Goal: Communication & Community: Answer question/provide support

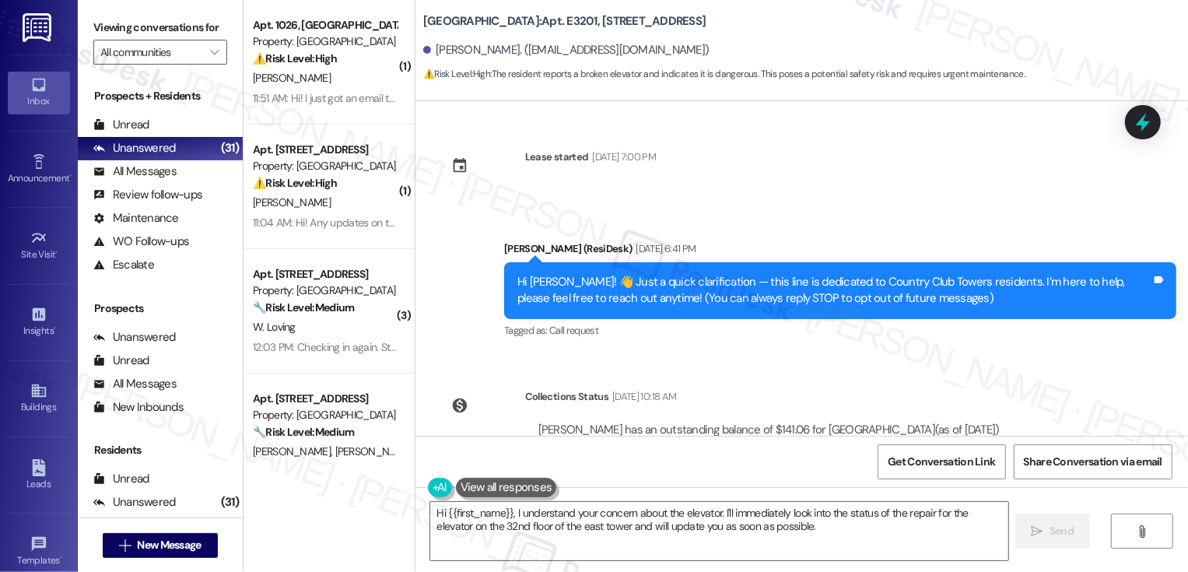
scroll to position [356, 0]
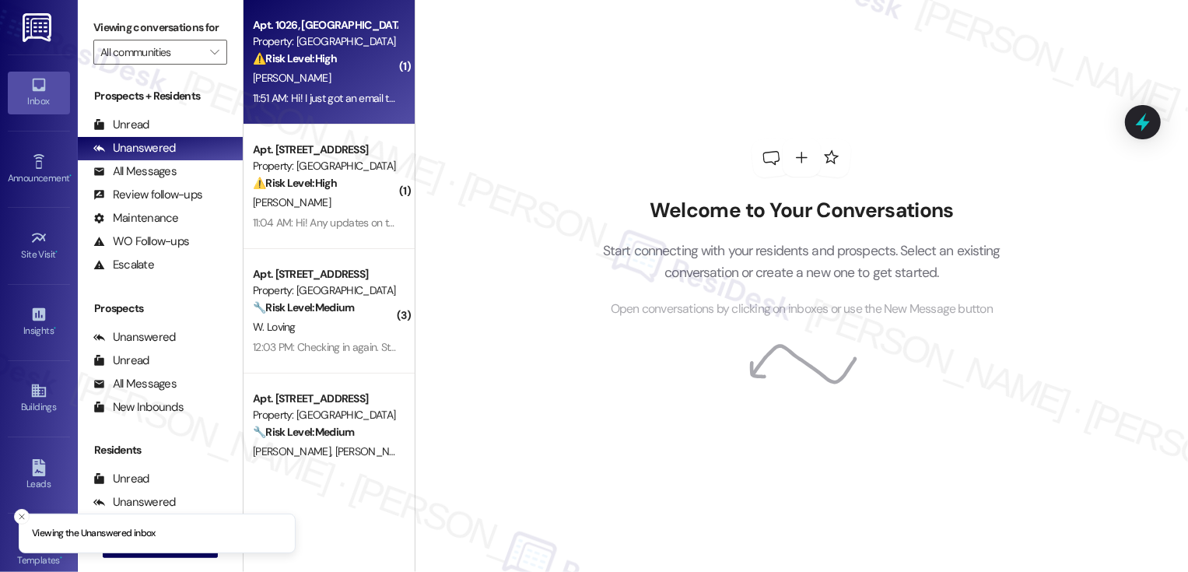
click at [356, 94] on div "11:51 AM: Hi! I just got an email that my renters insurance is expired? The pol…" at bounding box center [460, 98] width 414 height 14
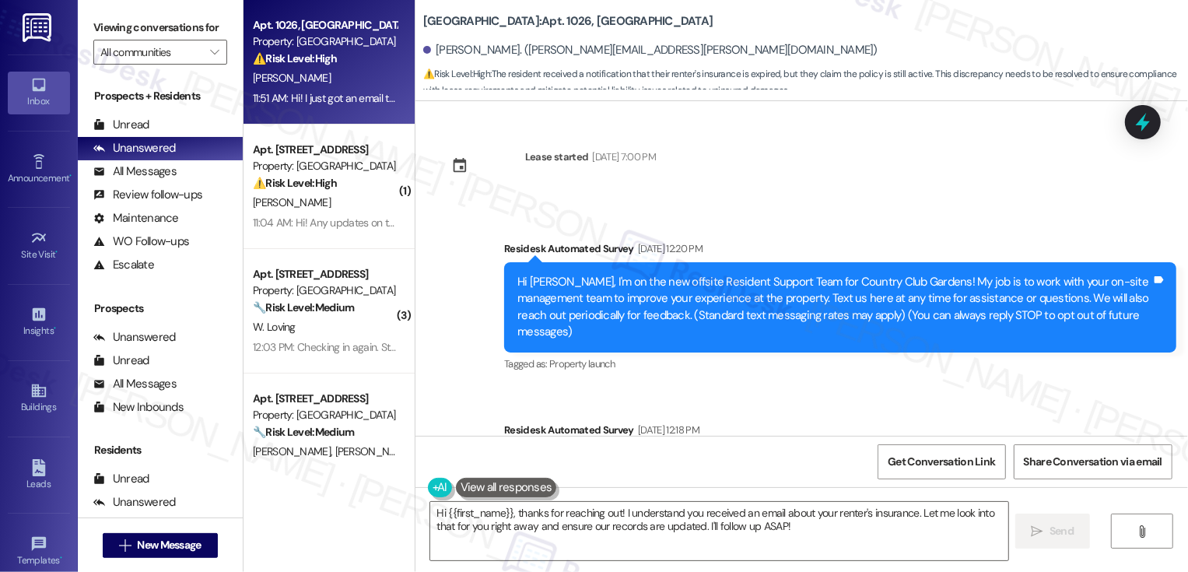
scroll to position [356, 0]
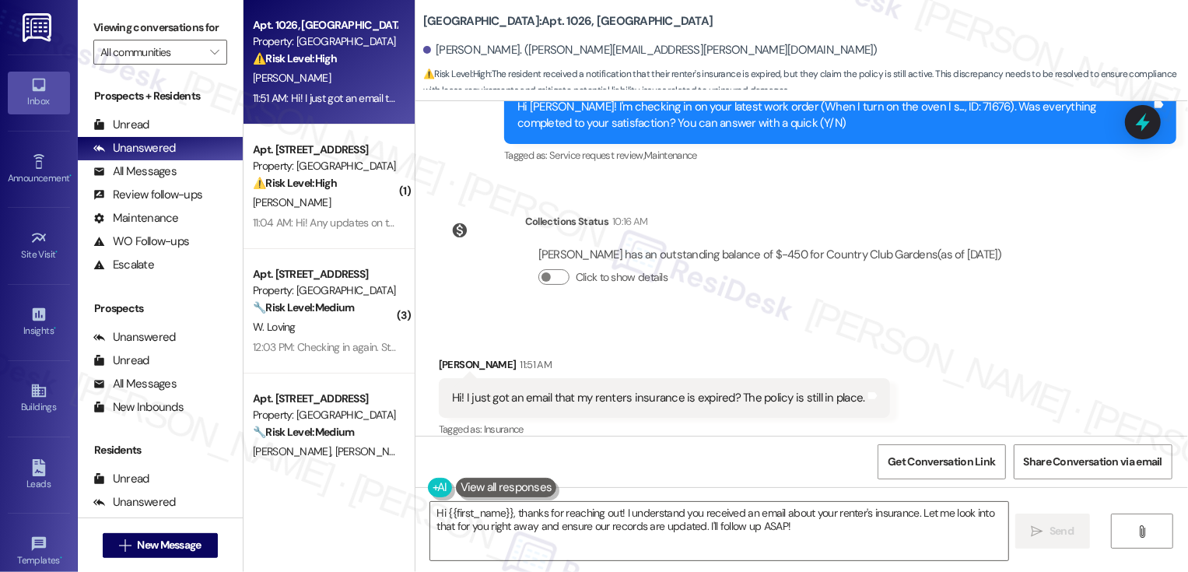
drag, startPoint x: 413, startPoint y: 20, endPoint x: 528, endPoint y: 29, distance: 114.7
click at [528, 29] on b "Country Club Gardens: Apt. 1026, Country Club Gardens" at bounding box center [568, 21] width 290 height 16
copy b "Country Club Gardens"
click at [593, 539] on textarea "Hi {{first_name}}, thanks for reaching out! I understand you received an email …" at bounding box center [719, 531] width 578 height 58
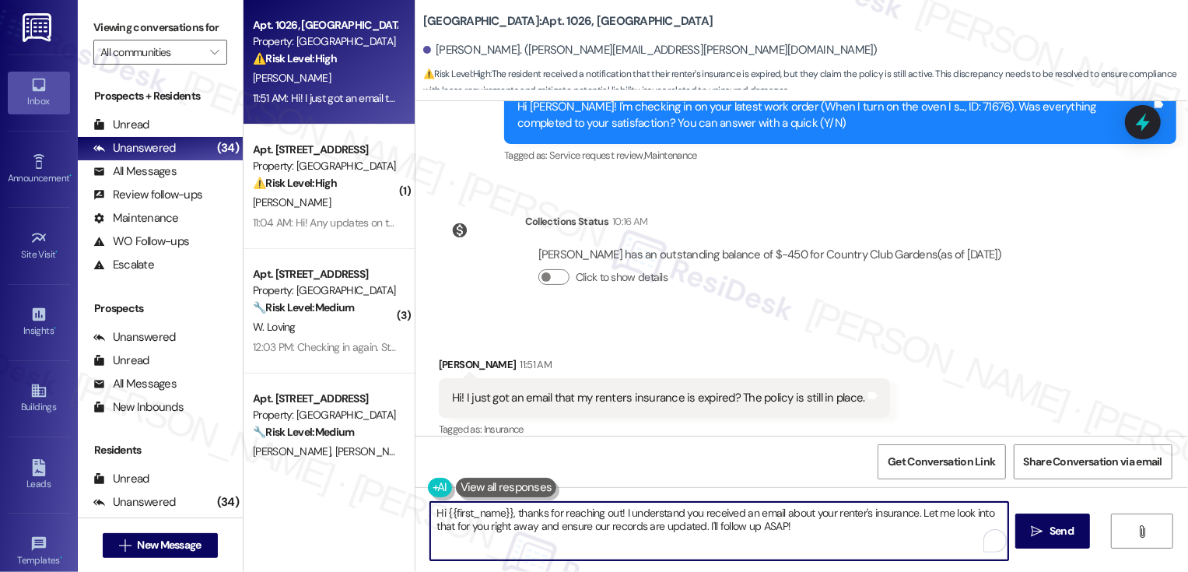
click at [593, 539] on textarea "Hi {{first_name}}, thanks for reaching out! I understand you received an email …" at bounding box center [719, 531] width 578 height 58
drag, startPoint x: 508, startPoint y: 511, endPoint x: 840, endPoint y: 552, distance: 334.8
click at [840, 552] on textarea "Hi {{first_name}}, thanks for reaching out! I understand you received an email …" at bounding box center [719, 531] width 578 height 58
type textarea "Hi {{first_name}}, thanks for reaching out! I'd be happy to check with the team…"
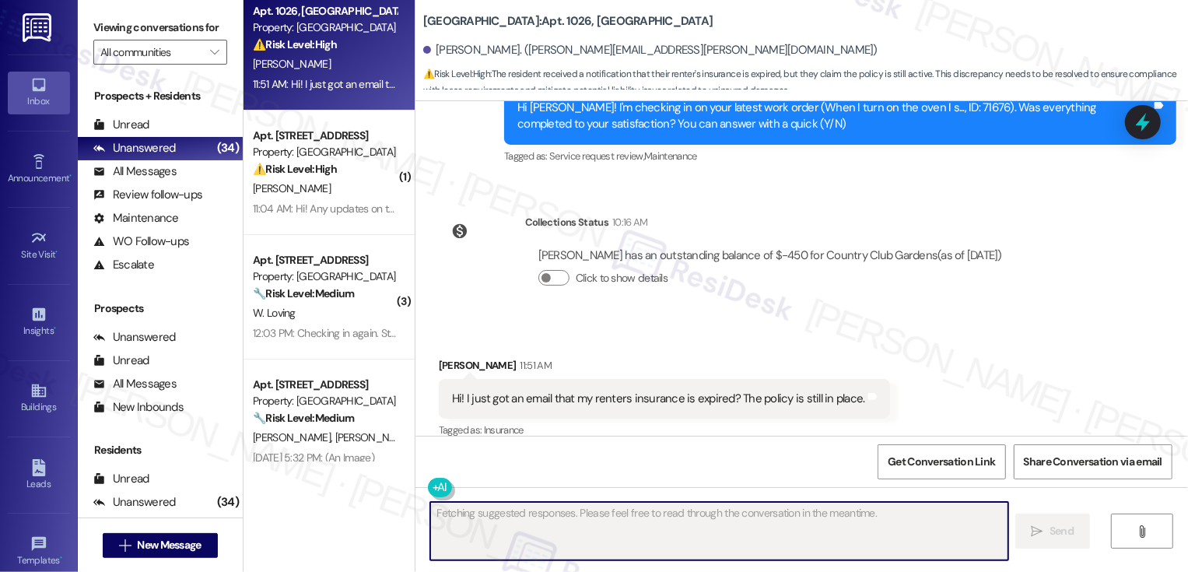
scroll to position [15, 0]
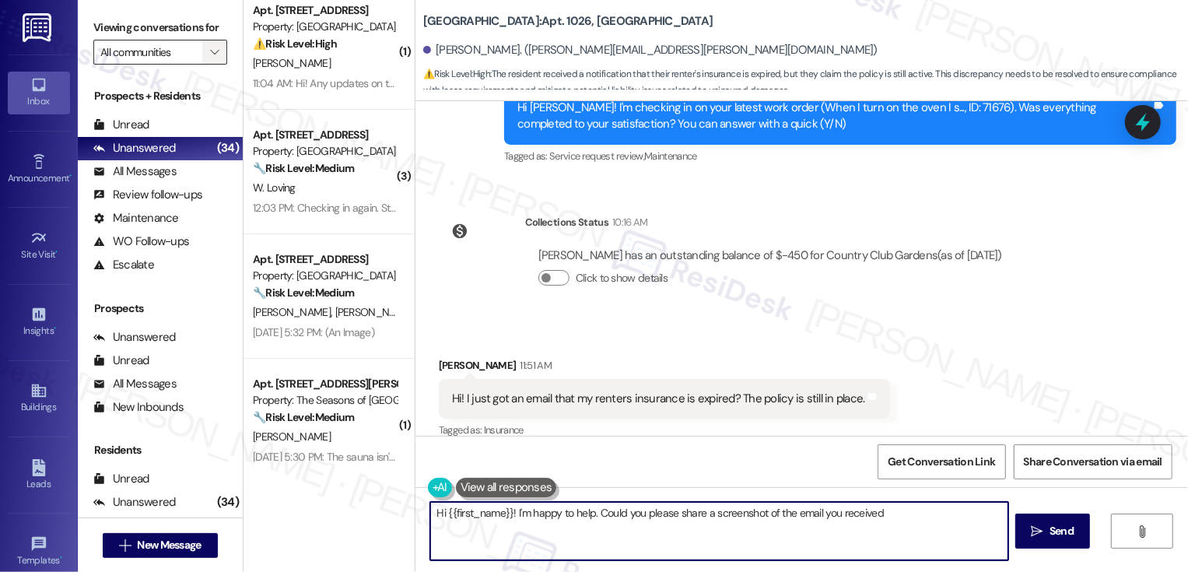
click at [210, 58] on icon "" at bounding box center [214, 52] width 9 height 12
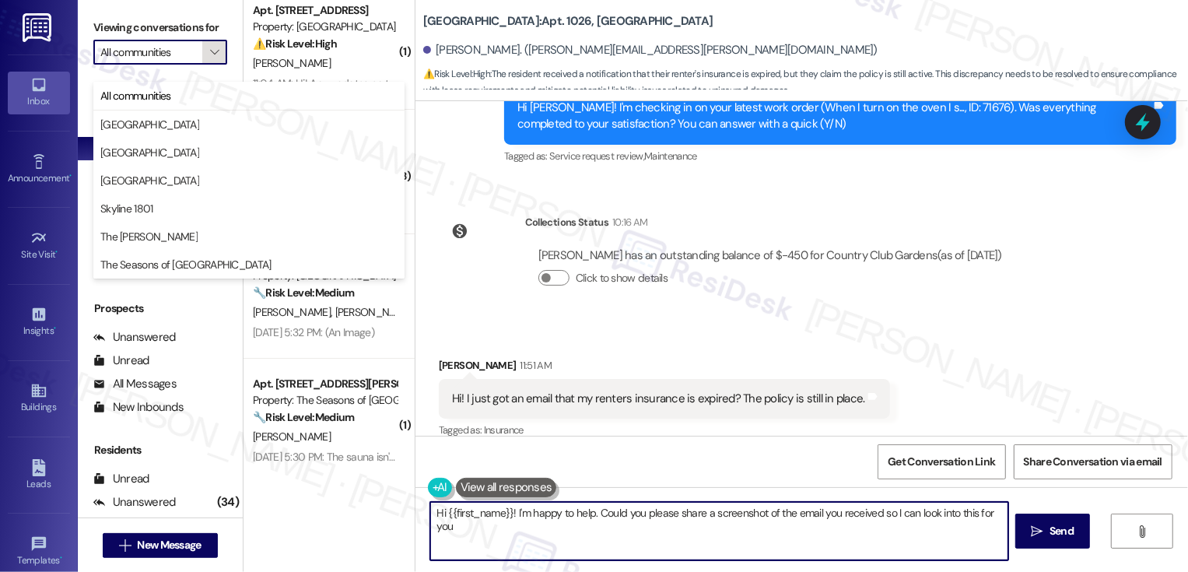
type textarea "Hi {{first_name}}! I'm happy to help. Could you please share a screenshot of th…"
click at [177, 125] on span "[GEOGRAPHIC_DATA]" at bounding box center [248, 125] width 297 height 16
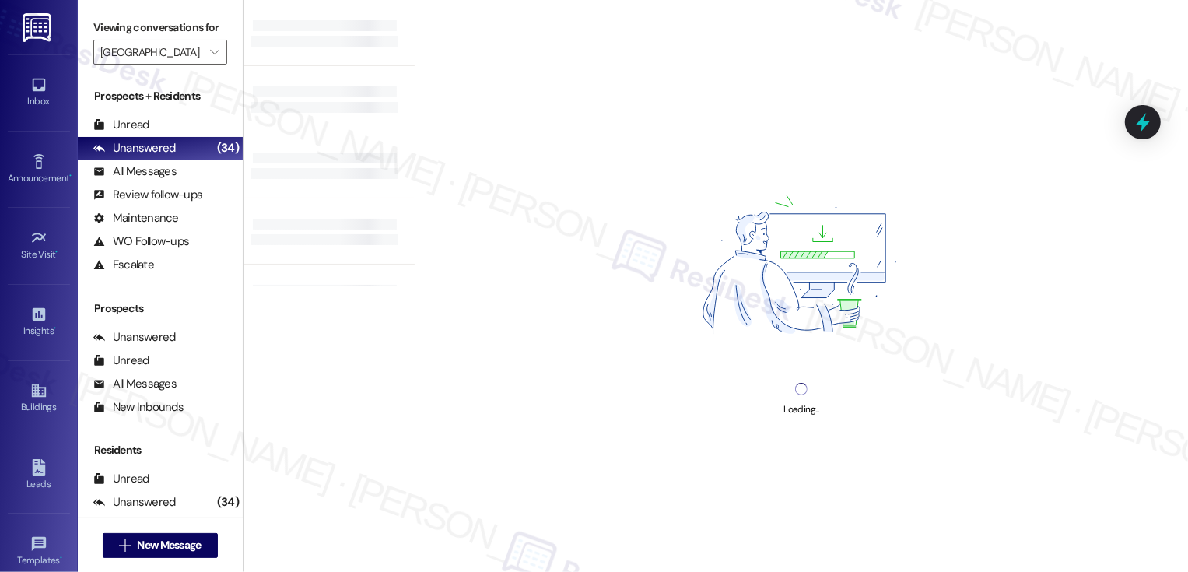
type input "[GEOGRAPHIC_DATA]"
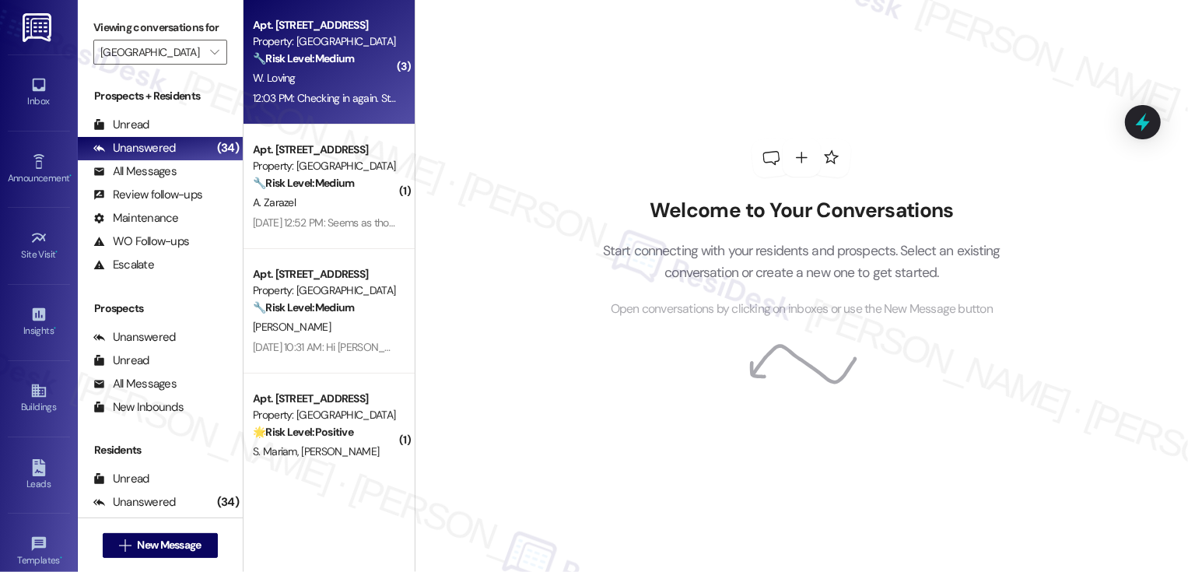
scroll to position [8, 0]
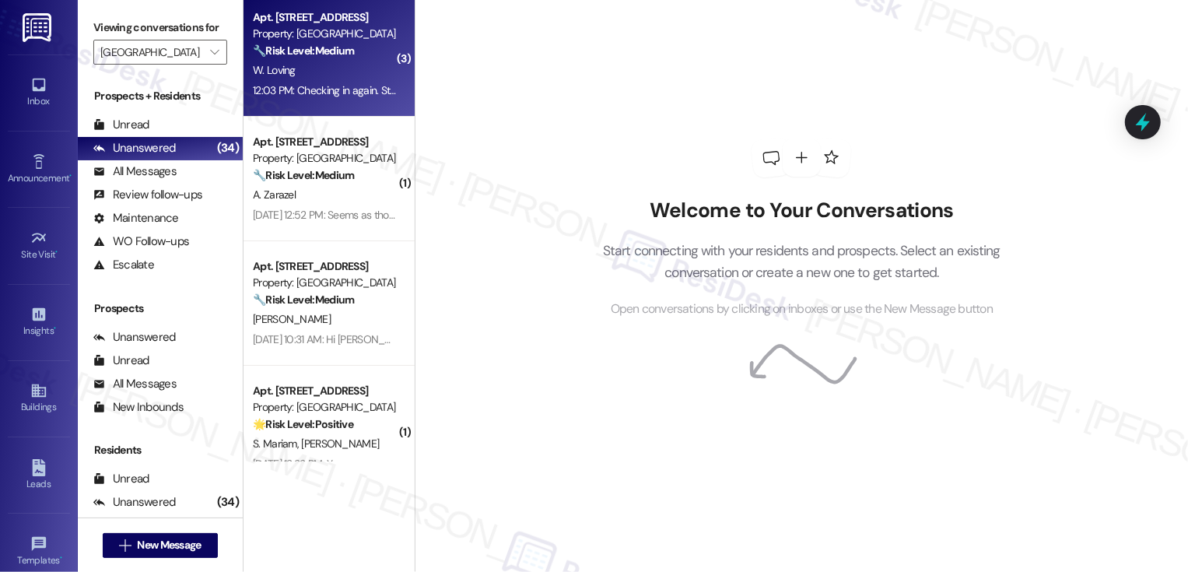
click at [312, 95] on div "12:03 PM: Checking in again. Still have not heard from anyone 12:03 PM: Checkin…" at bounding box center [389, 90] width 273 height 14
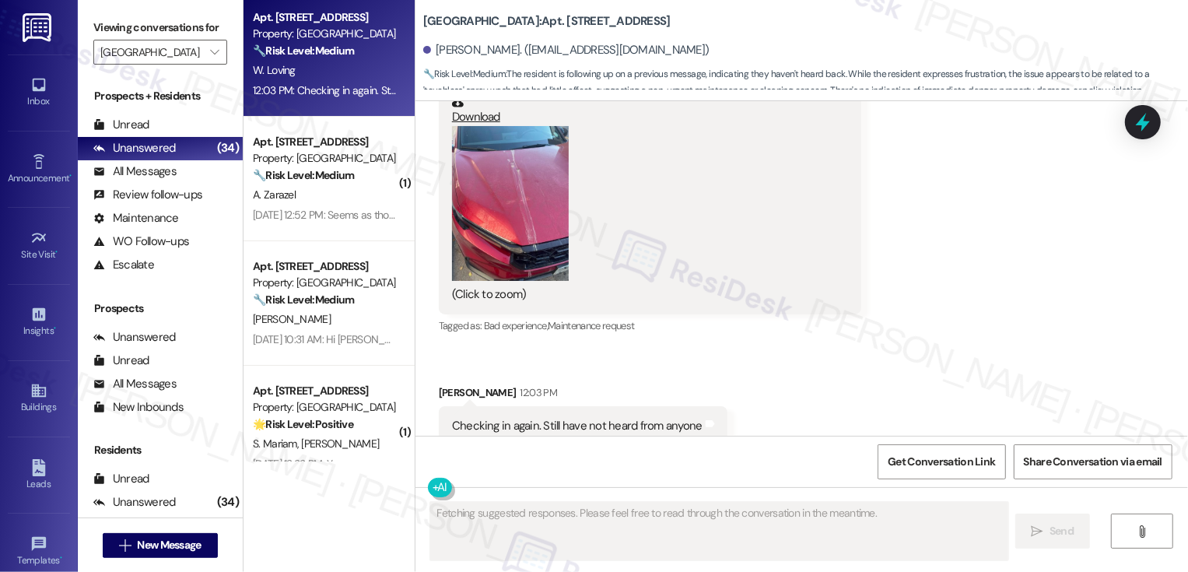
scroll to position [2419, 0]
click at [538, 209] on button "Zoom image" at bounding box center [510, 205] width 117 height 156
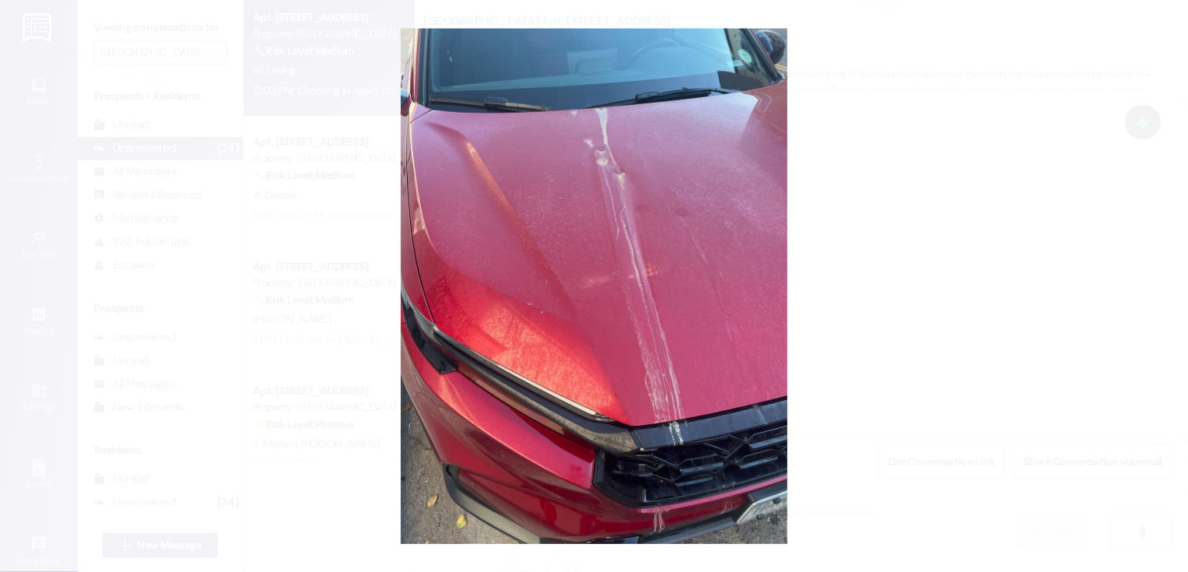
click at [882, 266] on button "Unzoom image" at bounding box center [594, 286] width 1188 height 572
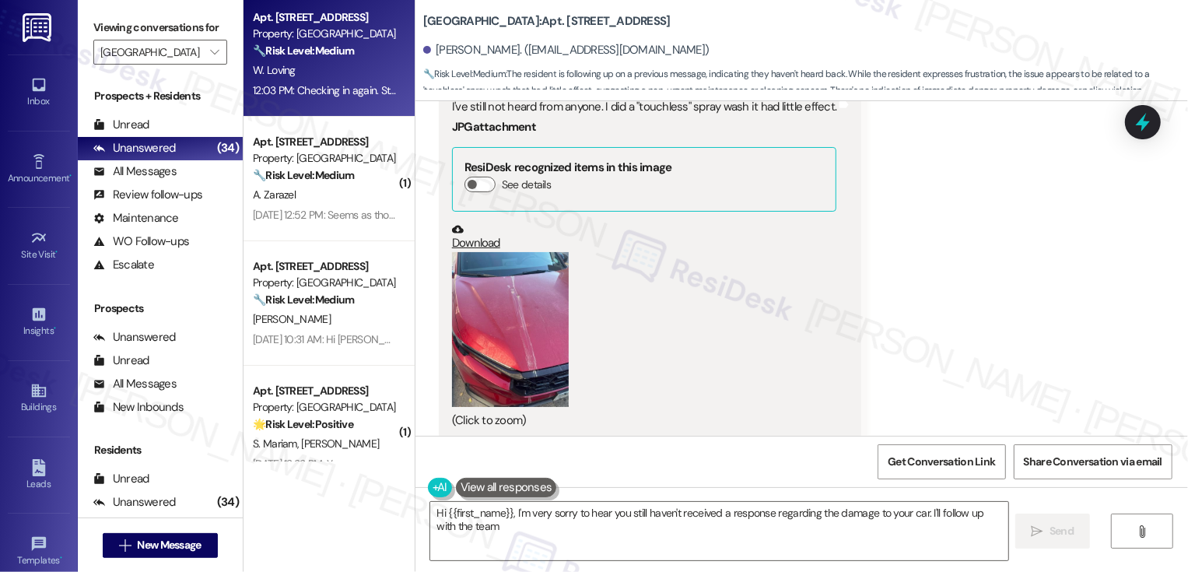
scroll to position [2054, 0]
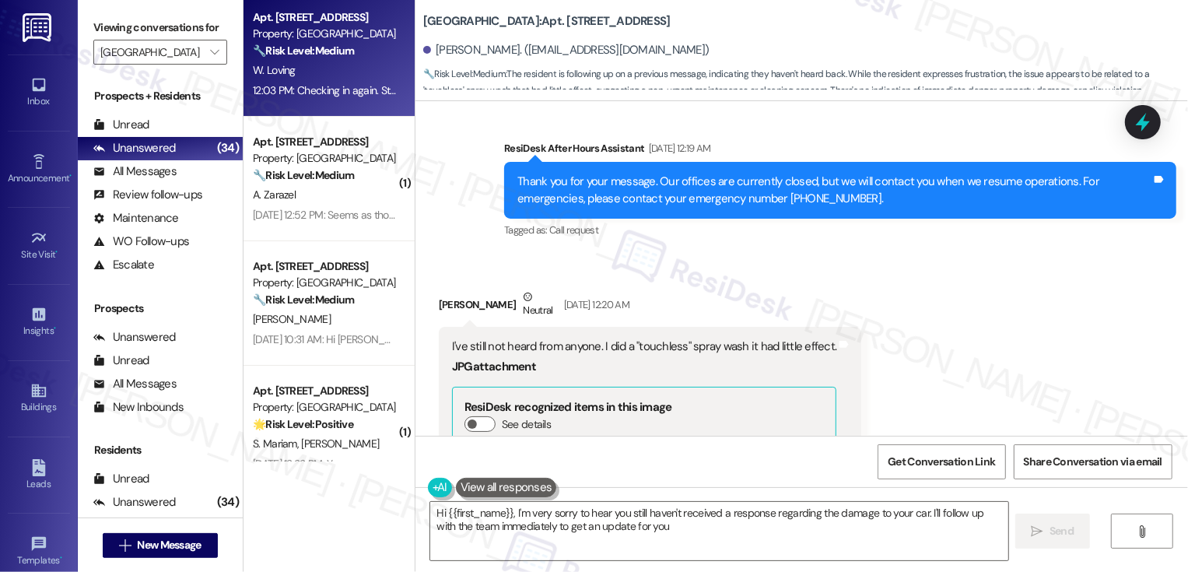
type textarea "Hi {{first_name}}, I'm very sorry to hear you still haven't received a response…"
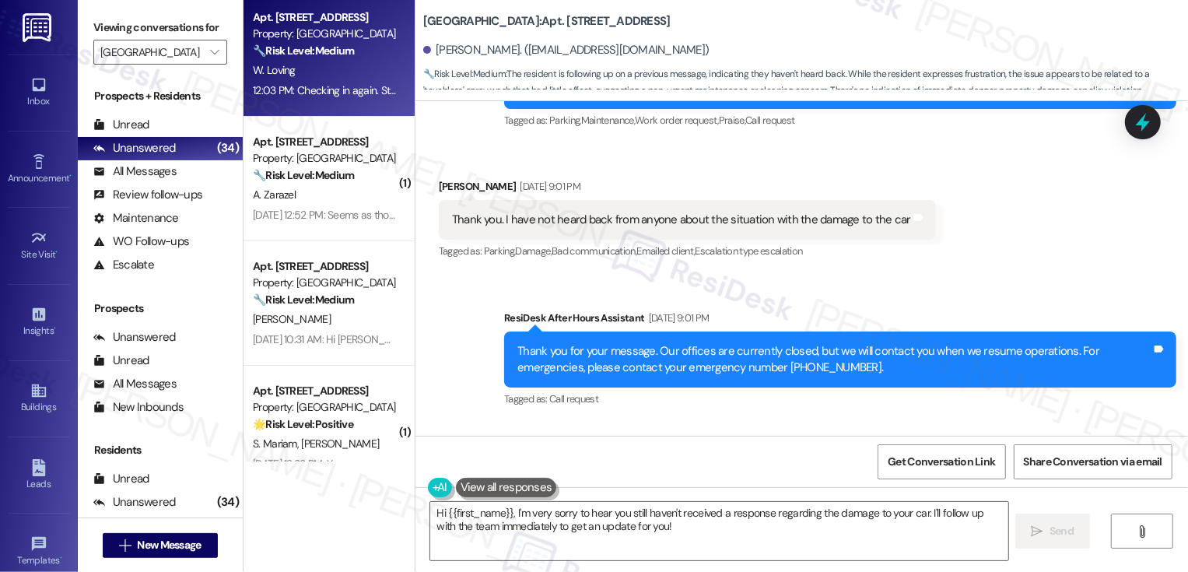
scroll to position [1007, 0]
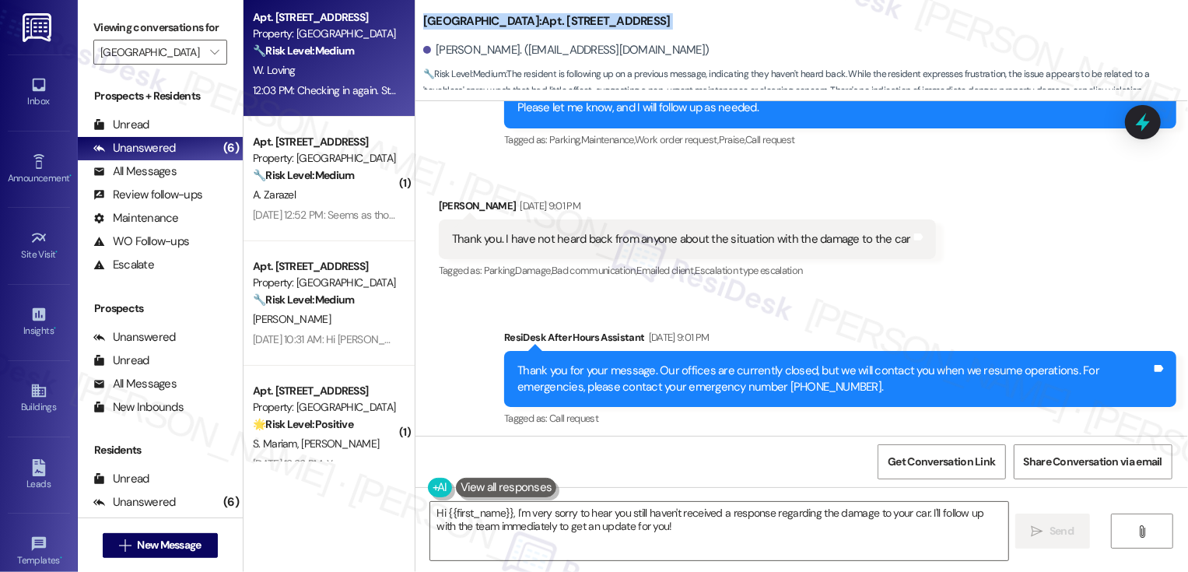
drag, startPoint x: 411, startPoint y: 17, endPoint x: 659, endPoint y: 37, distance: 249.0
click at [659, 37] on div "Bayaud Tower: Apt. 702, 1001 E. Bayaud Ave William Loving. (wmloving@gmail.com)…" at bounding box center [801, 47] width 773 height 86
copy div "Bayaud Tower: Apt. 702, 1001 E. Bayaud Ave"
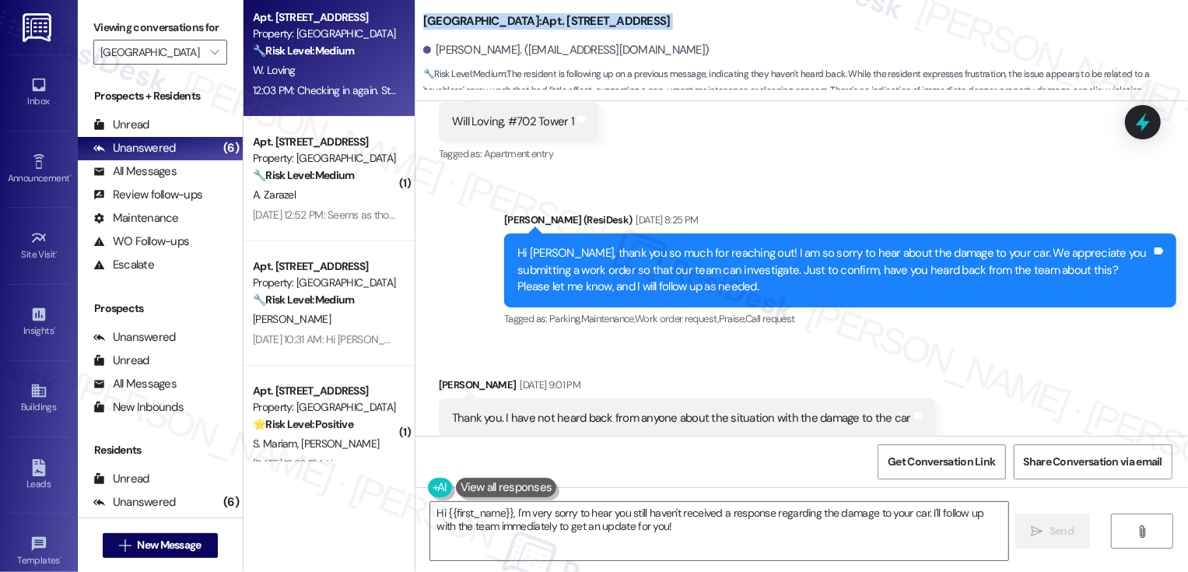
scroll to position [839, 0]
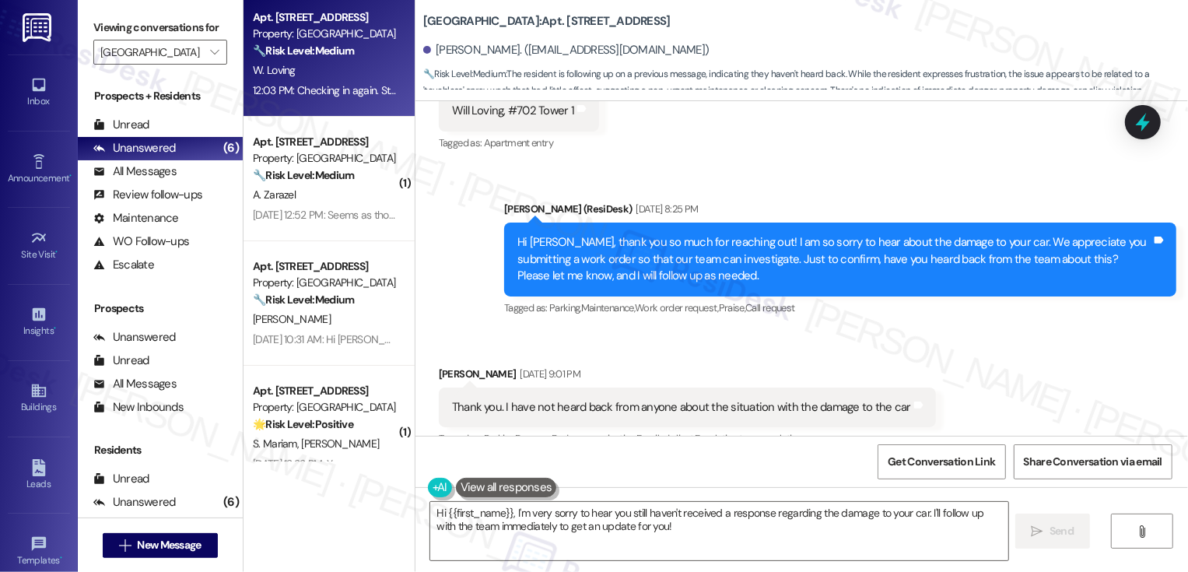
click at [990, 331] on div "Received via SMS William Loving Aug 05, 2025 at 9:01 PM Thank you. I have not h…" at bounding box center [801, 396] width 773 height 131
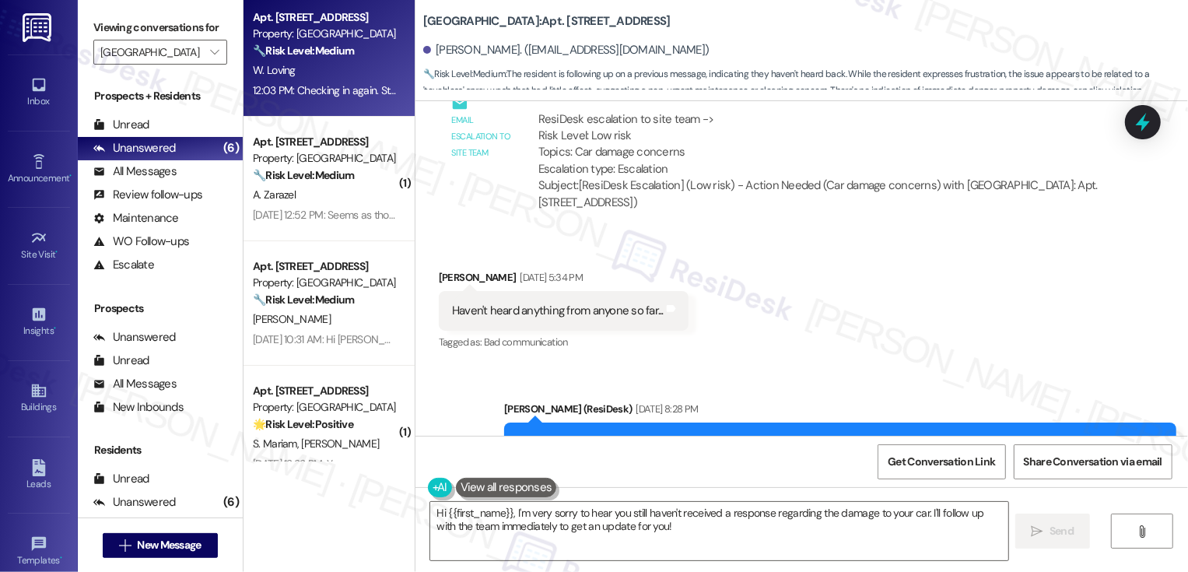
scroll to position [1541, 0]
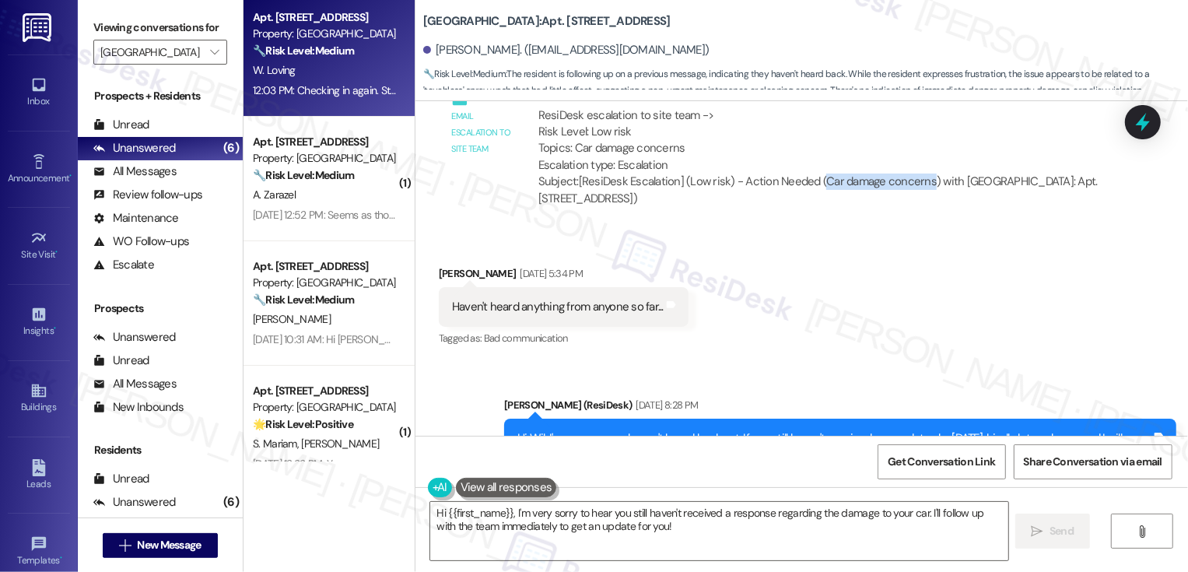
drag, startPoint x: 809, startPoint y: 161, endPoint x: 917, endPoint y: 164, distance: 108.2
click at [917, 174] on div "Subject: [ResiDesk Escalation] (Low risk) - Action Needed (Car damage concerns)…" at bounding box center [817, 190] width 559 height 33
copy div "Car damage concerns"
click at [900, 255] on div "Received via SMS William Loving Aug 08, 2025 at 5:34 PM Haven't heard anything …" at bounding box center [801, 295] width 773 height 131
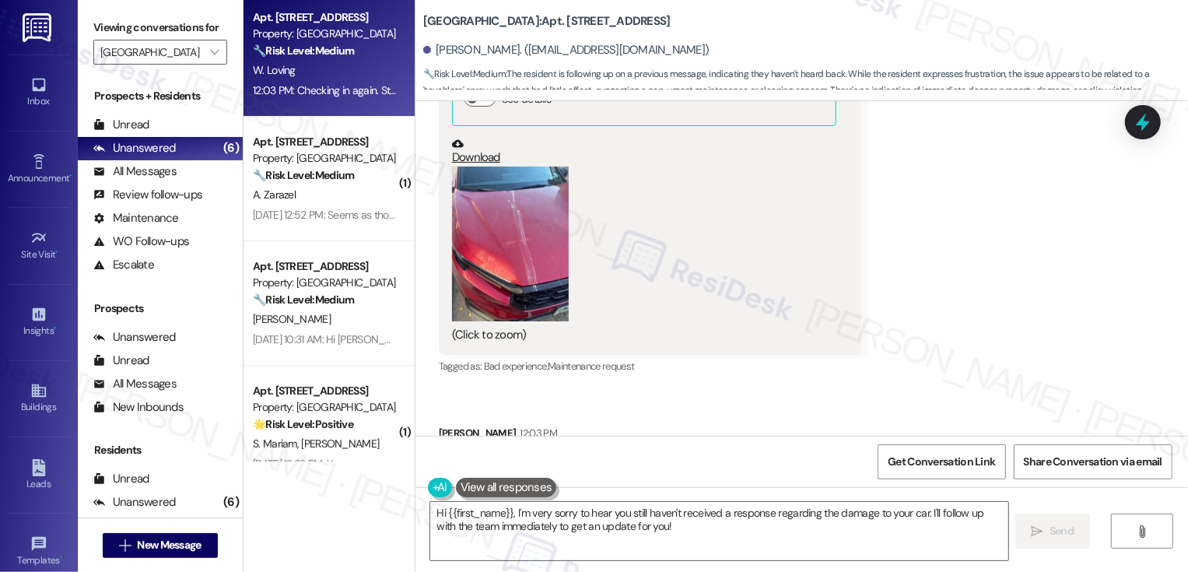
scroll to position [2446, 0]
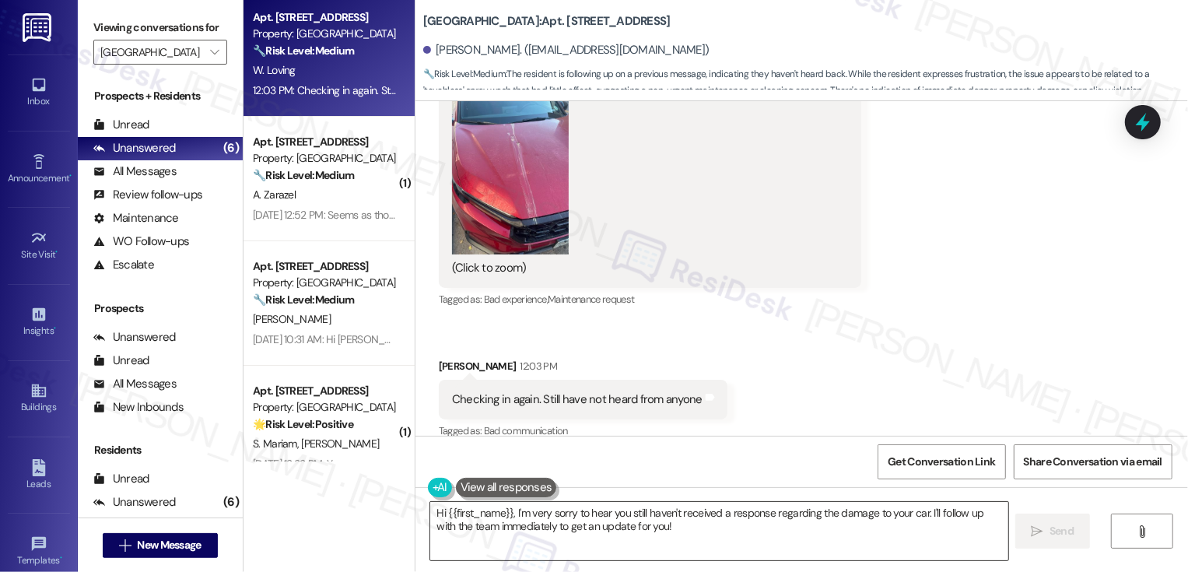
click at [642, 523] on textarea "Hi {{first_name}}, I'm very sorry to hear you still haven't received a response…" at bounding box center [719, 531] width 578 height 58
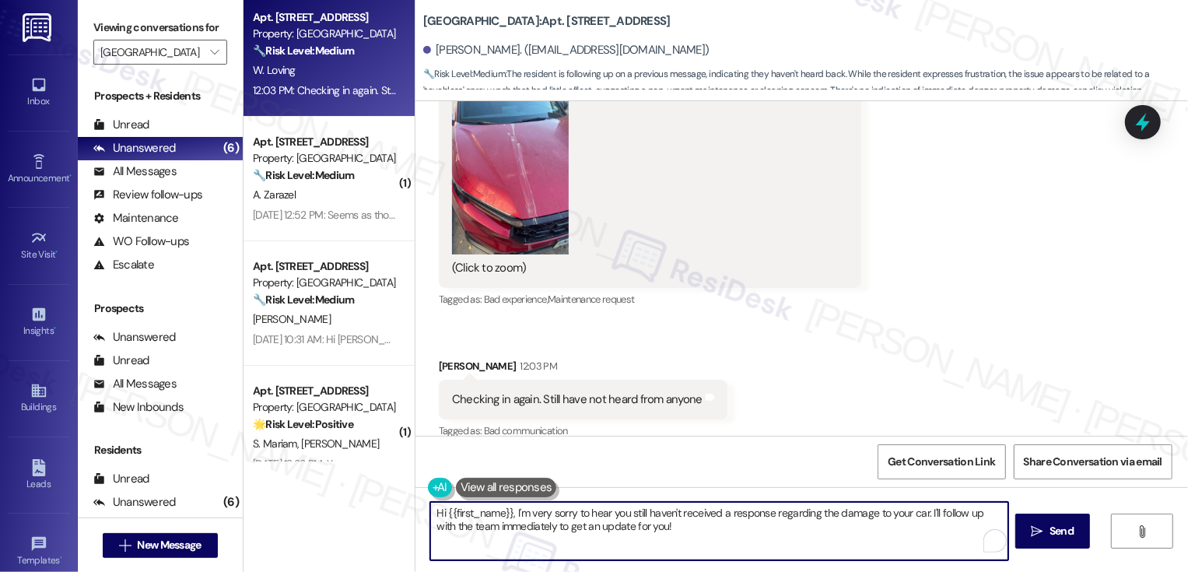
click at [889, 349] on div "Received via SMS William Loving Neutral Aug 16, 2025 at 12:20 AM I've still not…" at bounding box center [801, 158] width 773 height 593
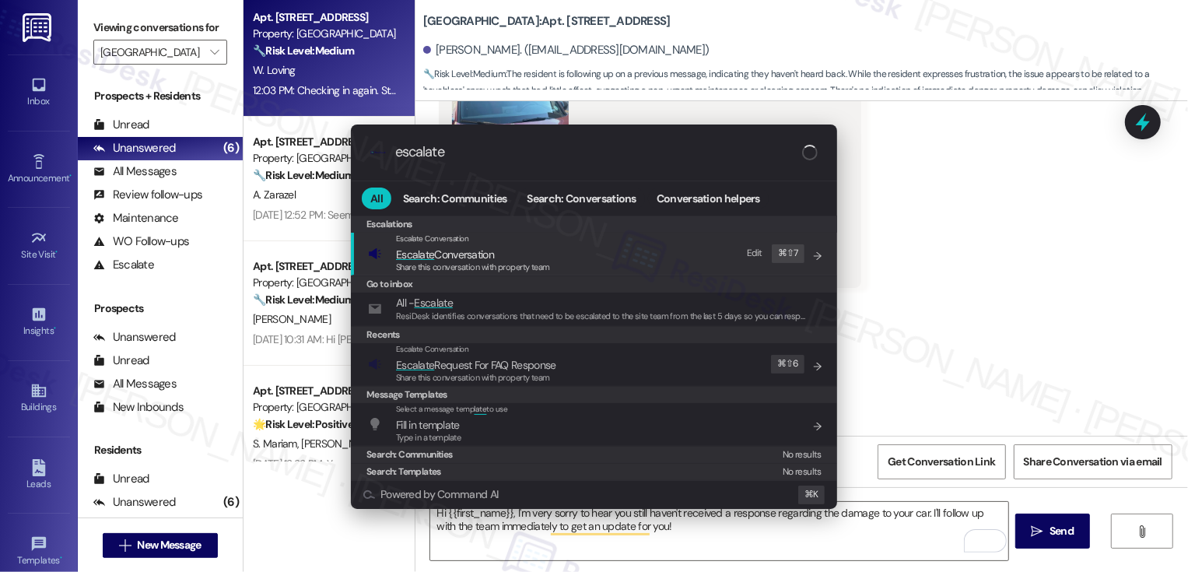
type input "escalate"
click at [468, 258] on span "Escalate Conversation" at bounding box center [445, 254] width 98 height 14
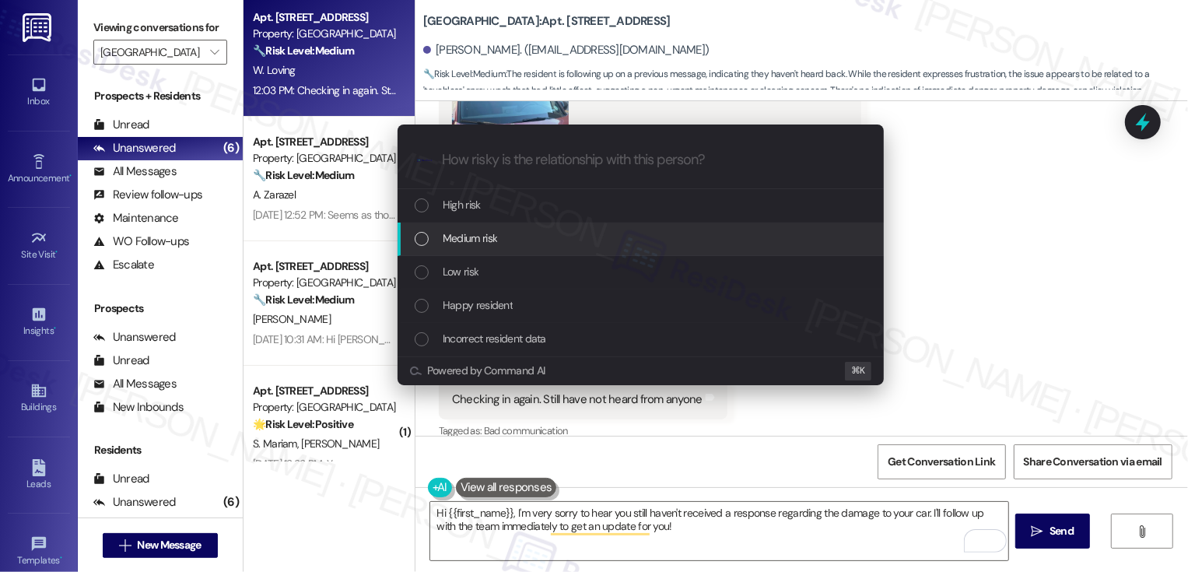
click at [492, 240] on span "Medium risk" at bounding box center [470, 238] width 54 height 17
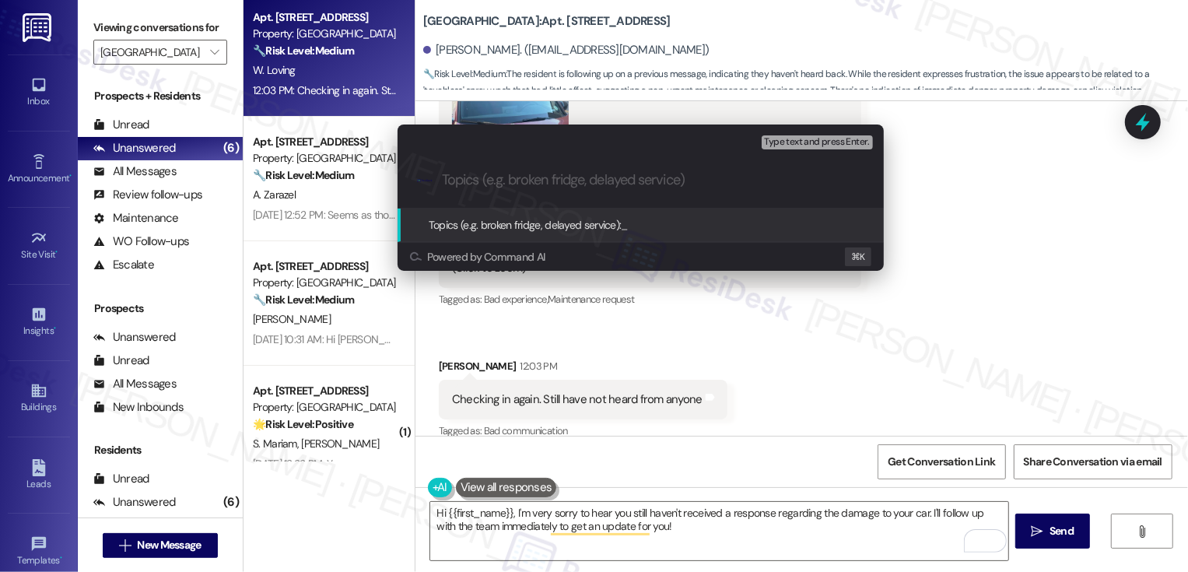
paste input "Car damage concerns"
click at [442, 172] on input "Car damage concerns" at bounding box center [647, 180] width 410 height 16
type input "Follow-up: Car damage concerns"
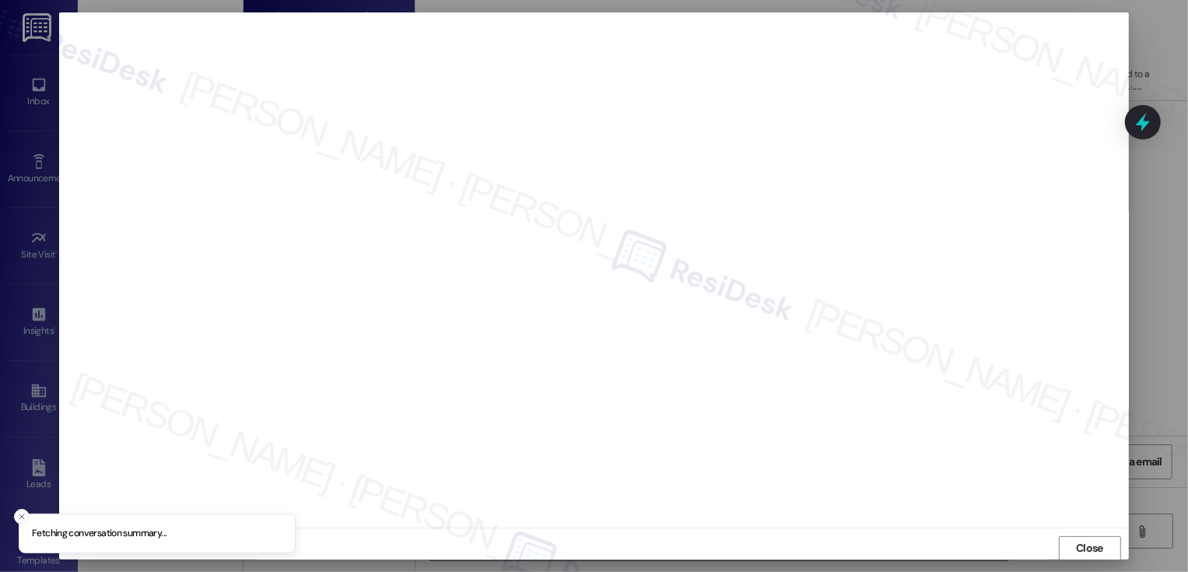
scroll to position [1, 0]
click at [1068, 552] on button "Close" at bounding box center [1090, 547] width 62 height 25
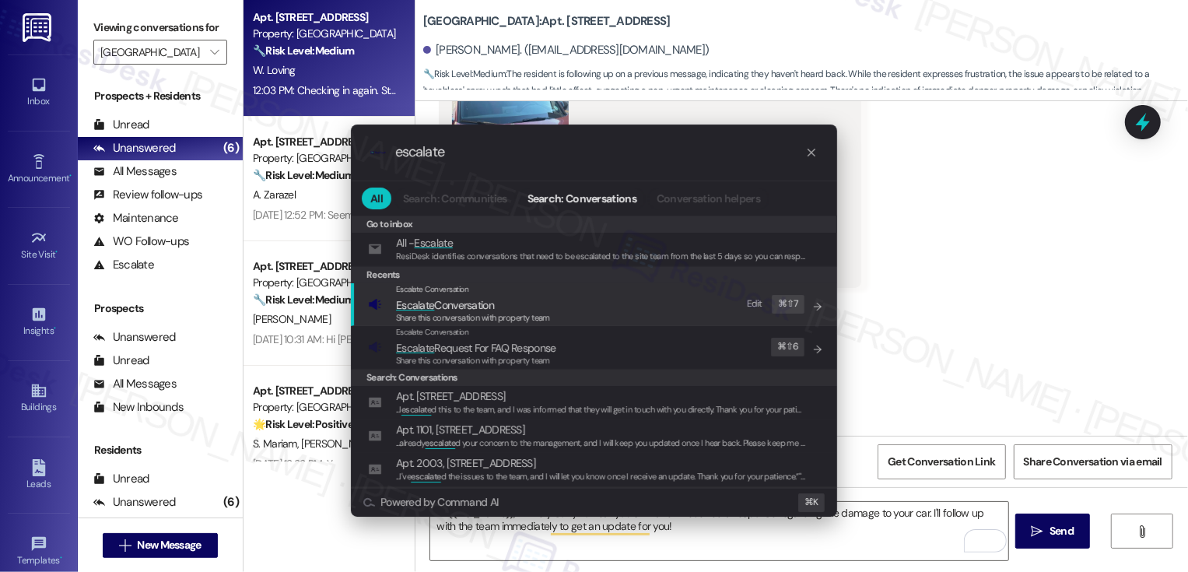
type input "escalate"
click at [554, 302] on div "Escalate Conversation Escalate Conversation Share this conversation with proper…" at bounding box center [595, 304] width 455 height 42
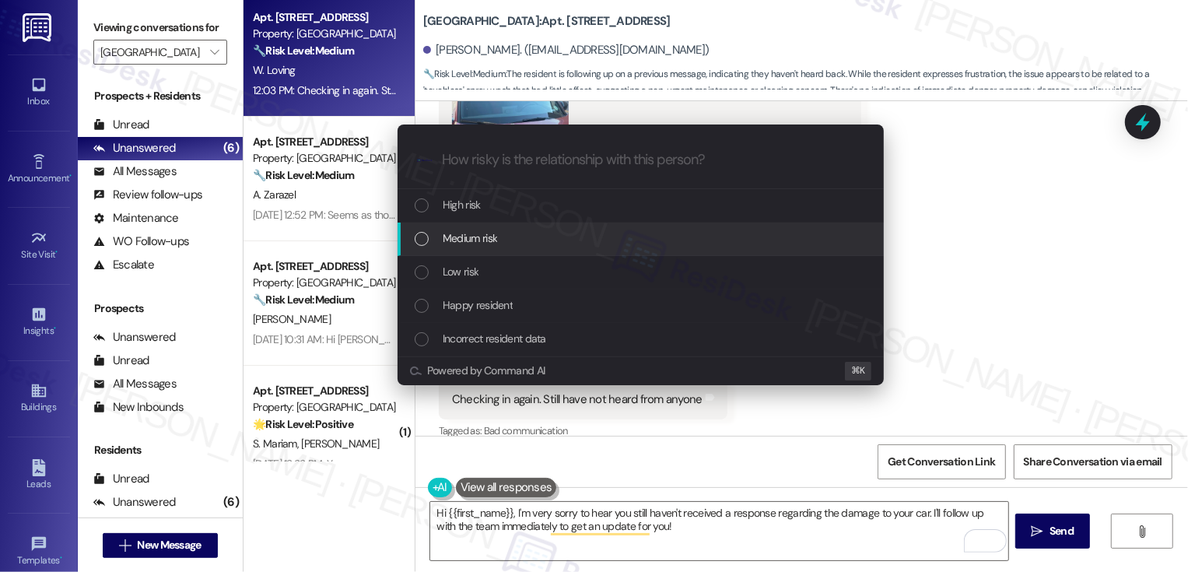
click at [512, 239] on div "Medium risk" at bounding box center [642, 238] width 455 height 17
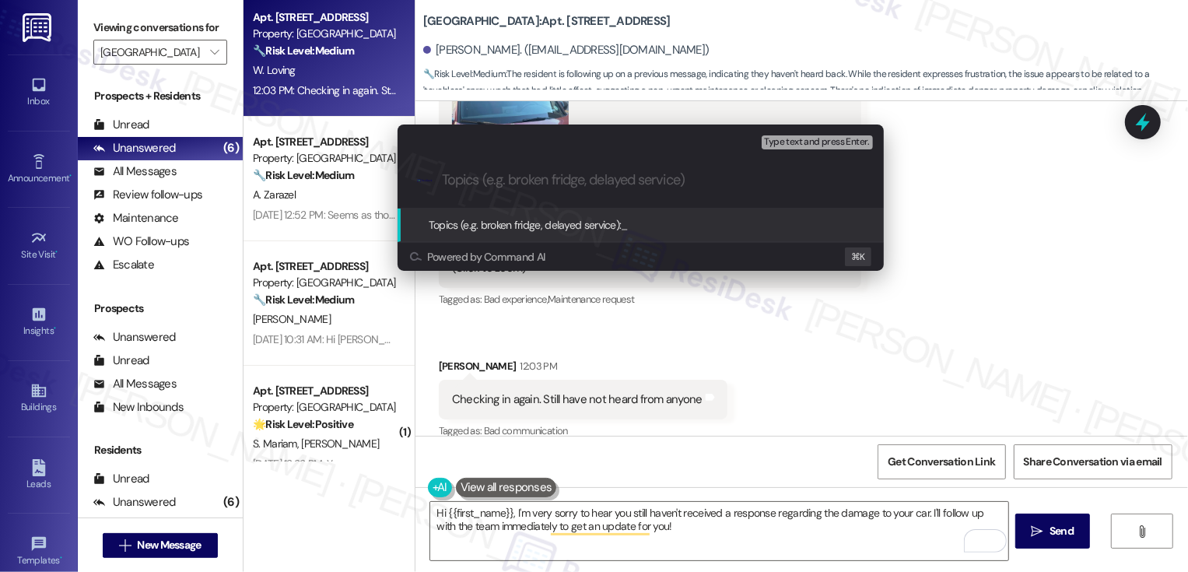
paste input "Follow-up: Car damage concerns"
type input "Follow-up: Car damage concerns"
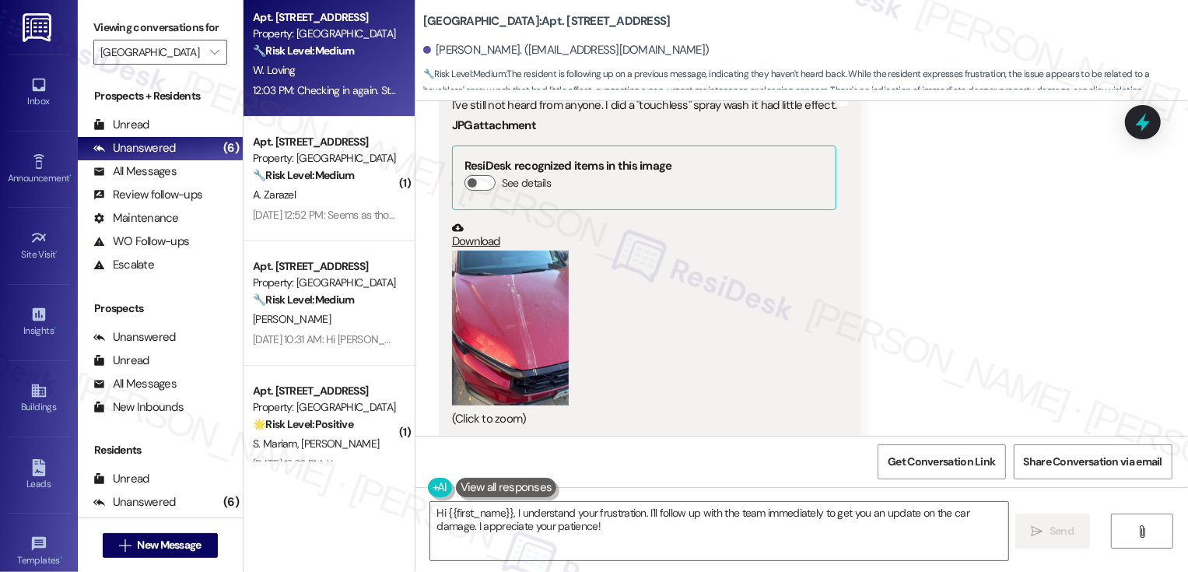
scroll to position [2446, 0]
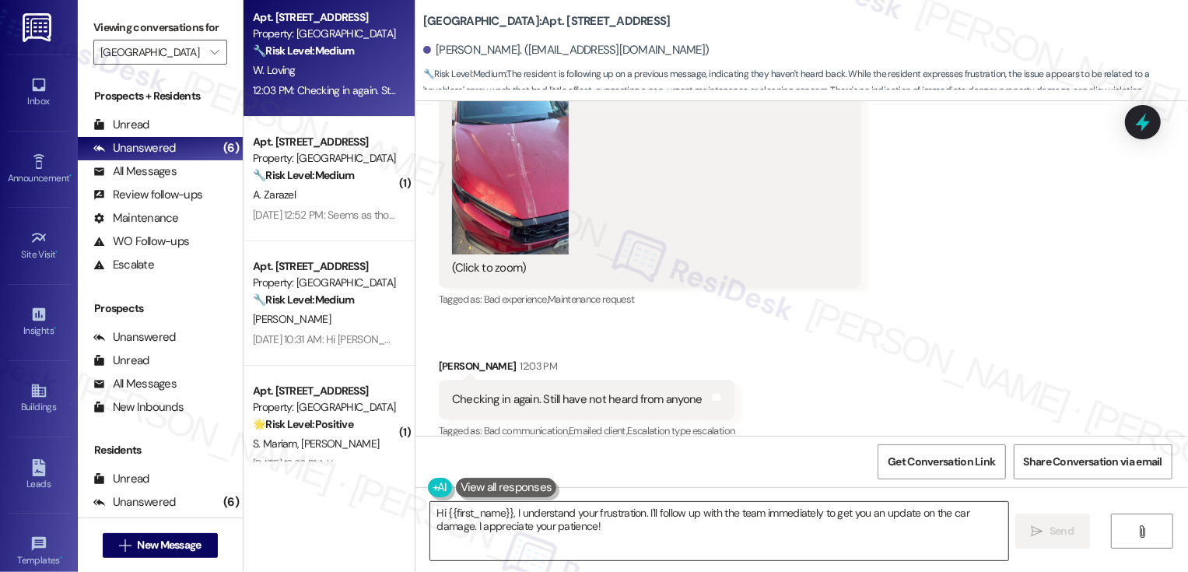
click at [547, 523] on textarea "Hi {{first_name}}, I understand your frustration. I'll follow up with the team …" at bounding box center [719, 531] width 578 height 58
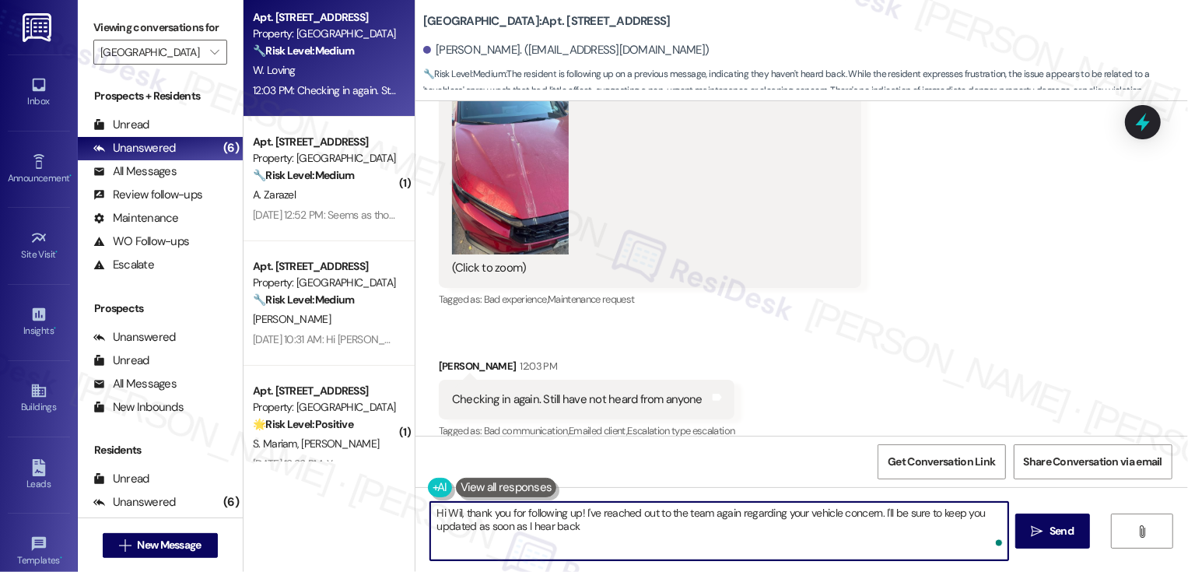
type textarea "Hi Wil, thank you for following up! I've reached out to the team again regardin…"
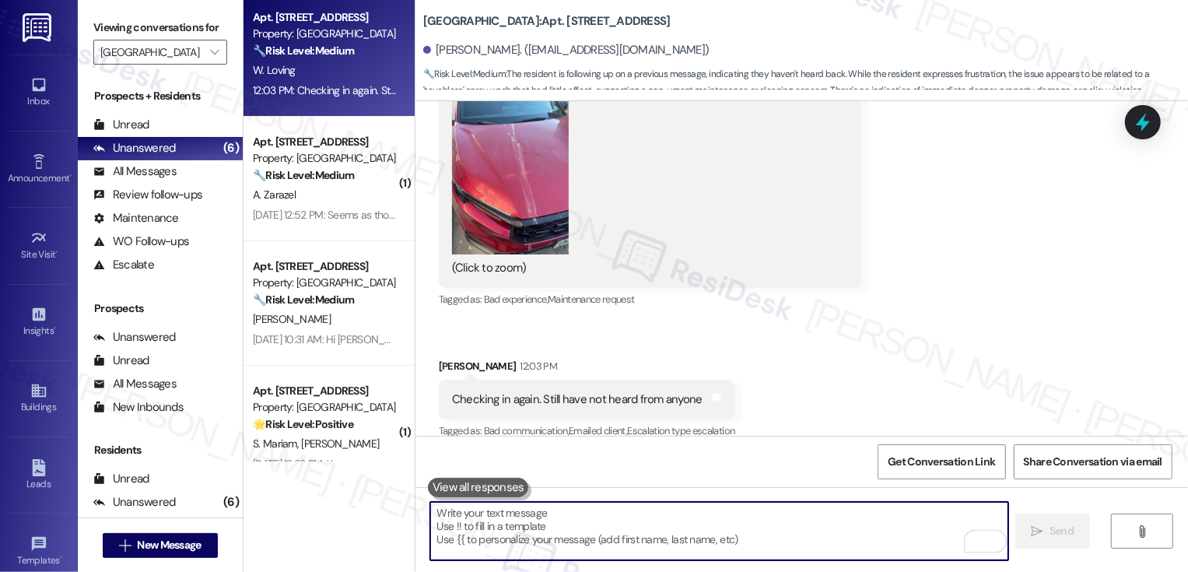
scroll to position [2445, 0]
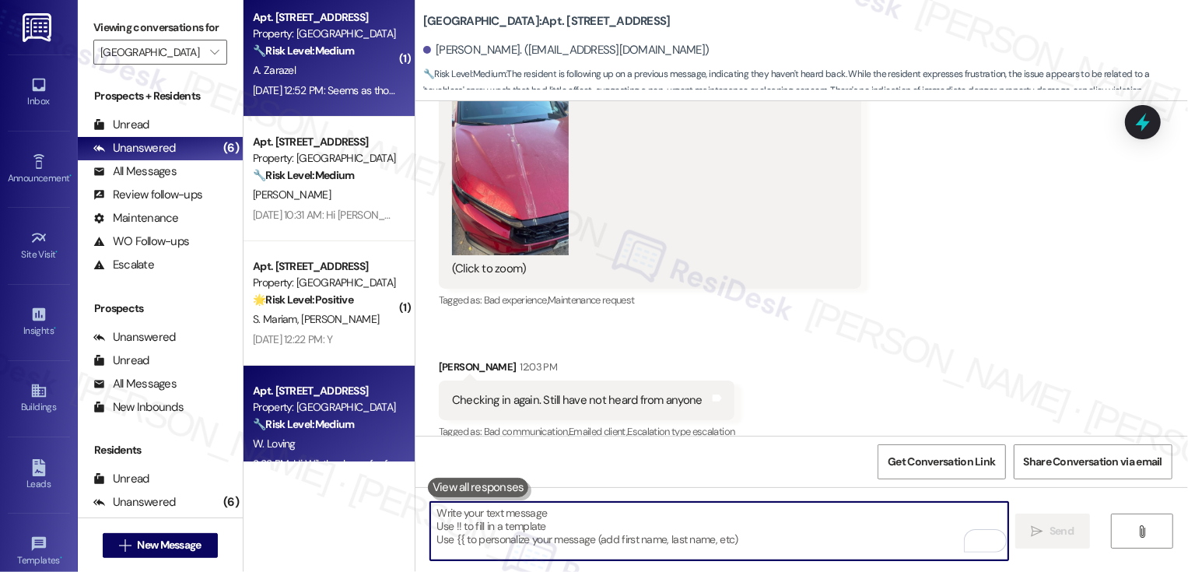
click at [304, 93] on div "Aug 14, 2025 at 12:52 PM: Seems as though the smell is strongest in the laundry…" at bounding box center [424, 90] width 342 height 14
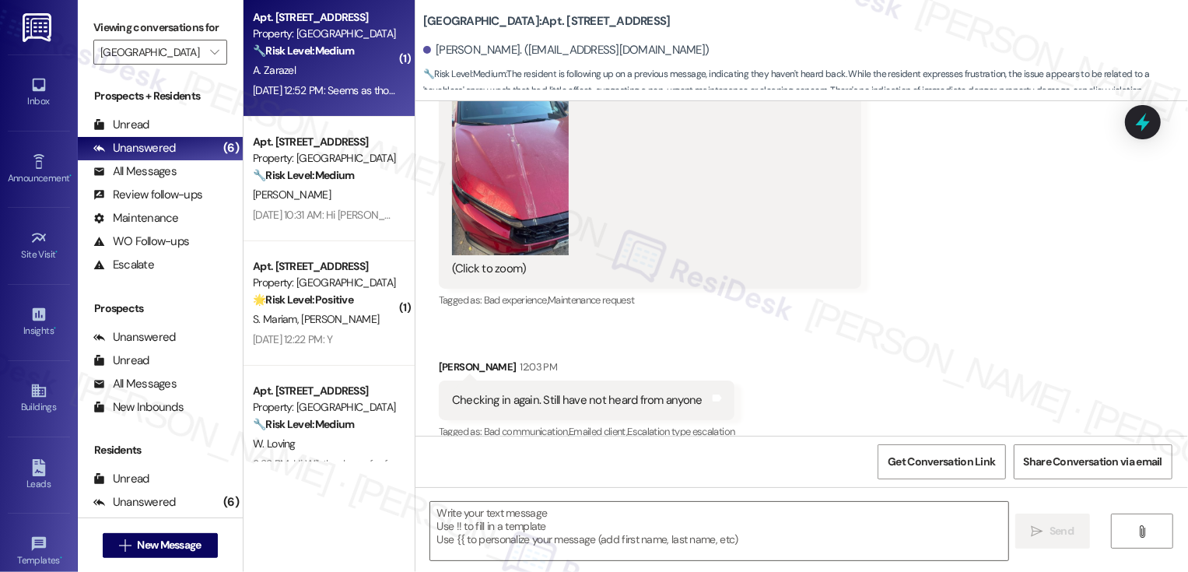
click at [304, 93] on div "Aug 14, 2025 at 12:52 PM: Seems as though the smell is strongest in the laundry…" at bounding box center [424, 90] width 342 height 14
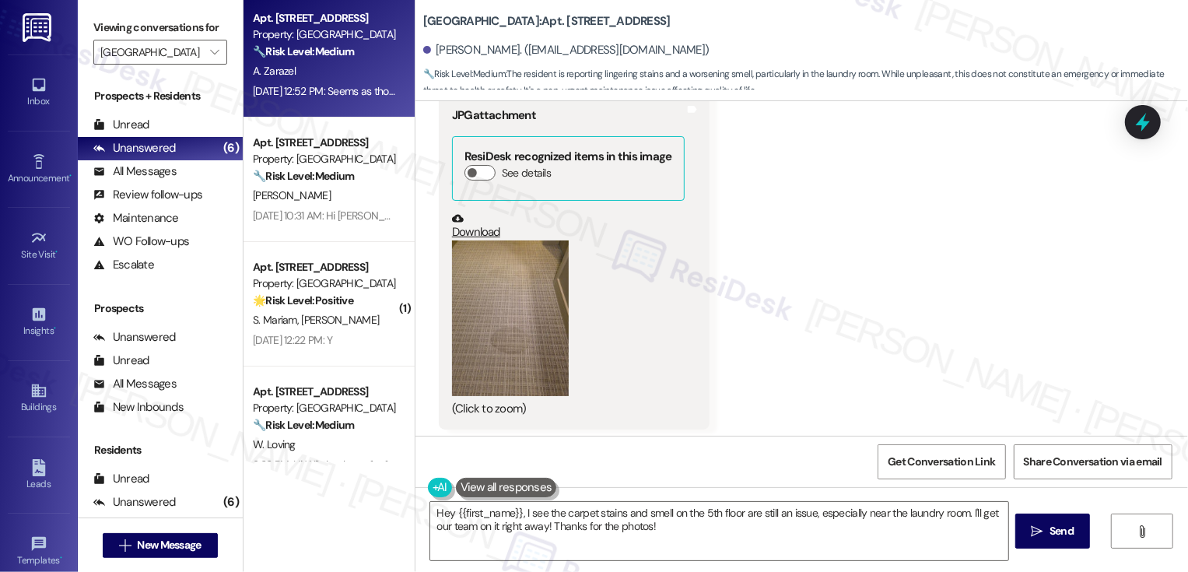
scroll to position [1186, 0]
click at [475, 234] on link "Download" at bounding box center [568, 225] width 233 height 27
click at [918, 296] on div "Received via SMS Alexander Zarazel Neutral Aug 13, 2025 at 10:26 AM Apologies I…" at bounding box center [801, 163] width 773 height 553
click at [919, 468] on span "Get Conversation Link" at bounding box center [941, 462] width 107 height 16
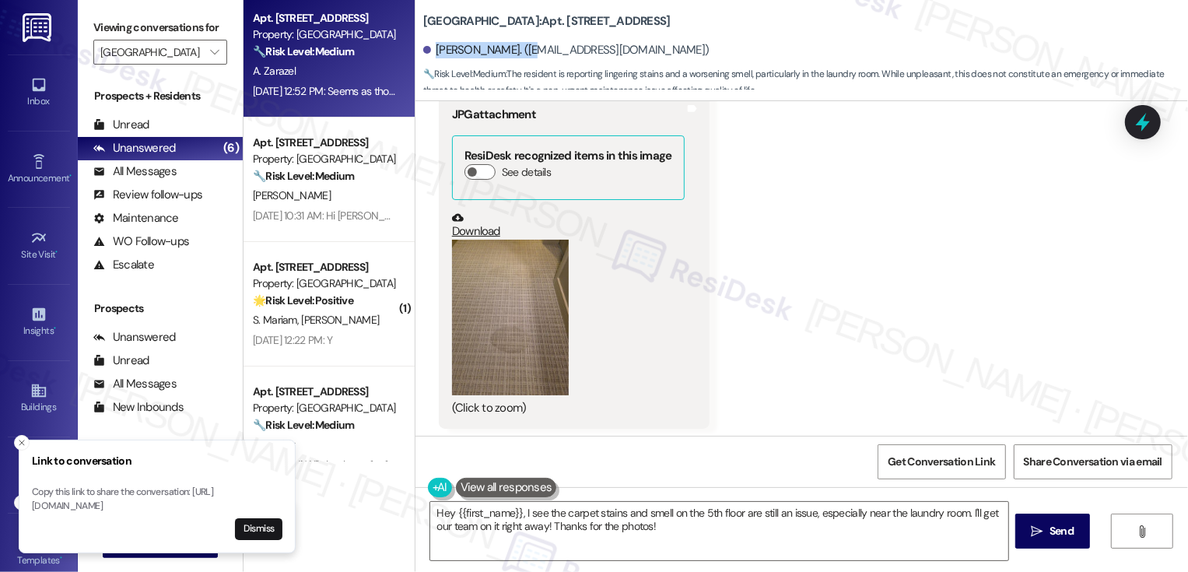
drag, startPoint x: 426, startPoint y: 51, endPoint x: 511, endPoint y: 54, distance: 85.6
click at [511, 54] on div "[PERSON_NAME]. ([EMAIL_ADDRESS][DOMAIN_NAME])" at bounding box center [566, 50] width 286 height 16
copy div "Alexander Zarazel."
click at [21, 438] on icon "Close toast" at bounding box center [21, 442] width 9 height 9
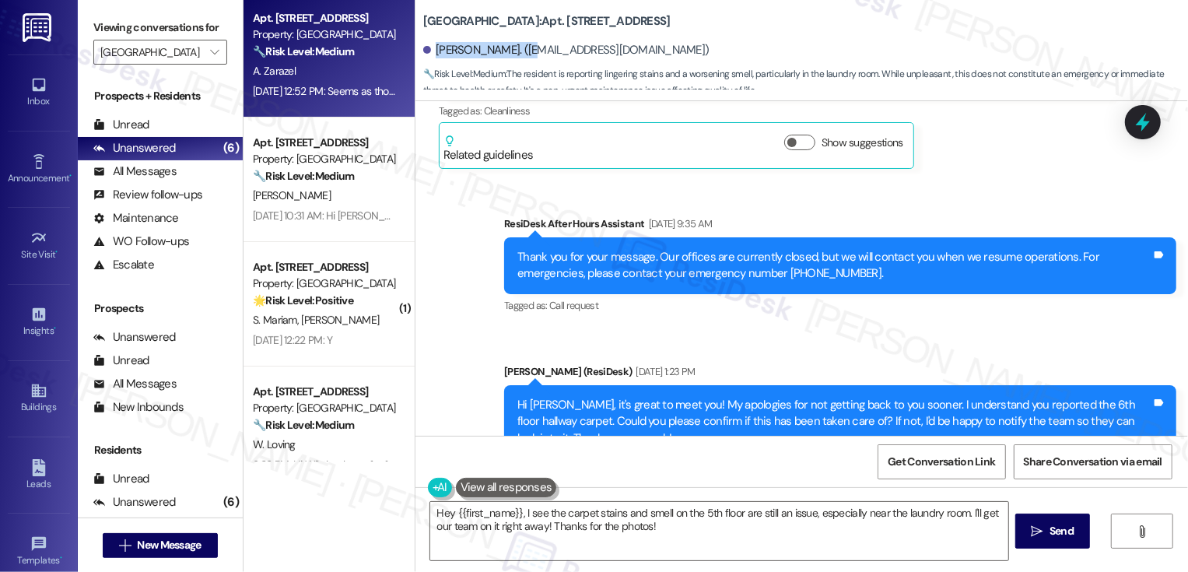
scroll to position [373, 0]
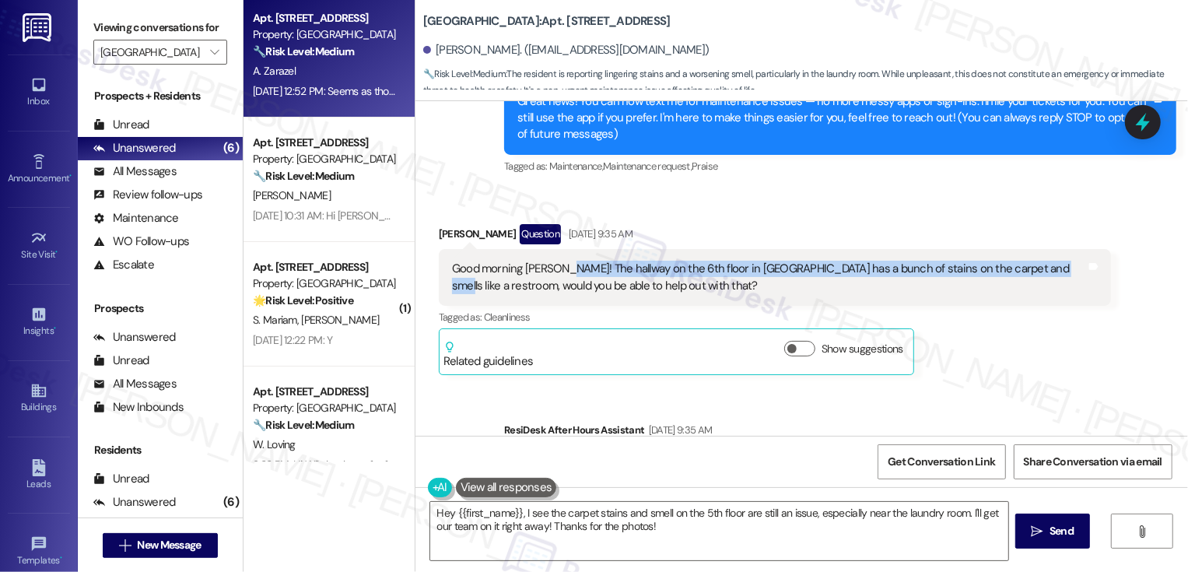
drag, startPoint x: 556, startPoint y: 265, endPoint x: 1028, endPoint y: 269, distance: 472.3
click at [1028, 269] on div "Good morning [PERSON_NAME]! The hallway on the 6th floor in [GEOGRAPHIC_DATA] h…" at bounding box center [769, 277] width 634 height 33
copy div "he hallway on the 6th floor in tower 1 has a bunch of stains on the carpet and …"
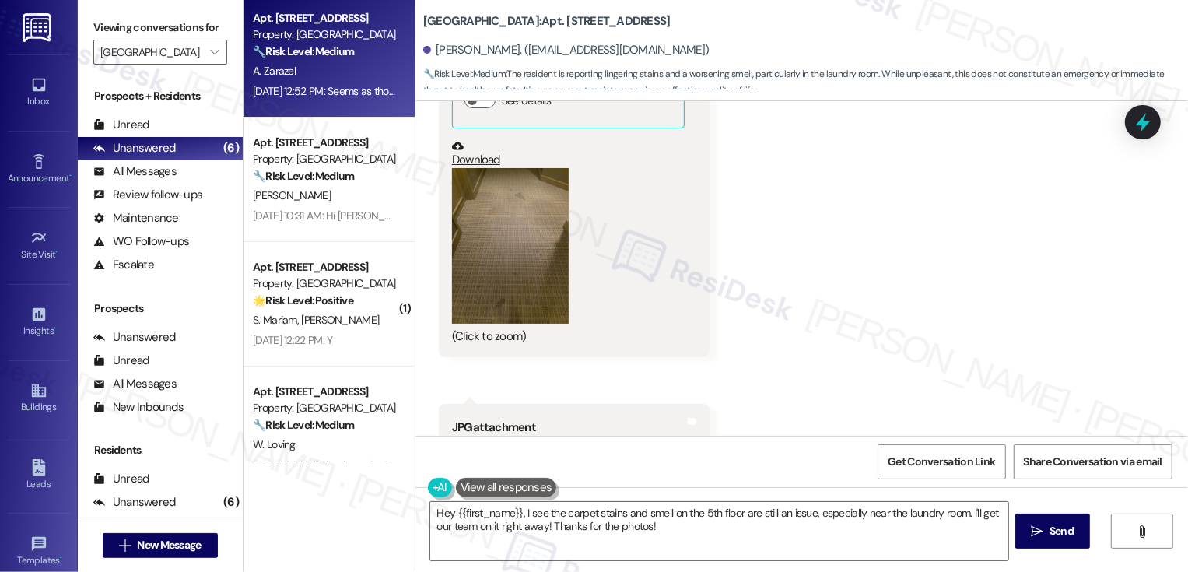
scroll to position [1811, 0]
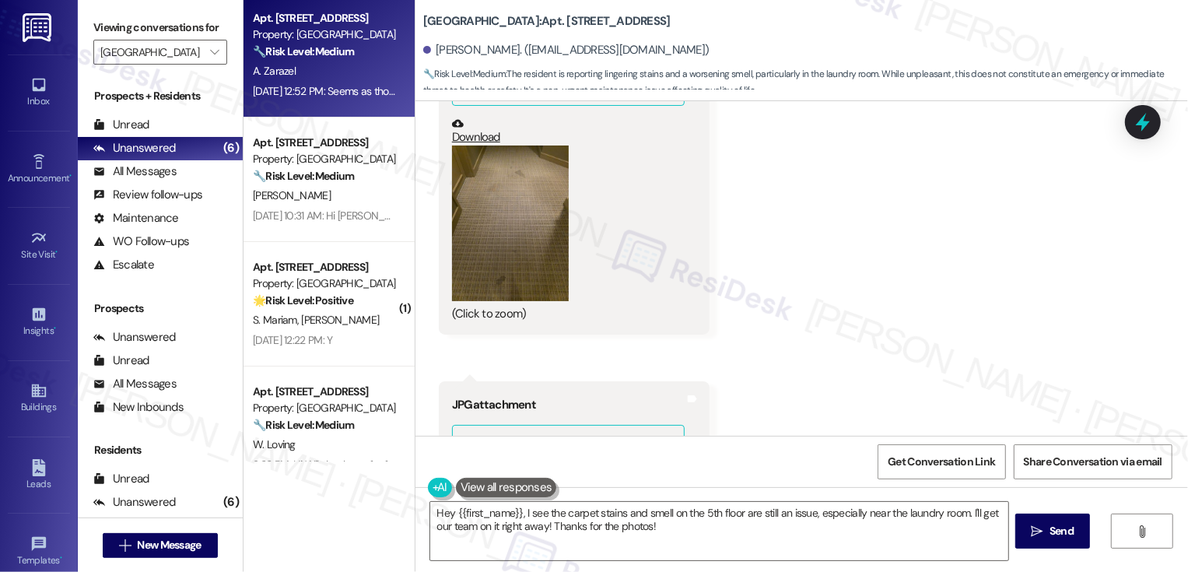
click at [532, 268] on button "Zoom image" at bounding box center [510, 223] width 117 height 156
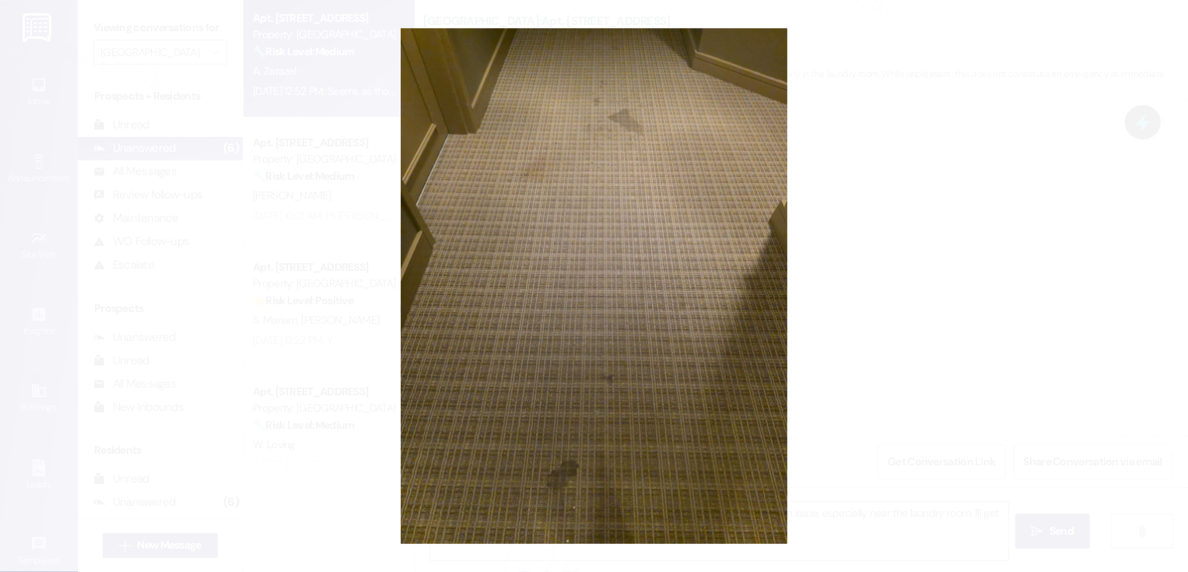
click at [836, 278] on button "Unzoom image" at bounding box center [594, 286] width 1188 height 572
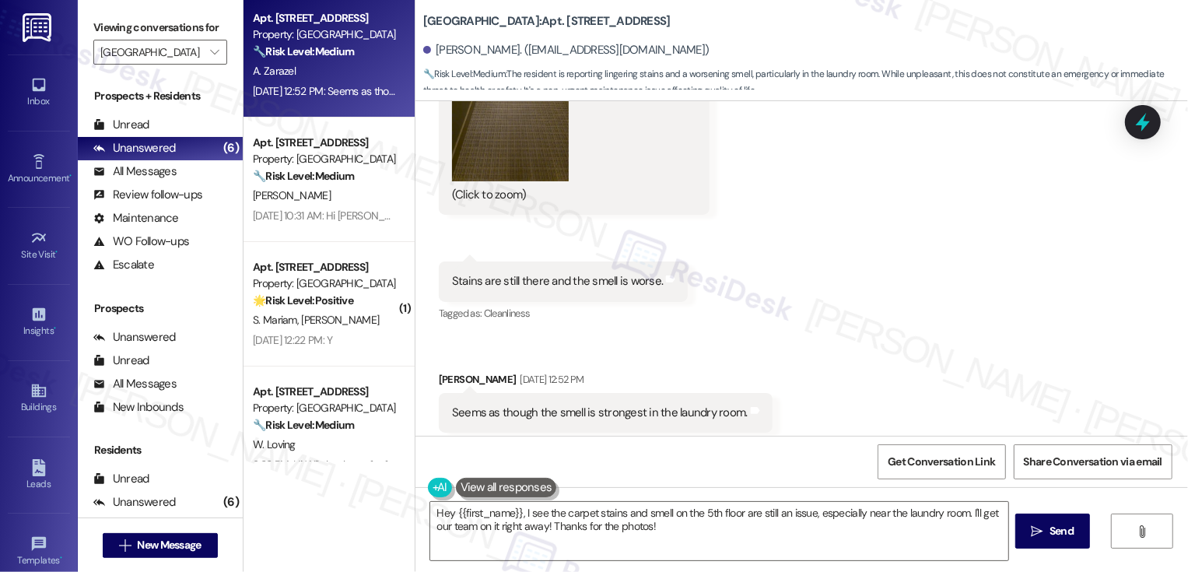
scroll to position [2344, 0]
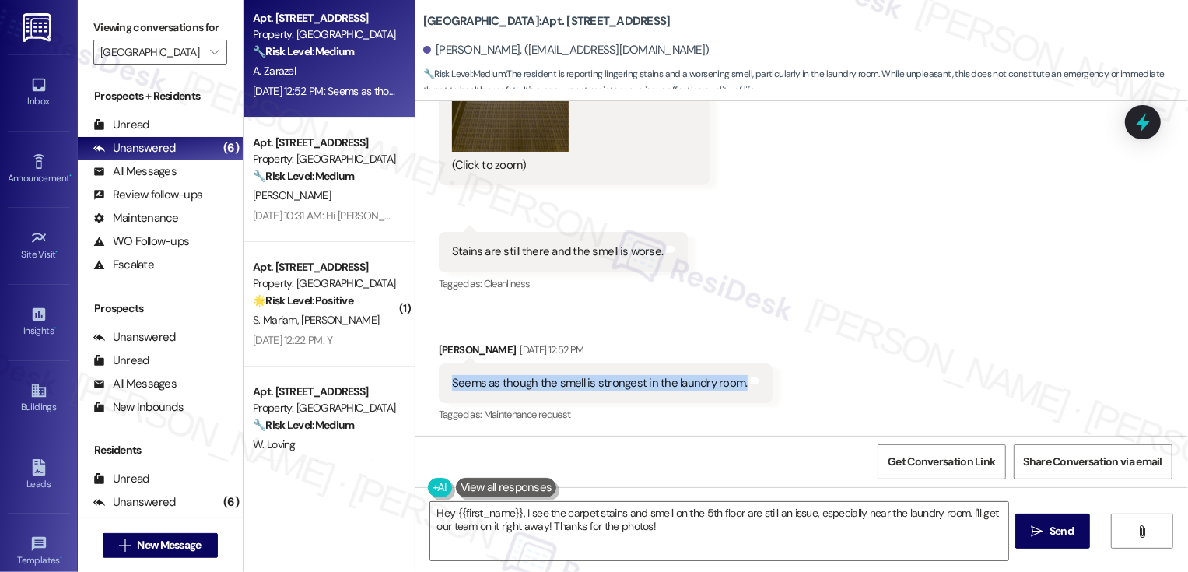
drag, startPoint x: 442, startPoint y: 380, endPoint x: 649, endPoint y: 393, distance: 207.3
click at [649, 393] on div "Seems as though the smell is strongest in the laundry room. Tags and notes" at bounding box center [606, 383] width 334 height 40
copy div "Seems as though the smell is strongest in the laundry room."
click at [598, 530] on textarea "Hey {{first_name}}, I see the carpet stains and smell on the 5th floor are stil…" at bounding box center [719, 531] width 578 height 58
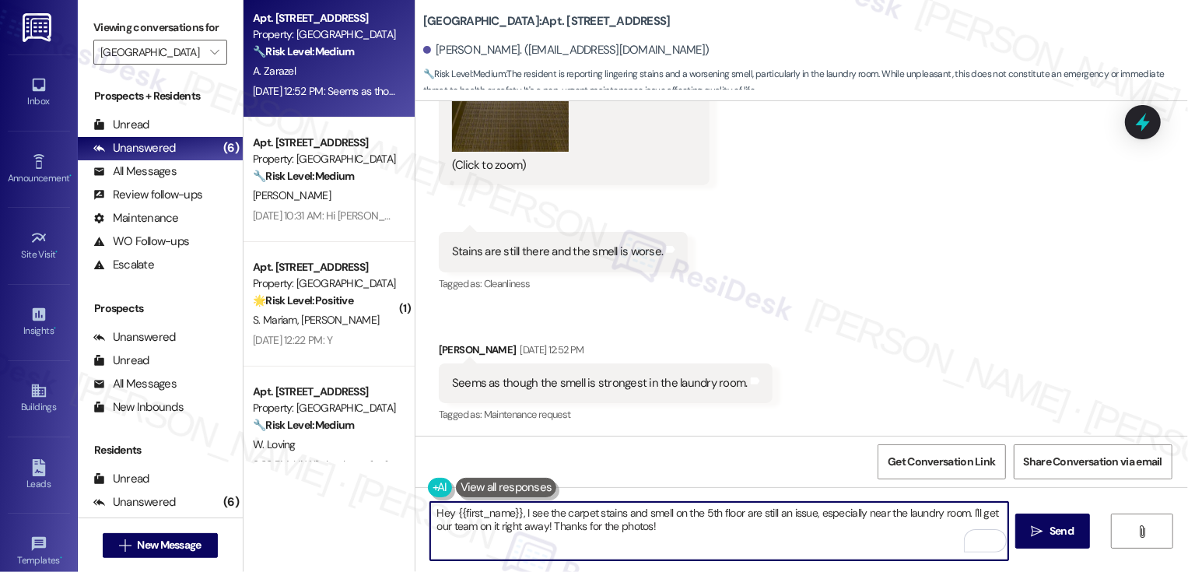
click at [516, 512] on textarea "Hey {{first_name}}, I see the carpet stains and smell on the 5th floor are stil…" at bounding box center [719, 531] width 578 height 58
click at [534, 513] on textarea "Hey {{first_name}}, I see the carpet stains and smell on the 5th floor are stil…" at bounding box center [719, 531] width 578 height 58
click at [733, 512] on textarea "Hey {{first_name}}, I really appreciate you reporting that the carpet stains an…" at bounding box center [719, 531] width 578 height 58
drag, startPoint x: 900, startPoint y: 515, endPoint x: 980, endPoint y: 524, distance: 80.7
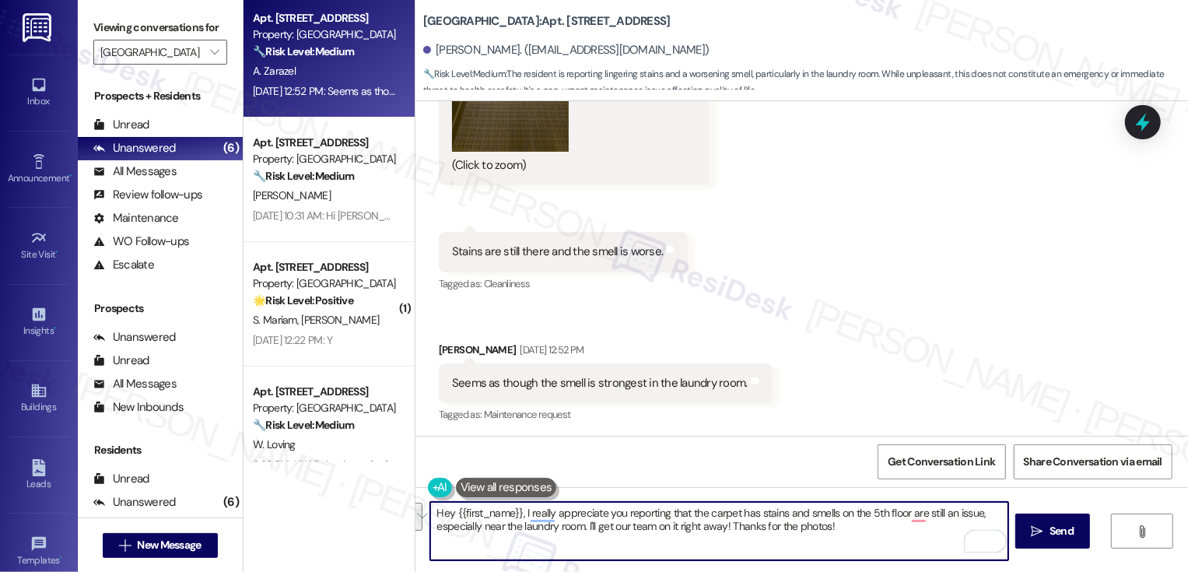
click at [980, 524] on textarea "Hey {{first_name}}, I really appreciate you reporting that the carpet has stain…" at bounding box center [719, 531] width 578 height 58
click at [924, 529] on textarea "Hey {{first_name}}, I really appreciate you reporting that the carpet has stain…" at bounding box center [719, 531] width 578 height 58
drag, startPoint x: 900, startPoint y: 514, endPoint x: 1012, endPoint y: 514, distance: 112.0
click at [1012, 514] on div "Hey {{first_name}}, I really appreciate you reporting that the carpet has stain…" at bounding box center [801, 545] width 773 height 117
drag, startPoint x: 899, startPoint y: 514, endPoint x: 971, endPoint y: 514, distance: 72.4
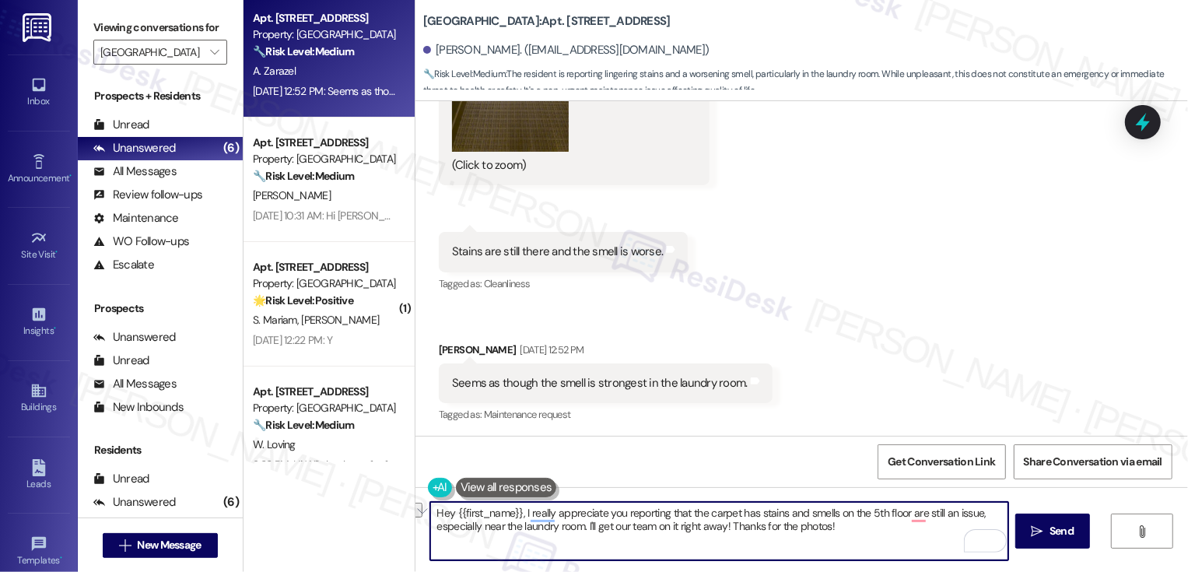
click at [971, 515] on textarea "Hey {{first_name}}, I really appreciate you reporting that the carpet has stain…" at bounding box center [719, 531] width 578 height 58
click at [503, 528] on textarea "Hey {{first_name}}, I really appreciate you reporting that the carpet has stain…" at bounding box center [719, 531] width 578 height 58
drag, startPoint x: 499, startPoint y: 521, endPoint x: 724, endPoint y: 528, distance: 225.7
click at [724, 528] on textarea "Hey {{first_name}}, I really appreciate you reporting that the carpet has stain…" at bounding box center [719, 531] width 578 height 58
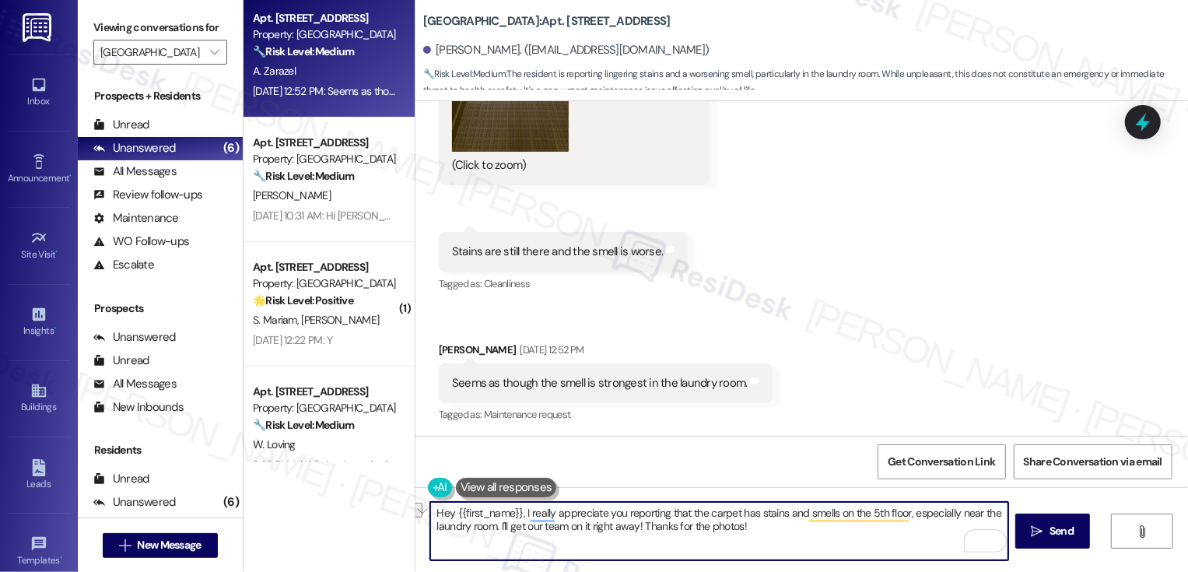
drag, startPoint x: 742, startPoint y: 528, endPoint x: 491, endPoint y: 532, distance: 250.6
click at [491, 532] on textarea "Hey {{first_name}}, I really appreciate you reporting that the carpet has stain…" at bounding box center [719, 531] width 578 height 58
click at [416, 523] on button "See rewrite suggestions" at bounding box center [416, 517] width 12 height 28
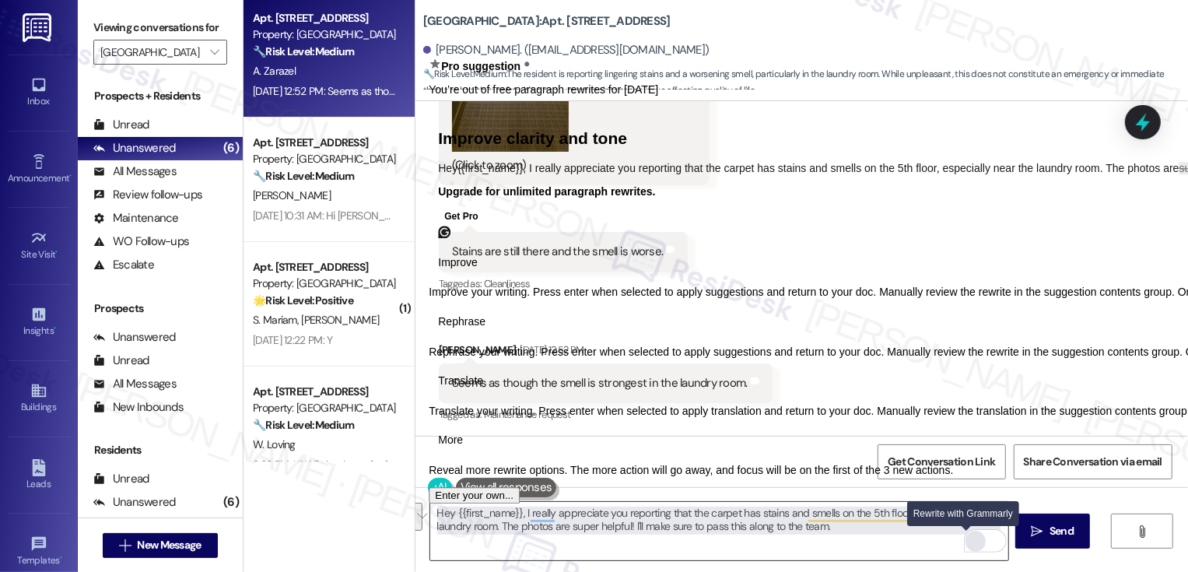
click at [967, 540] on div "Rewrite with Grammarly" at bounding box center [975, 541] width 17 height 18
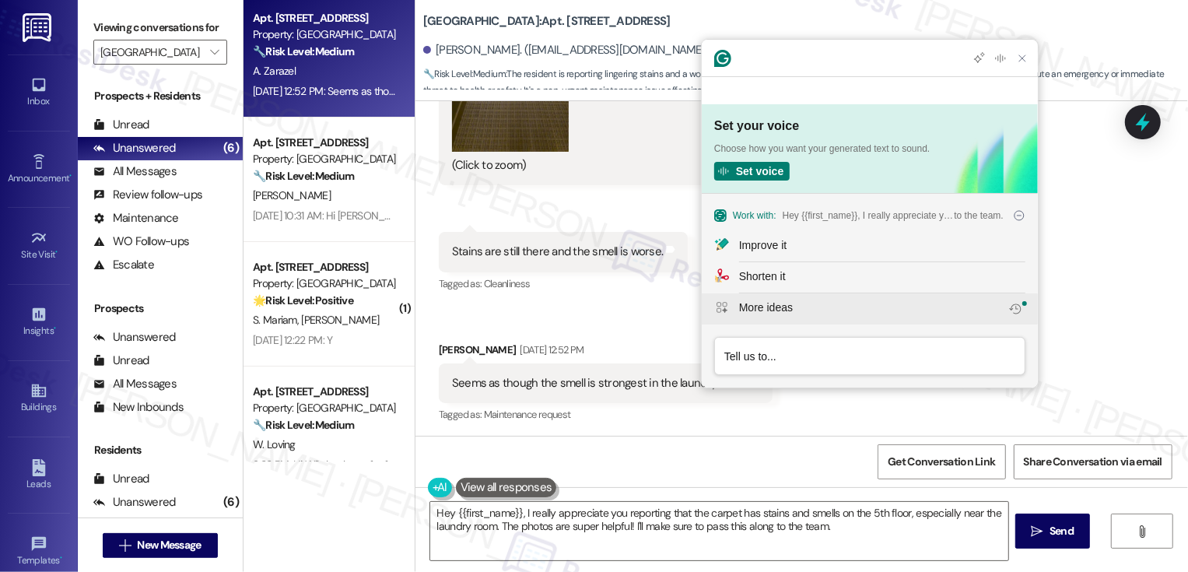
scroll to position [0, 0]
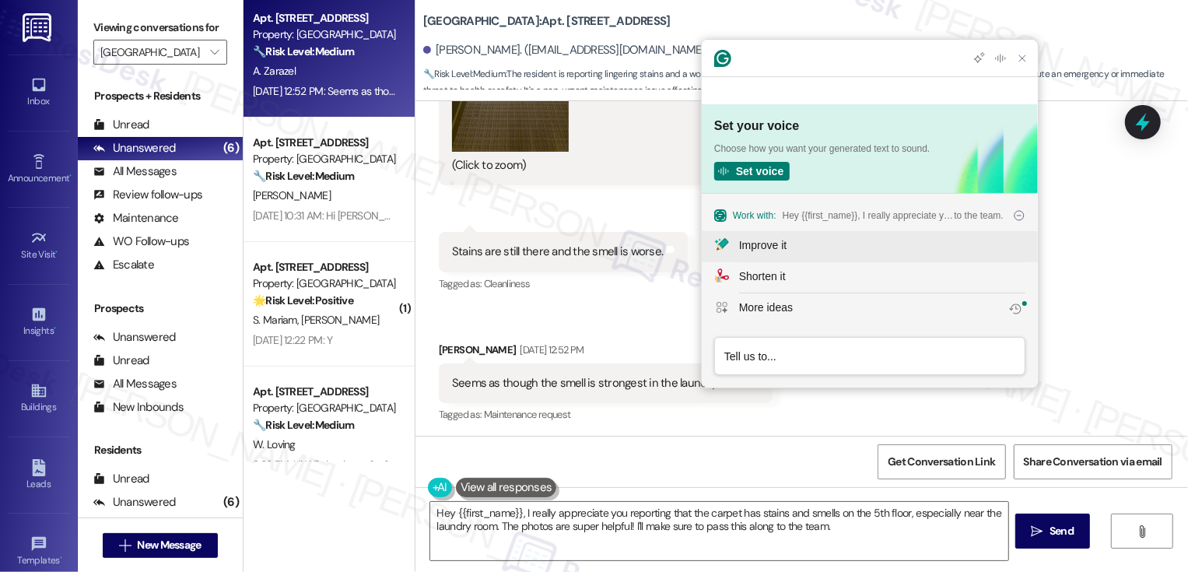
click at [751, 248] on div "Improve it" at bounding box center [762, 245] width 47 height 16
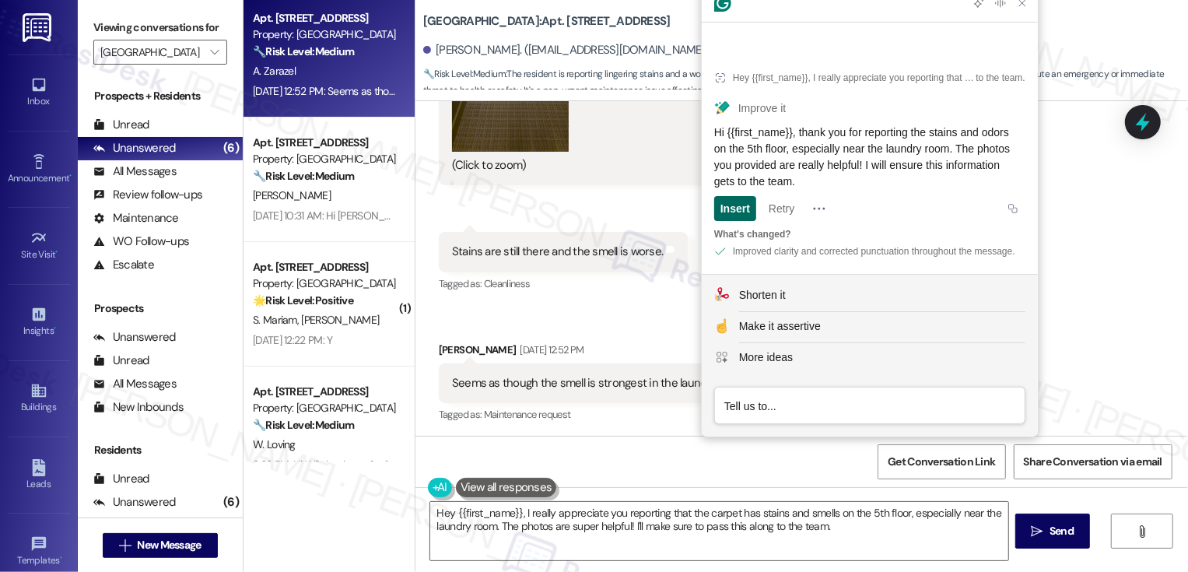
click at [735, 197] on div "Insert" at bounding box center [735, 208] width 30 height 25
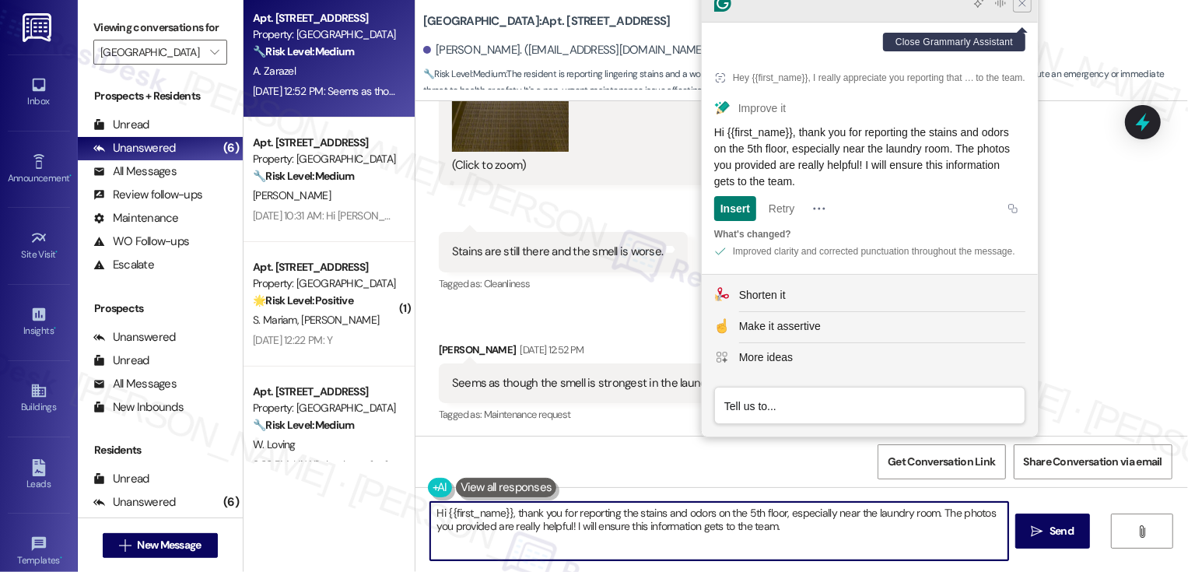
type textarea "Hi {{first_name}}, thank you for reporting the stains and odors on the 5th floo…"
click at [1021, 12] on icon "Close Grammarly Assistant" at bounding box center [1022, 3] width 19 height 19
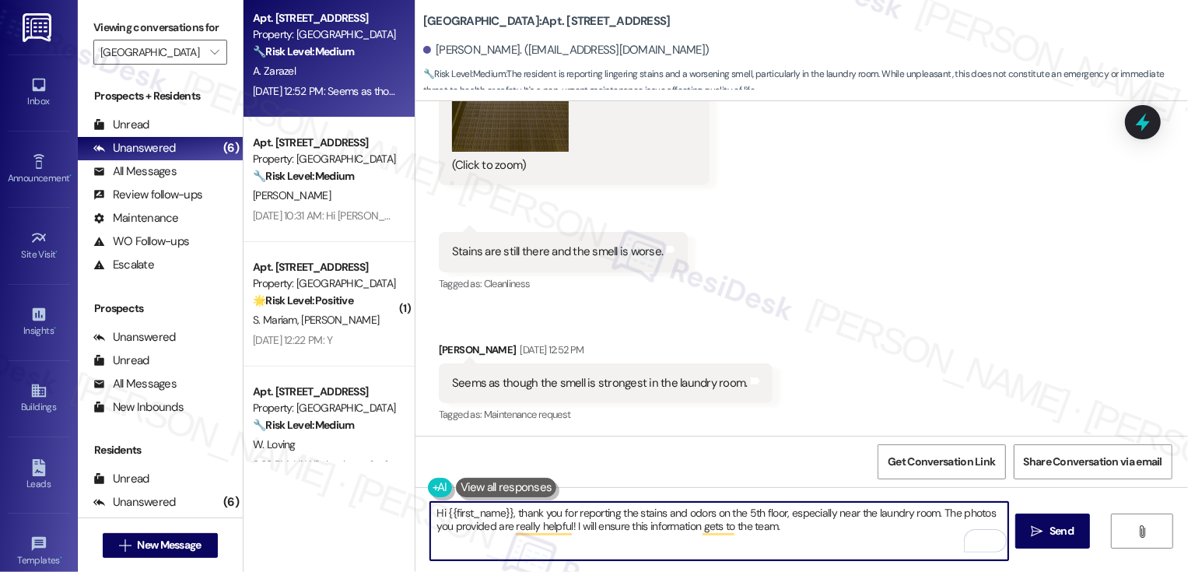
click at [797, 545] on textarea "Hi {{first_name}}, thank you for reporting the stains and odors on the 5th floo…" at bounding box center [719, 531] width 578 height 58
click at [819, 535] on textarea "Hi {{first_name}}, thank you for reporting the stains and odors on the 5th floo…" at bounding box center [719, 531] width 578 height 58
click at [1050, 524] on span "Send" at bounding box center [1062, 531] width 24 height 16
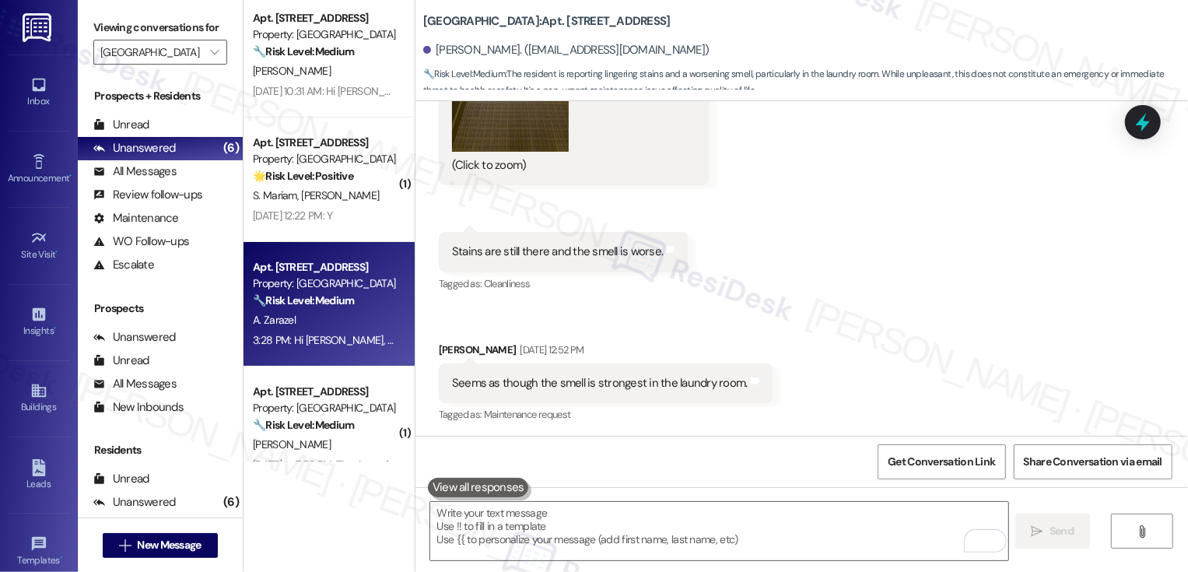
scroll to position [2469, 0]
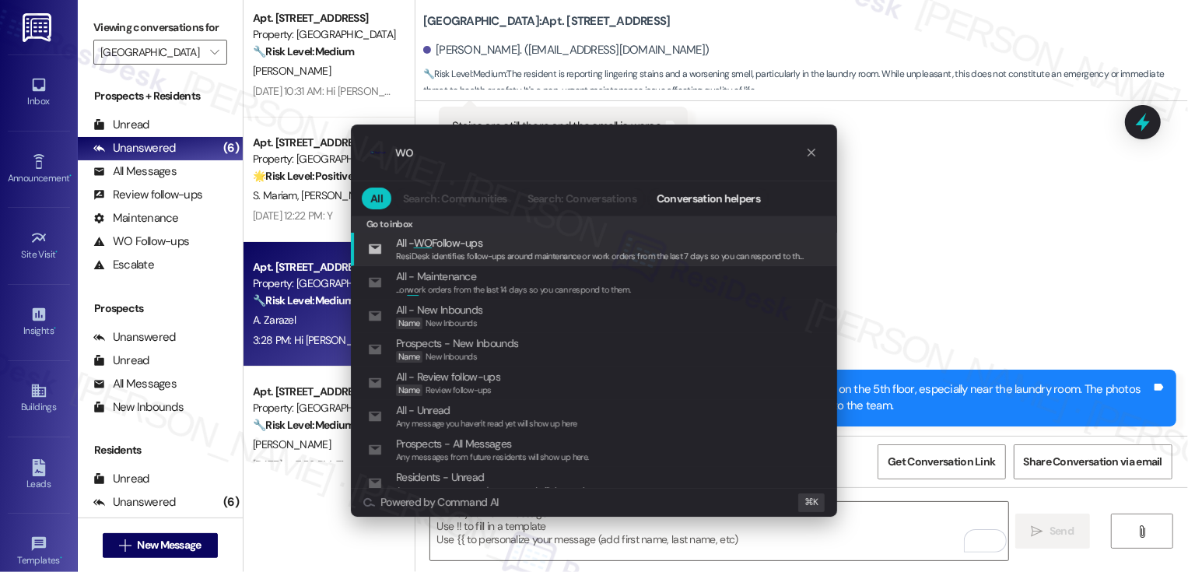
type input "w"
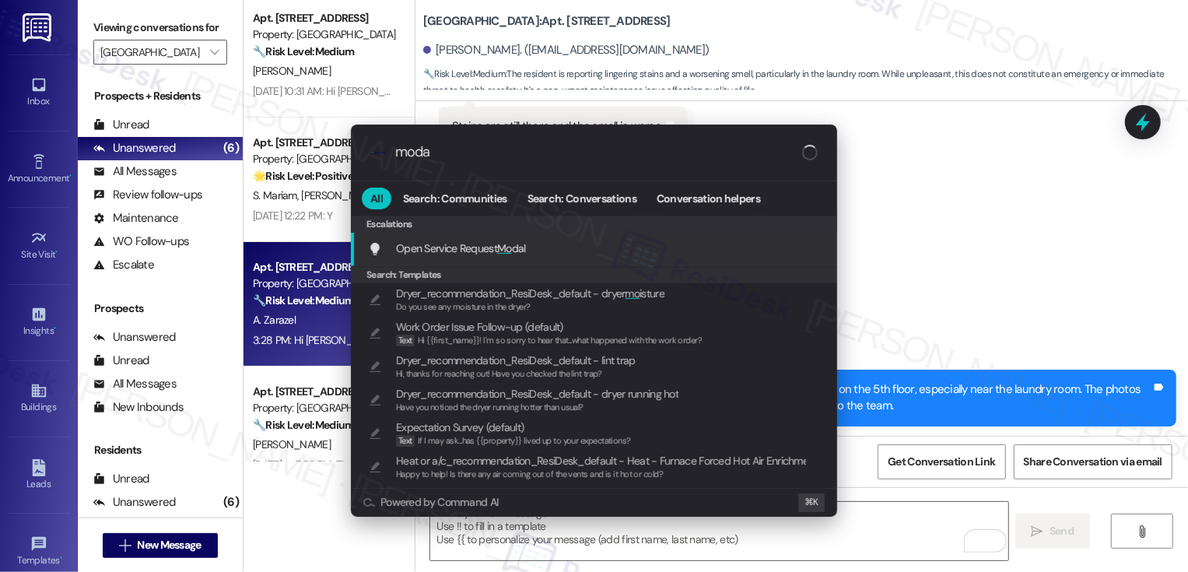
type input "modal"
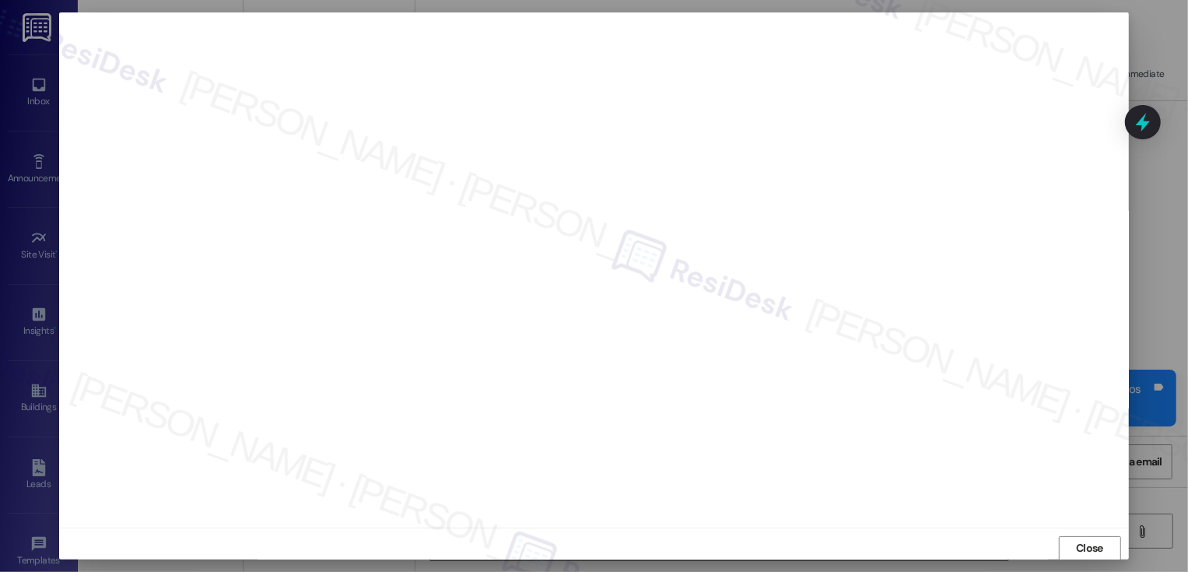
scroll to position [1, 0]
click at [1096, 539] on span "Close" at bounding box center [1089, 539] width 27 height 16
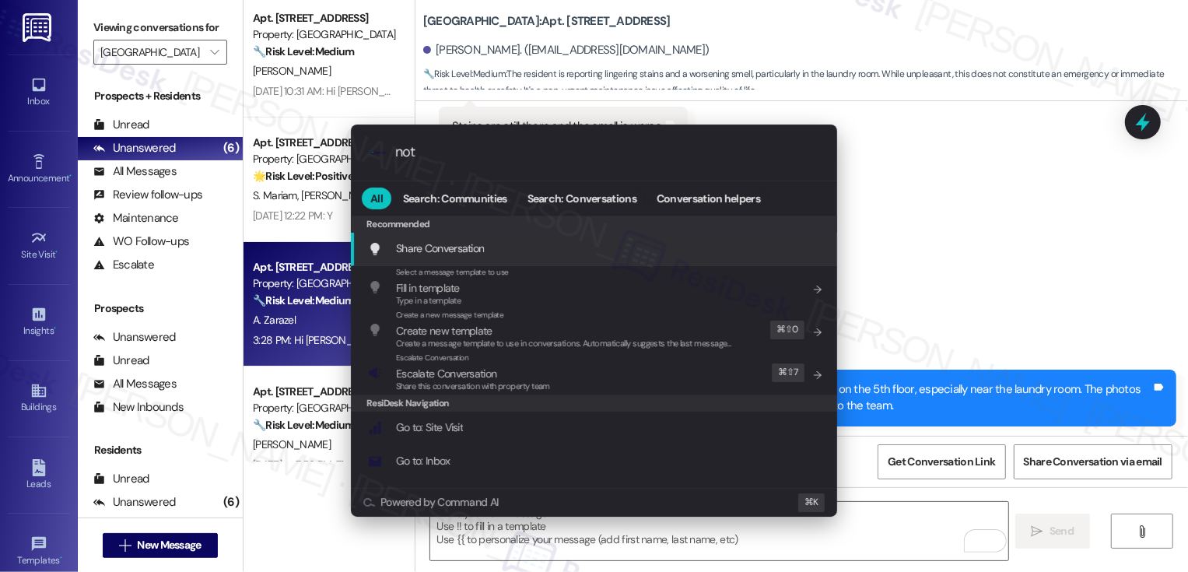
type input "note"
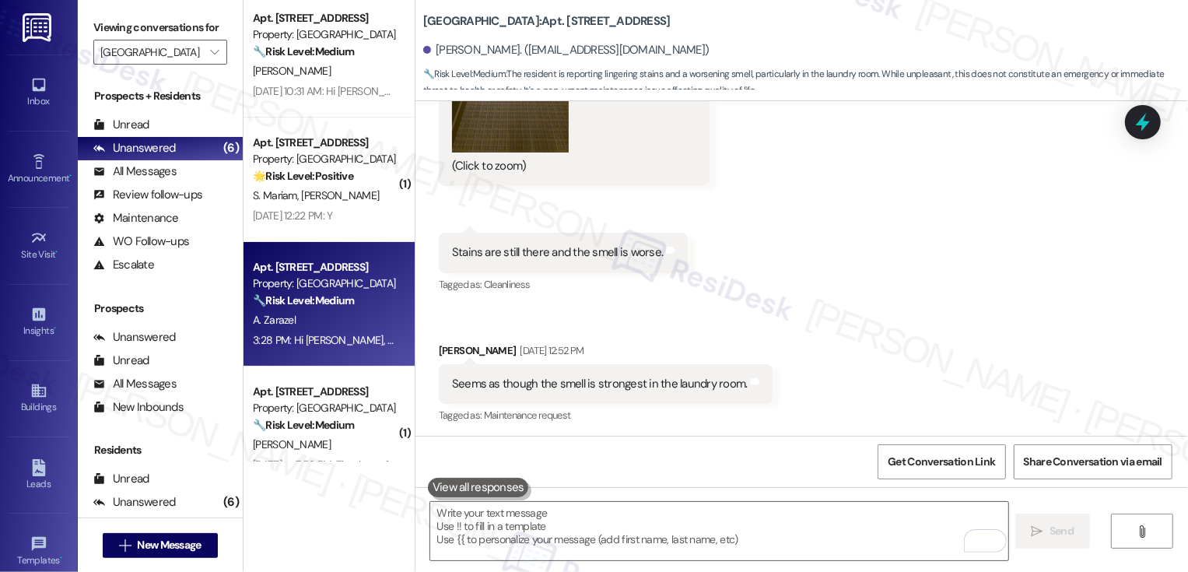
scroll to position [2623, 0]
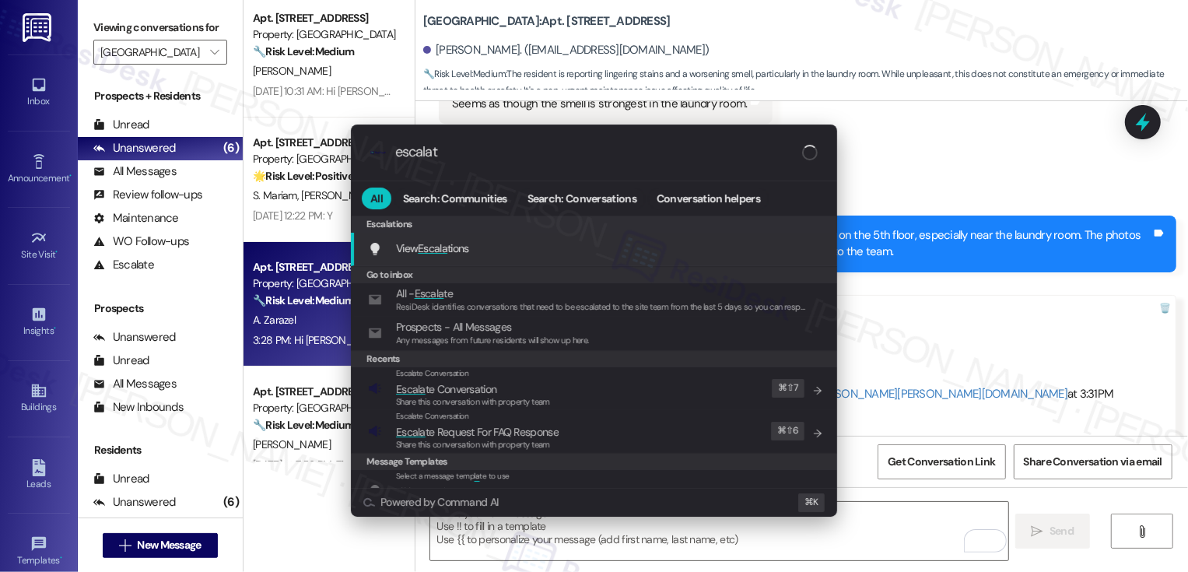
type input "escalate"
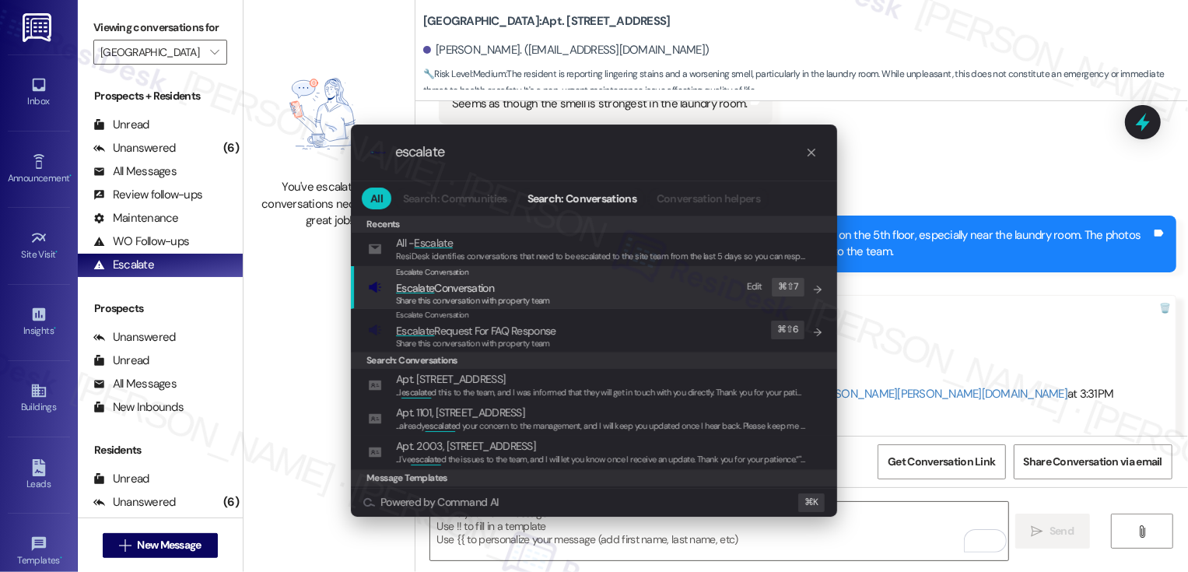
type input "escalate"
click at [446, 288] on span "Escalate Conversation" at bounding box center [445, 288] width 98 height 14
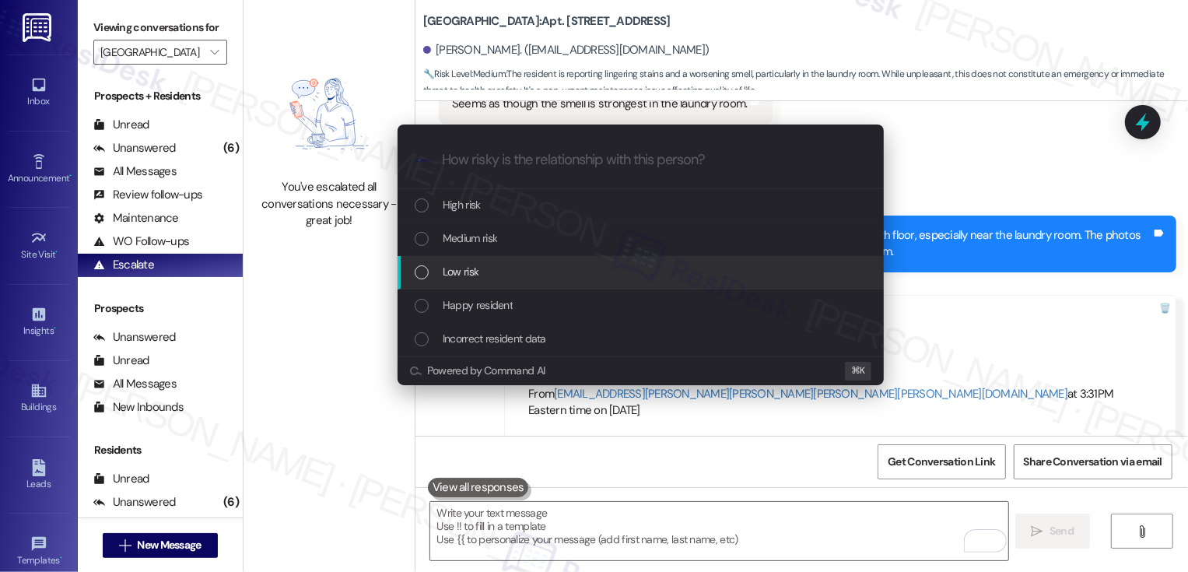
click at [454, 268] on span "Low risk" at bounding box center [461, 271] width 36 height 17
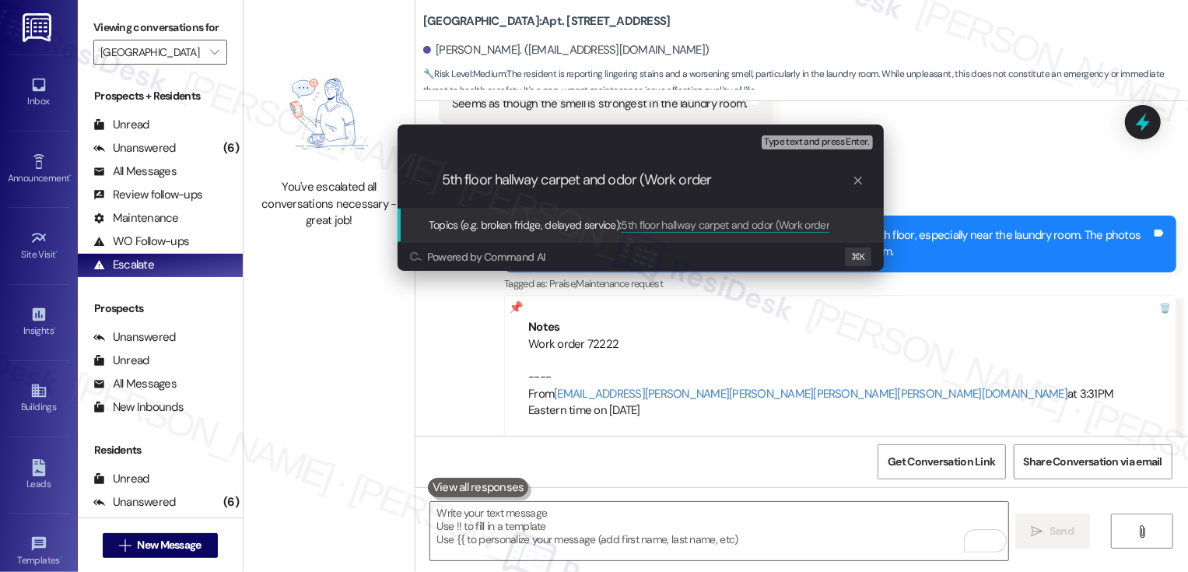
paste input "Work order 72222"
type input "5th floor hallway carpets and odor (Work order 72222 submitted by ResiDesk)"
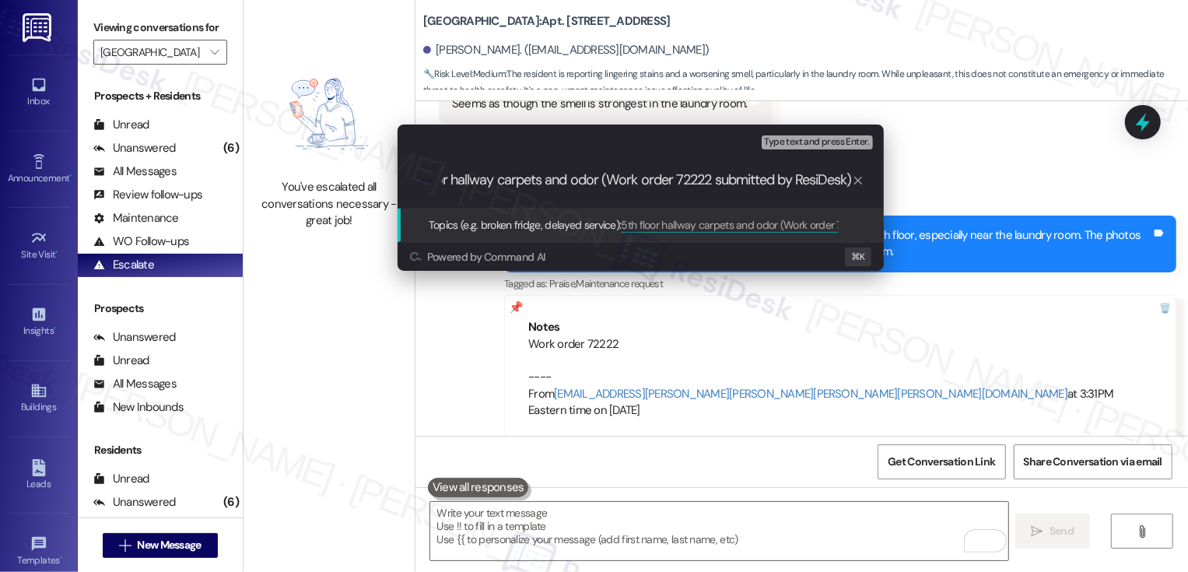
click at [460, 184] on input "5th floor hallway carpets and odor (Work order 72222 submitted by ResiDesk)" at bounding box center [647, 180] width 410 height 16
click at [544, 178] on input "5th floor hallway carpets and odor (Work order 72222 submitted by ResiDesk)" at bounding box center [647, 180] width 410 height 16
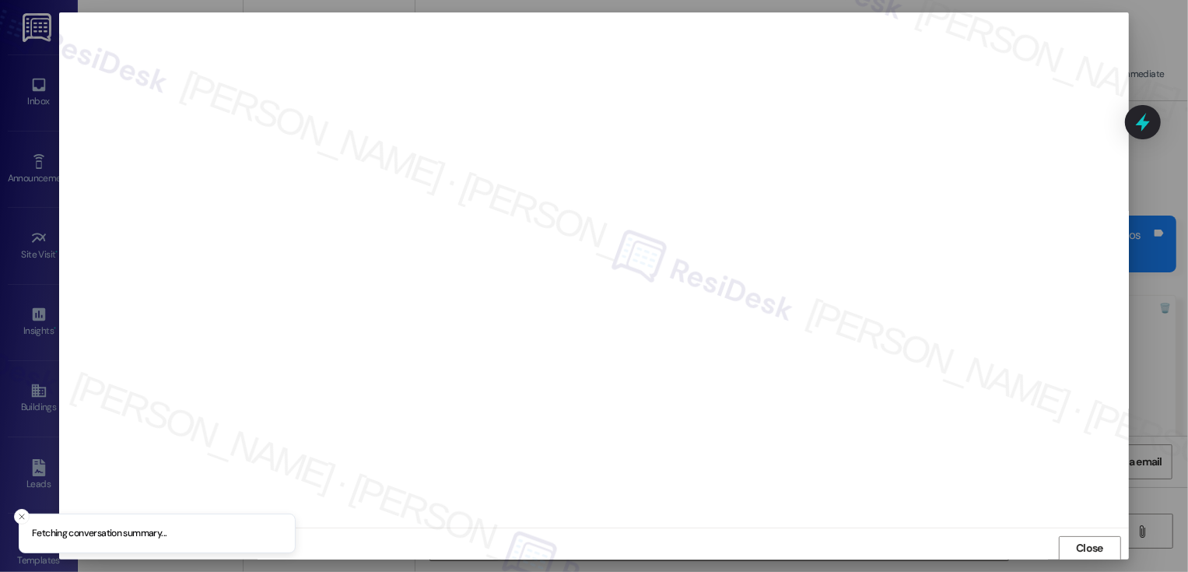
scroll to position [1, 0]
click at [1089, 546] on button "Close" at bounding box center [1090, 547] width 62 height 25
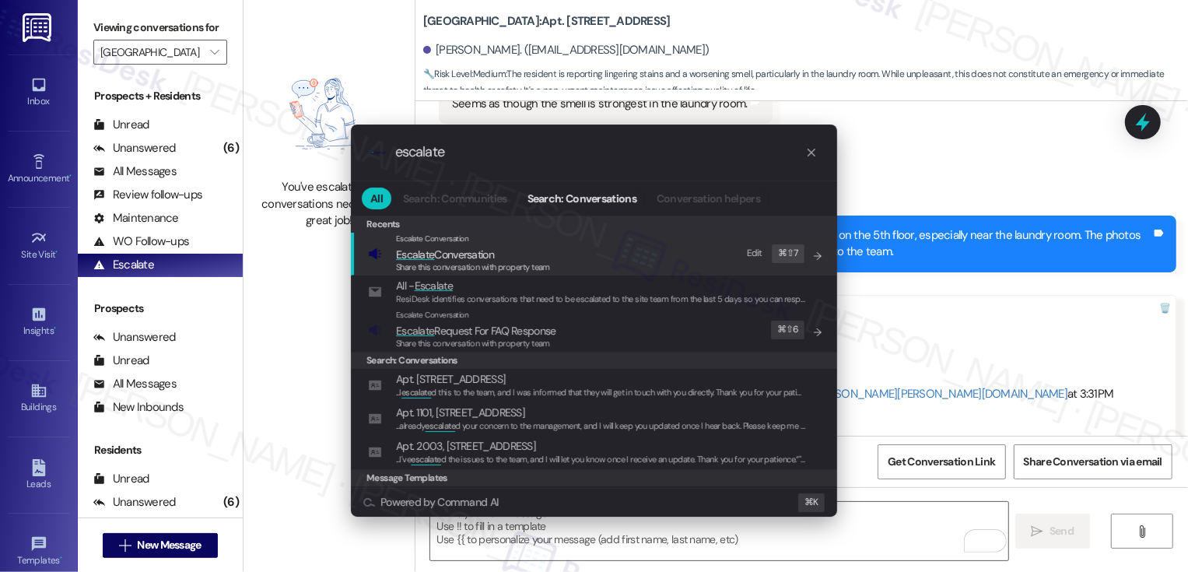
type input "escalate"
click at [442, 252] on span "Escalate Conversation" at bounding box center [445, 254] width 98 height 14
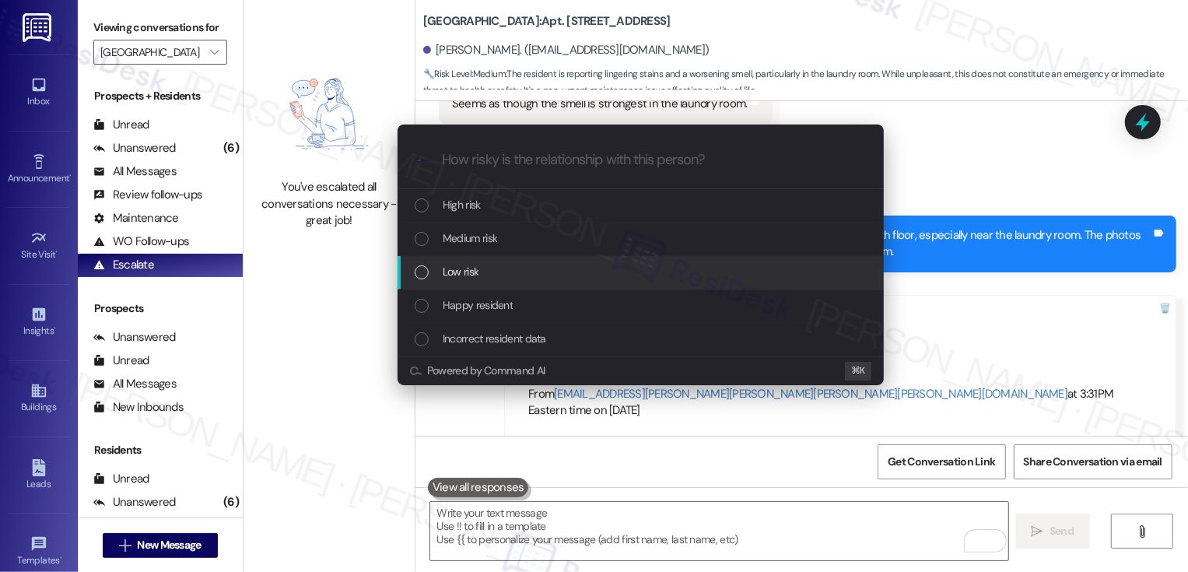
click at [460, 276] on span "Low risk" at bounding box center [461, 271] width 36 height 17
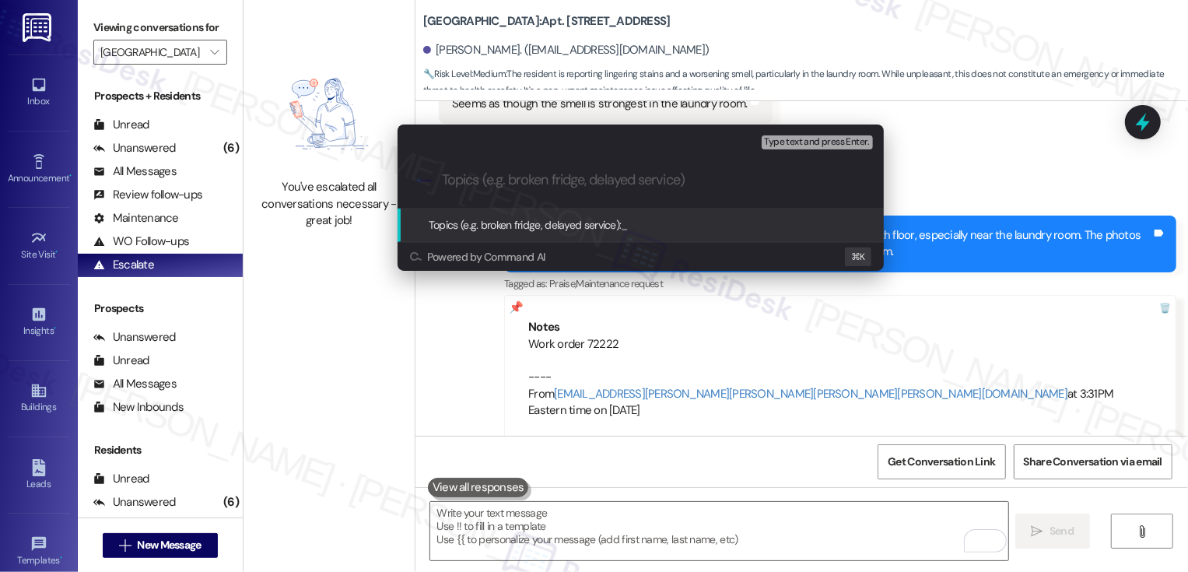
paste input "5th floor hallway carpets and odor (Work order 72222 submitted by ResiDesk)"
type input "5th floor hallway carpets and odor (Work order 72222 submitted by ResiDesk)"
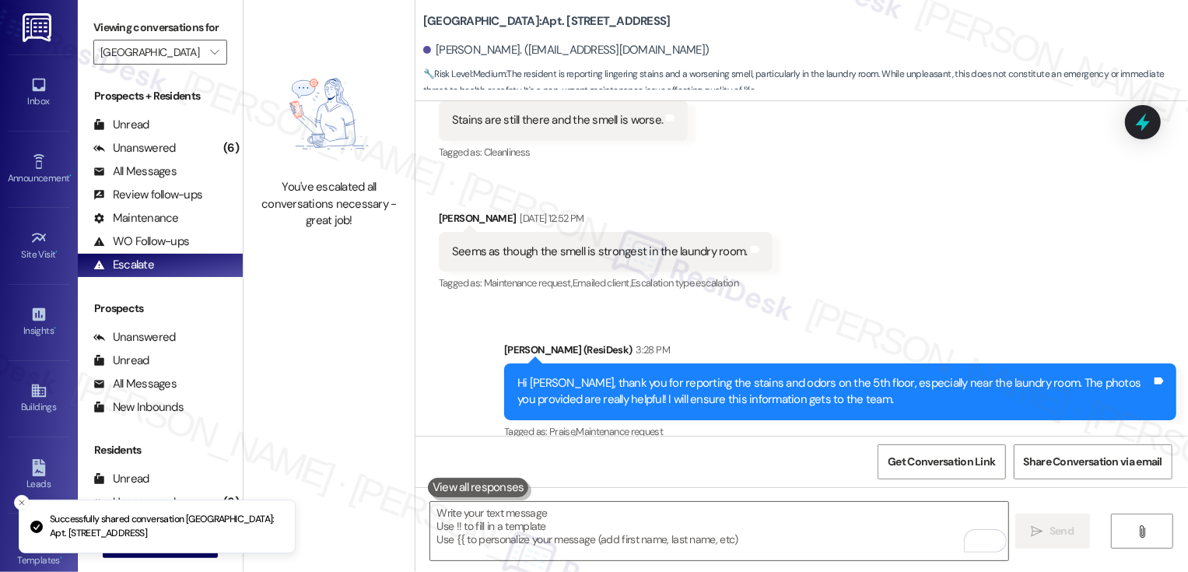
scroll to position [2623, 0]
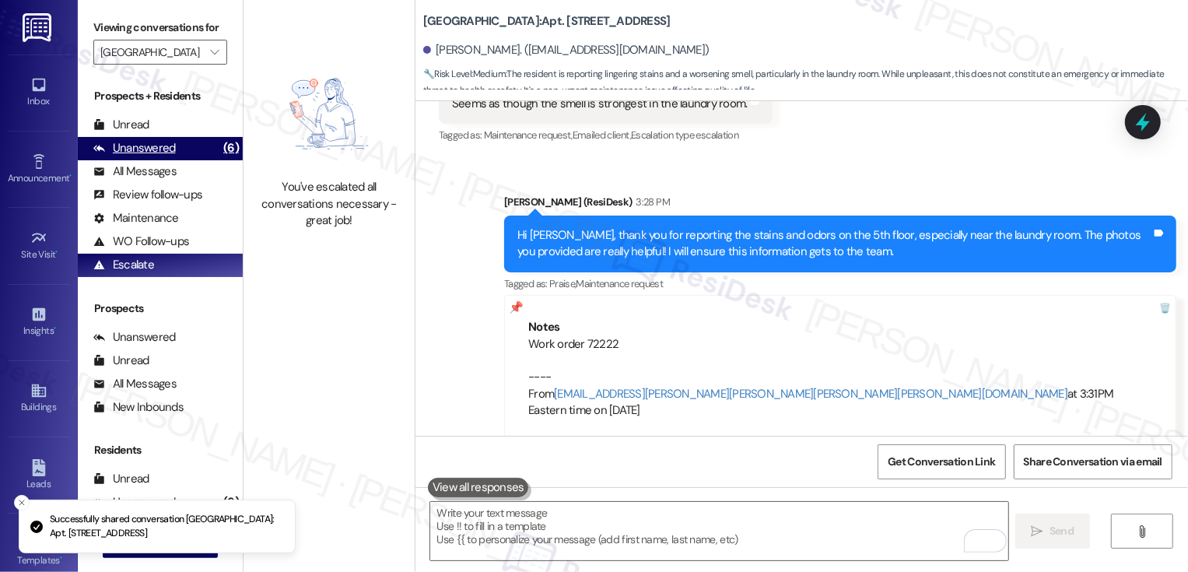
click at [164, 156] on div "Unanswered" at bounding box center [134, 148] width 82 height 16
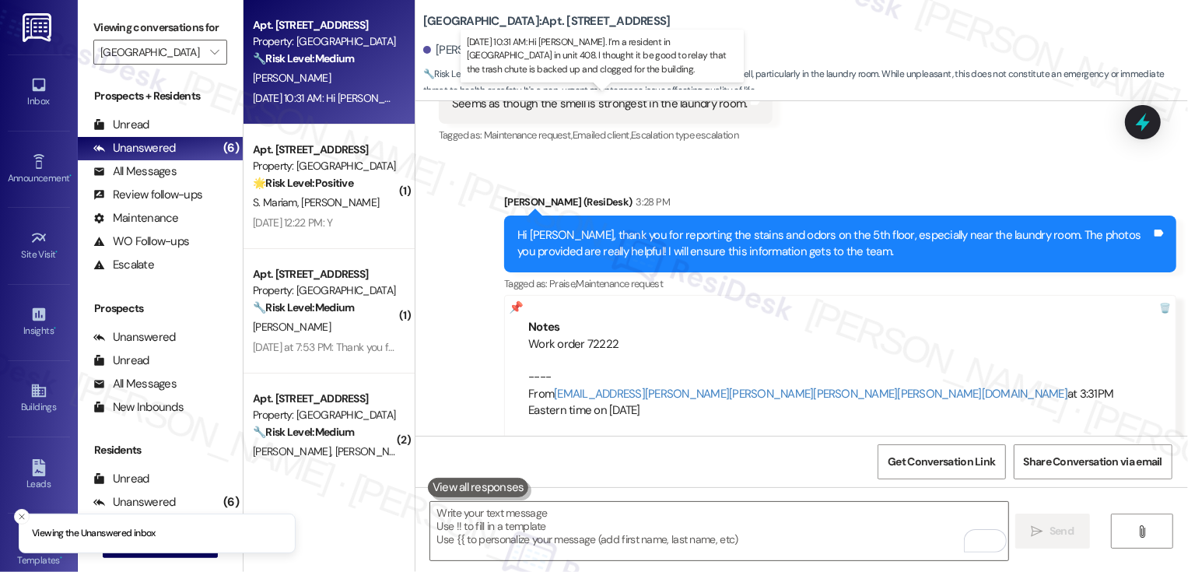
click at [284, 95] on div "Aug 14, 2025 at 10:31 AM: Hi Sarah. I’m a resident in tower 1 in unit 408. I th…" at bounding box center [654, 98] width 803 height 14
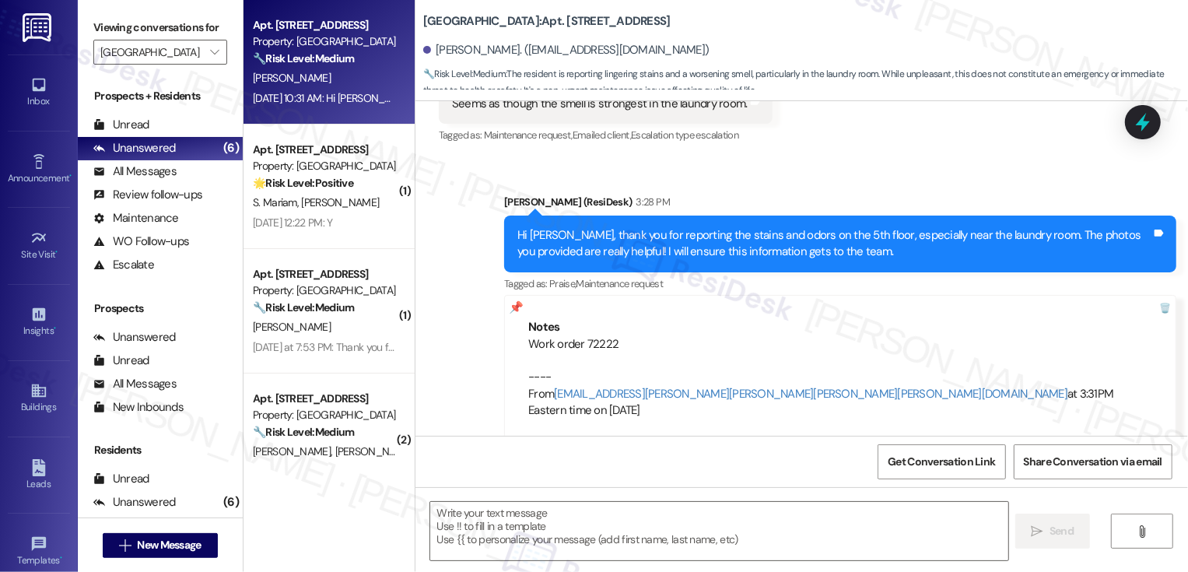
click at [284, 95] on div "Aug 14, 2025 at 10:31 AM: Hi Sarah. I’m a resident in tower 1 in unit 408. I th…" at bounding box center [654, 98] width 803 height 14
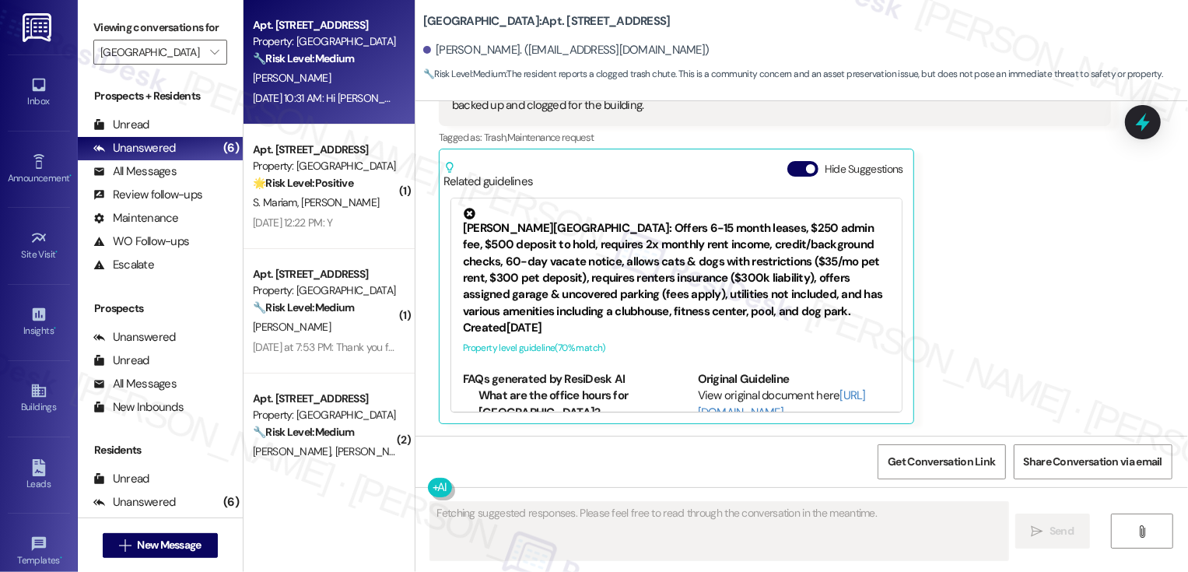
scroll to position [0, 0]
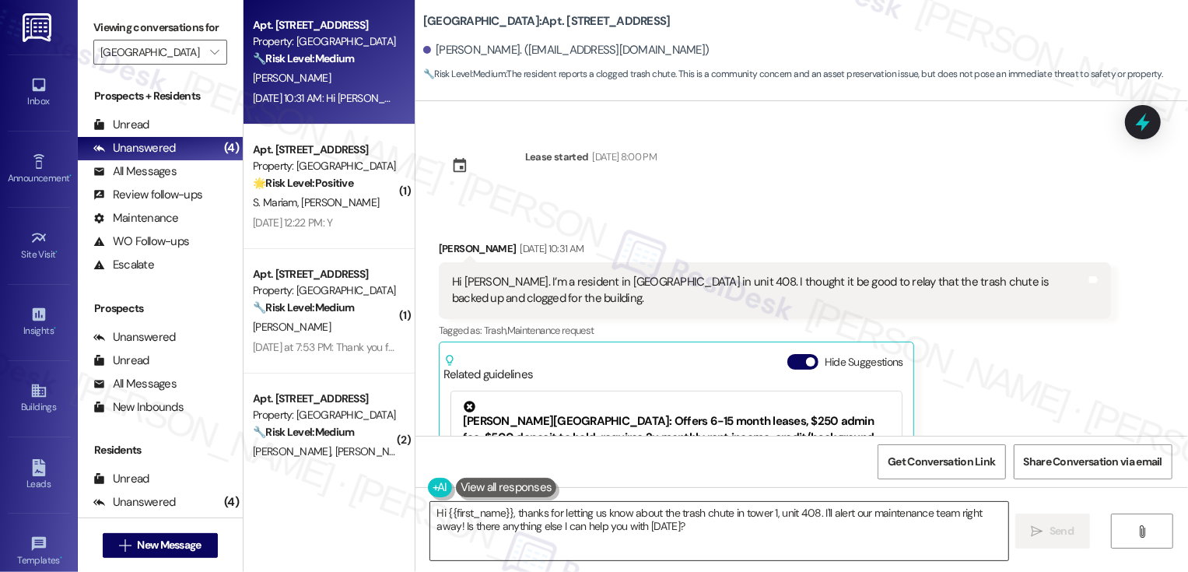
click at [507, 511] on textarea "Hi {{first_name}}, thanks for letting us know about the trash chute in tower 1,…" at bounding box center [719, 531] width 578 height 58
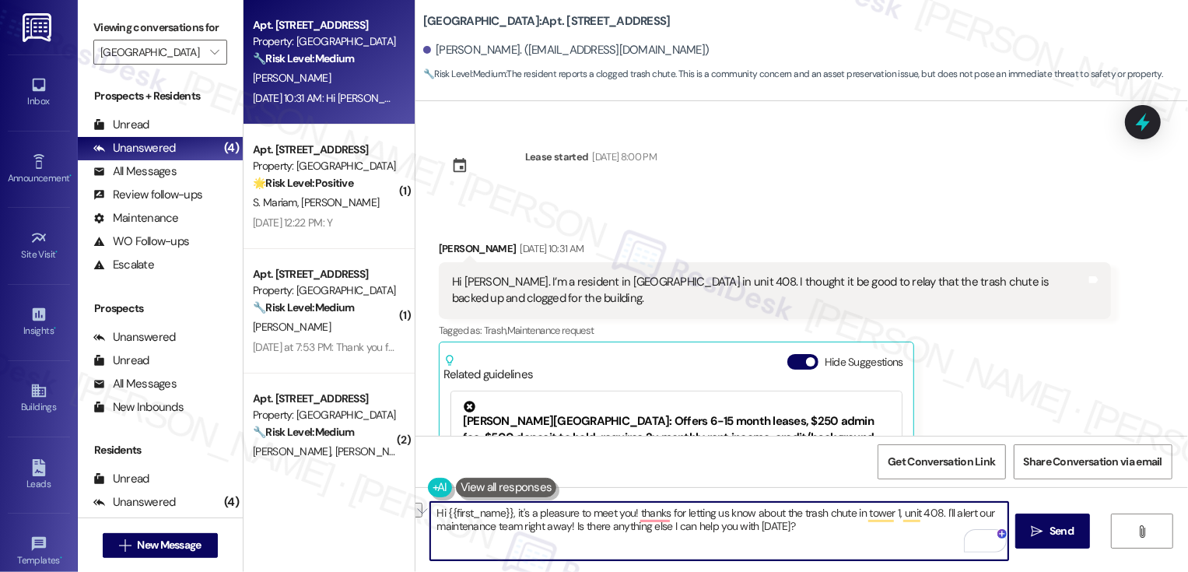
drag, startPoint x: 631, startPoint y: 514, endPoint x: 777, endPoint y: 510, distance: 146.3
click at [777, 511] on textarea "Hi {{first_name}}, it's a pleasure to meet you! thanks for letting us know abou…" at bounding box center [719, 531] width 578 height 58
click at [849, 528] on textarea "Hi {{first_name}}, it's a pleasure to meet you! Just checking in on the trash c…" at bounding box center [719, 531] width 578 height 58
click at [802, 518] on textarea "Hi {{first_name}}, it's a pleasure to meet you! Just checking in on the trash c…" at bounding box center [719, 531] width 578 height 58
drag, startPoint x: 794, startPoint y: 511, endPoint x: 819, endPoint y: 552, distance: 47.9
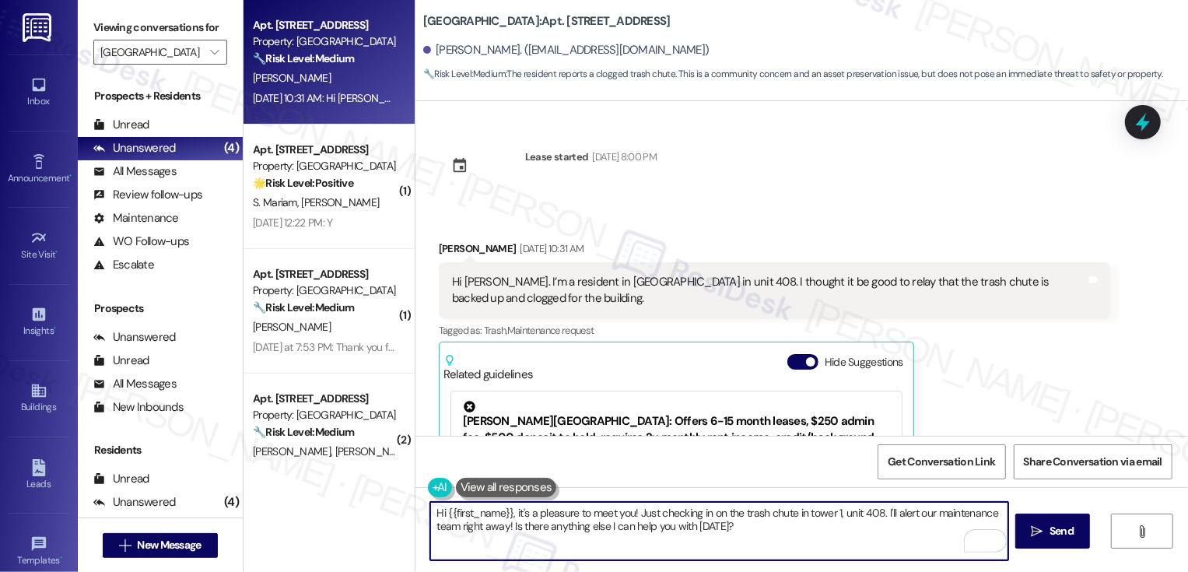
click at [819, 552] on textarea "Hi {{first_name}}, it's a pleasure to meet you! Just checking in on the trash c…" at bounding box center [719, 531] width 578 height 58
click at [964, 536] on div at bounding box center [985, 540] width 43 height 23
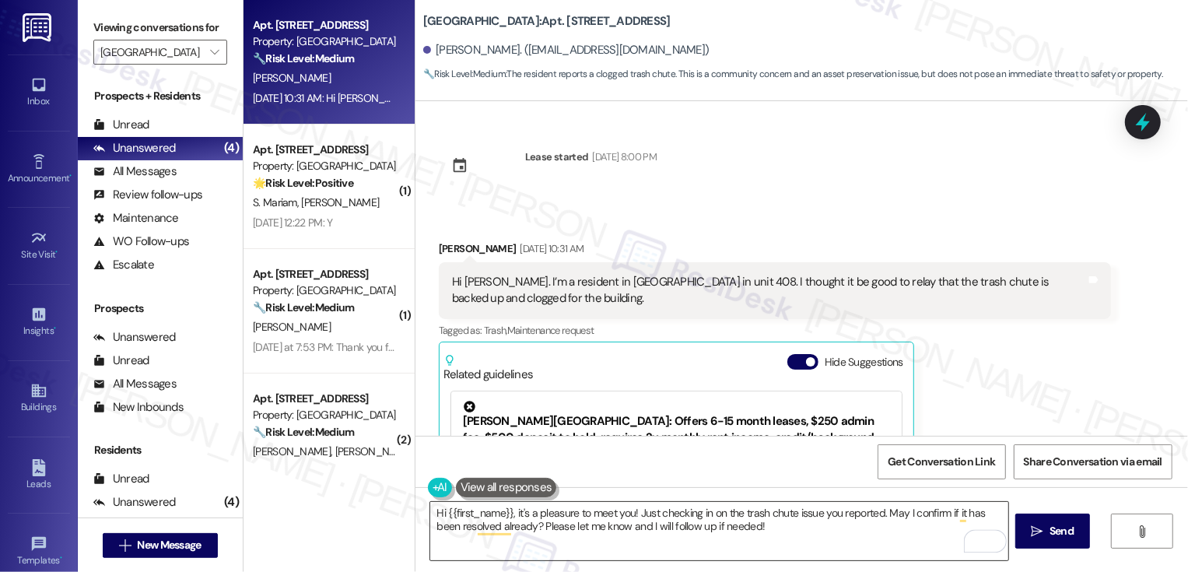
click at [850, 534] on textarea "Hi {{first_name}}, it's a pleasure to meet you! Just checking in on the trash c…" at bounding box center [719, 531] width 578 height 58
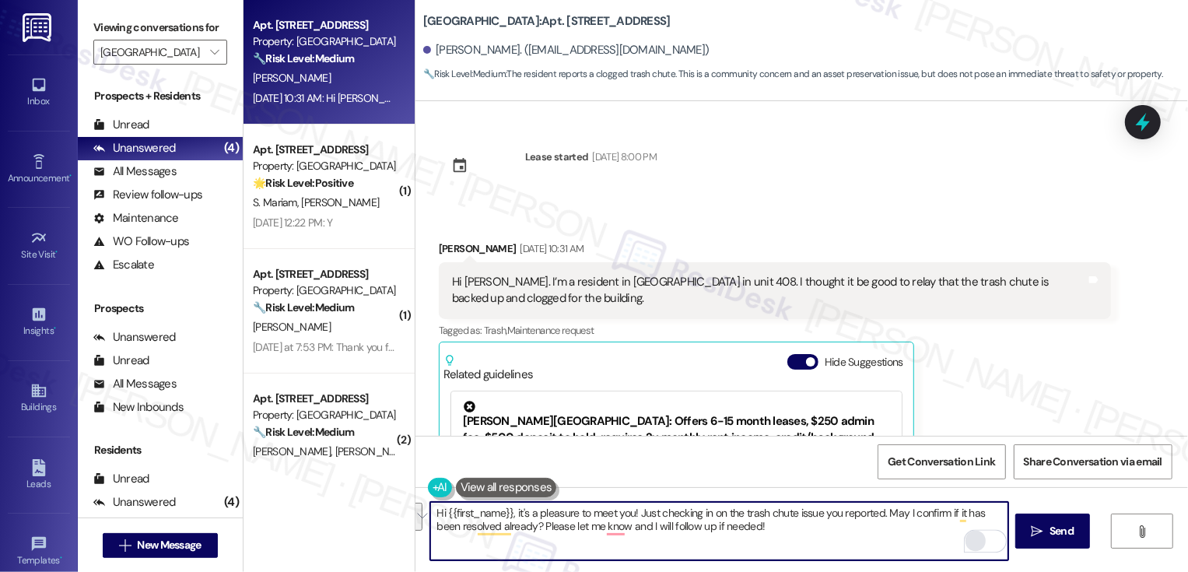
click at [968, 540] on div "Rewrite with Grammarly" at bounding box center [975, 541] width 17 height 18
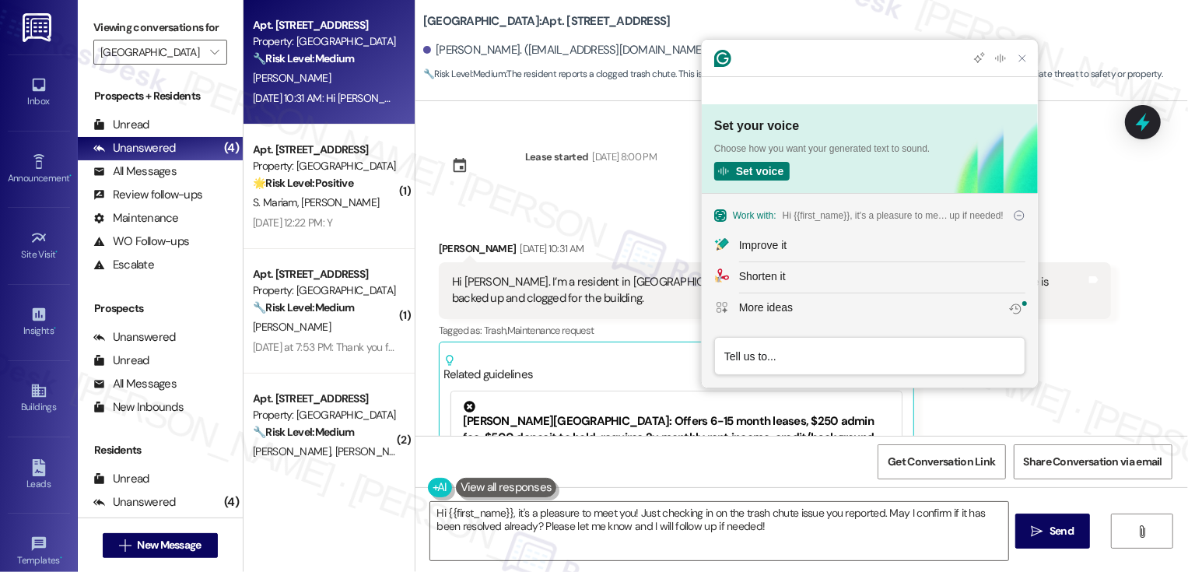
click at [768, 244] on div "Improve it" at bounding box center [762, 245] width 47 height 16
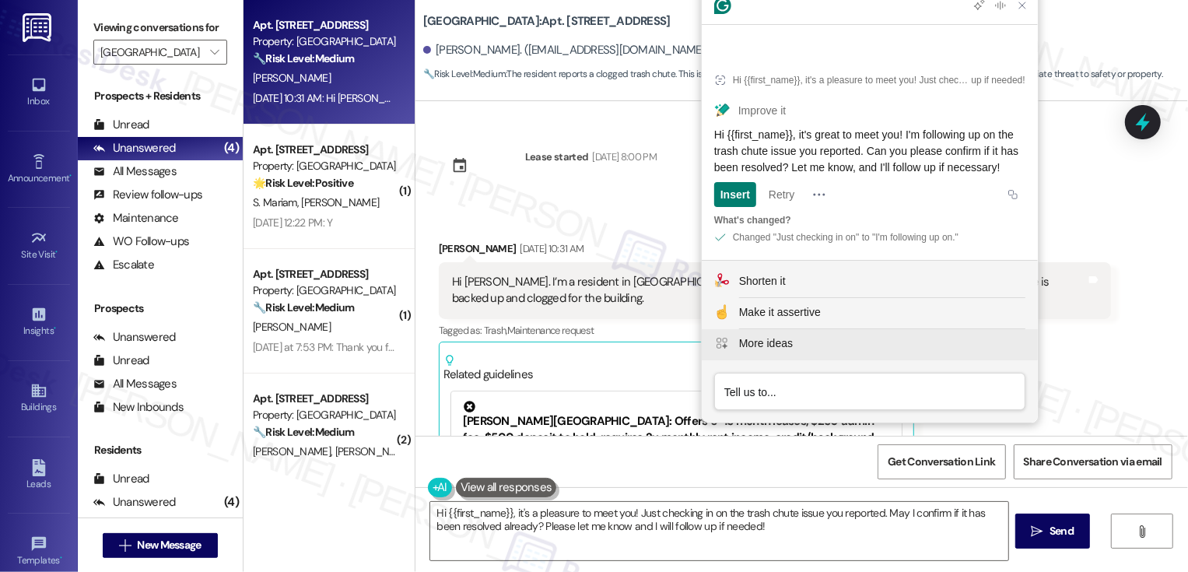
click at [761, 342] on div "More ideas" at bounding box center [766, 343] width 54 height 16
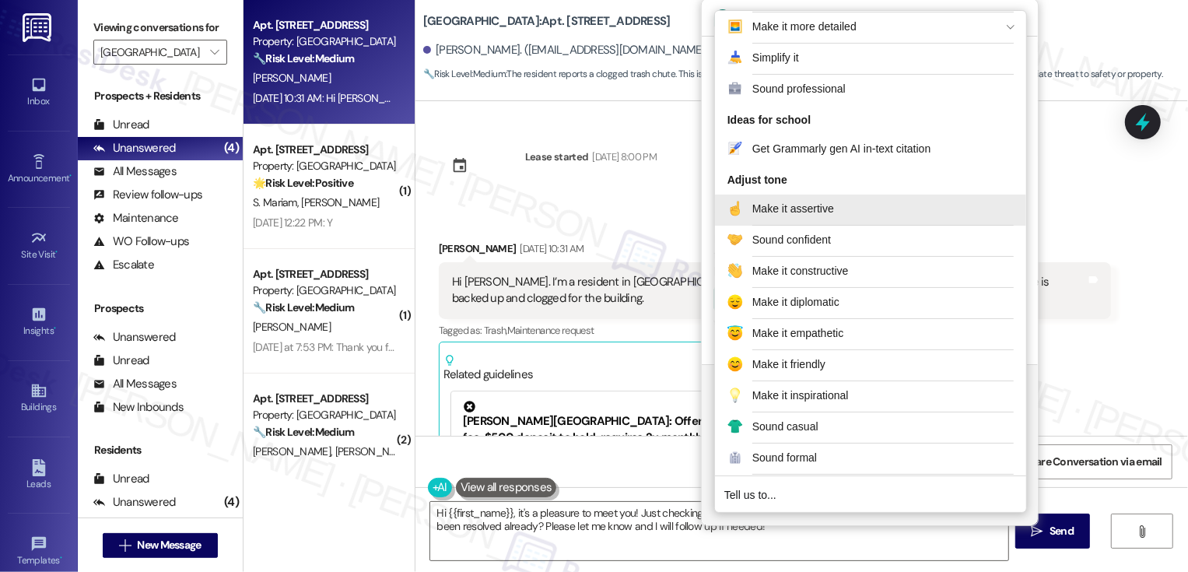
scroll to position [177, 0]
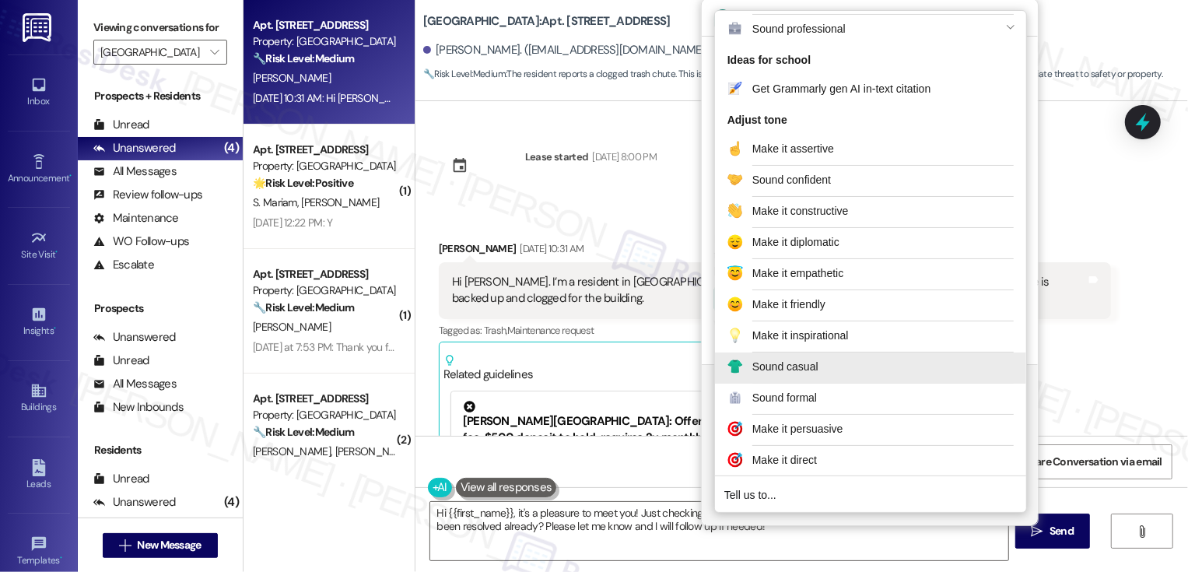
click at [797, 365] on div "Sound casual" at bounding box center [785, 367] width 66 height 16
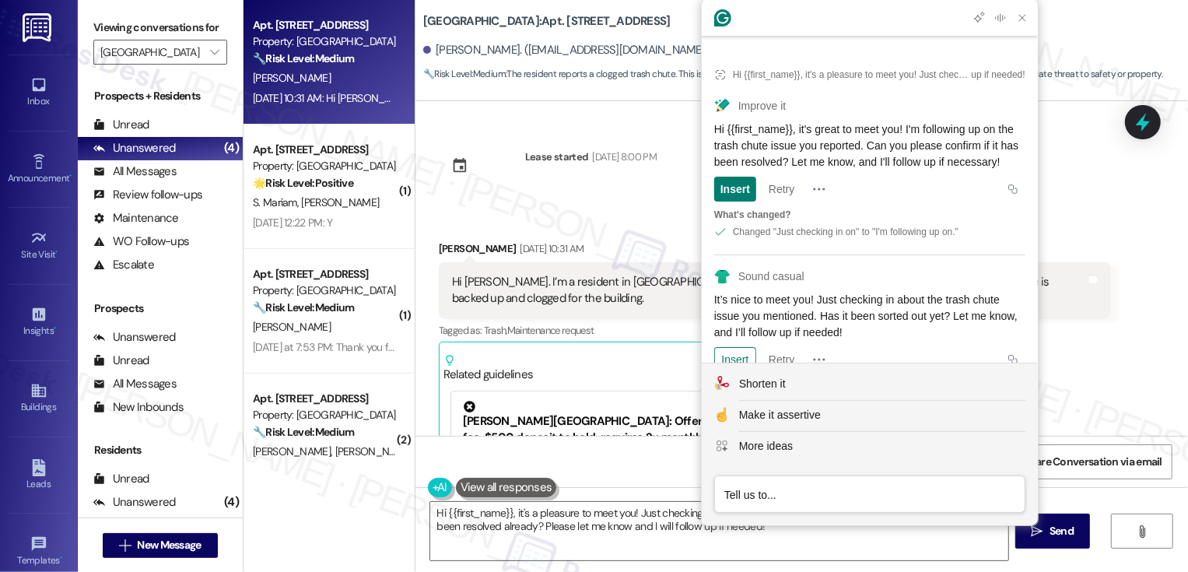
scroll to position [27, 0]
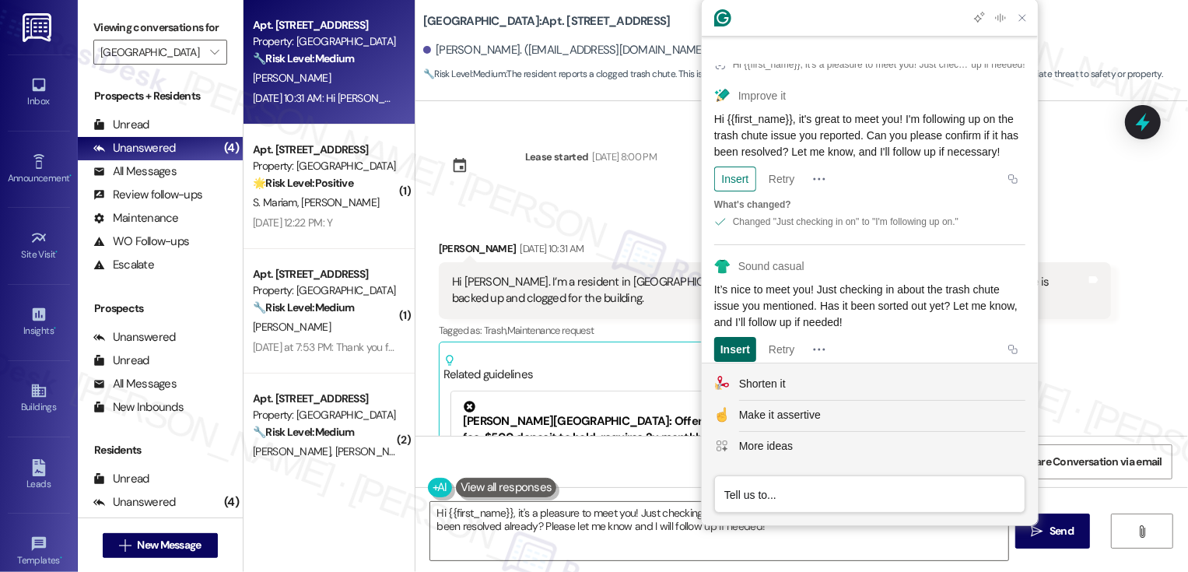
click at [738, 339] on div "Insert" at bounding box center [735, 349] width 30 height 25
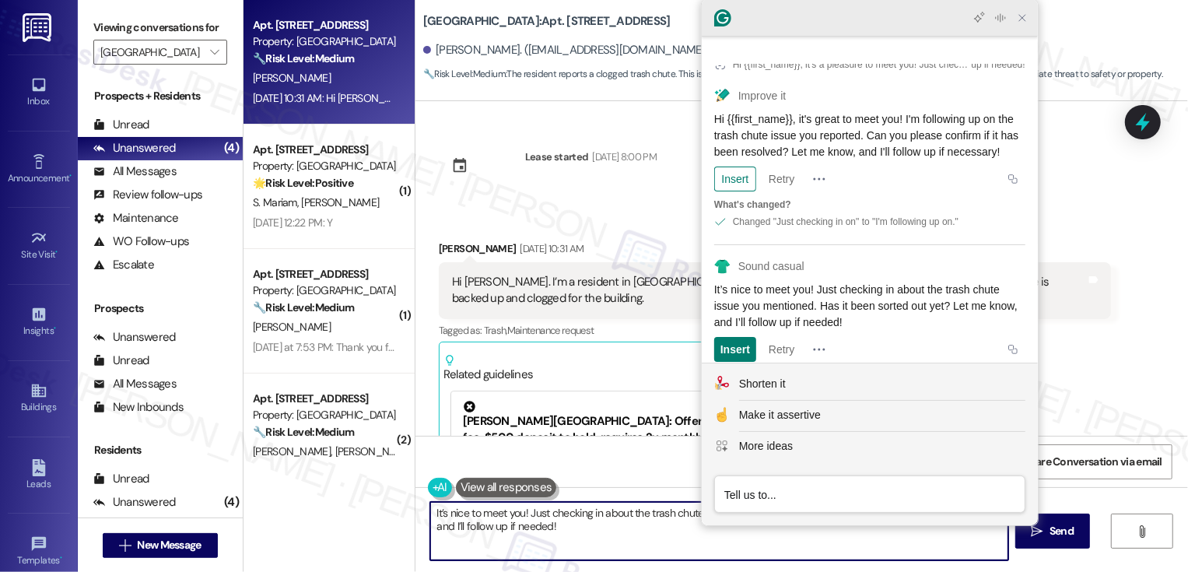
click at [1025, 30] on div at bounding box center [870, 17] width 336 height 37
click at [1028, 15] on icon "Close Grammarly Assistant" at bounding box center [1022, 18] width 12 height 12
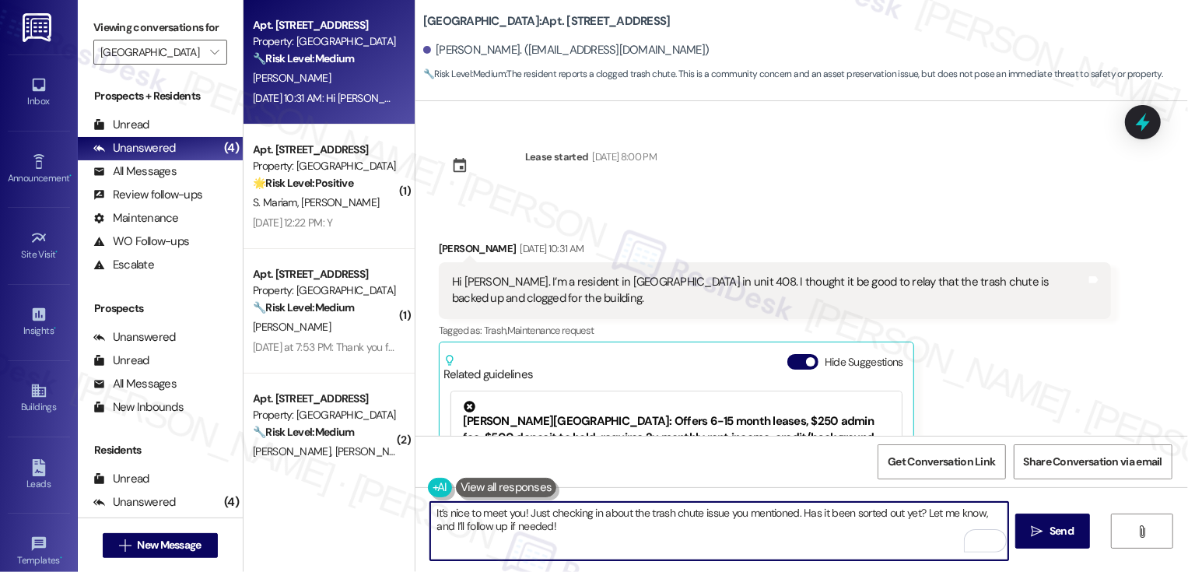
click at [435, 50] on div "Trevor Sayers. (tdiss87@gmail.com)" at bounding box center [566, 50] width 286 height 16
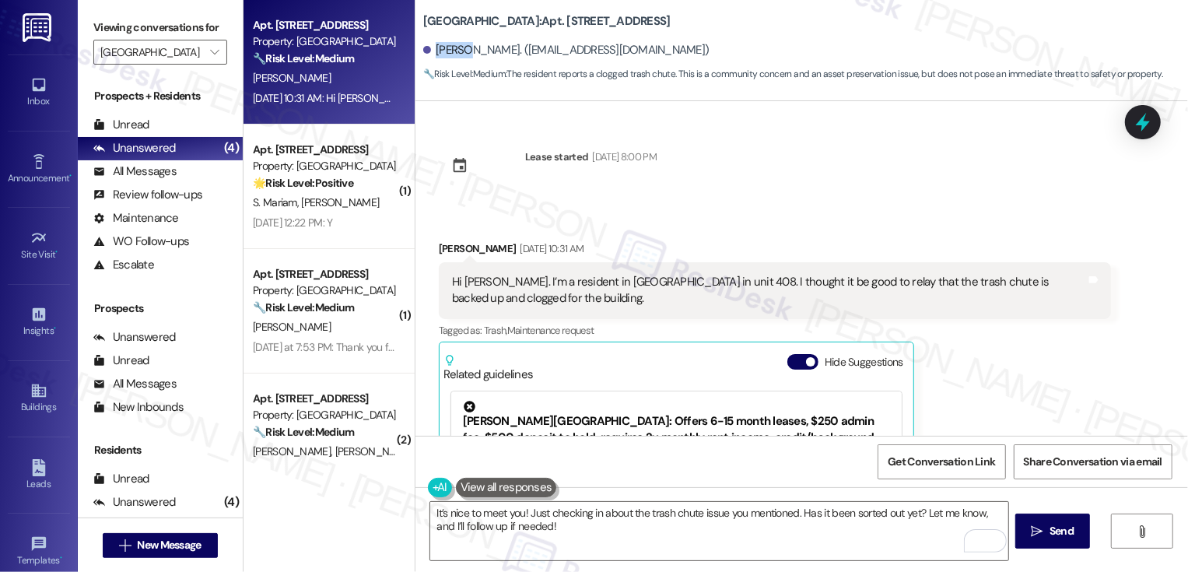
click at [435, 50] on div "Trevor Sayers. (tdiss87@gmail.com)" at bounding box center [566, 50] width 286 height 16
copy div "Trevor"
click at [521, 517] on textarea "It’s nice to meet you! Just checking in about the trash chute issue you mention…" at bounding box center [719, 531] width 578 height 58
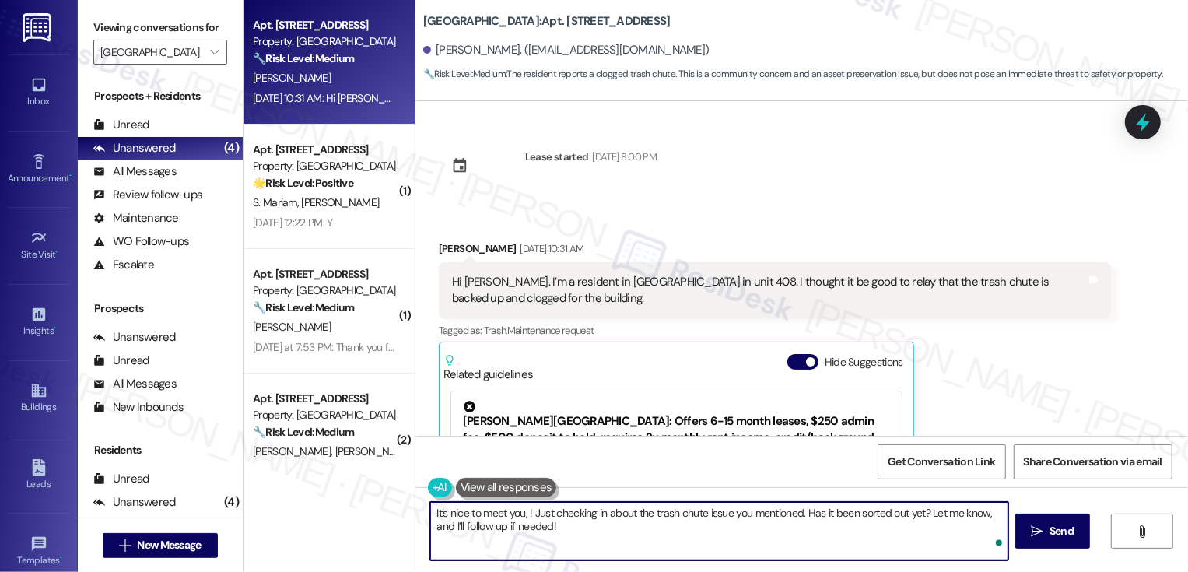
paste textarea "Trevor"
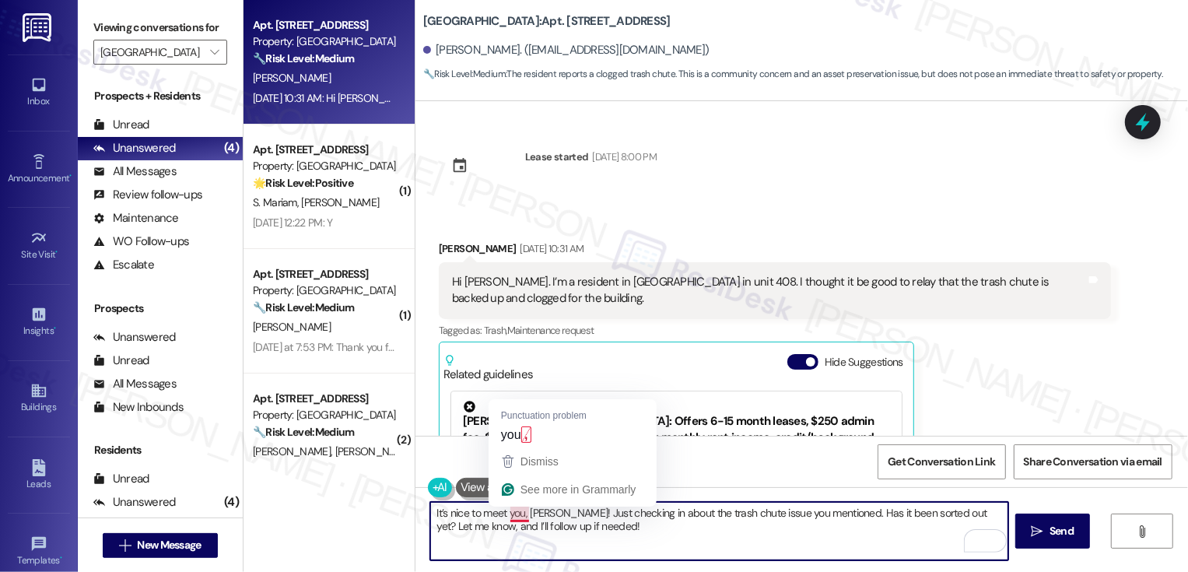
click at [465, 514] on textarea "It’s nice to meet you, Trevor! Just checking in about the trash chute issue you…" at bounding box center [719, 531] width 578 height 58
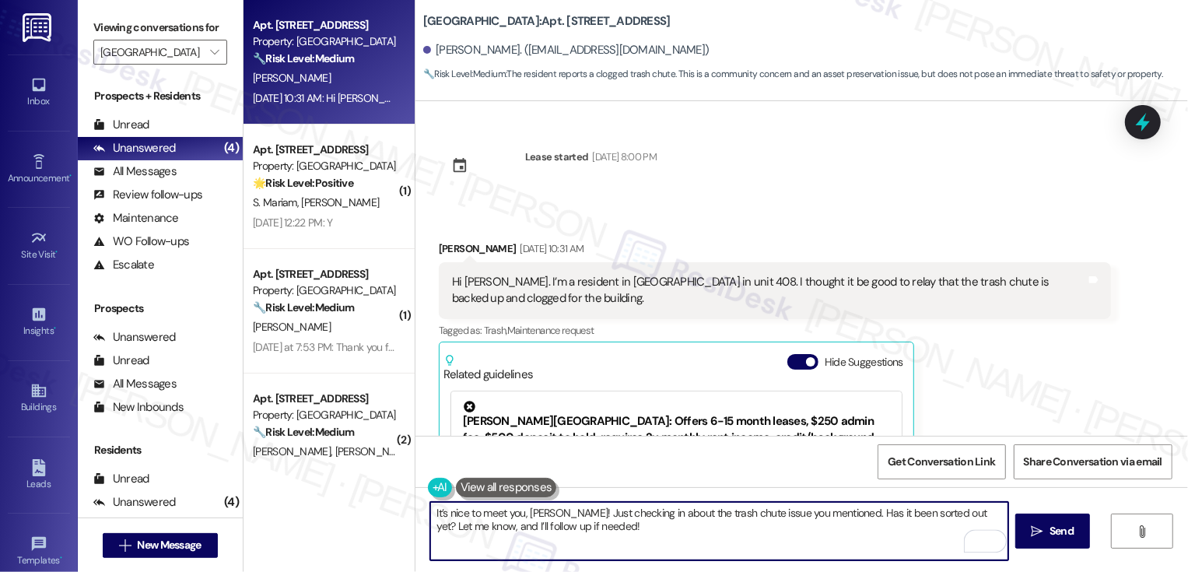
click at [604, 539] on textarea "It’s nice to meet you, Trevor! Just checking in about the trash chute issue you…" at bounding box center [719, 531] width 578 height 58
type textarea "It’s nice to meet you, Trevor! Just checking in about the trash chute issue you…"
click at [1024, 542] on button " Send" at bounding box center [1052, 531] width 75 height 35
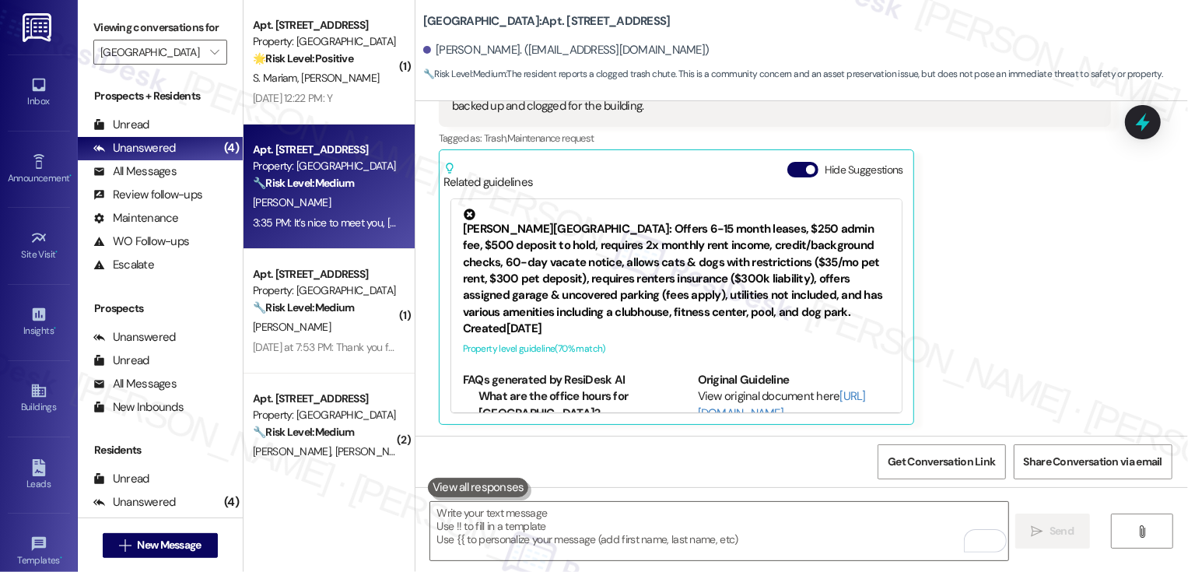
scroll to position [318, 0]
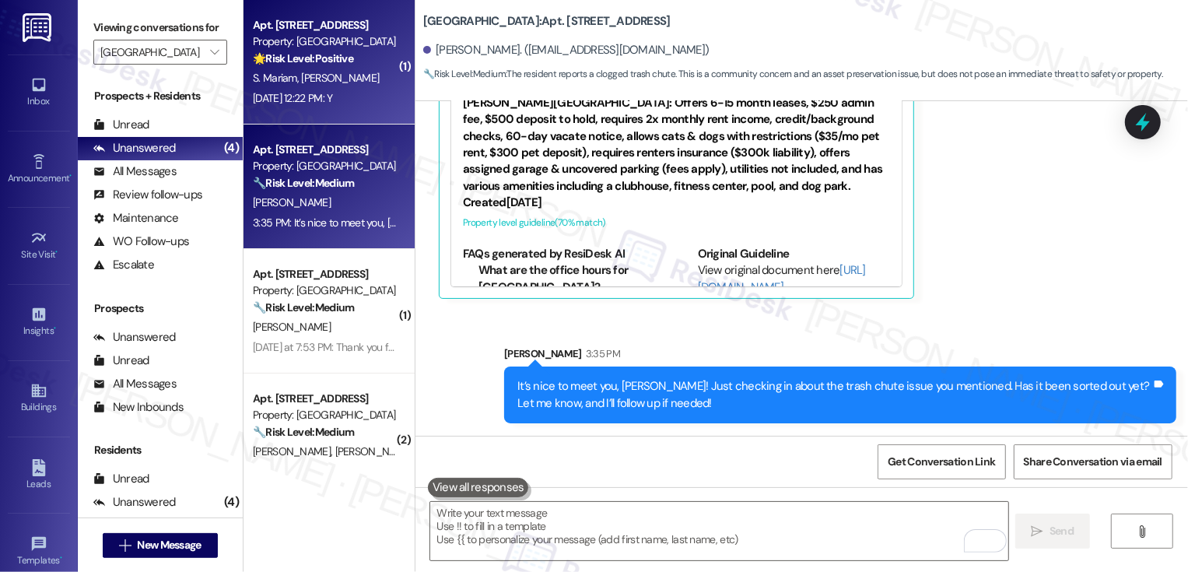
click at [349, 107] on div "Aug 14, 2025 at 12:22 PM: Y Aug 14, 2025 at 12:22 PM: Y" at bounding box center [324, 98] width 147 height 19
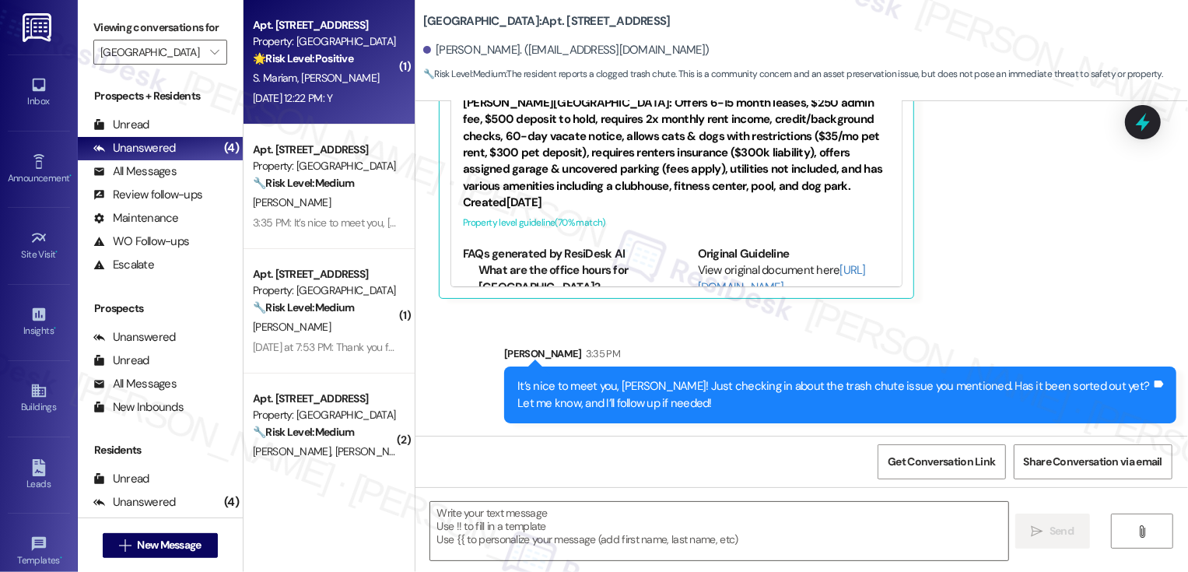
click at [349, 107] on div "Aug 14, 2025 at 12:22 PM: Y Aug 14, 2025 at 12:22 PM: Y" at bounding box center [324, 98] width 147 height 19
type textarea "Fetching suggested responses. Please feel free to read through the conversation…"
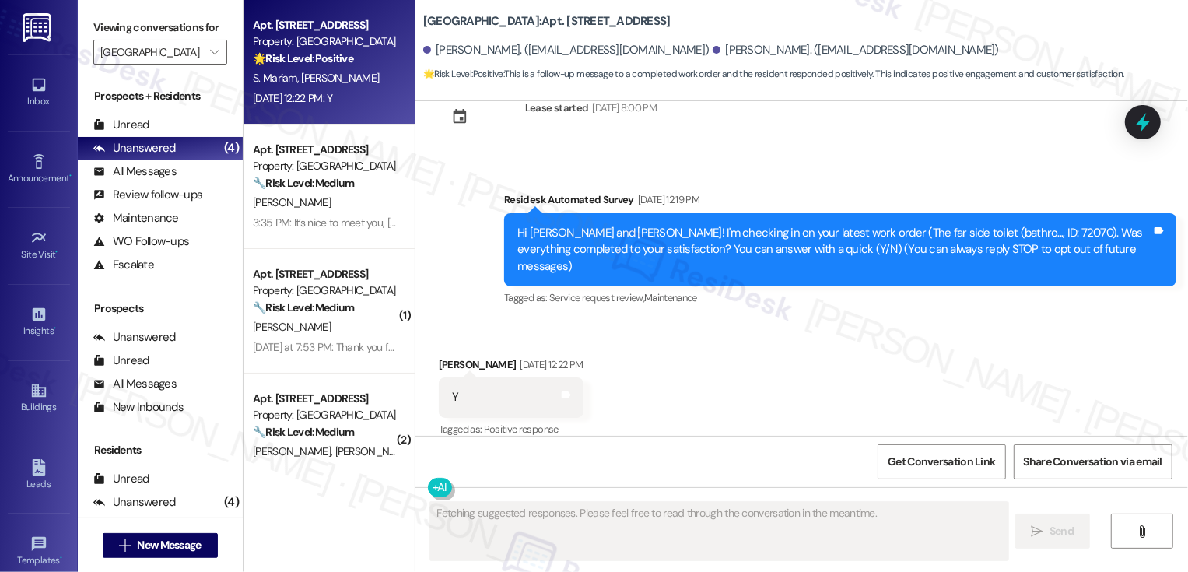
scroll to position [0, 0]
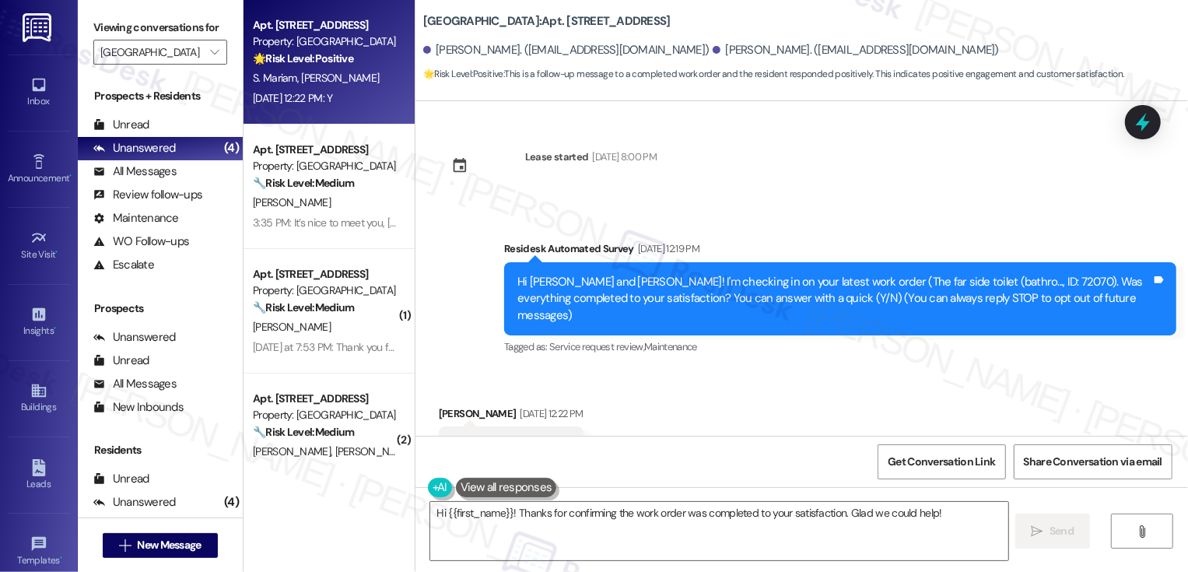
click at [713, 51] on div "Sophie Mariam. (sophiemariam1@gmail.com)" at bounding box center [856, 50] width 286 height 16
copy div "Sophie"
click at [477, 517] on textarea "Hi {{first_name}}! Thanks for confirming the work order was completed to your s…" at bounding box center [719, 531] width 578 height 58
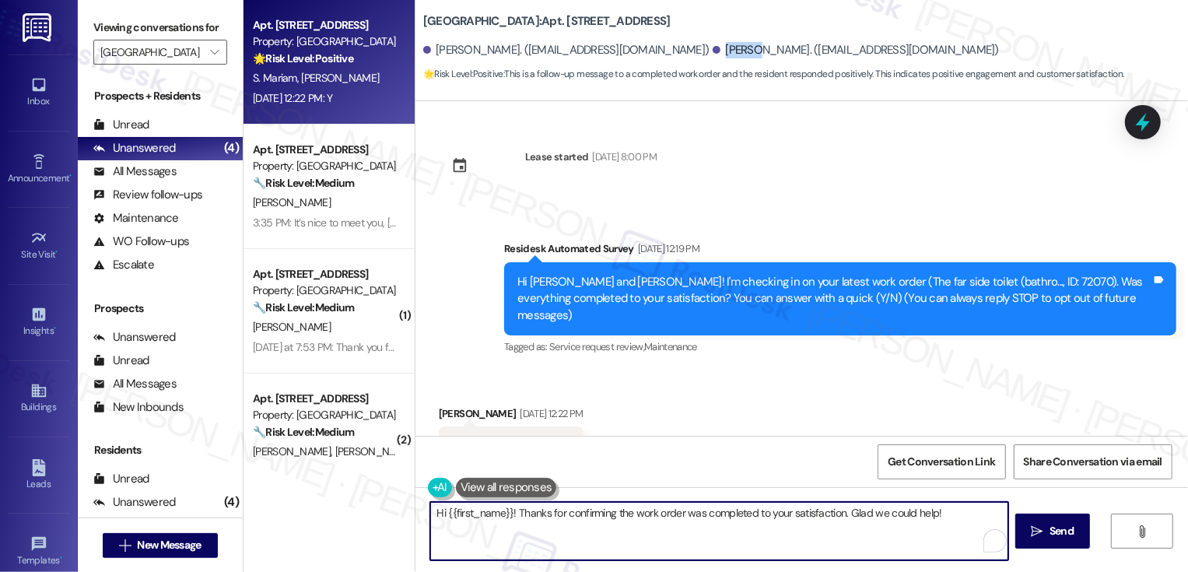
click at [477, 517] on textarea "Hi {{first_name}}! Thanks for confirming the work order was completed to your s…" at bounding box center [719, 531] width 578 height 58
paste textarea "Sophie"
click at [997, 517] on textarea "Hi Sophie, it's nice to meet you! Thanks for confirming the work order was comp…" at bounding box center [719, 531] width 578 height 58
paste textarea "If you don't mind me asking, how has your experience been so far? Has the prope…"
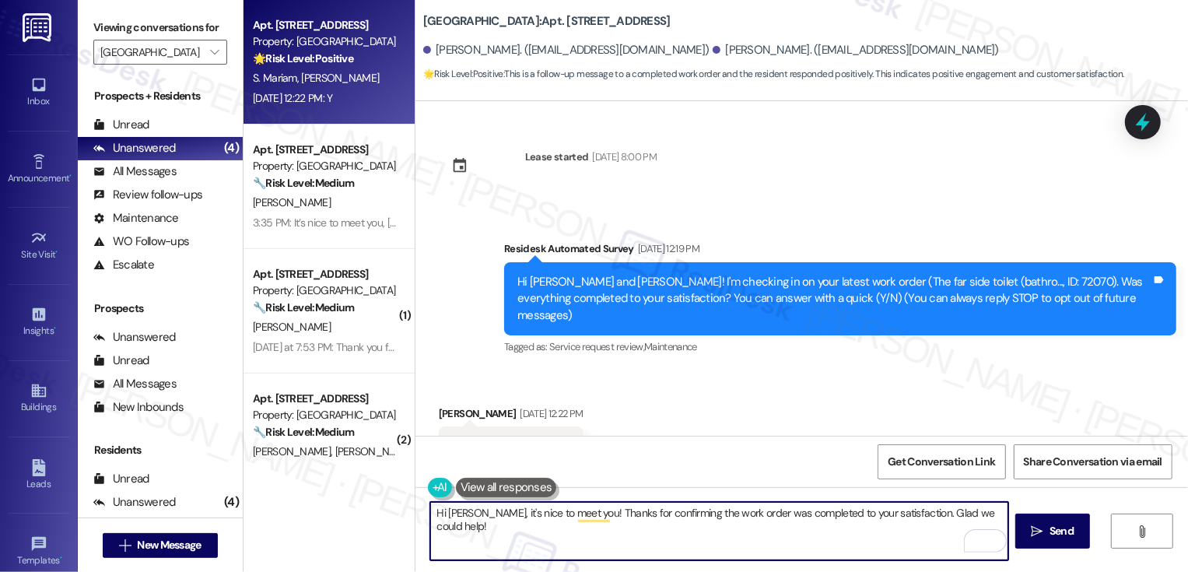
type textarea "Hi Sophie, it's nice to meet you! Thanks for confirming the work order was comp…"
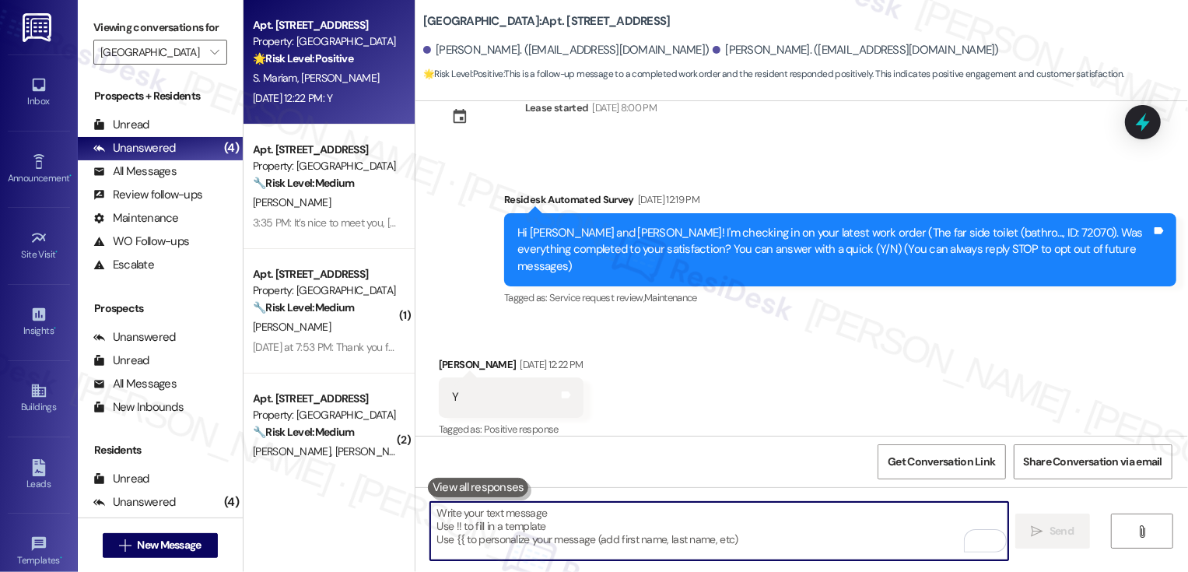
scroll to position [48, 0]
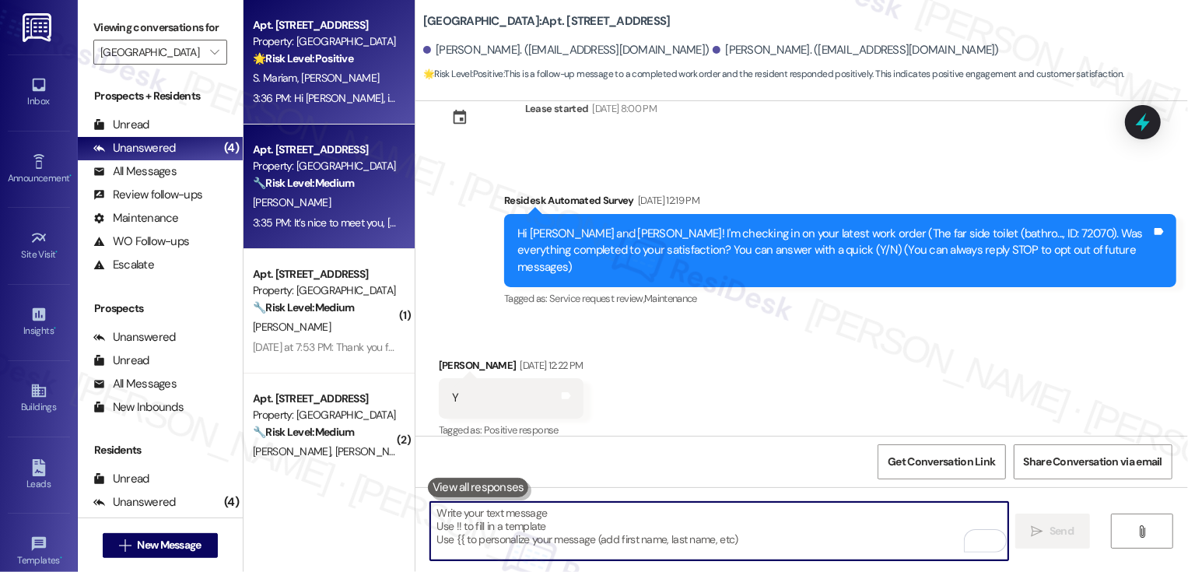
click at [368, 186] on div "🔧 Risk Level: Medium The resident reports a clogged trash chute. This is a comm…" at bounding box center [325, 183] width 144 height 16
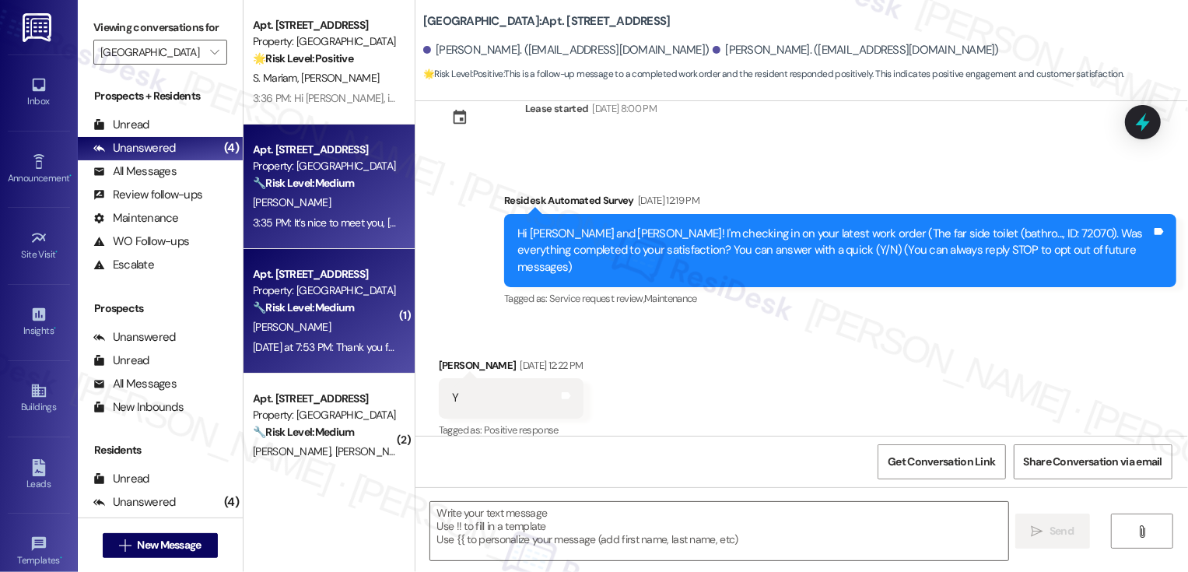
type textarea "Fetching suggested responses. Please feel free to read through the conversation…"
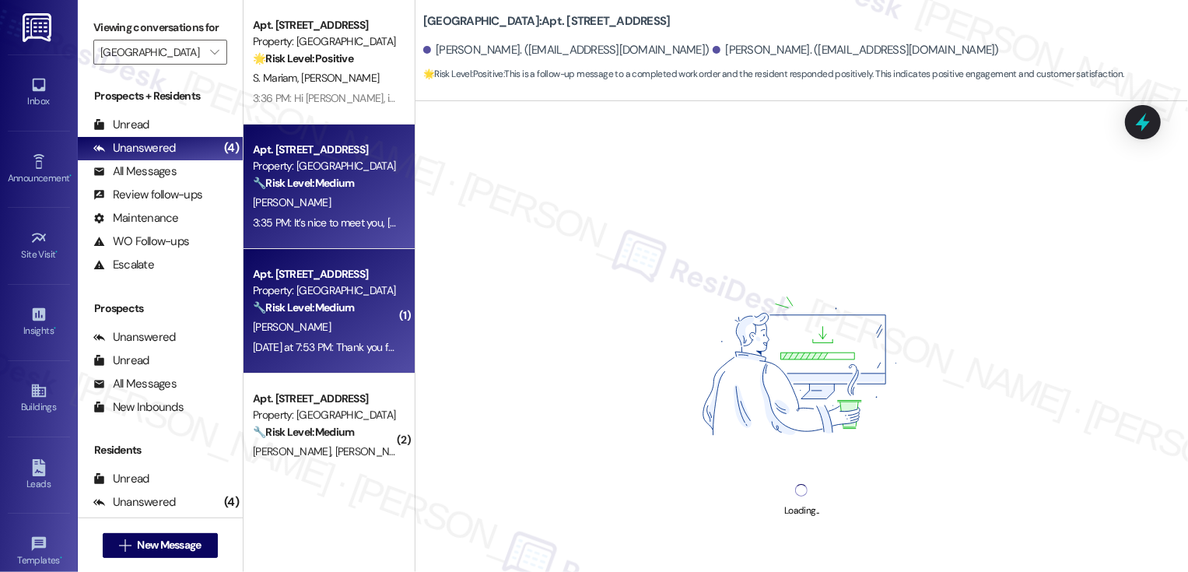
click at [361, 269] on div "Apt. 606, 1001 E. Bayaud Ave" at bounding box center [325, 274] width 144 height 16
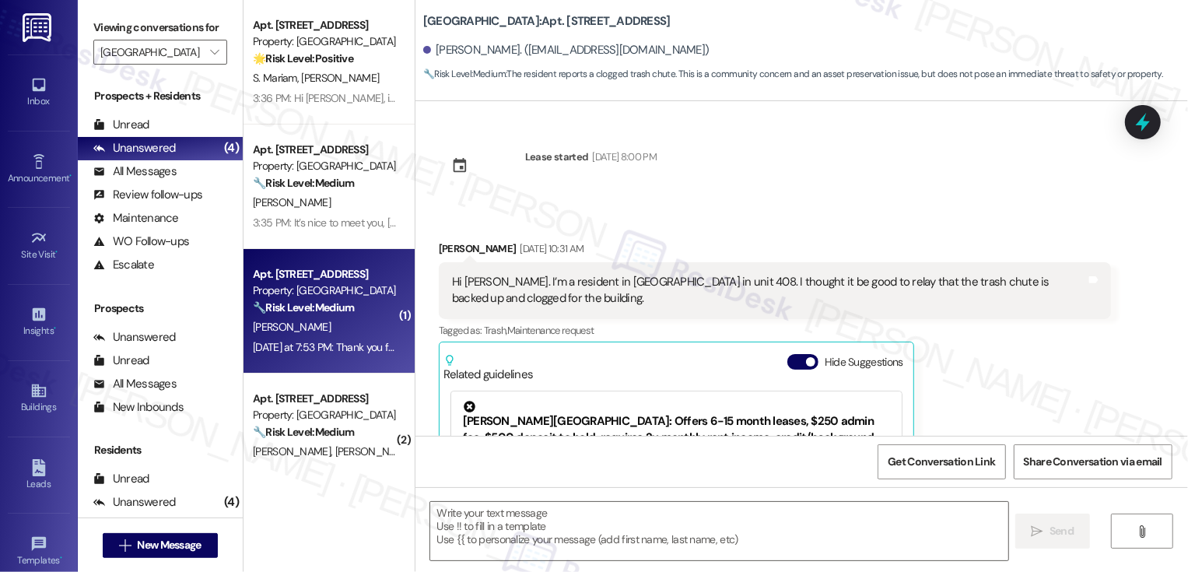
click at [361, 269] on div "Apt. 606, 1001 E. Bayaud Ave" at bounding box center [325, 274] width 144 height 16
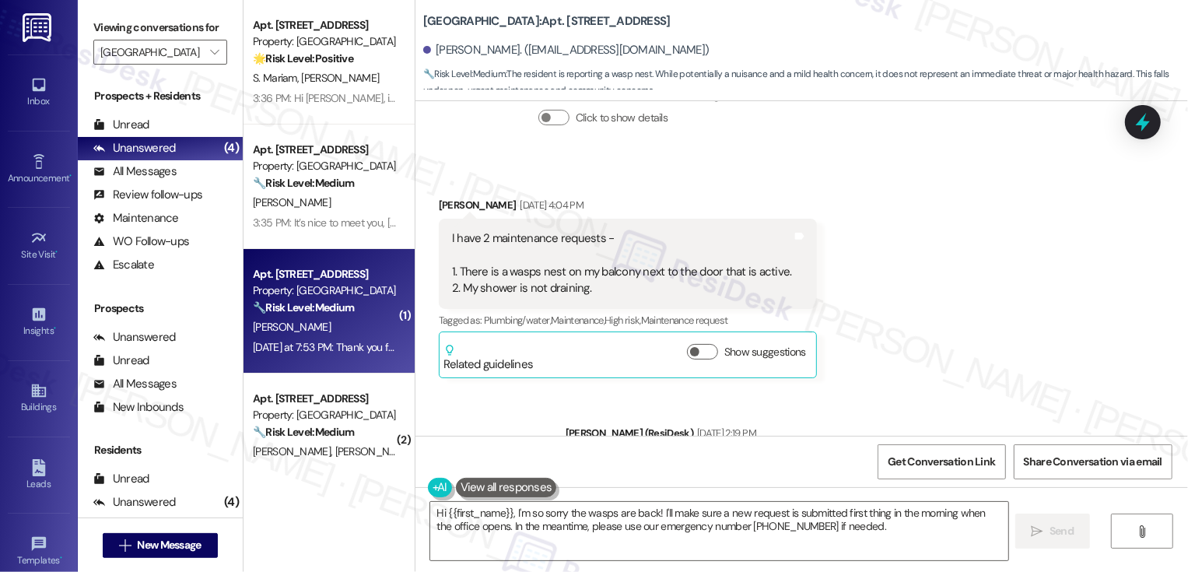
scroll to position [338, 0]
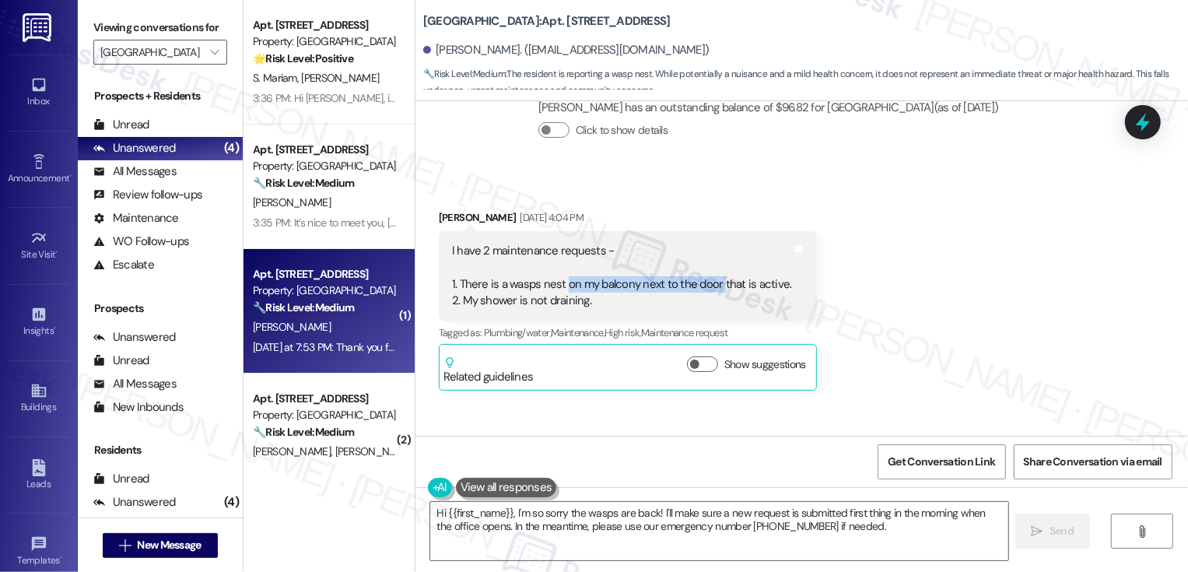
drag, startPoint x: 554, startPoint y: 286, endPoint x: 709, endPoint y: 282, distance: 154.9
click at [709, 282] on div "I have 2 maintenance requests - 1. There is a wasps nest on my balcony next to …" at bounding box center [622, 276] width 340 height 67
copy div "on my balcony next to the door"
click at [976, 293] on div "Received via SMS Sydney Macintyre Powell Jul 31, 2025 at 4:04 PM I have 2 maint…" at bounding box center [801, 287] width 773 height 227
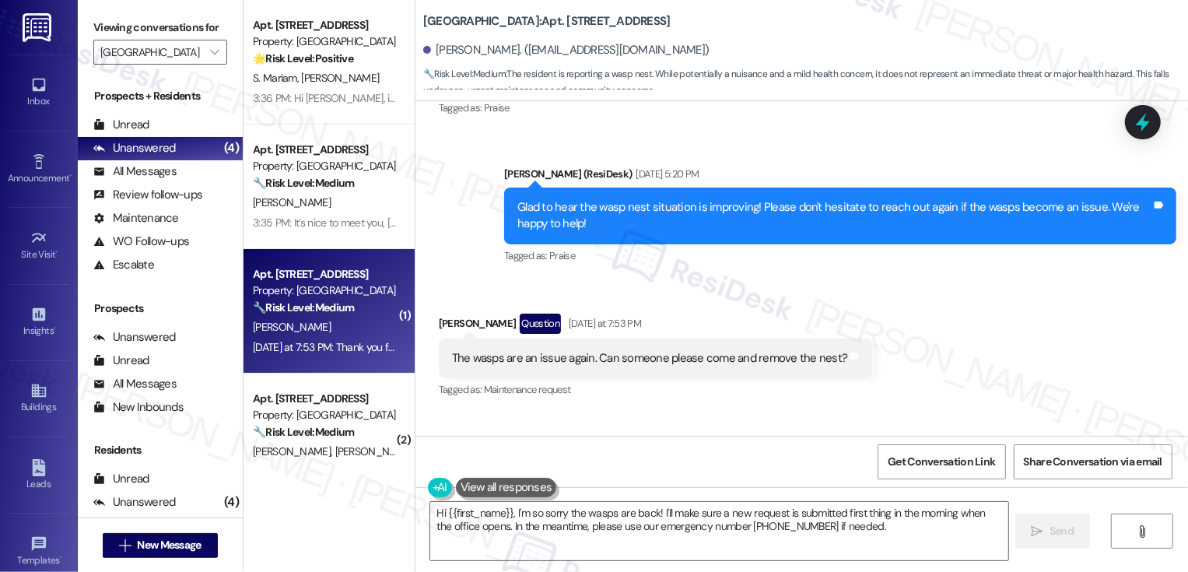
scroll to position [2888, 0]
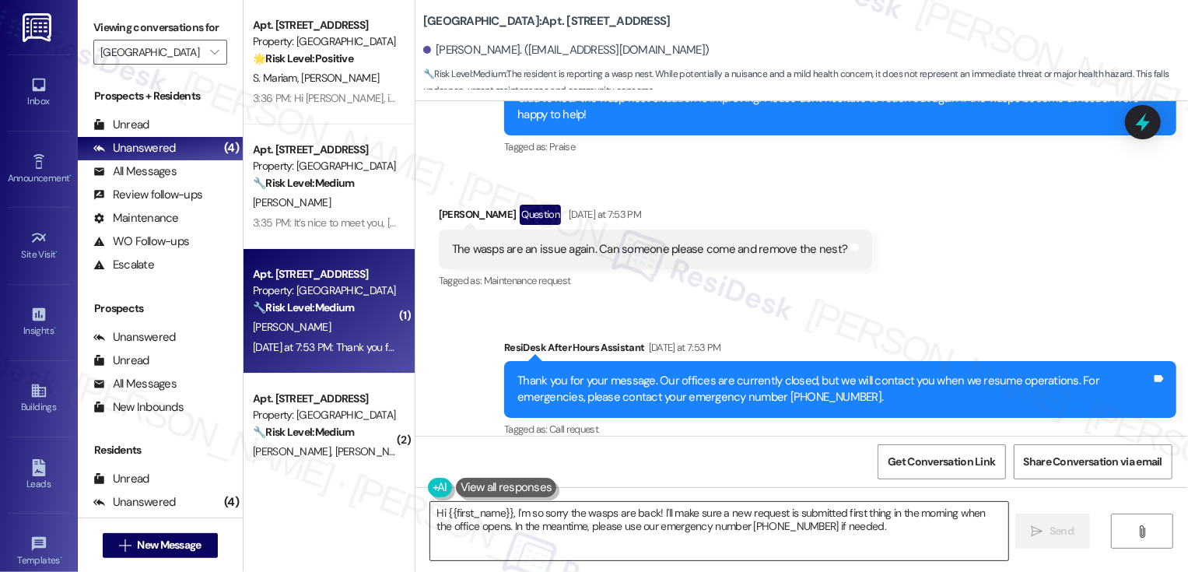
click at [687, 510] on textarea "Hi {{first_name}}, I'm so sorry the wasps are back! I'll make sure a new reques…" at bounding box center [719, 531] width 578 height 58
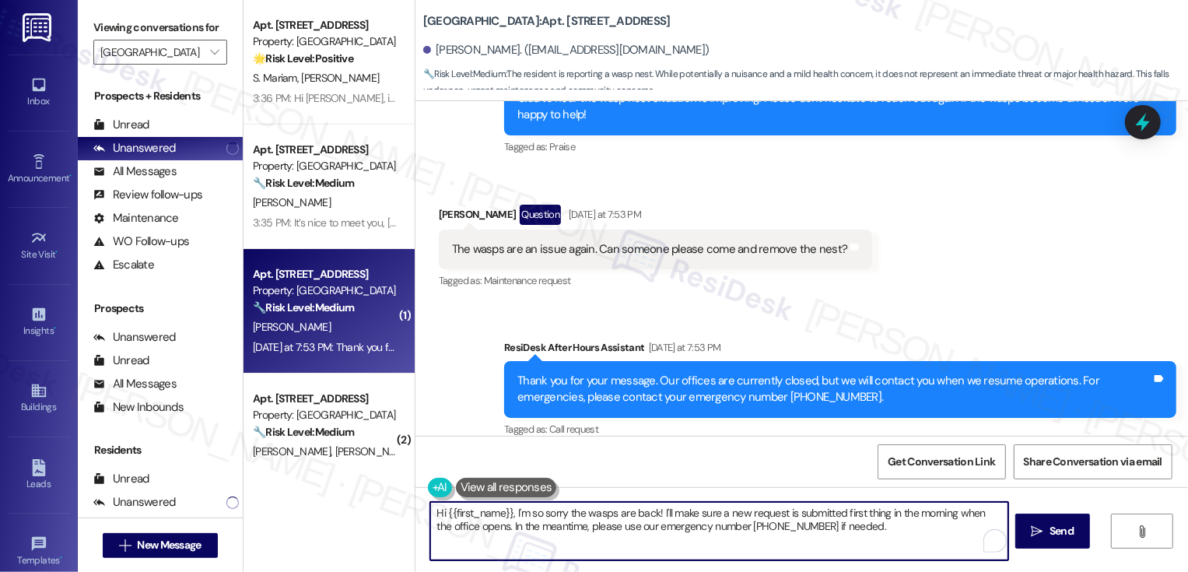
drag, startPoint x: 651, startPoint y: 511, endPoint x: 885, endPoint y: 555, distance: 237.5
click at [885, 556] on textarea "Hi {{first_name}}, I'm so sorry the wasps are back! I'll make sure a new reques…" at bounding box center [719, 531] width 578 height 58
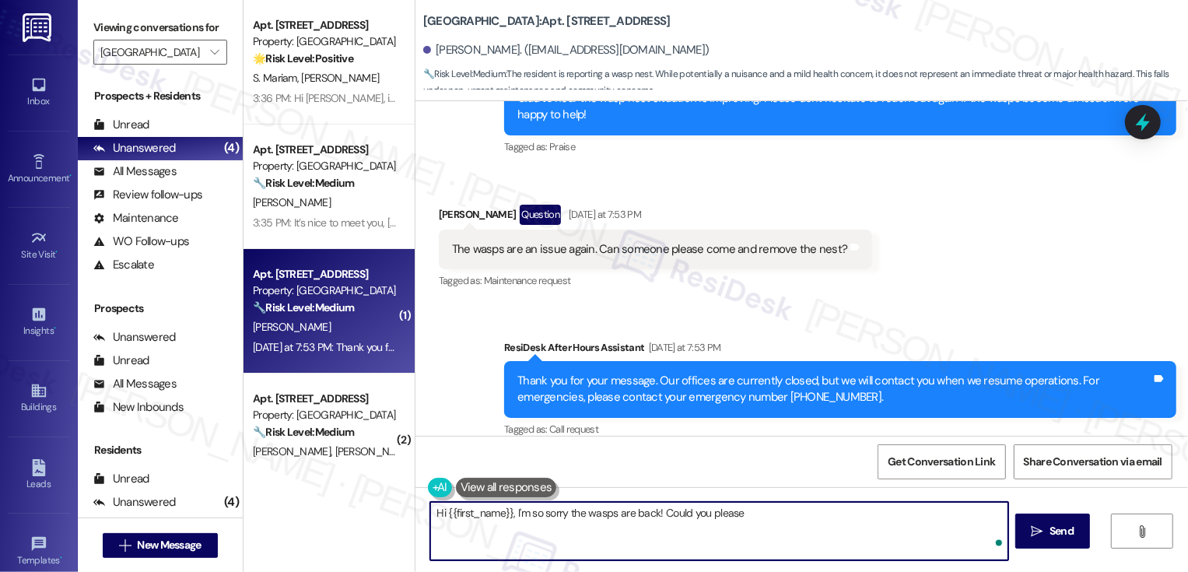
type textarea "Hi {{first_name}}, I'm so sorry the wasps are back! Could you please"
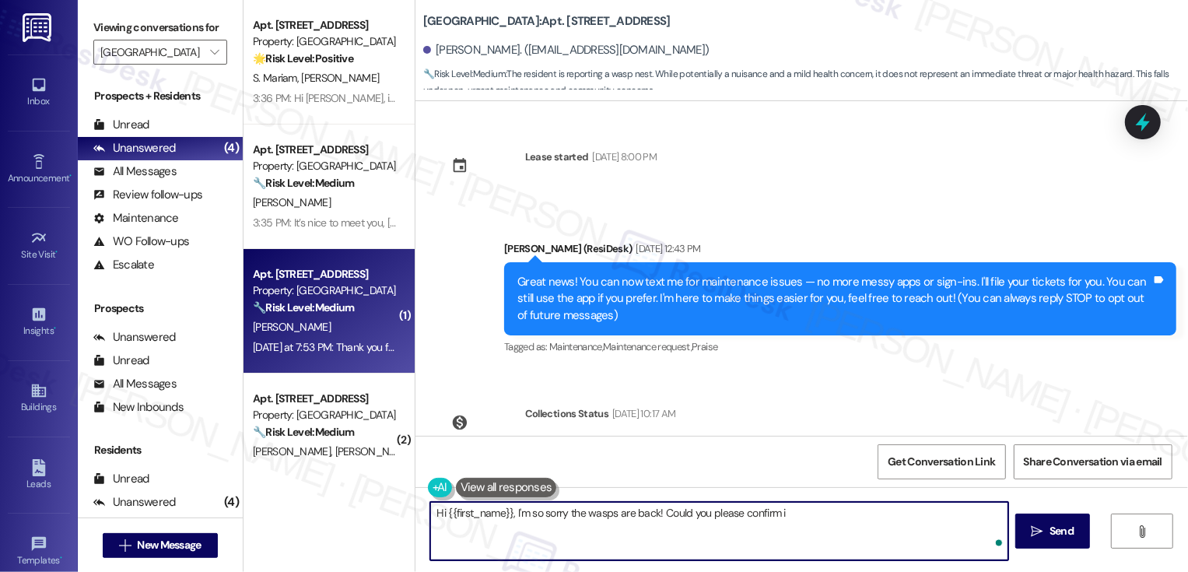
scroll to position [2888, 0]
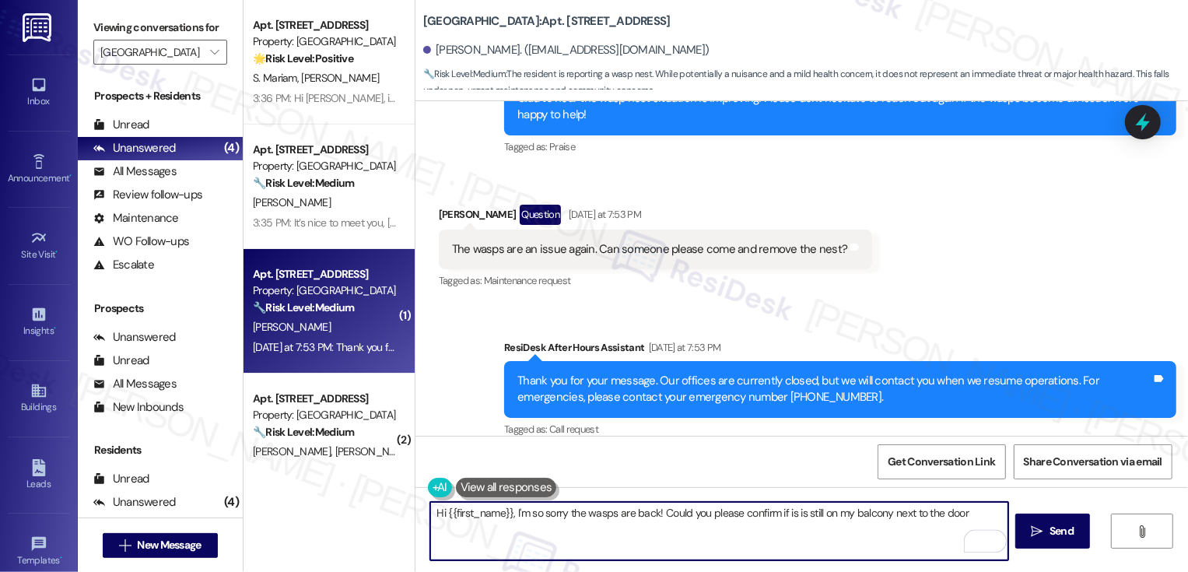
click at [833, 507] on textarea "Hi {{first_name}}, I'm so sorry the wasps are back! Could you please confirm if…" at bounding box center [719, 531] width 578 height 58
click at [794, 515] on textarea "Hi {{first_name}}, I'm so sorry the wasps are back! Could you please confirm if…" at bounding box center [719, 531] width 578 height 58
click at [1000, 510] on textarea "Hi {{first_name}}, I'm so sorry the wasps are back! Could you please confirm if…" at bounding box center [719, 531] width 578 height 58
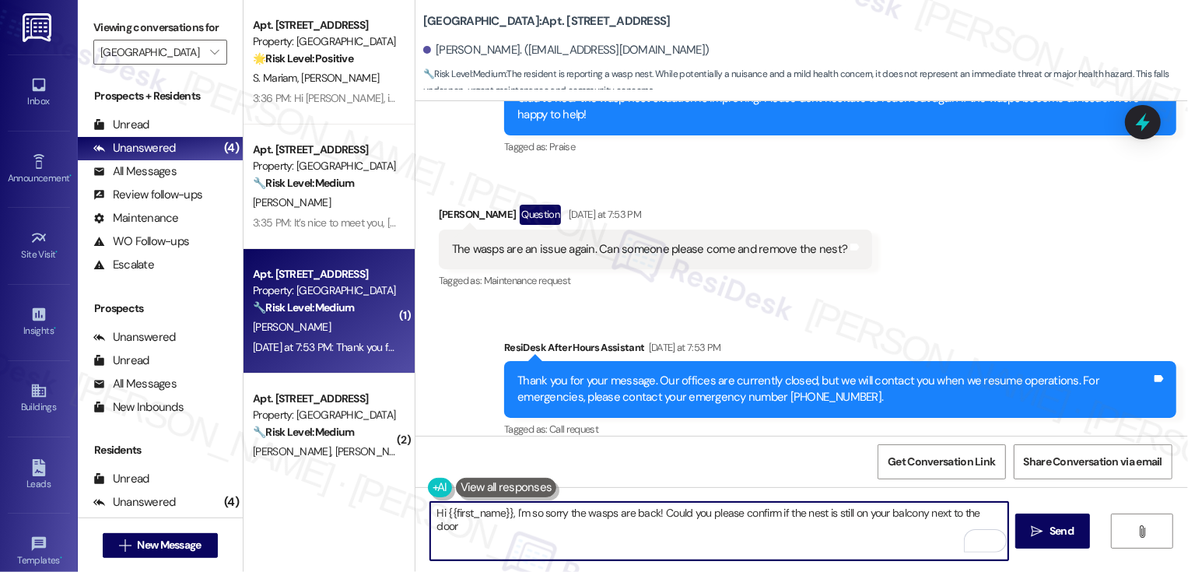
type textarea "Hi {{first_name}}, I'm so sorry the wasps are back! Could you please confirm if…"
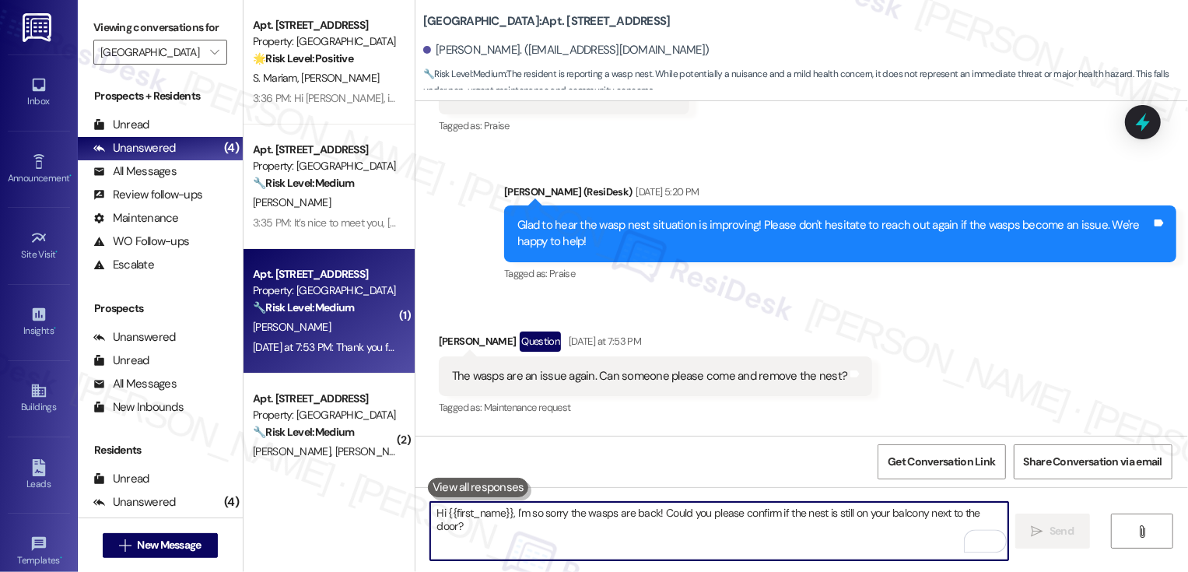
scroll to position [2996, 0]
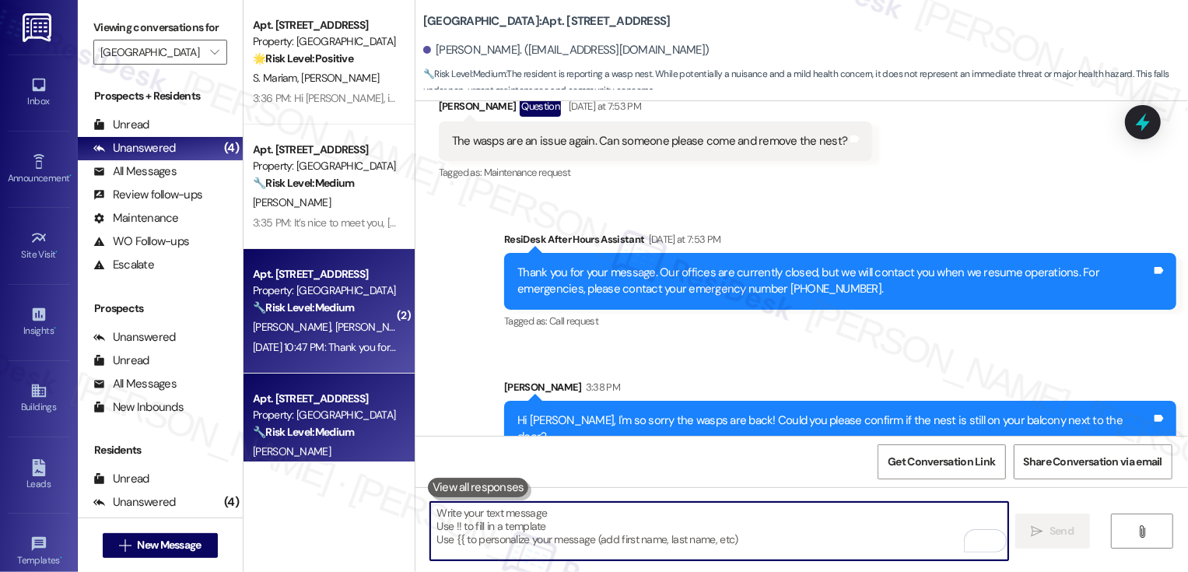
click at [337, 332] on div "[PERSON_NAME] [PERSON_NAME]" at bounding box center [324, 326] width 147 height 19
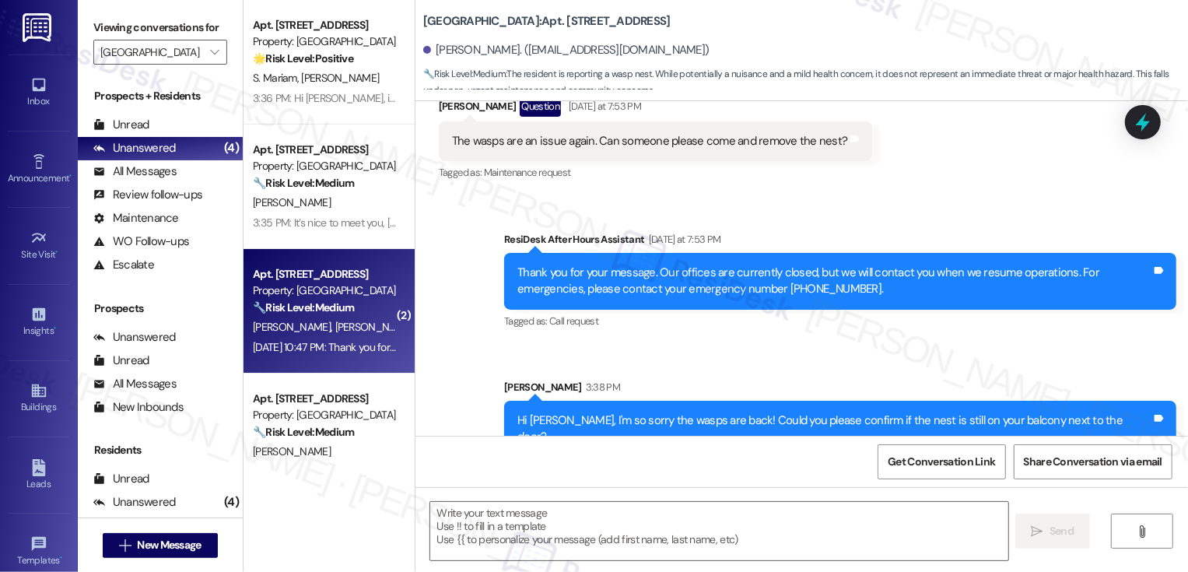
click at [337, 332] on div "[PERSON_NAME] [PERSON_NAME]" at bounding box center [324, 326] width 147 height 19
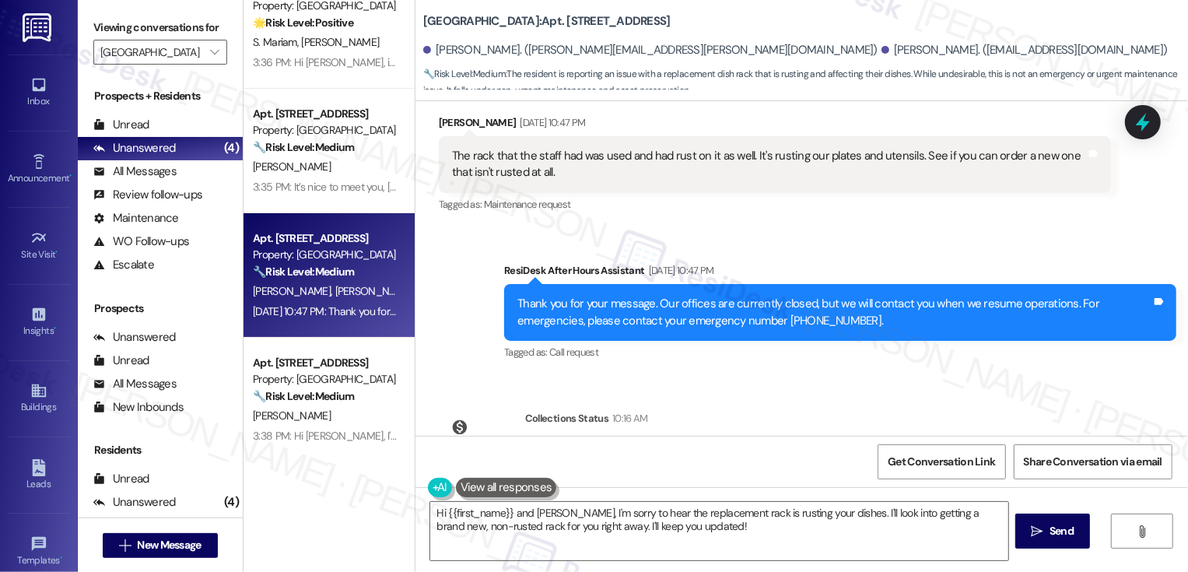
scroll to position [1376, 0]
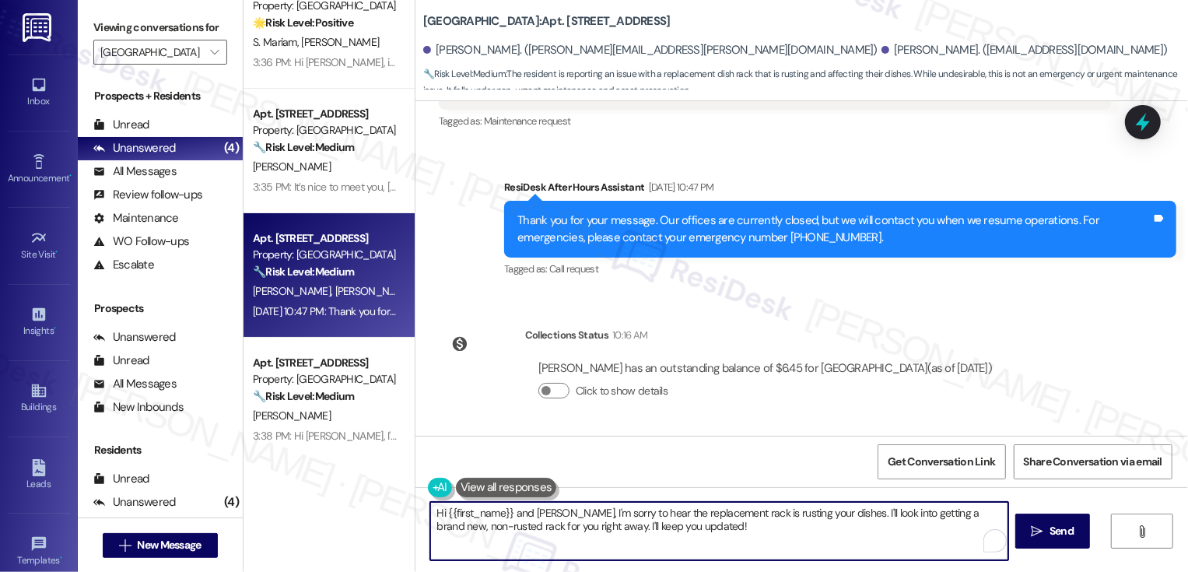
drag, startPoint x: 531, startPoint y: 513, endPoint x: 488, endPoint y: 511, distance: 43.6
click at [488, 512] on textarea "Hi {{first_name}} and [PERSON_NAME], I'm sorry to hear the replacement rack is …" at bounding box center [719, 531] width 578 height 58
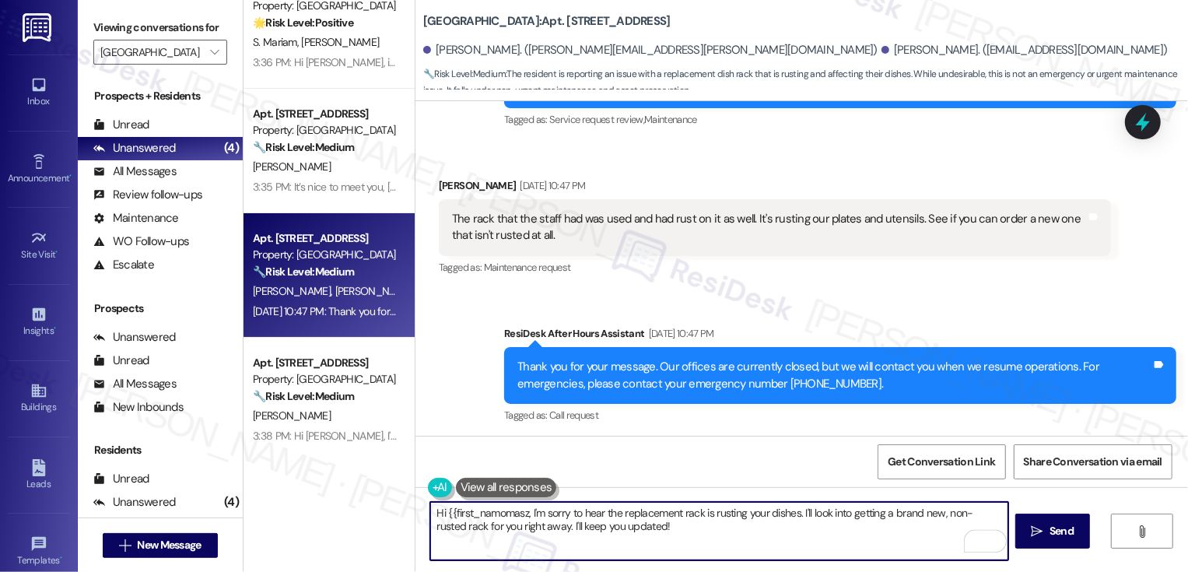
scroll to position [1214, 0]
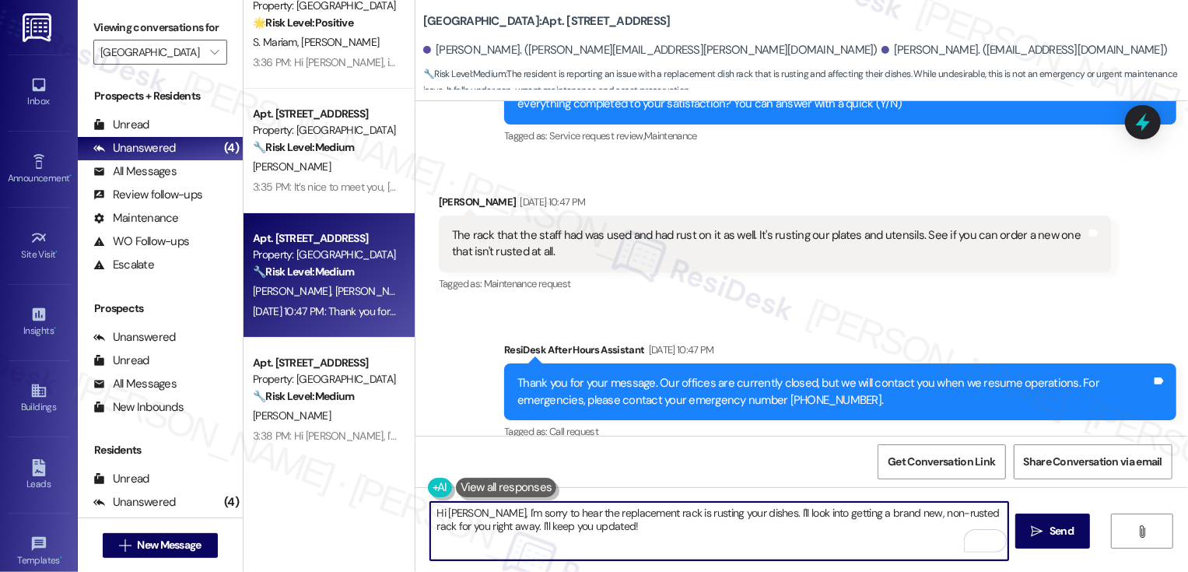
click at [630, 530] on textarea "Hi [PERSON_NAME], I'm sorry to hear the replacement rack is rusting your dishes…" at bounding box center [719, 531] width 578 height 58
drag, startPoint x: 749, startPoint y: 511, endPoint x: 759, endPoint y: 529, distance: 20.6
click at [759, 529] on textarea "Hi [PERSON_NAME], I'm sorry to hear the replacement rack is rusting your dishes…" at bounding box center [719, 531] width 578 height 58
click at [957, 514] on textarea "Hi Tomasz, I'm sorry to hear the replacement rack is rusting your dishes. May I…" at bounding box center [719, 531] width 578 height 58
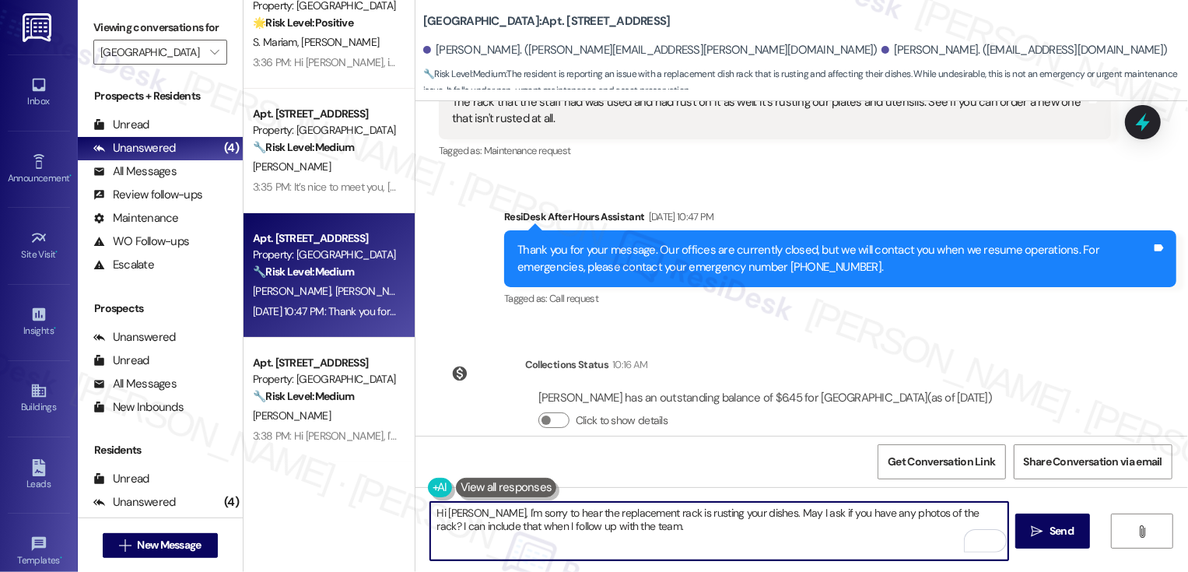
scroll to position [1376, 0]
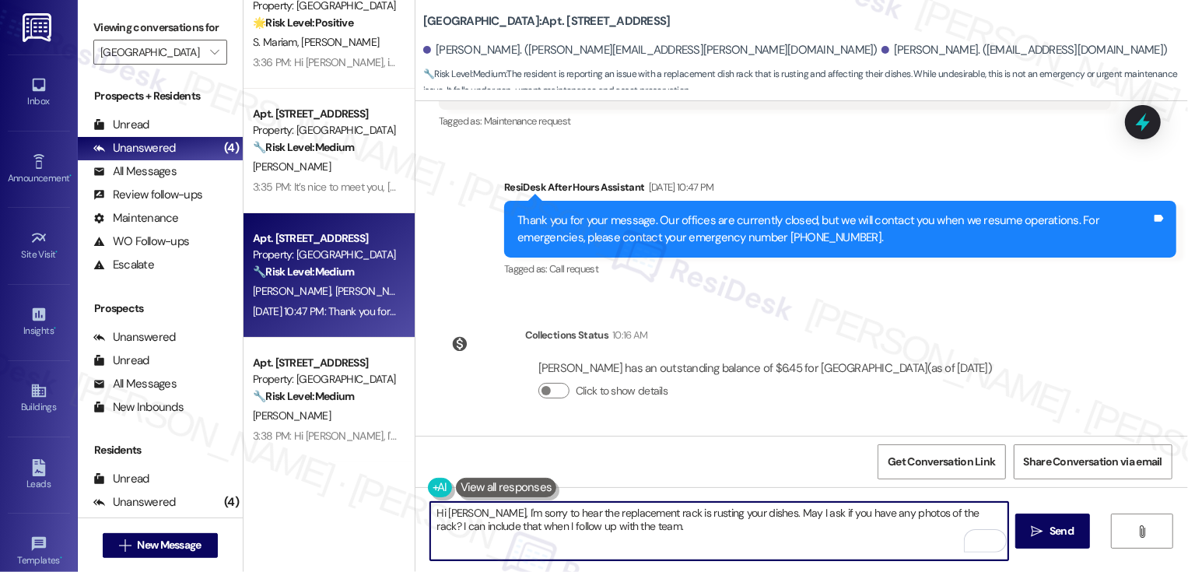
click at [593, 507] on textarea "Hi Tomasz, I'm sorry to hear the replacement rack is rusting your dishes. May I…" at bounding box center [719, 531] width 578 height 58
click at [875, 518] on textarea "Hi Tomasz, I'm sorry to hear the rack is rusting your dishes. May I ask if you …" at bounding box center [719, 531] width 578 height 58
click at [886, 530] on textarea "Hi Tomasz, I'm sorry to hear the rack is rusting your dishes. May I ask if you …" at bounding box center [719, 531] width 578 height 58
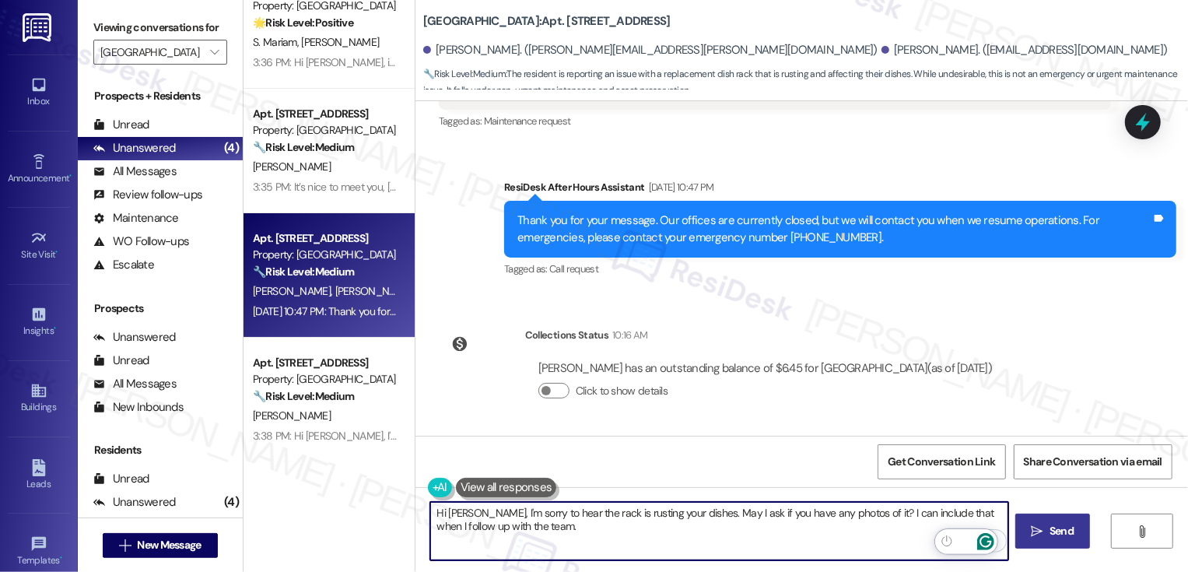
type textarea "Hi Tomasz, I'm sorry to hear the rack is rusting your dishes. May I ask if you …"
click at [1039, 534] on icon "" at bounding box center [1038, 531] width 12 height 12
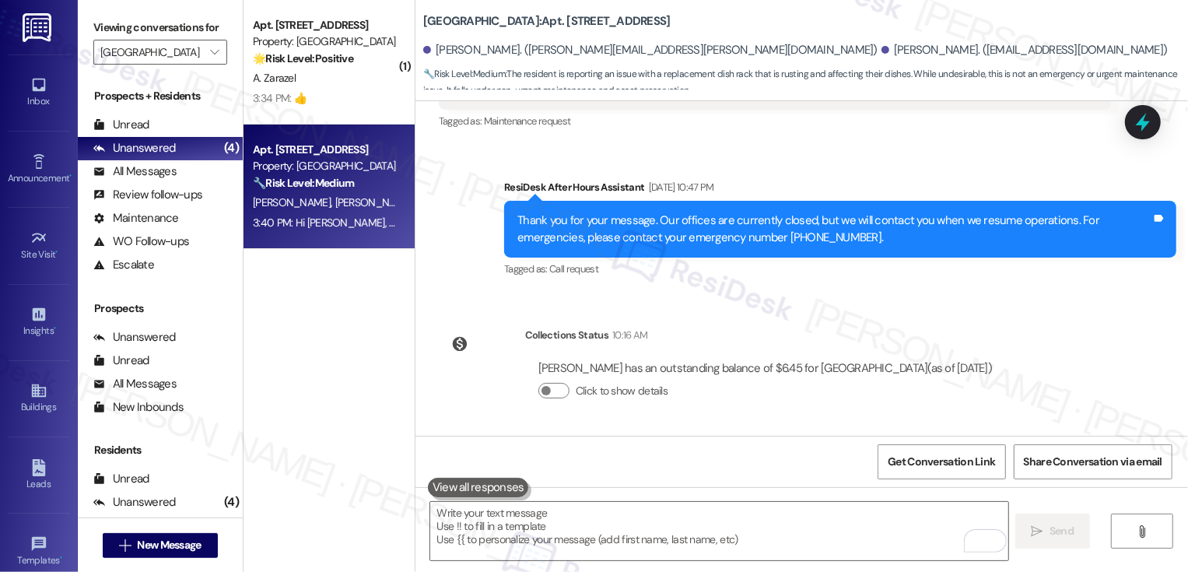
scroll to position [1501, 0]
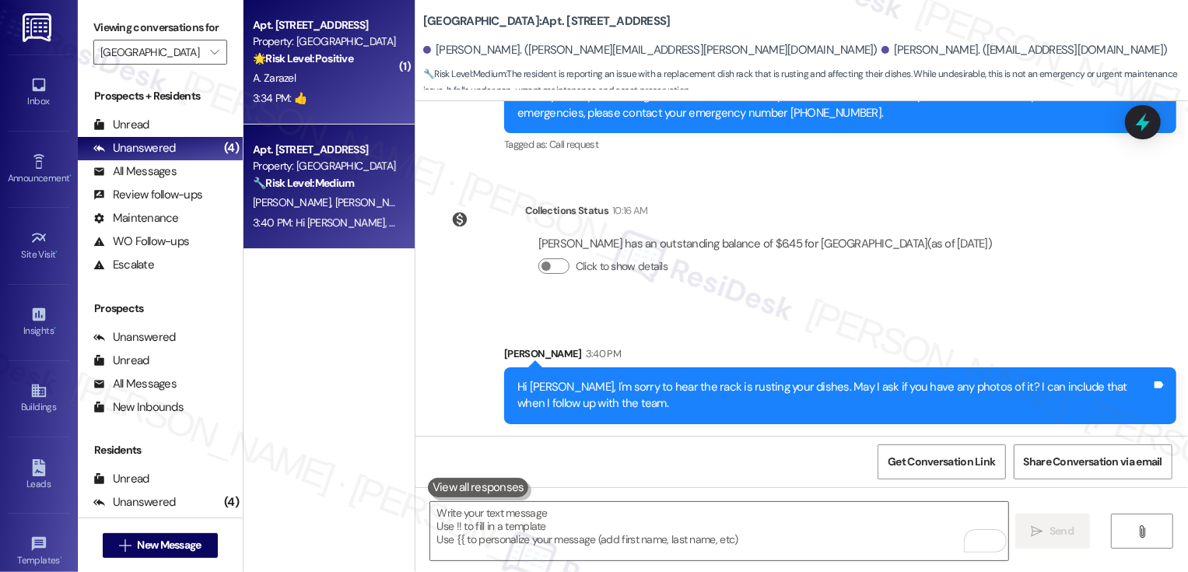
click at [292, 105] on div "3:34 PM: 👍 3:34 PM: 👍" at bounding box center [280, 98] width 54 height 14
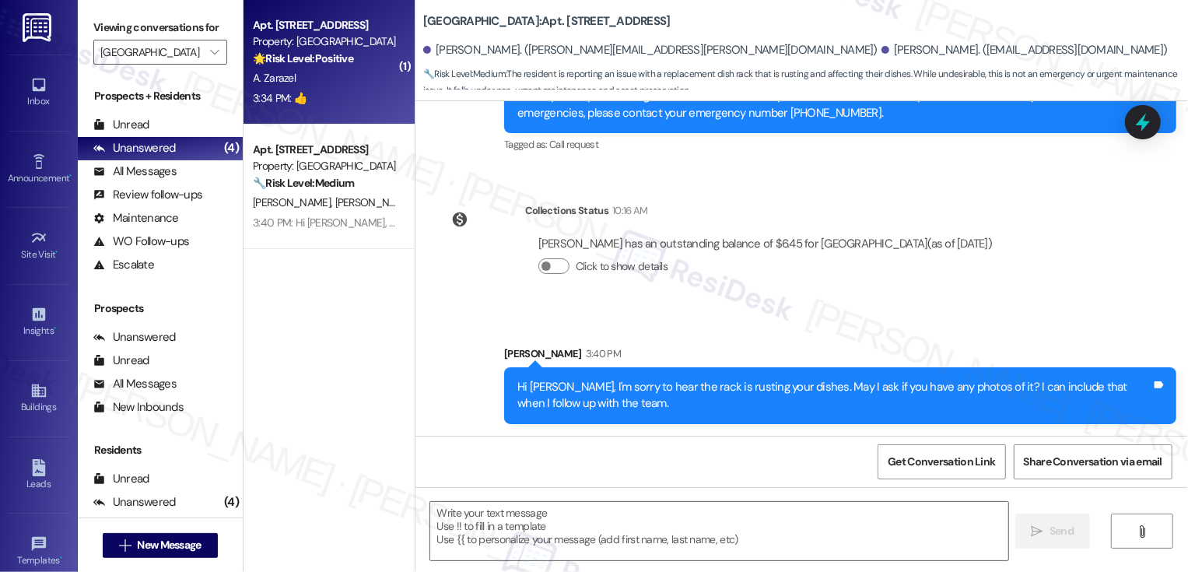
type textarea "Fetching suggested responses. Please feel free to read through the conversation…"
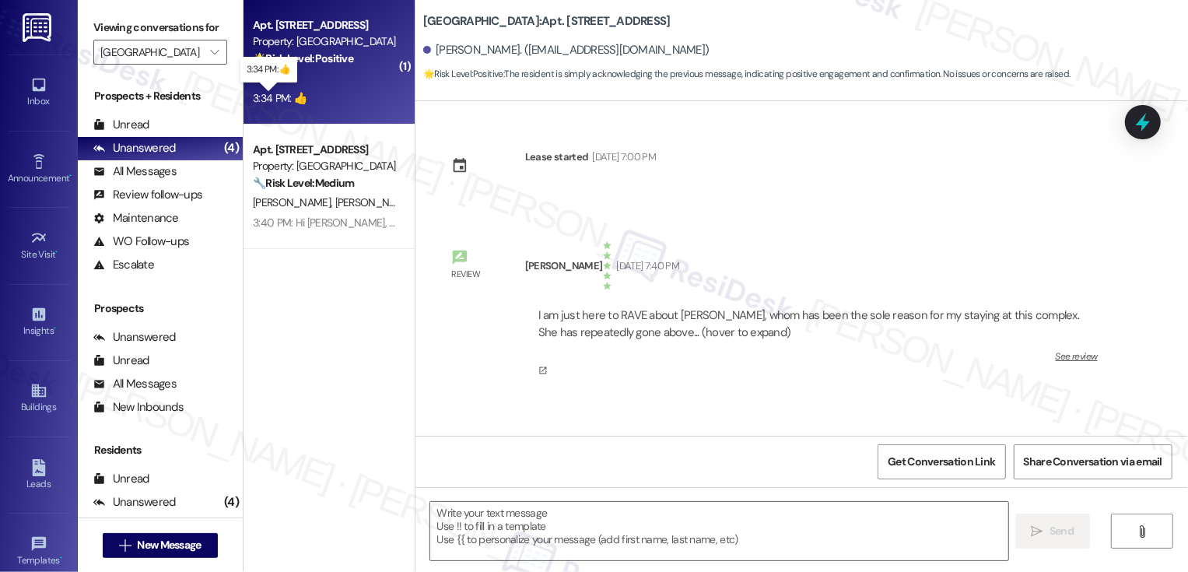
click at [292, 105] on div "3:34 PM: 👍 3:34 PM: 👍" at bounding box center [280, 98] width 54 height 14
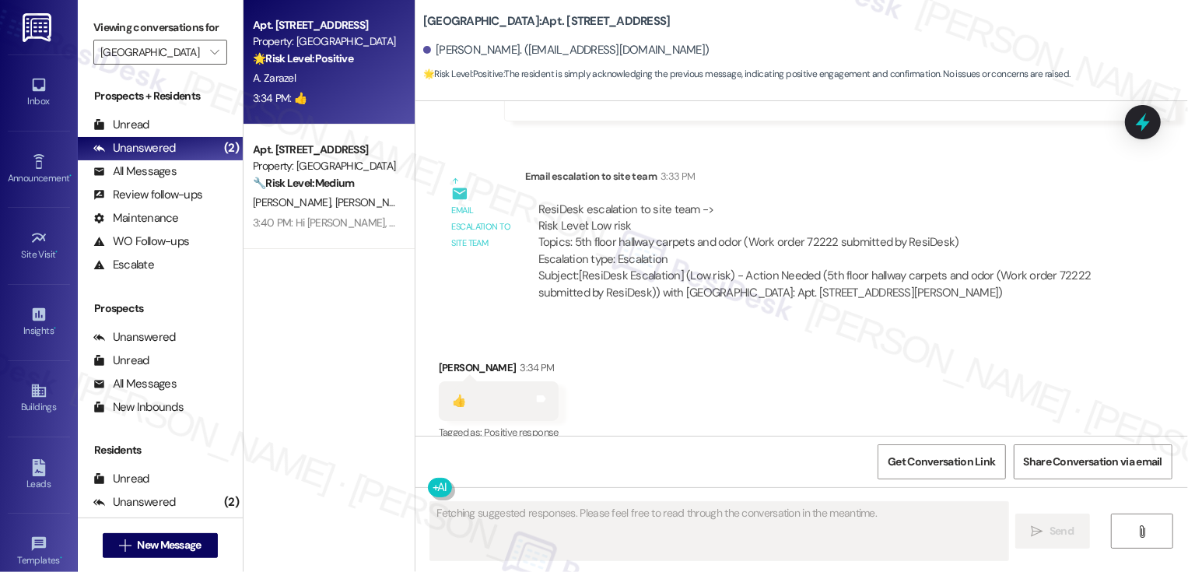
scroll to position [2946, 0]
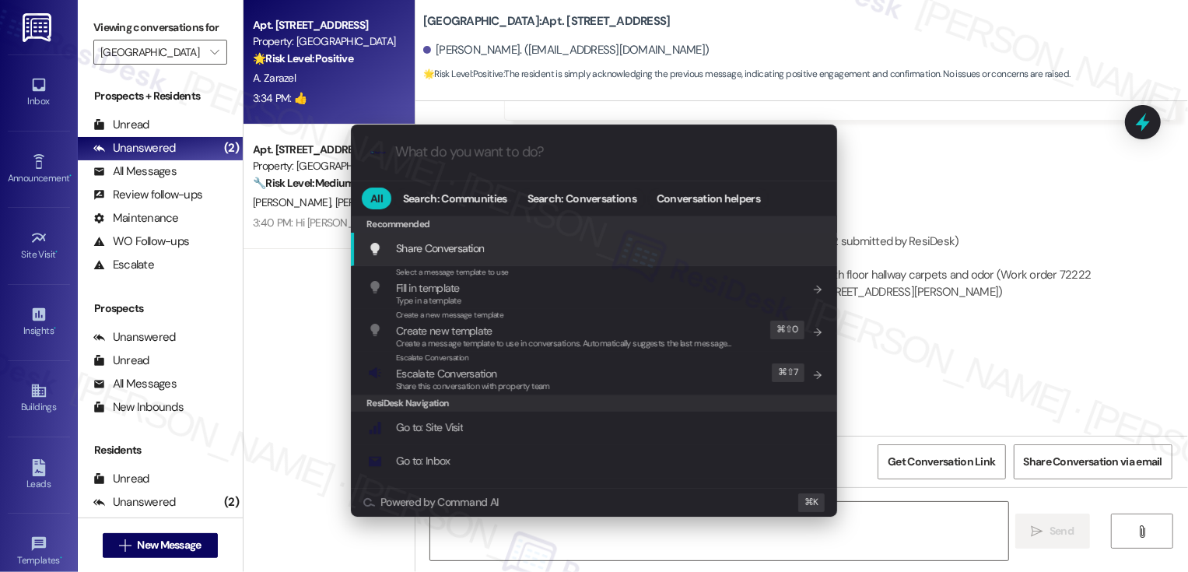
type textarea "Hi"
type input "a"
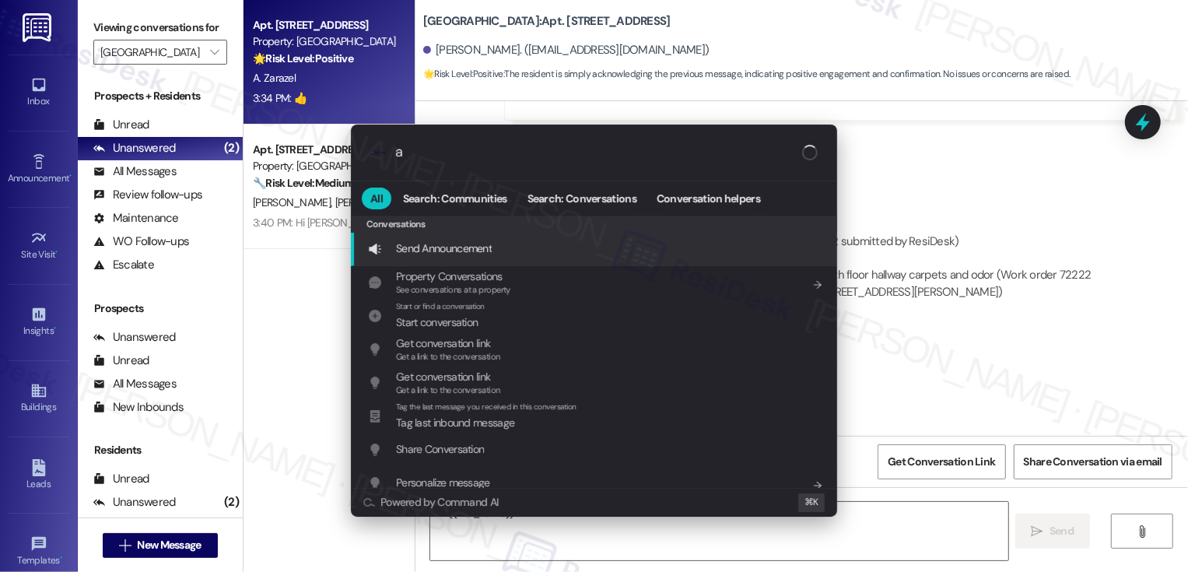
type textarea "Hi {{first_name}},"
type input "ar"
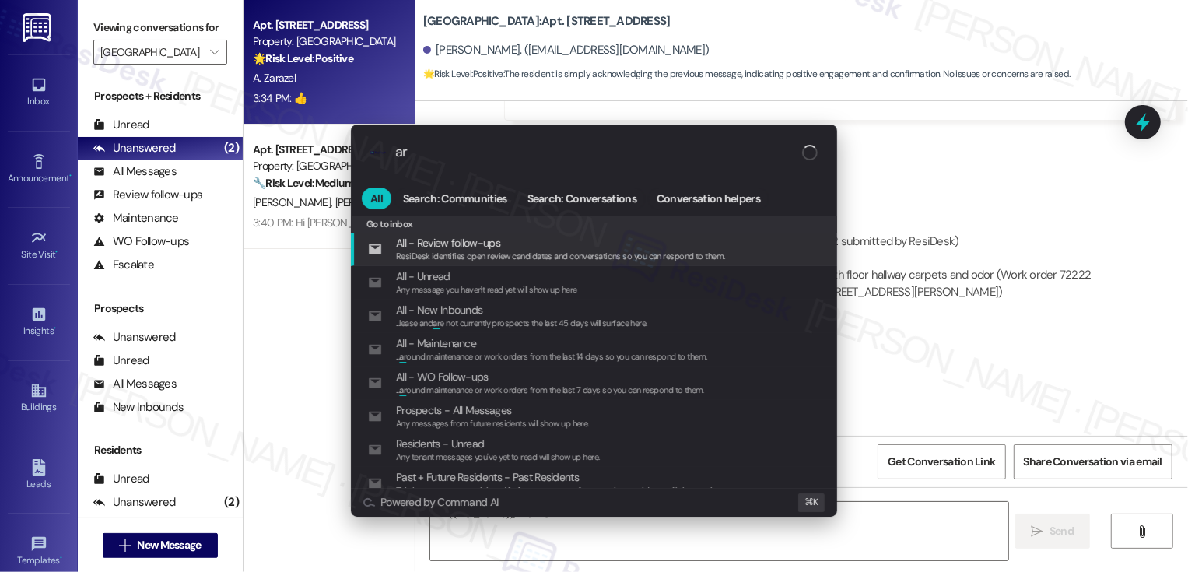
type textarea "Hi {{first_name}}, thanks"
type input "arc"
type textarea "Hi {{first_name}}, thanks for"
type input "archi"
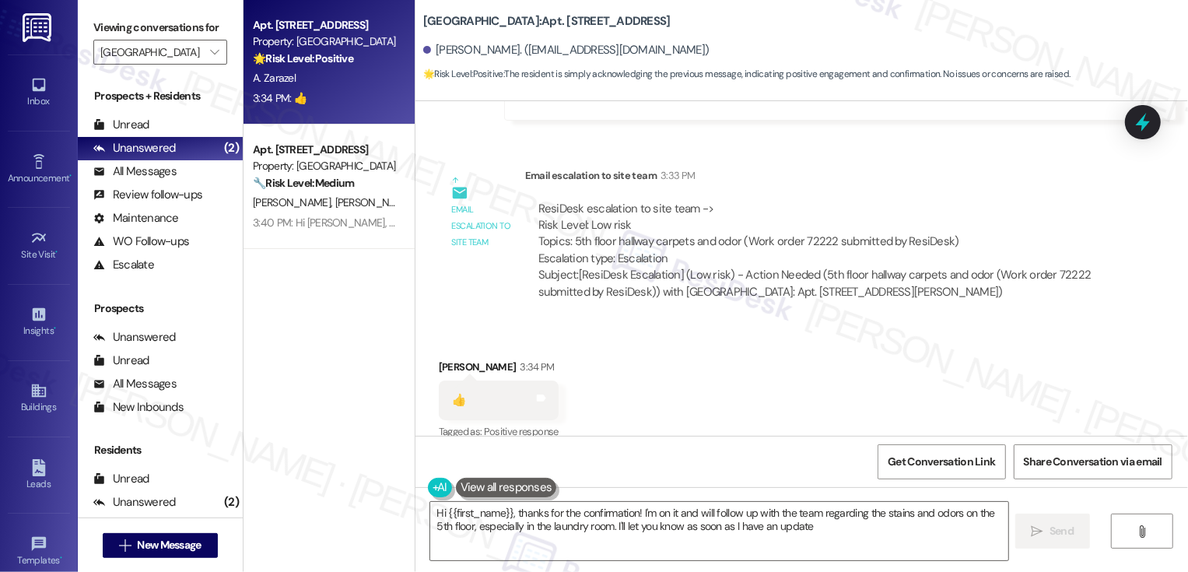
type textarea "Hi {{first_name}}, thanks for the confirmation! I'm on it and will follow up wi…"
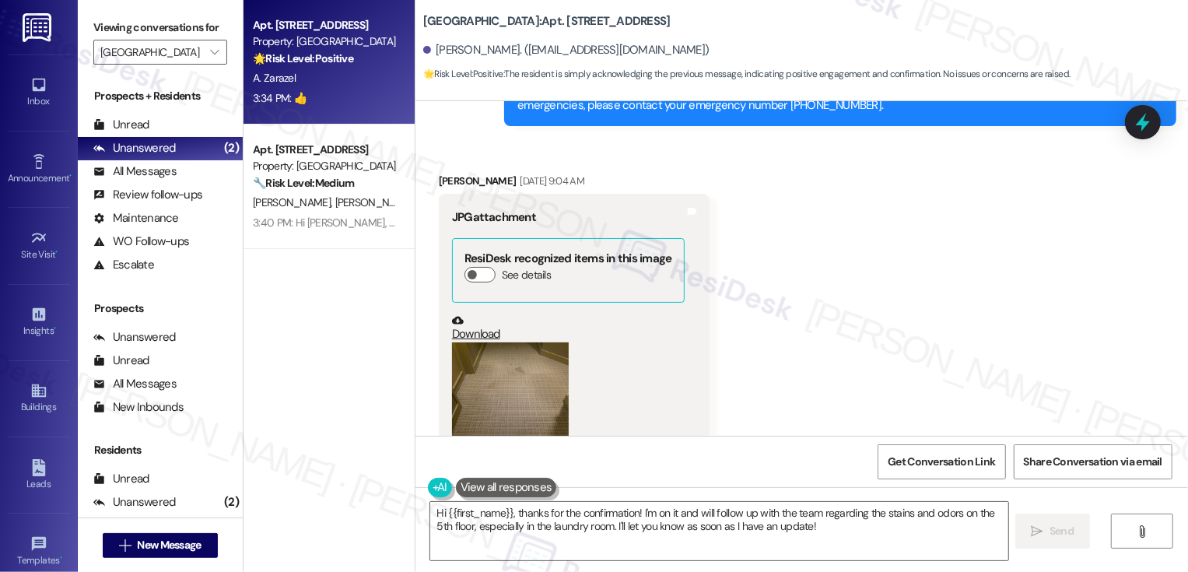
scroll to position [2105, 0]
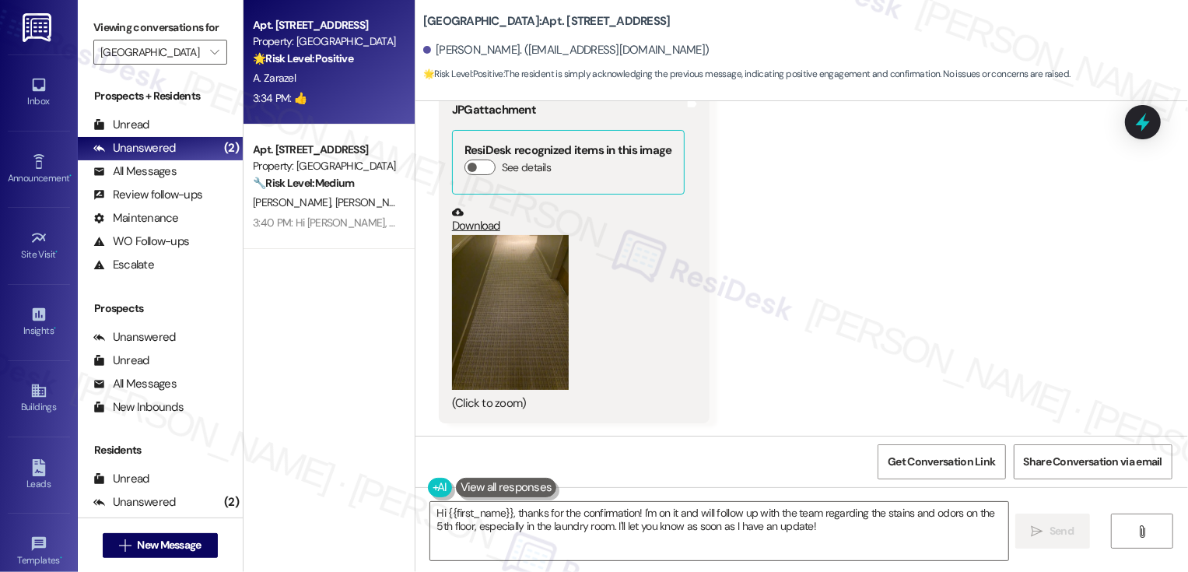
click at [217, 68] on div "Viewing conversations for Bayaud Tower " at bounding box center [160, 40] width 165 height 80
click at [210, 58] on icon "" at bounding box center [214, 52] width 9 height 12
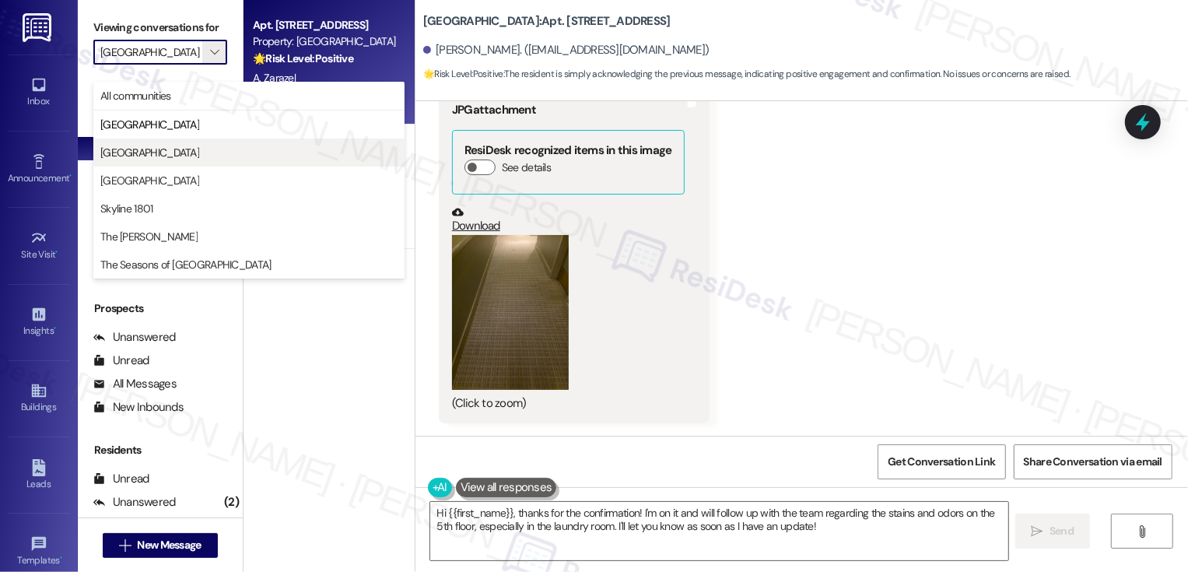
click at [181, 151] on span "[GEOGRAPHIC_DATA]" at bounding box center [149, 153] width 99 height 16
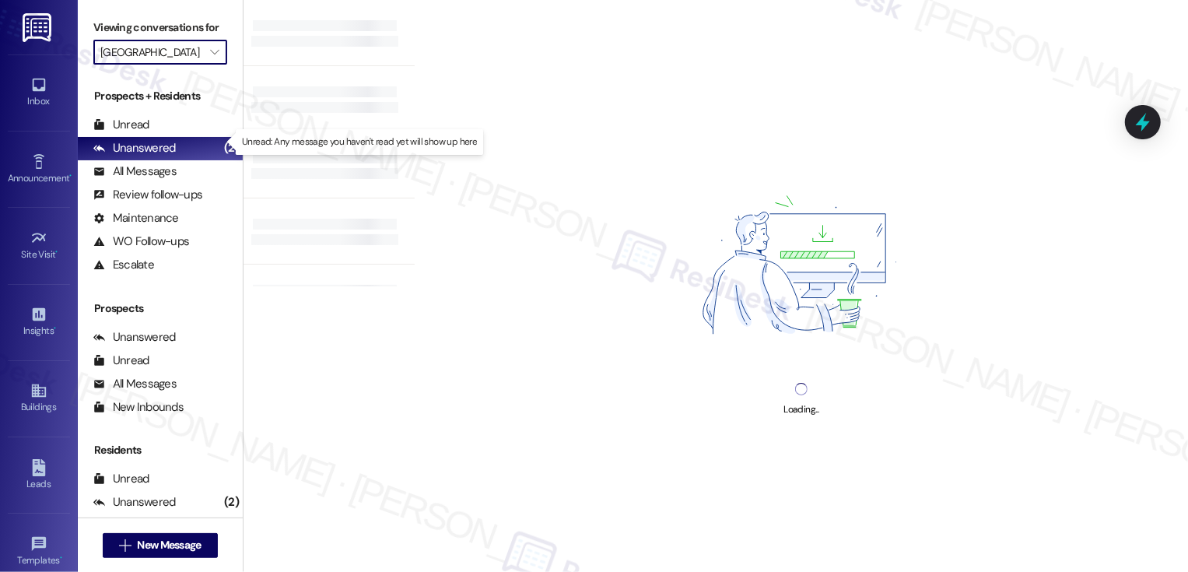
type input "[GEOGRAPHIC_DATA]"
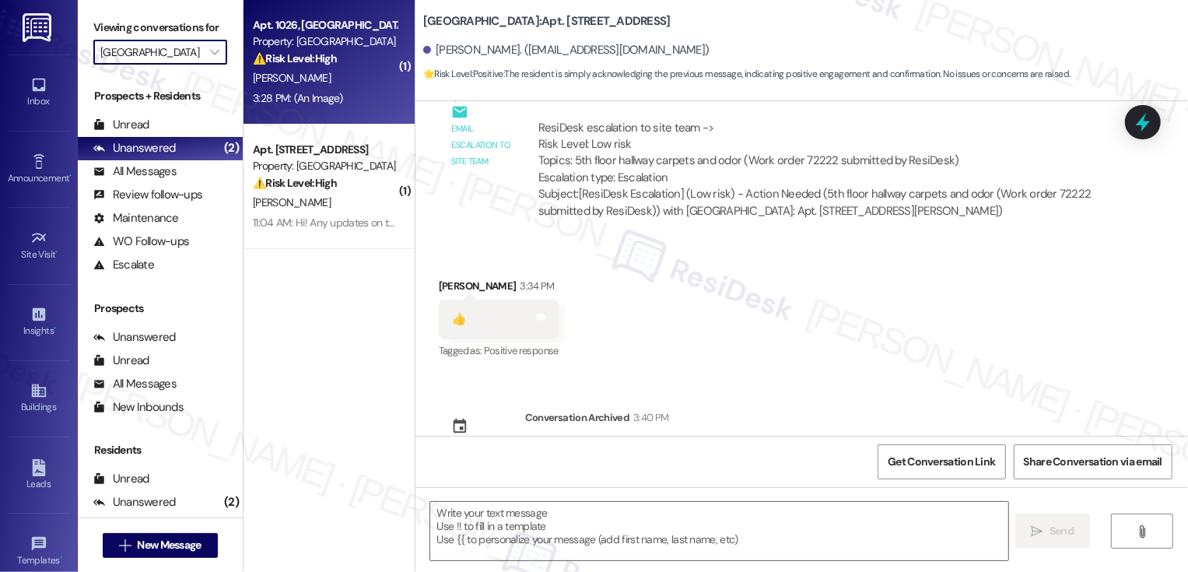
type textarea "Fetching suggested responses. Please feel free to read through the conversation…"
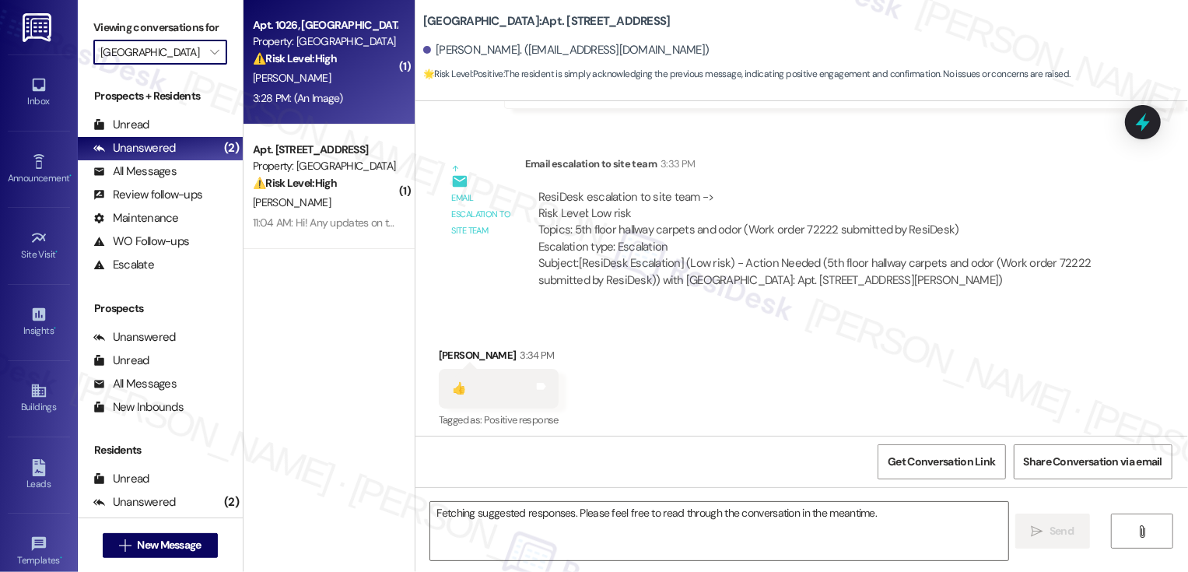
scroll to position [2945, 0]
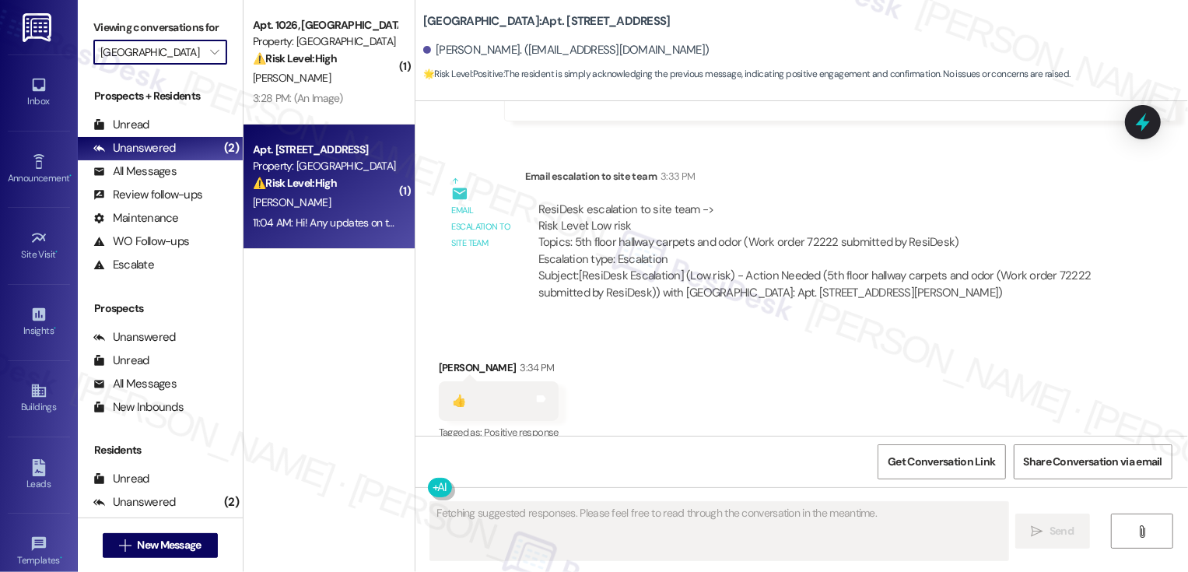
click at [339, 197] on div "E. Woytowitz" at bounding box center [324, 202] width 147 height 19
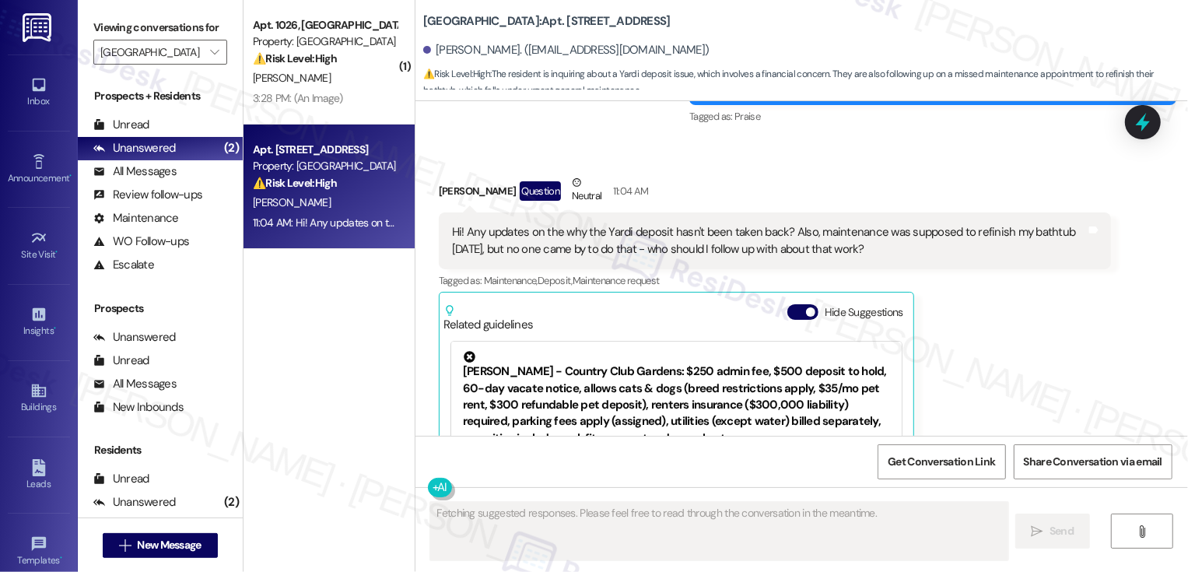
scroll to position [4805, 0]
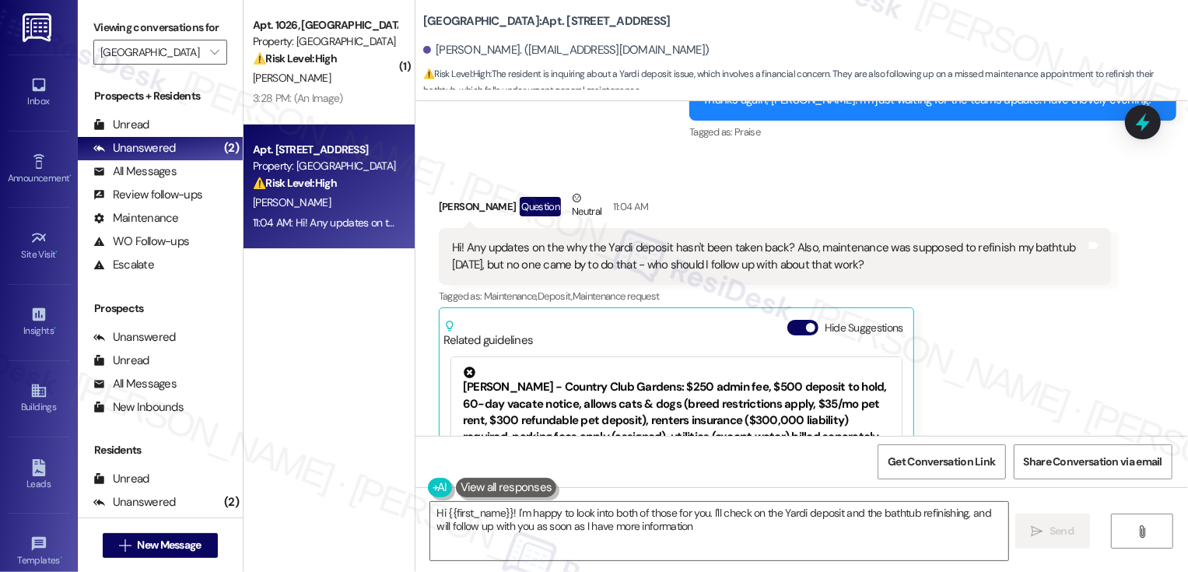
type textarea "Hi {{first_name}}! I'm happy to look into both of those for you. I'll check on …"
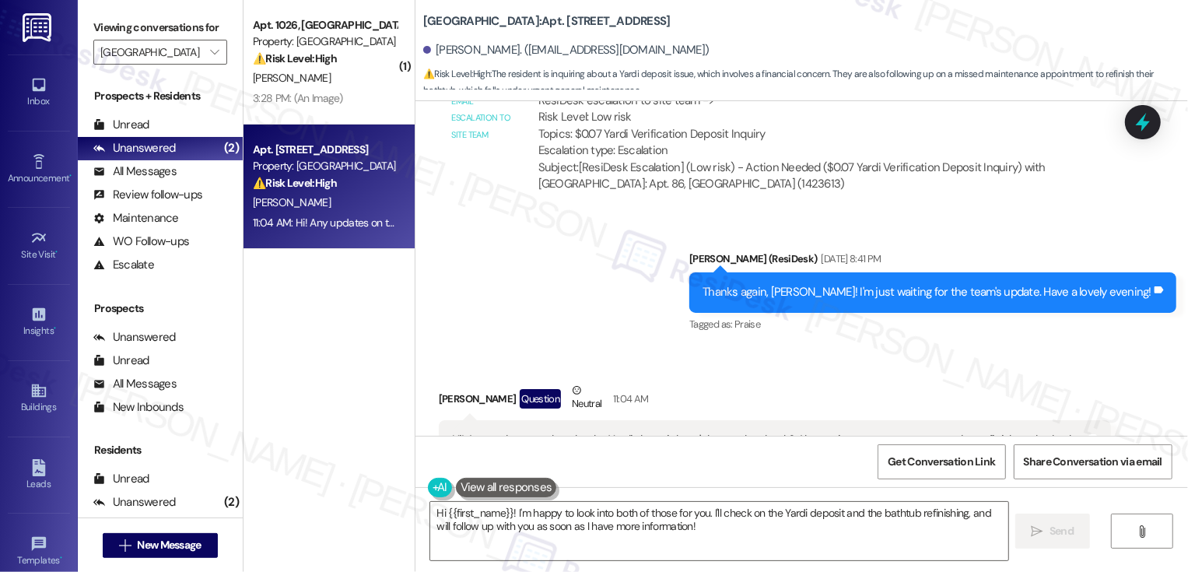
scroll to position [4621, 0]
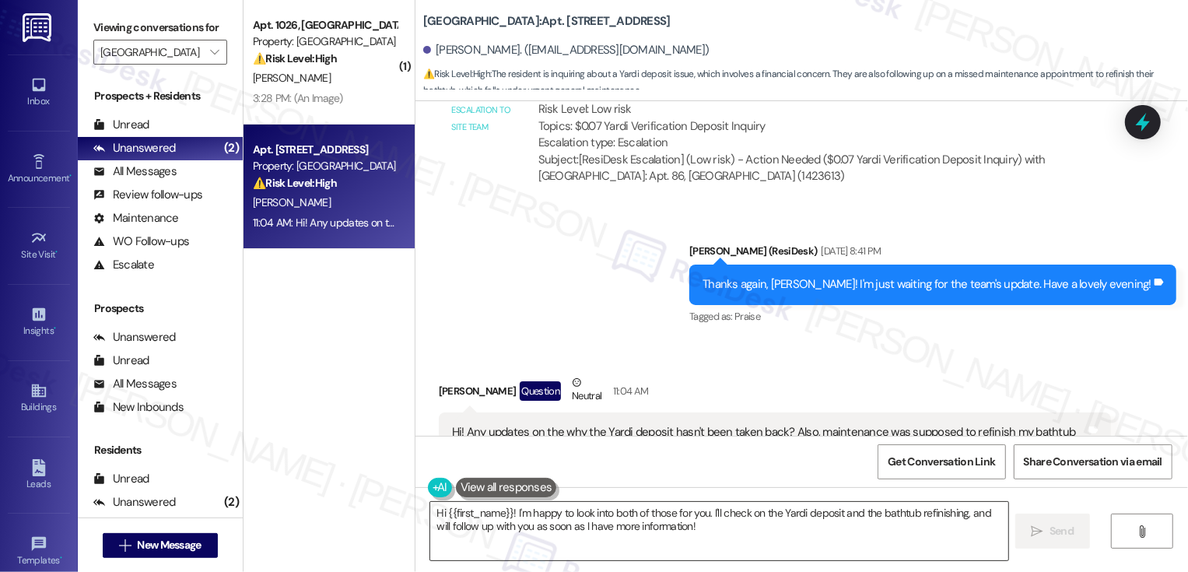
click at [714, 530] on textarea "Hi {{first_name}}! I'm happy to look into both of those for you. I'll check on …" at bounding box center [719, 531] width 578 height 58
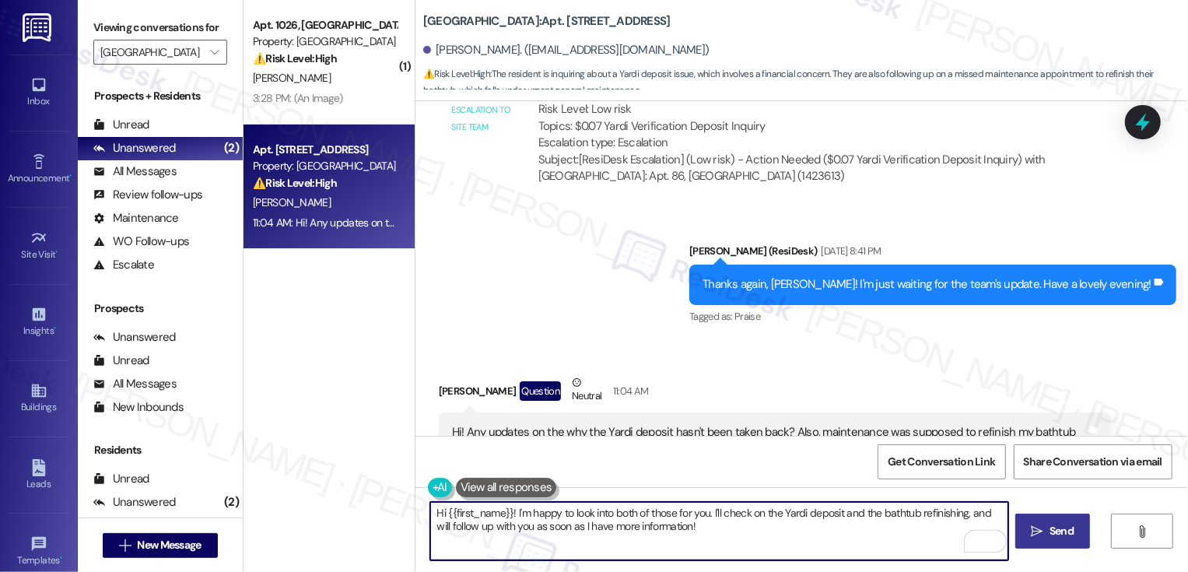
click at [1043, 538] on span " Send" at bounding box center [1053, 531] width 49 height 16
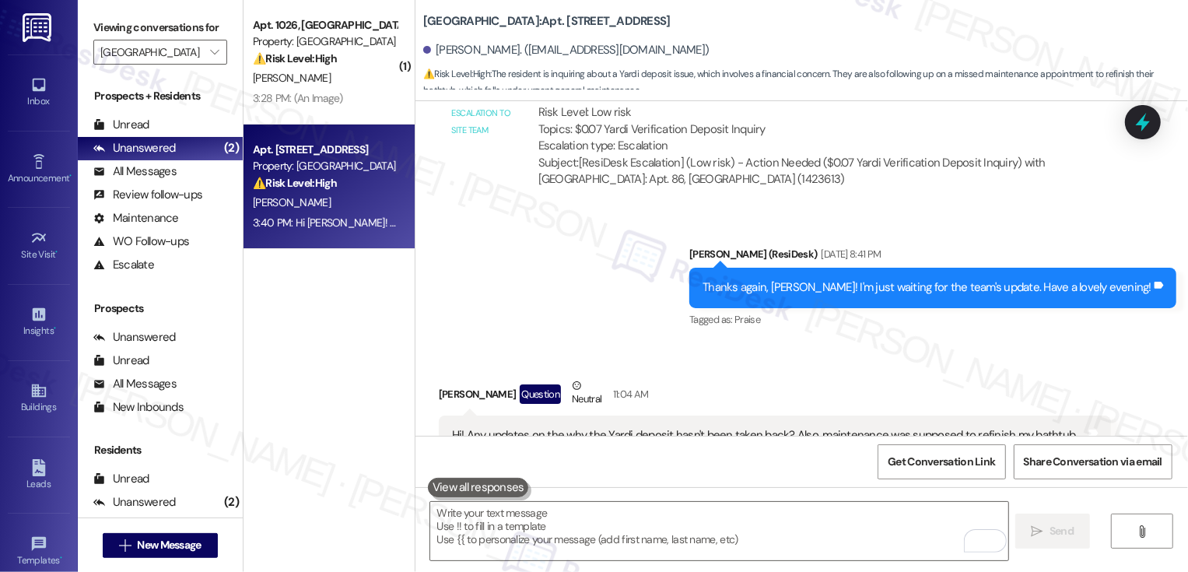
scroll to position [4580, 0]
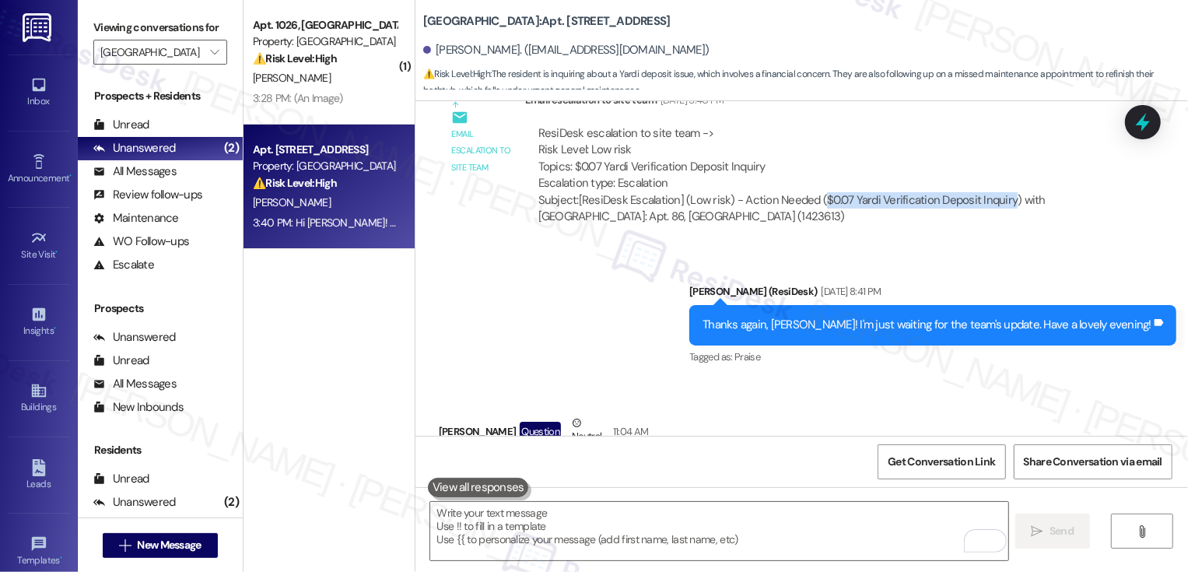
drag, startPoint x: 810, startPoint y: 165, endPoint x: 997, endPoint y: 166, distance: 187.5
click at [997, 192] on div "Subject: [ResiDesk Escalation] (Low risk) - Action Needed ($0.07 Yardi Verifica…" at bounding box center [817, 208] width 559 height 33
copy div "$0.07 Yardi Verification Deposit Inquiry"
click at [773, 248] on div "Sent via SMS Sarah (ResiDesk) Aug 13, 2025 at 8:41 PM Thanks again, Ellen! I'm …" at bounding box center [801, 313] width 773 height 131
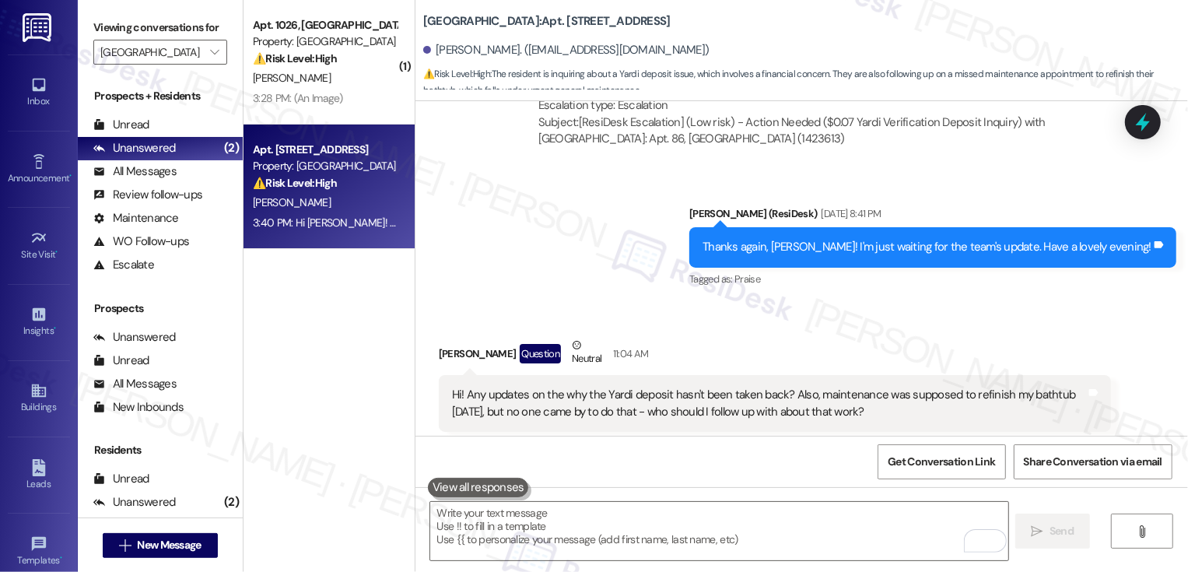
scroll to position [4678, 0]
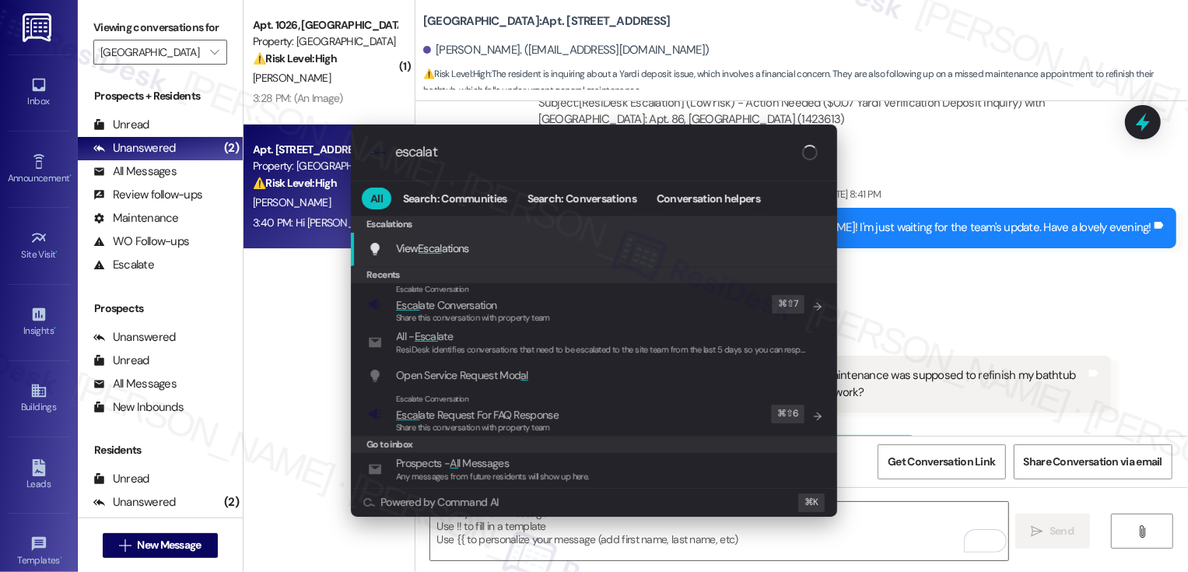
type input "escalate"
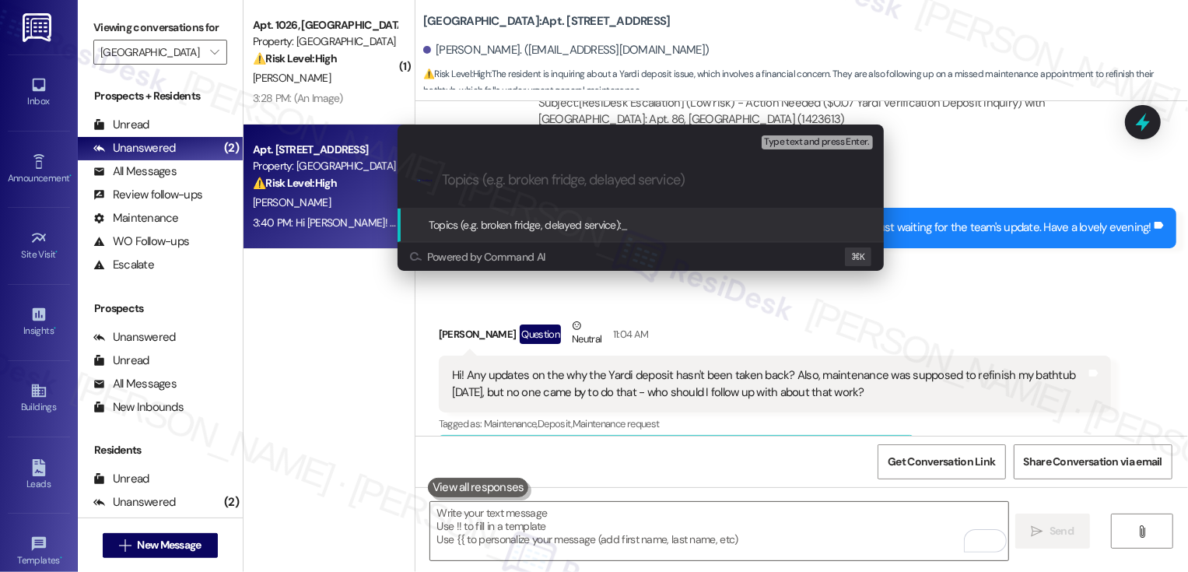
type input "F"
type input "W"
paste input "$0.07 Yardi Verification Deposit Inquiry"
click at [556, 180] on input "Follow-up Request; $0.07 Yardi Verification Deposit Inquiry" at bounding box center [647, 180] width 410 height 16
click at [806, 182] on input "Follow-up Request: $0.07 Yardi Verification Deposit Inquiry" at bounding box center [647, 180] width 410 height 16
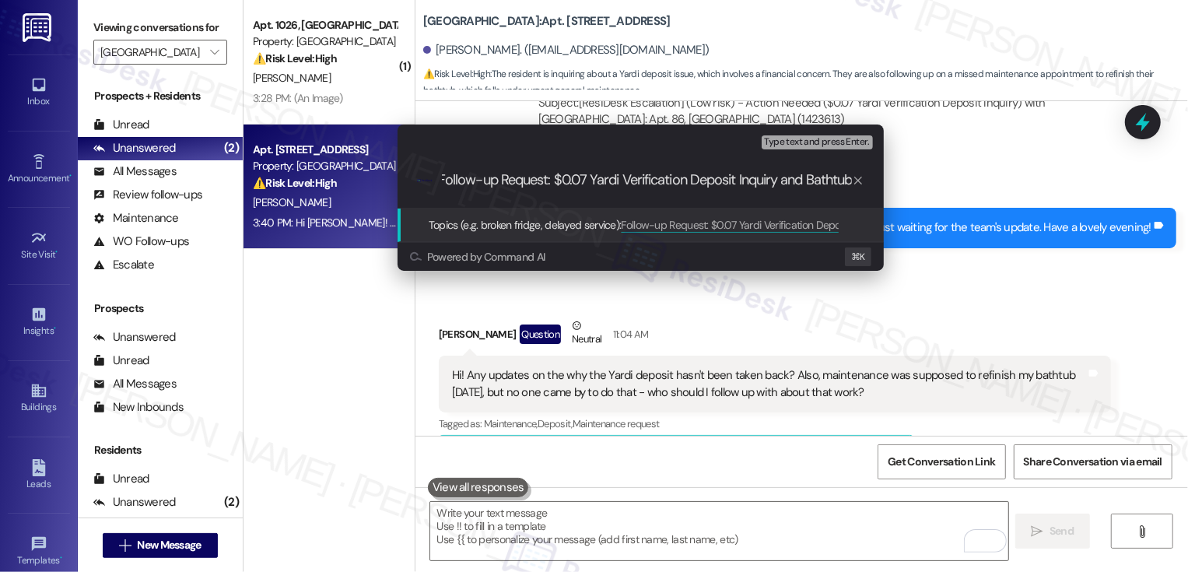
scroll to position [0, 11]
type input "Follow-up Request: $0.07 Yardi Verification Deposit Inquiry and Bathtub Work Or…"
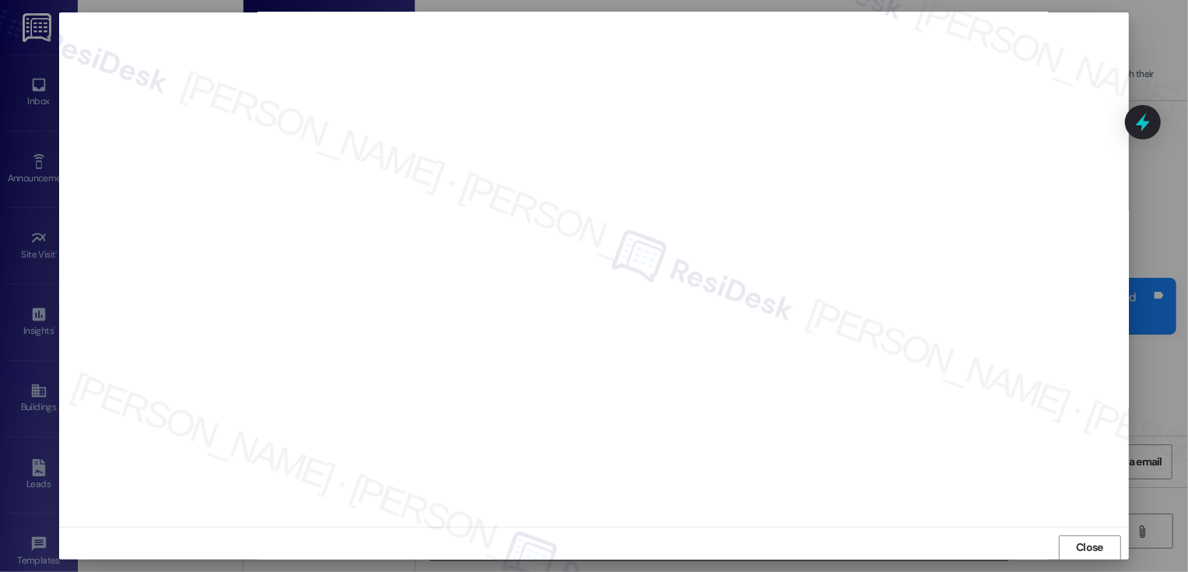
scroll to position [0, 0]
click at [1073, 544] on button "Close" at bounding box center [1090, 548] width 62 height 25
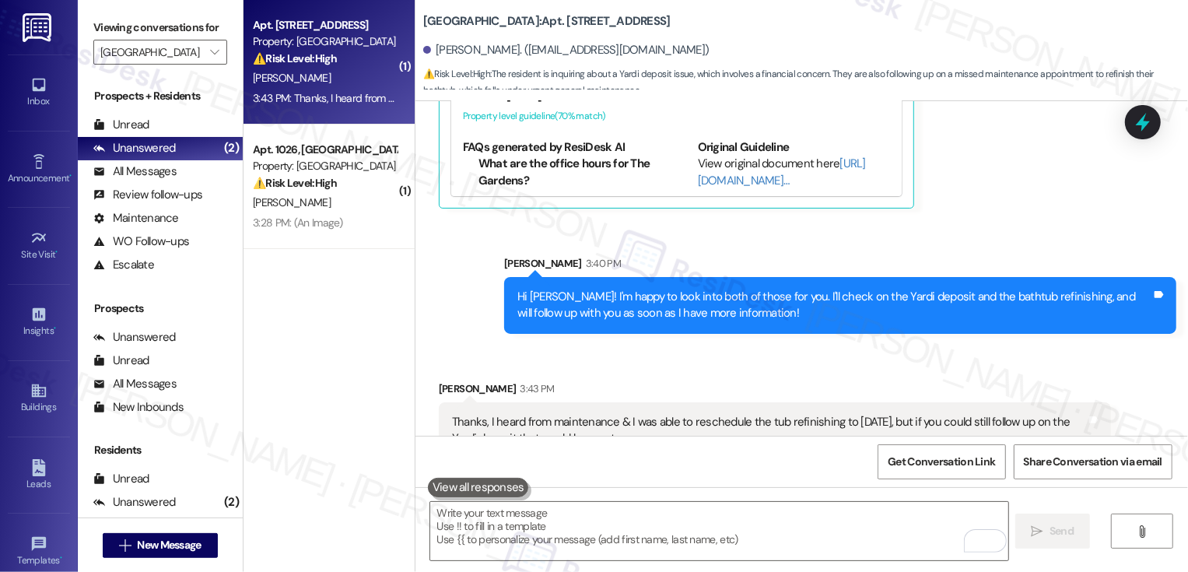
scroll to position [5180, 0]
click at [697, 531] on textarea "To enrich screen reader interactions, please activate Accessibility in Grammarl…" at bounding box center [719, 531] width 578 height 58
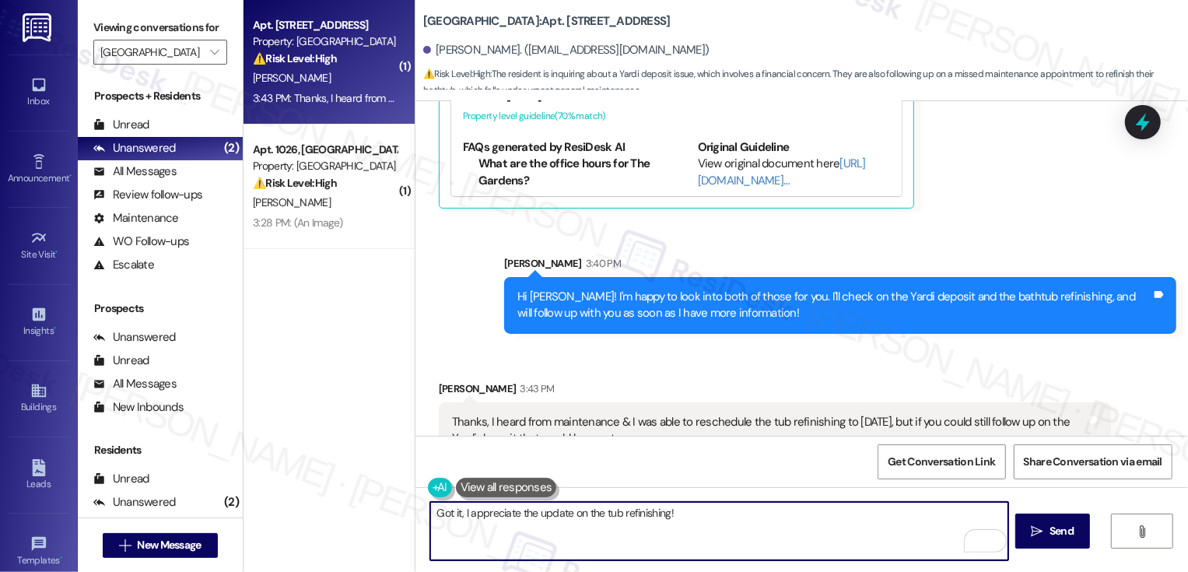
drag, startPoint x: 454, startPoint y: 514, endPoint x: 347, endPoint y: 515, distance: 106.6
click at [349, 516] on div "( 1 ) Apt. 86, Country Club Gardens Property: Country Club Gardens ⚠️ Risk Leve…" at bounding box center [716, 286] width 945 height 572
click at [430, 513] on textarea "I appreciate the update on the tub refinishing!" at bounding box center [719, 531] width 578 height 58
type textarea "Certainly, I appreciate the update on the tub refinishing!"
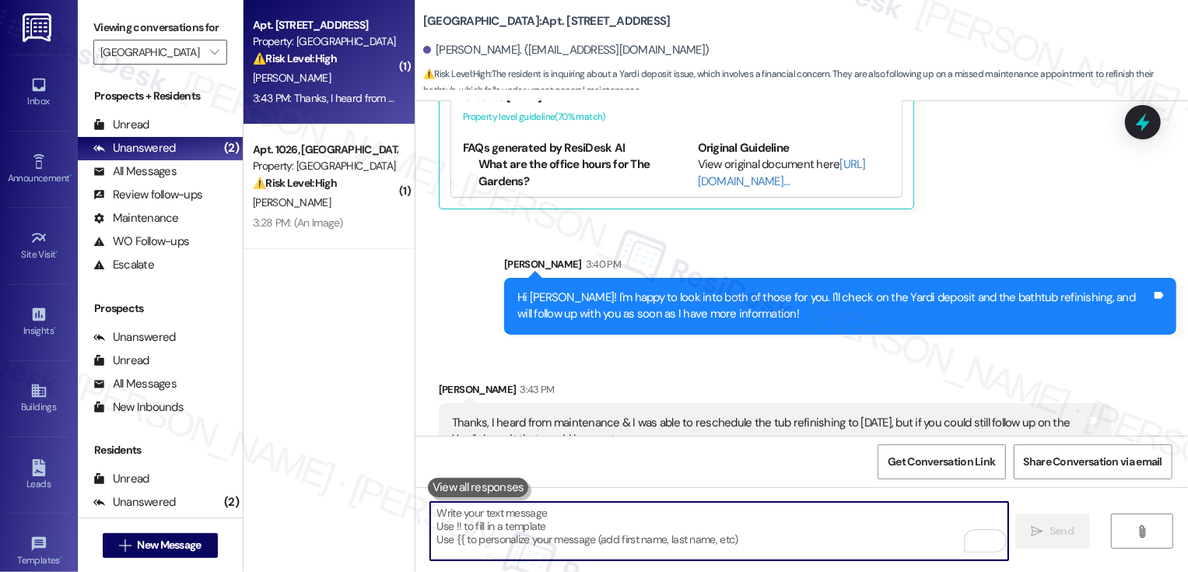
scroll to position [5288, 0]
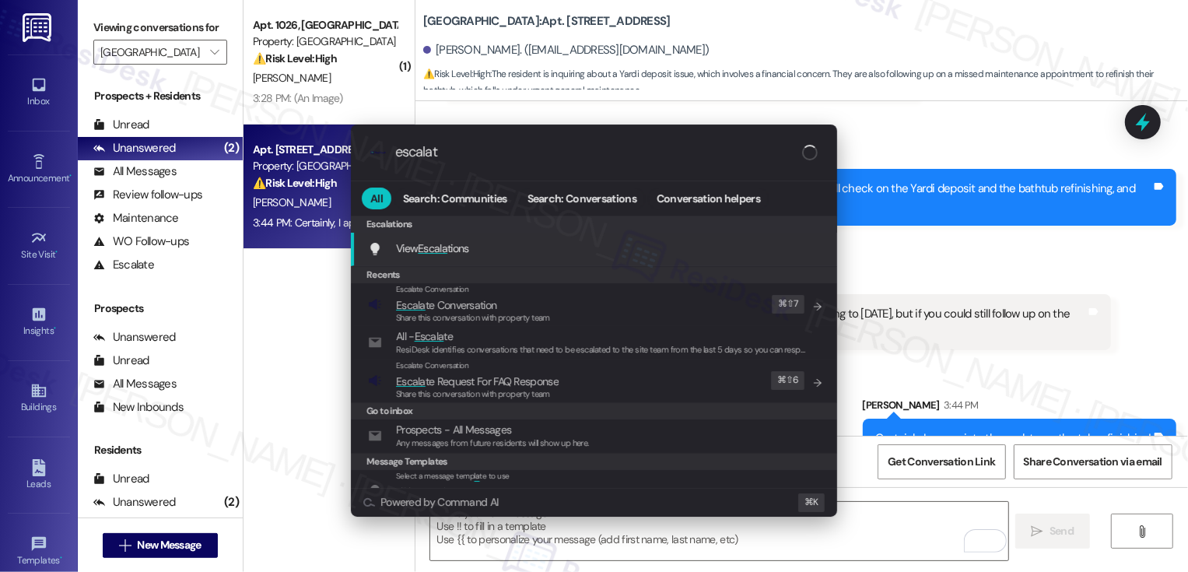
type input "escalate"
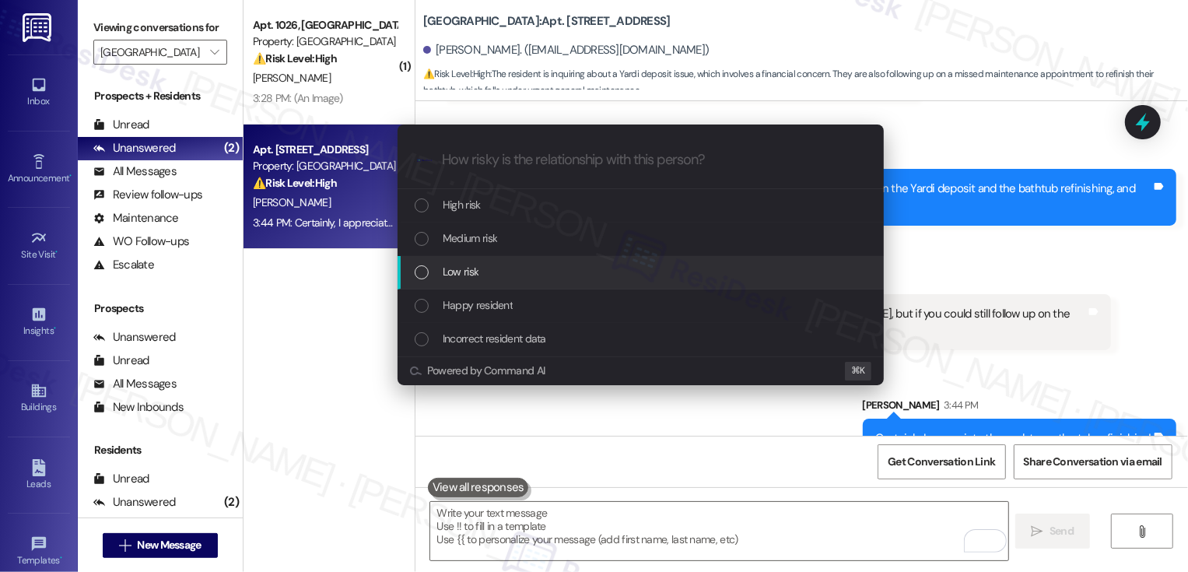
paste input "Follow-up Request: $0.07 Yardi Verification Deposit Inquiry and Bathtub Work Or…"
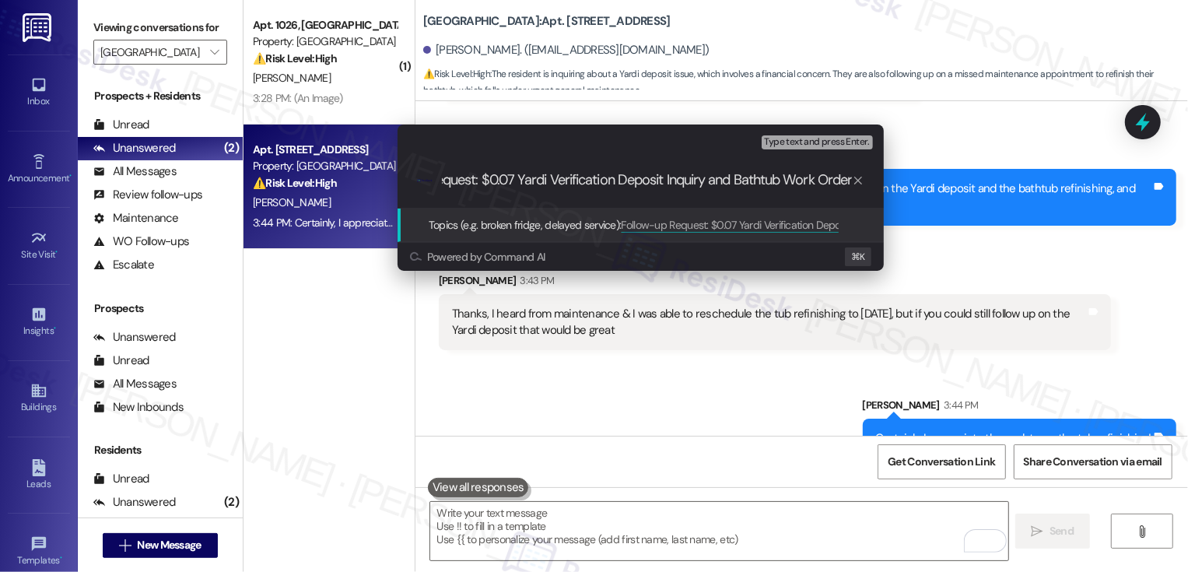
scroll to position [0, 79]
drag, startPoint x: 706, startPoint y: 179, endPoint x: 991, endPoint y: 191, distance: 285.0
click at [991, 192] on div "Escalate Conversation Low risk Topics (e.g. broken fridge, delayed service) Any…" at bounding box center [594, 286] width 1188 height 572
type input "Follow-up Request: $0.07 Yardi Verification Deposit Inquiry"
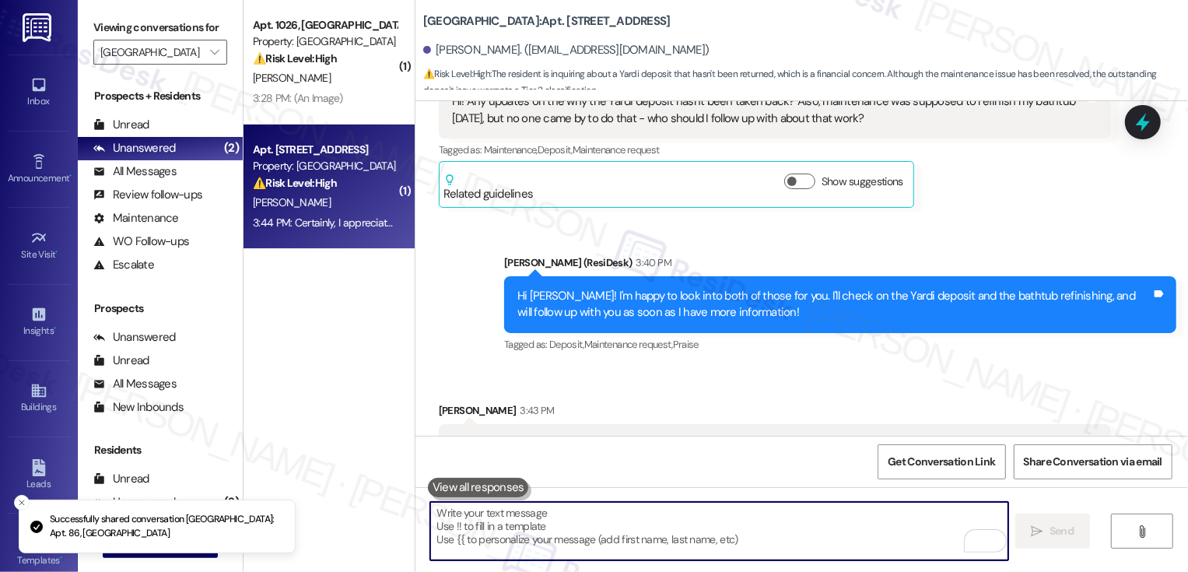
scroll to position [4950, 0]
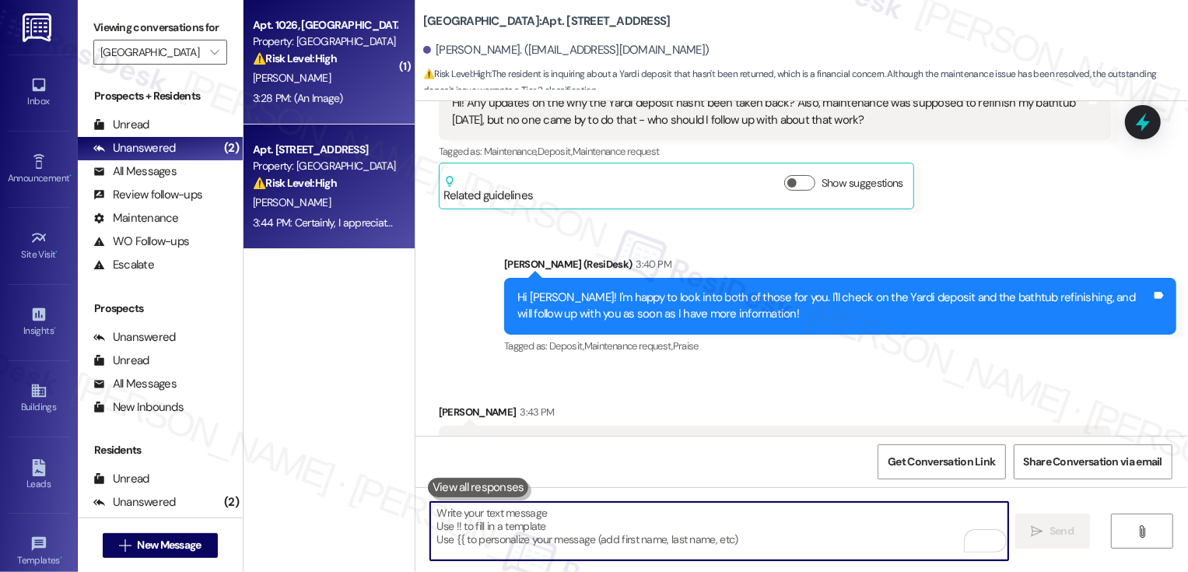
click at [370, 100] on div "3:28 PM: (An Image) 3:28 PM: (An Image)" at bounding box center [324, 98] width 147 height 19
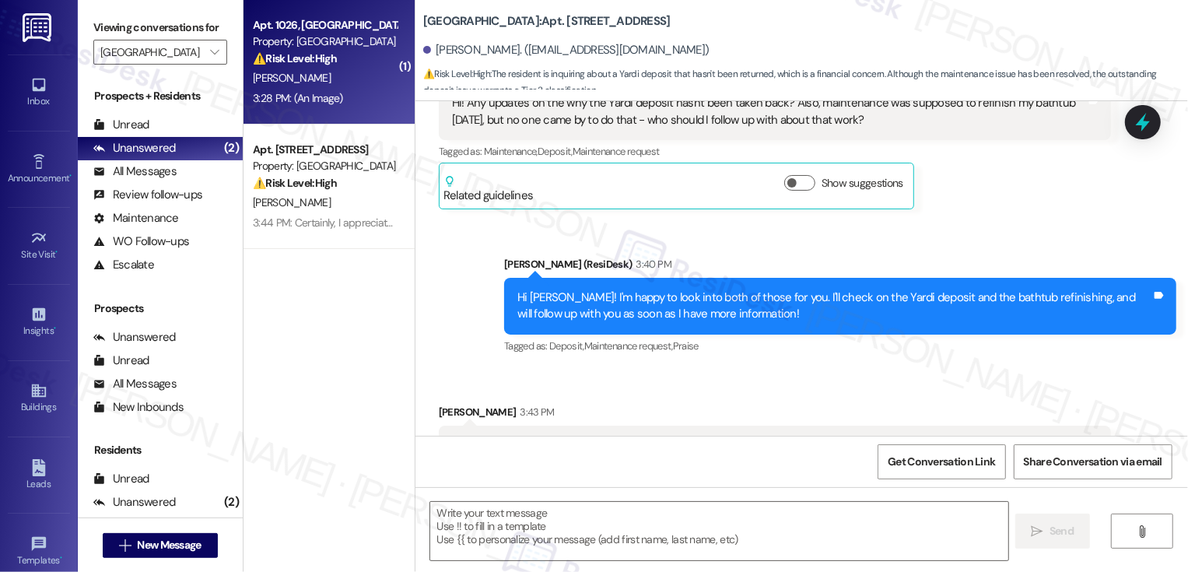
click at [370, 100] on div "3:28 PM: (An Image) 3:28 PM: (An Image)" at bounding box center [324, 98] width 147 height 19
type textarea "Fetching suggested responses. Please feel free to read through the conversation…"
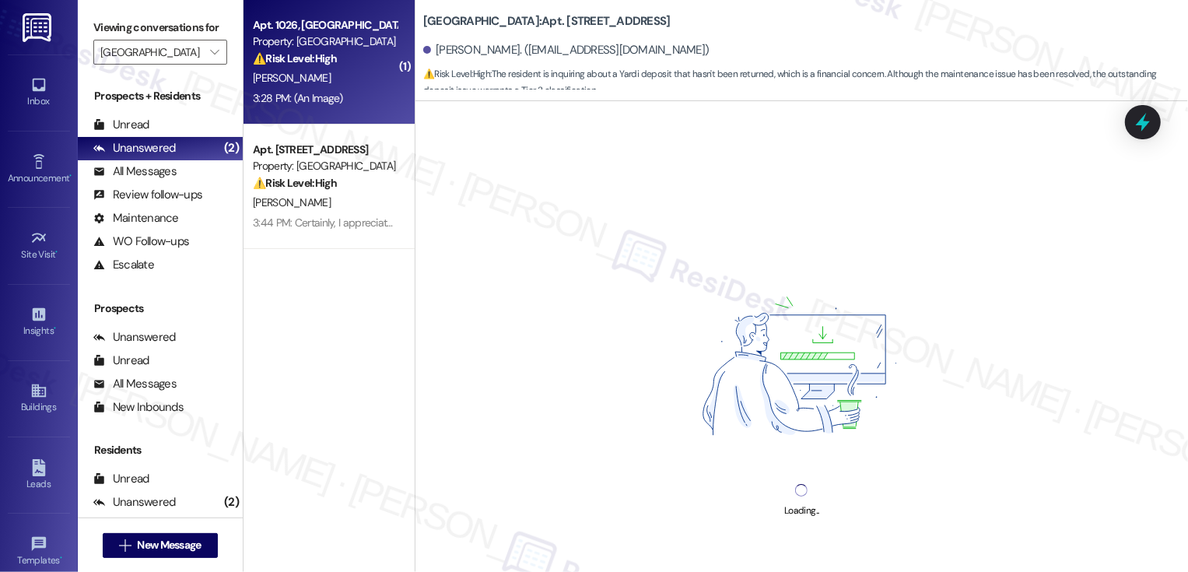
click at [370, 100] on div "3:28 PM: (An Image) 3:28 PM: (An Image)" at bounding box center [324, 98] width 147 height 19
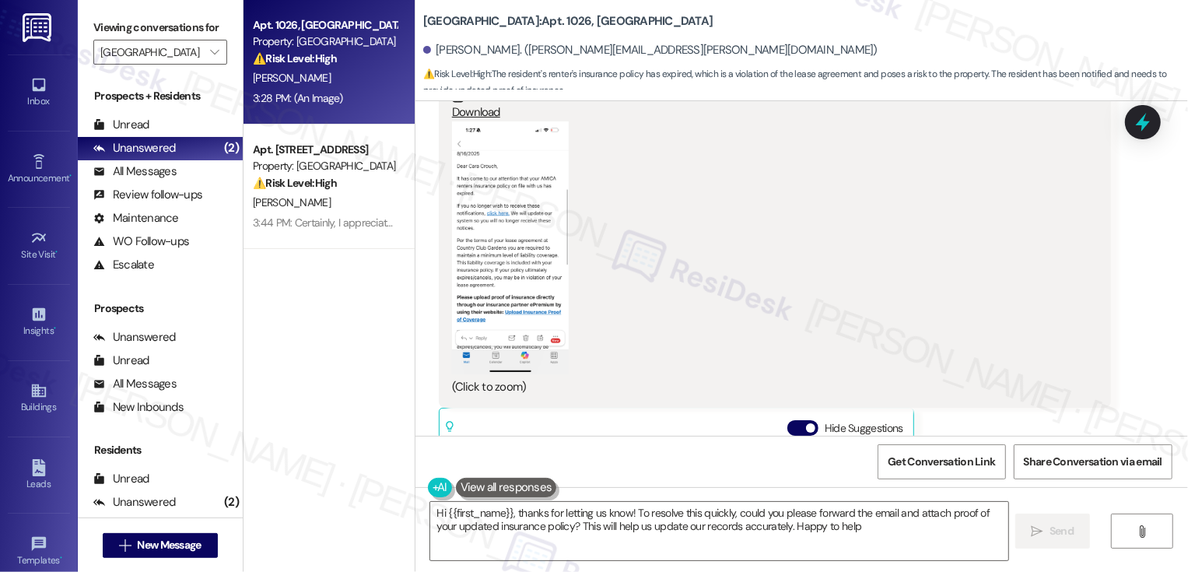
type textarea "Hi {{first_name}}, thanks for letting us know! To resolve this quickly, could y…"
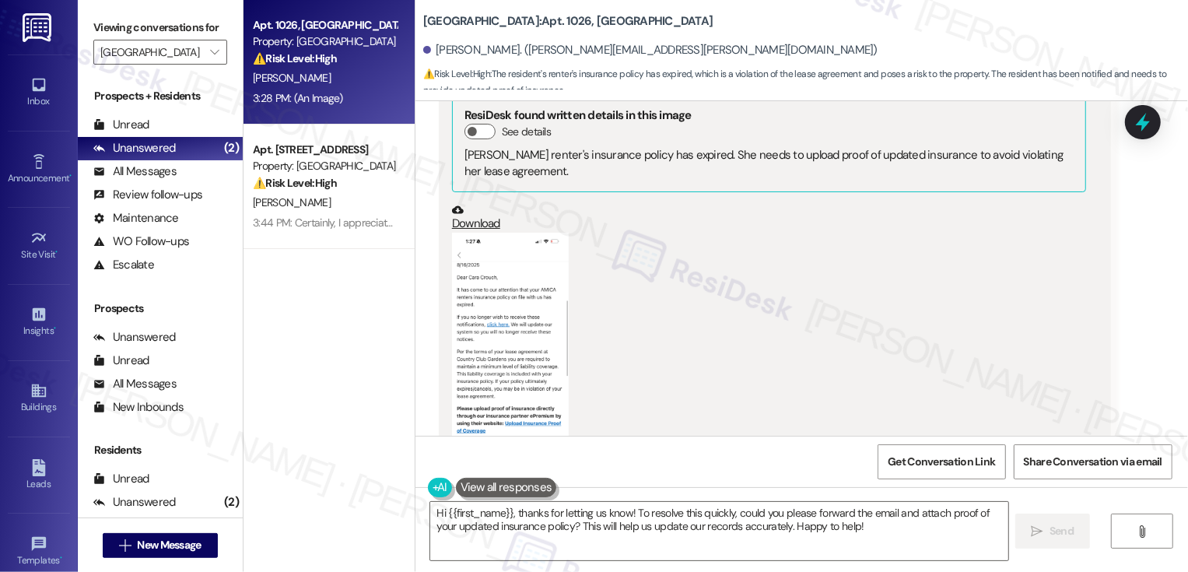
scroll to position [1040, 0]
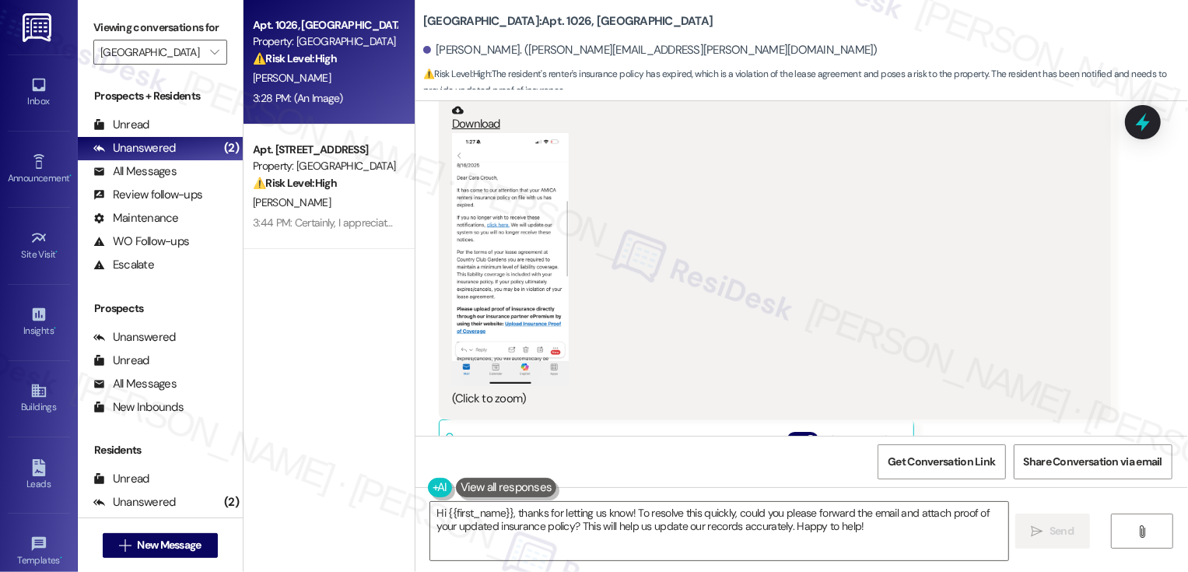
click at [517, 261] on button "Zoom image" at bounding box center [510, 259] width 117 height 253
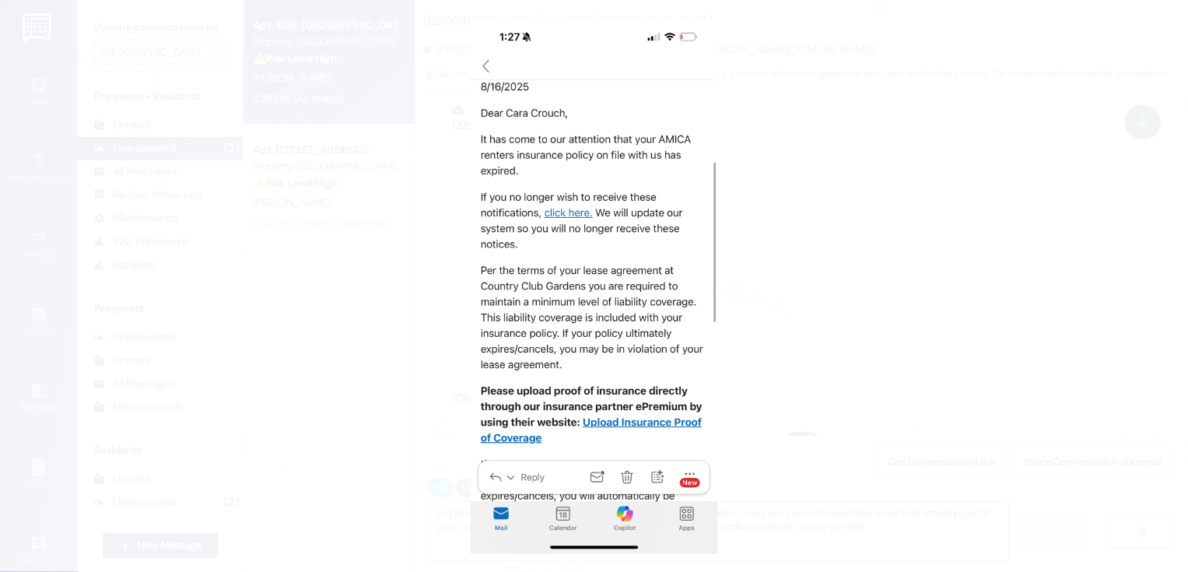
click at [785, 265] on button "Unzoom image" at bounding box center [594, 286] width 1188 height 572
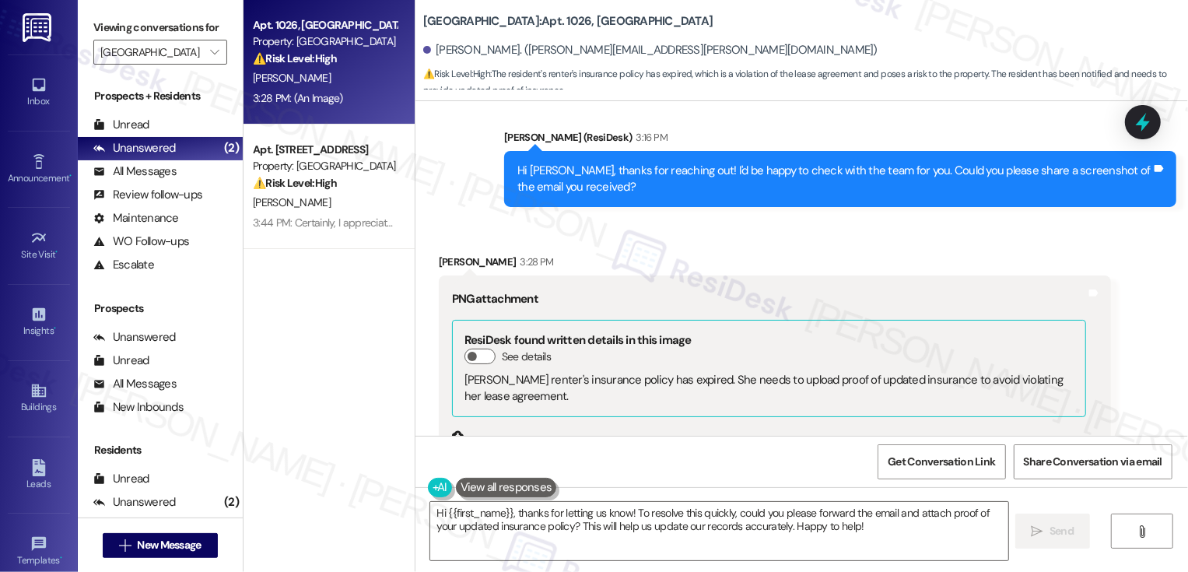
scroll to position [717, 0]
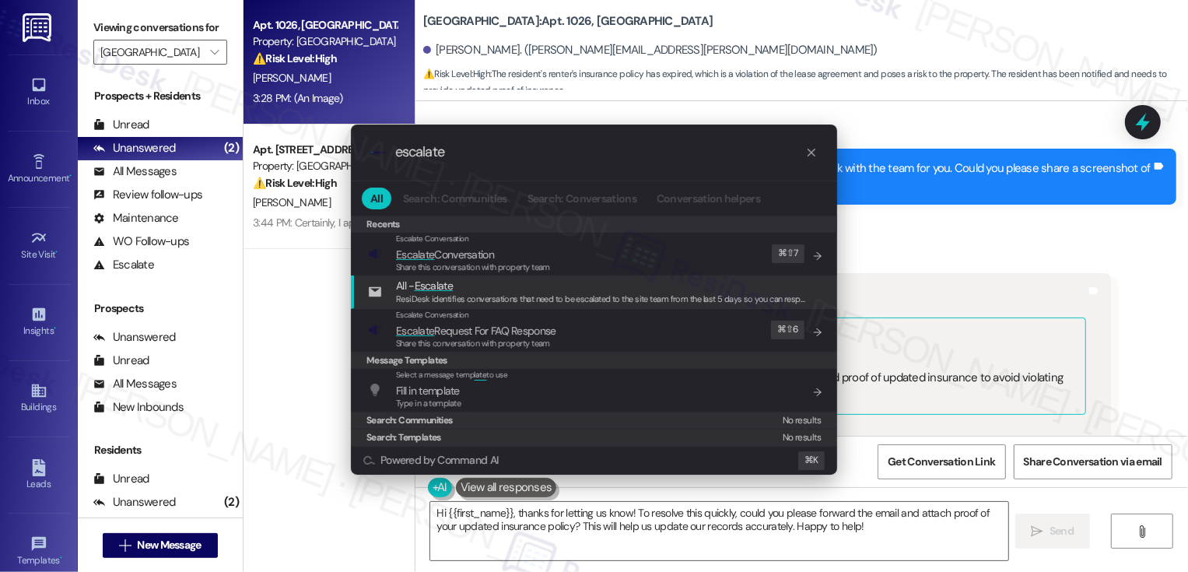
type input "escalate"
click at [416, 279] on span "Escalate" at bounding box center [434, 286] width 38 height 14
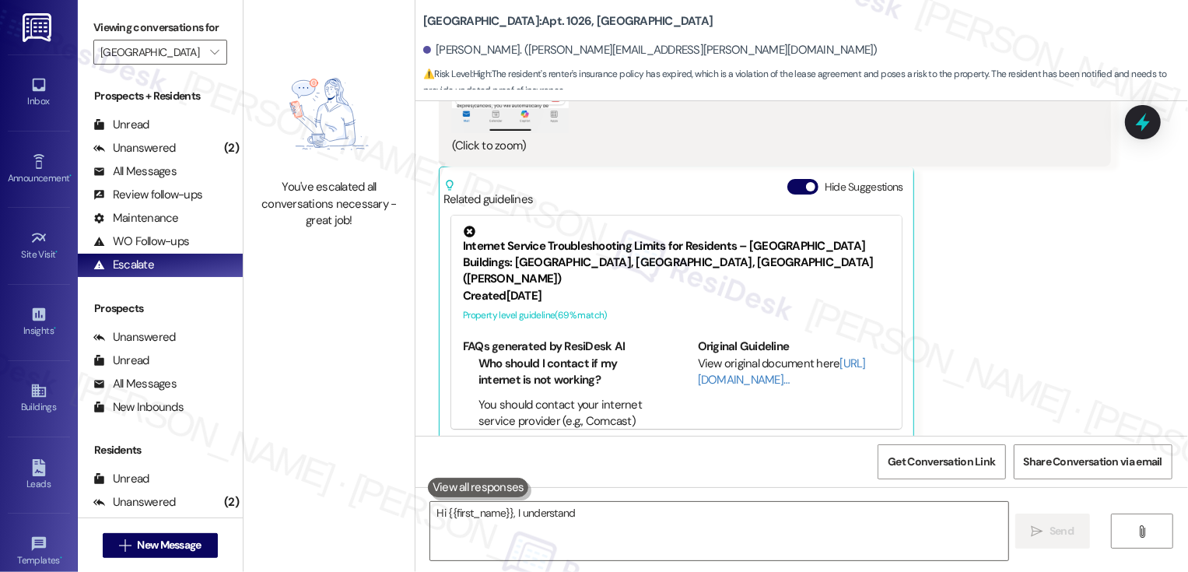
scroll to position [1292, 0]
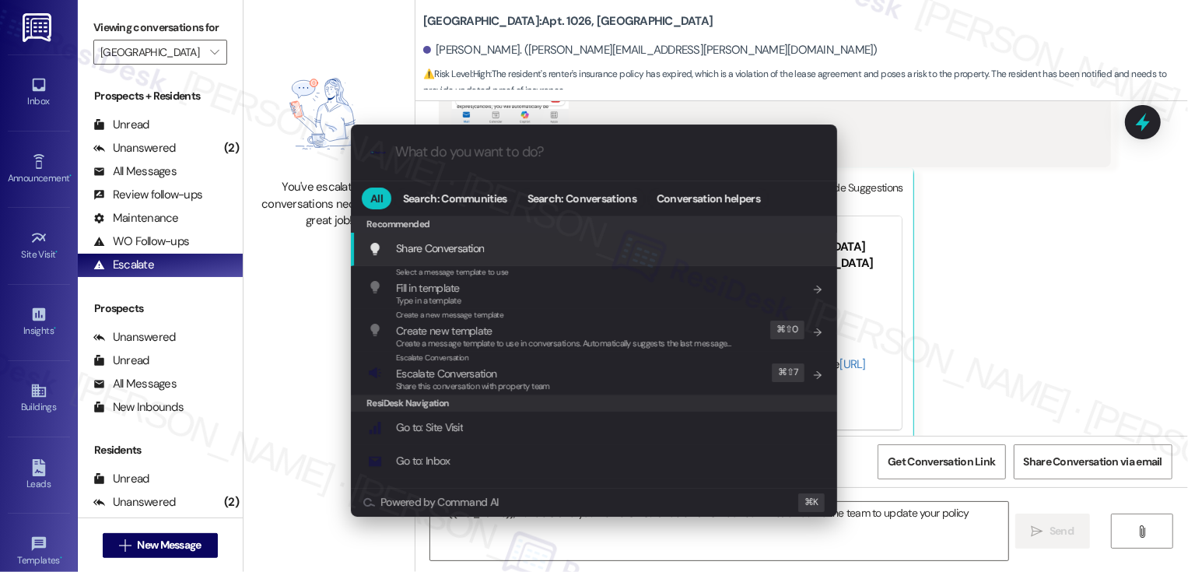
type textarea "Hi {{first_name}}, I understand your renter's insurance email is incorrect. I'l…"
type input "e"
type textarea "Hi {{first_name}}, I understand your renter's insurance email is incorrect. I'l…"
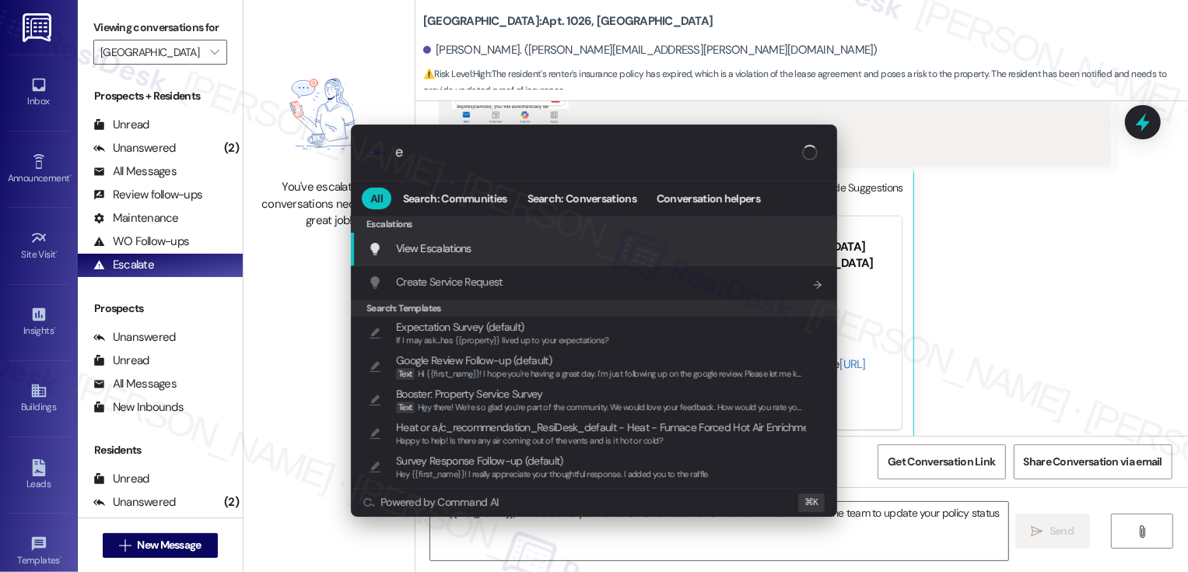
type input "es"
type textarea "Hi {{first_name}}, I understand your renter's insurance email is incorrect. I'l…"
type input "esca"
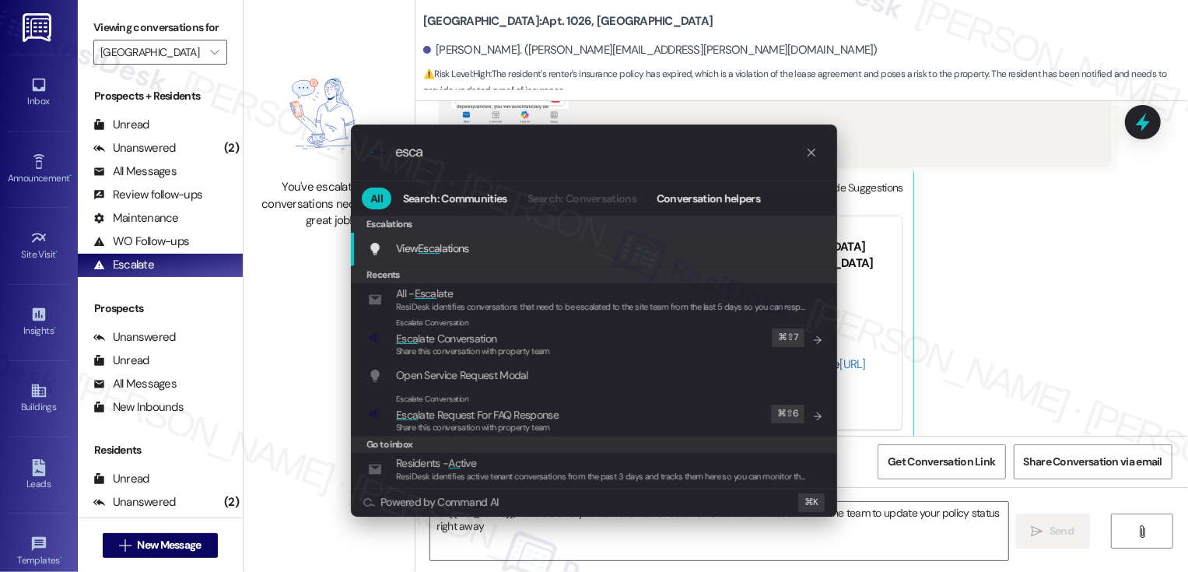
type textarea "Hi {{first_name}}, I understand your renter's insurance email is incorrect. I'l…"
type input "esc"
type textarea "Hi {{first_name}}, I understand your renter's insurance email is incorrect. I'l…"
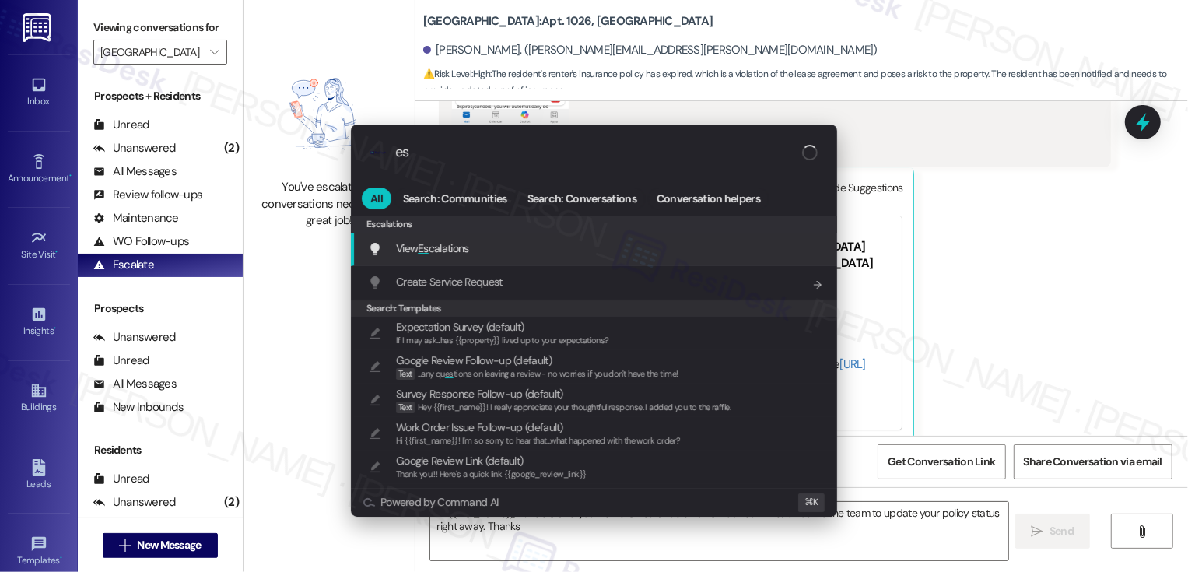
type input "e"
type textarea "Hi {{first_name}}, I understand your renter's insurance email is incorrect. I'l…"
type input "re"
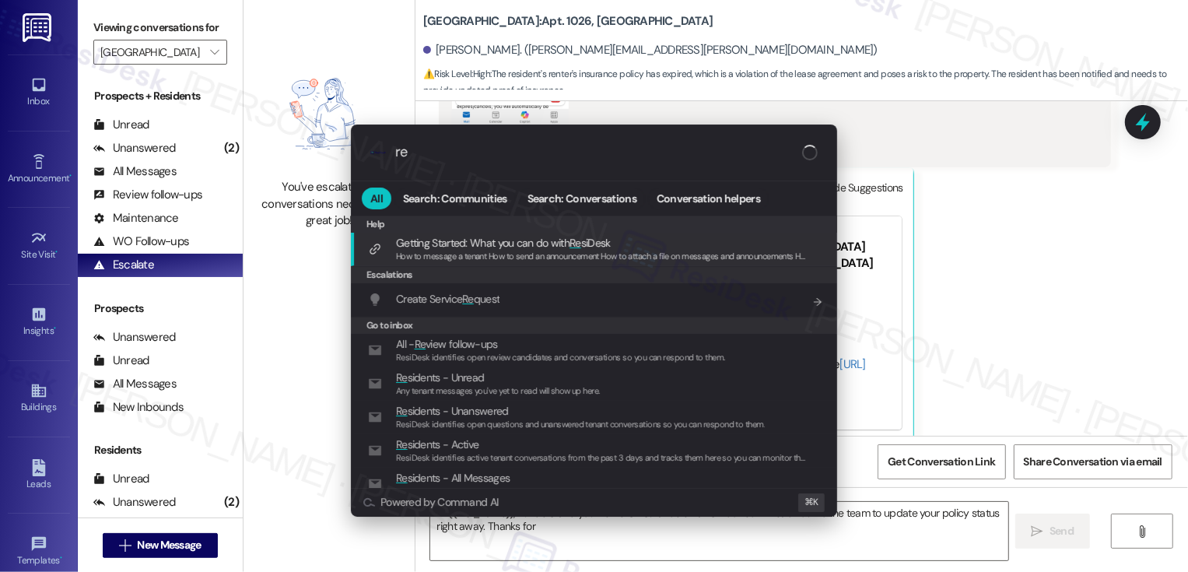
type textarea "Hi {{first_name}}, I understand your renter's insurance email is incorrect. I'l…"
type input "ren"
type textarea "Hi {{first_name}}, I understand your renter's insurance email is incorrect. I'l…"
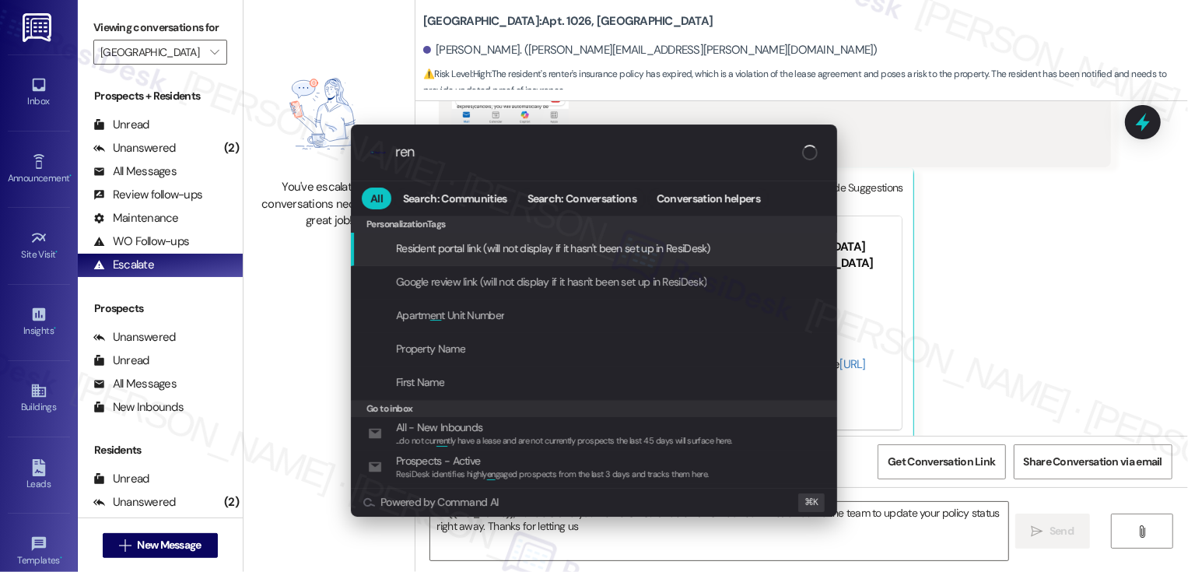
type input "reny"
type textarea "Hi {{first_name}}, I understand your renter's insurance email is incorrect. I'l…"
type input "renye"
type textarea "Hi {{first_name}}, I understand your renter's insurance email is incorrect. I'l…"
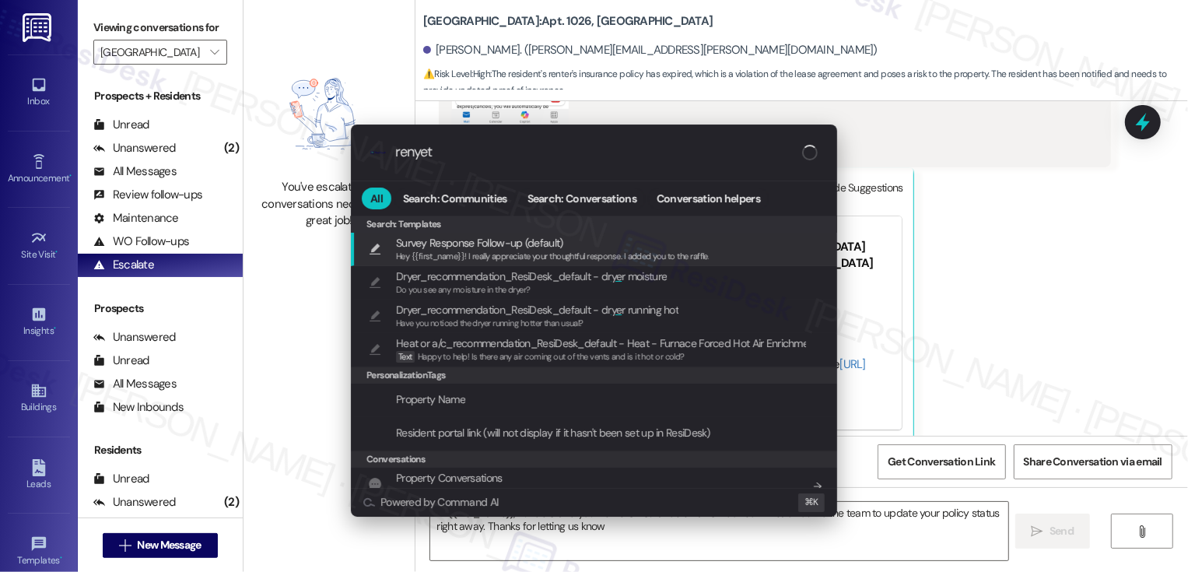
type input "renyetr"
type textarea "Hi {{first_name}}, I understand your renter's insurance email is incorrect. I'l…"
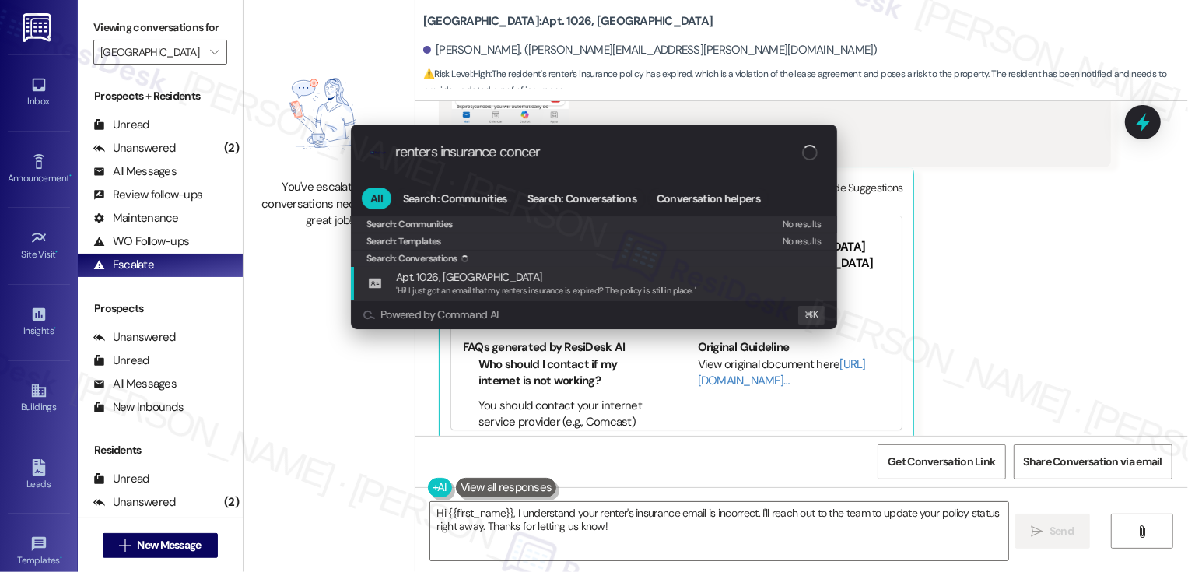
type input "renters insurance concern"
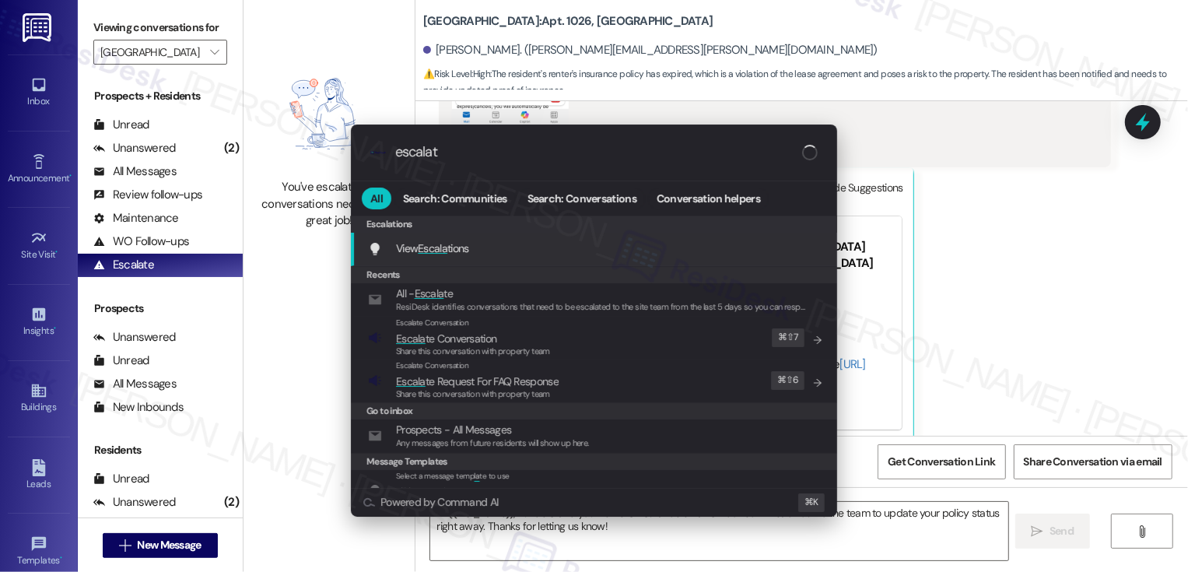
type input "escalate"
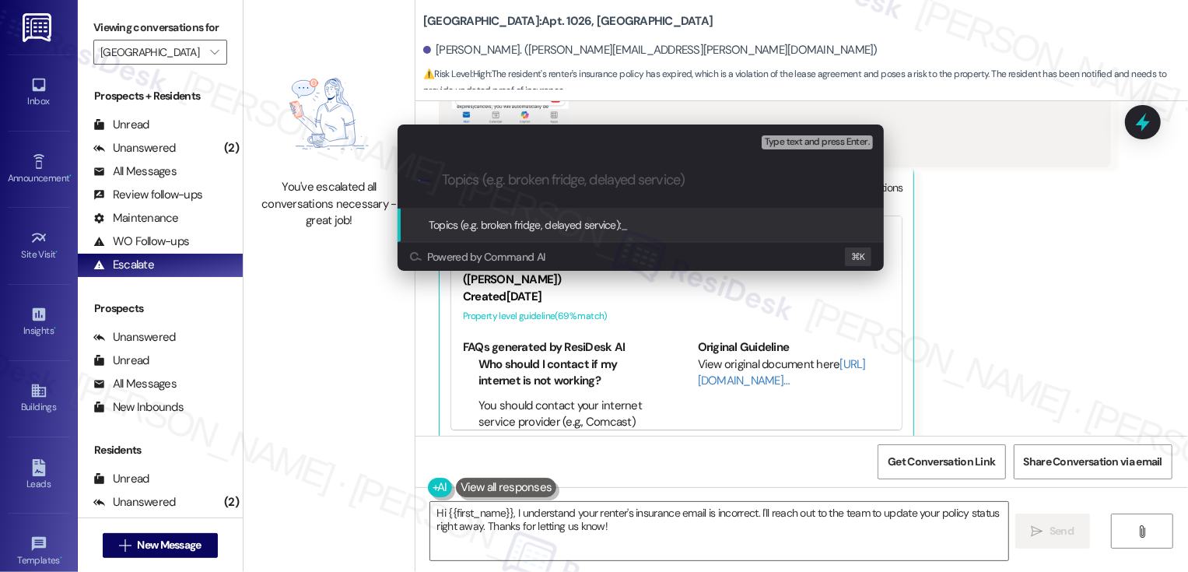
paste input "Follow-up Request: $0.07 Yardi Verification Deposit Inquiry"
type input "E"
type input "Renters Insurance Conceen"
type input "Renters Insurance Concern"
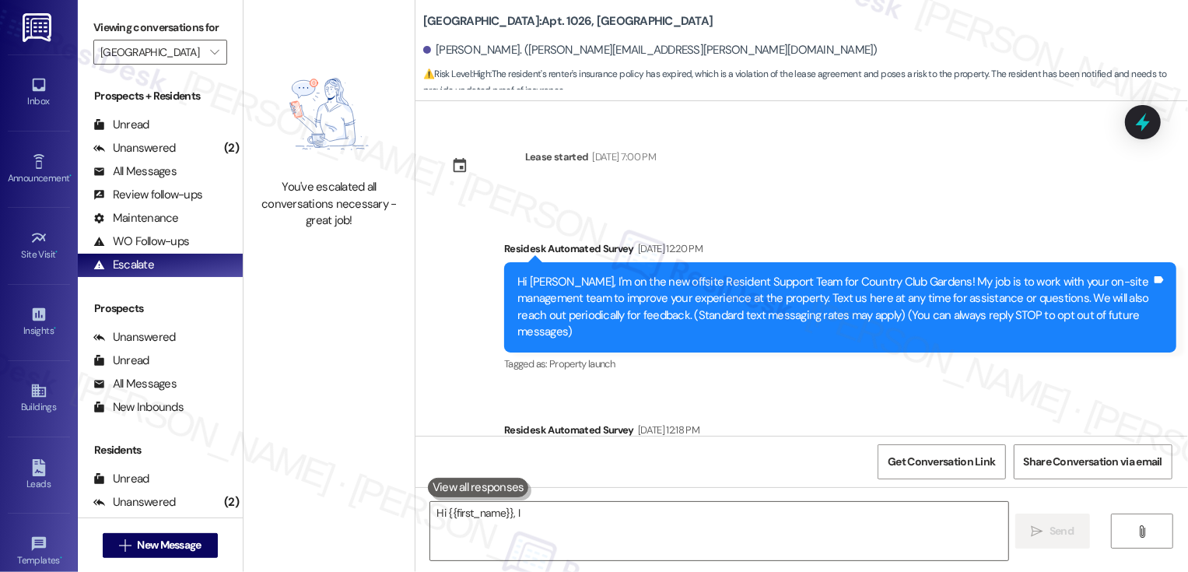
scroll to position [1315, 0]
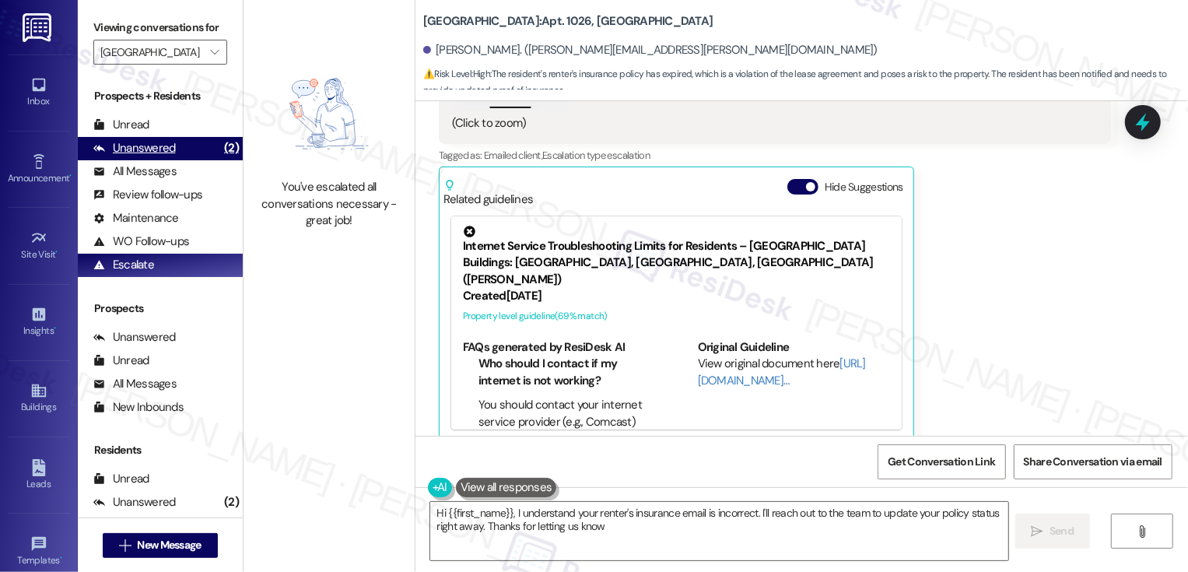
type textarea "Hi {{first_name}}, I understand your renter's insurance email is incorrect. I'l…"
click at [169, 156] on div "Unanswered" at bounding box center [134, 148] width 82 height 16
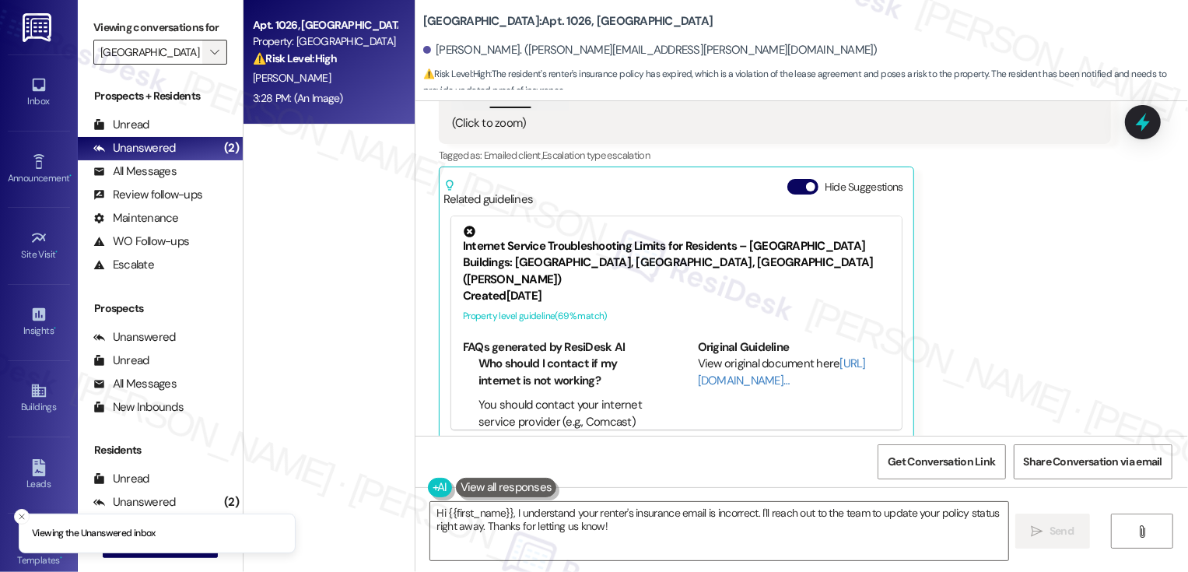
click at [209, 58] on span "" at bounding box center [214, 52] width 15 height 25
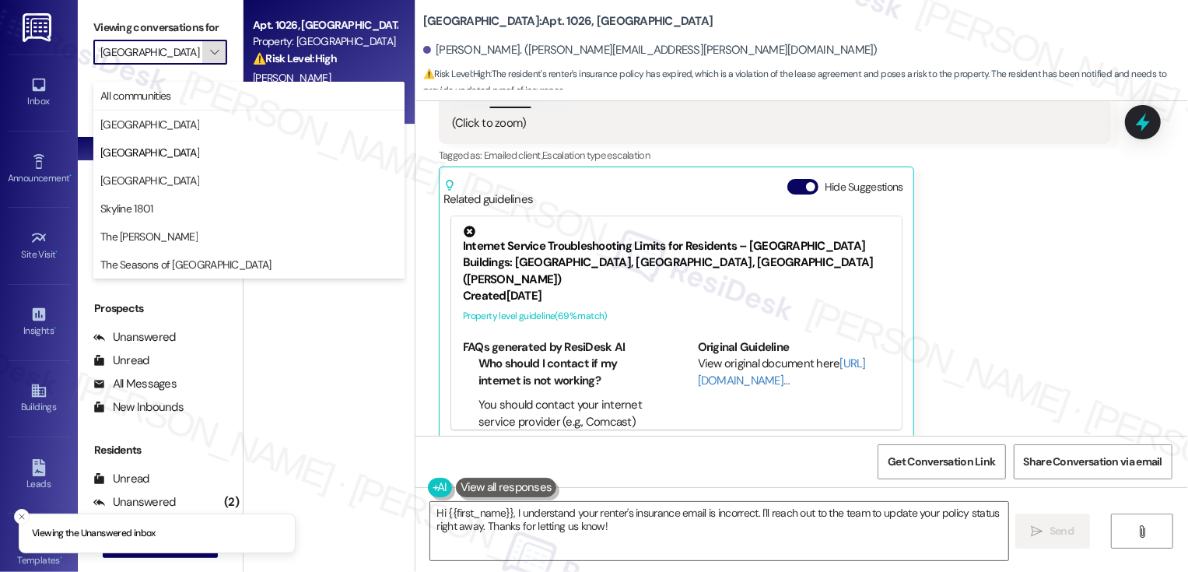
scroll to position [0, 10]
click at [176, 173] on span "[GEOGRAPHIC_DATA]" at bounding box center [149, 181] width 99 height 16
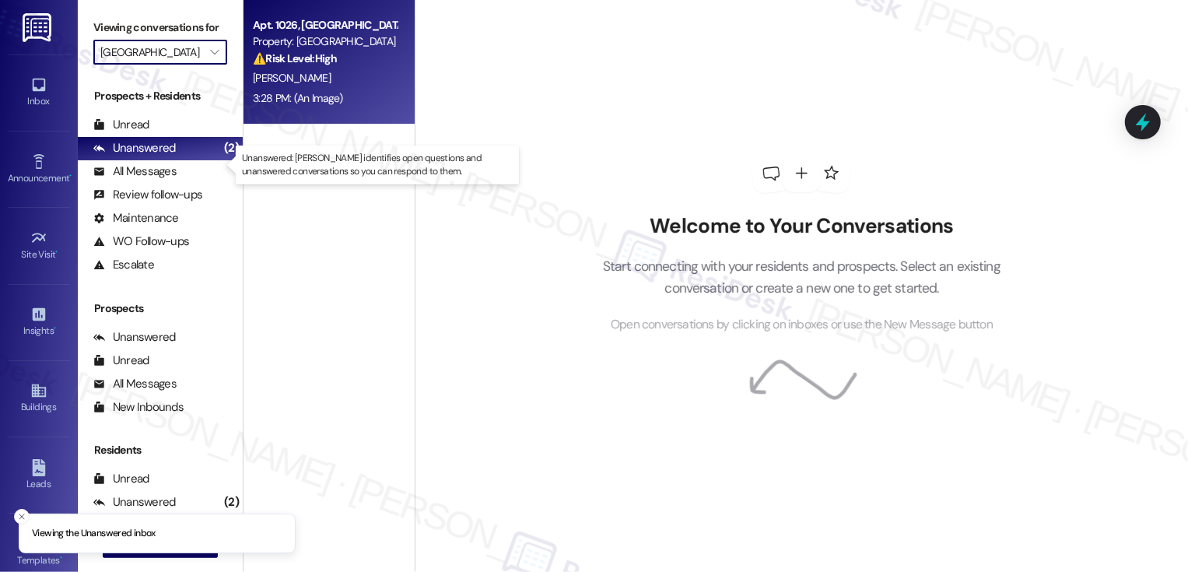
type input "[GEOGRAPHIC_DATA]"
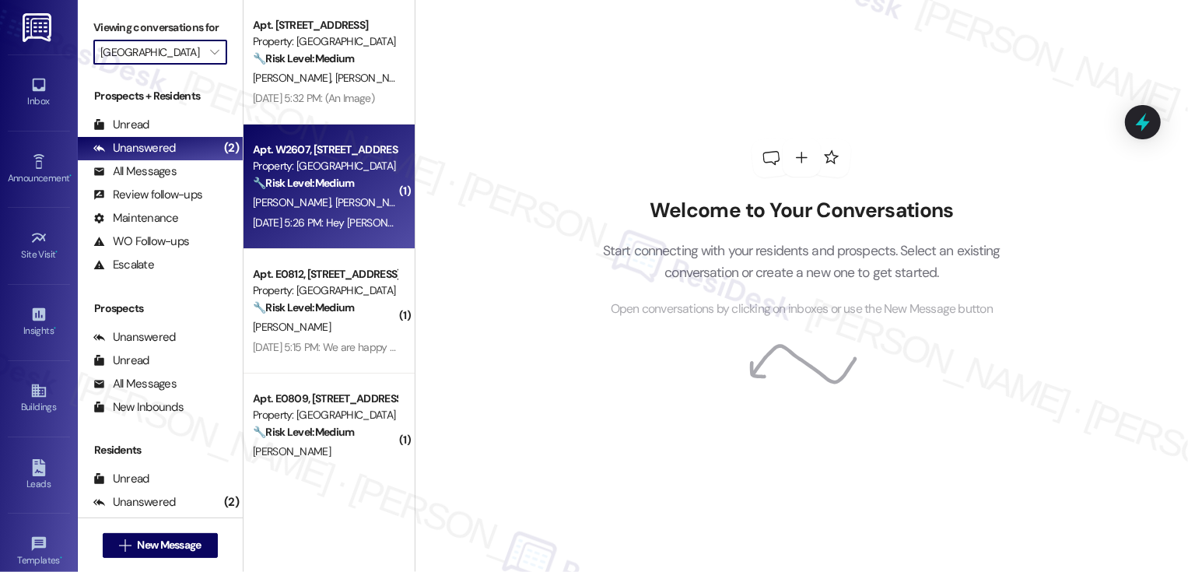
scroll to position [0, 3]
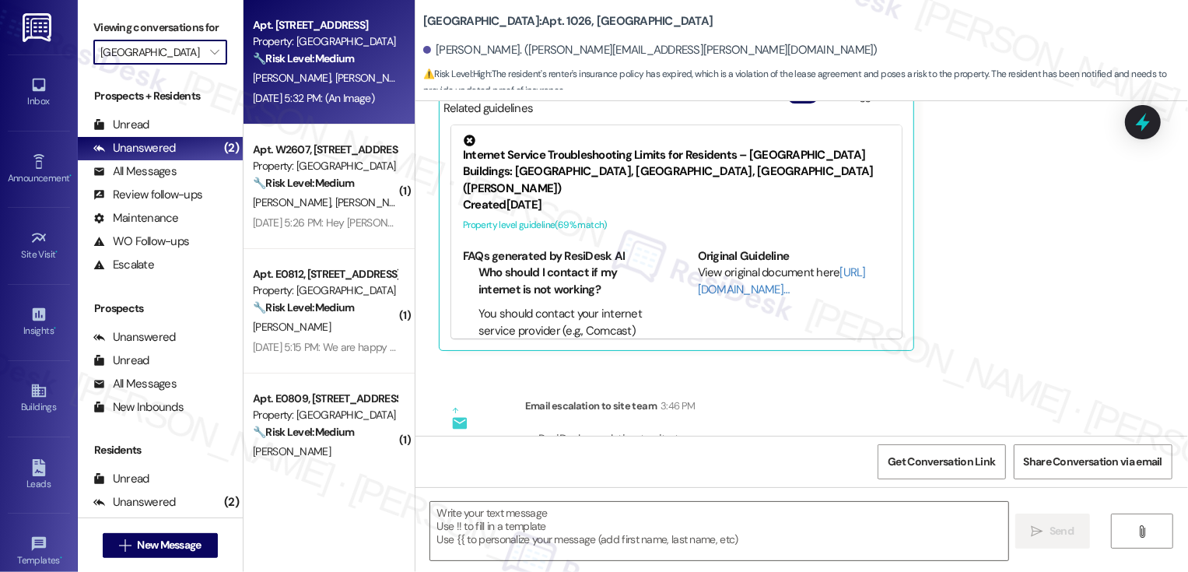
type textarea "Fetching suggested responses. Please feel free to read through the conversation…"
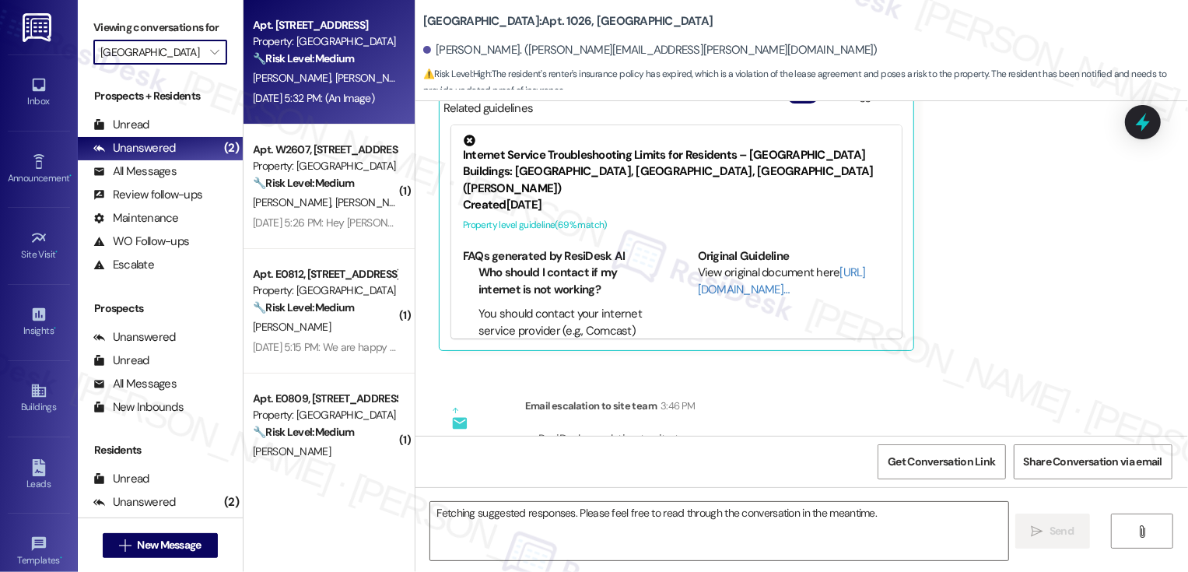
scroll to position [1315, 0]
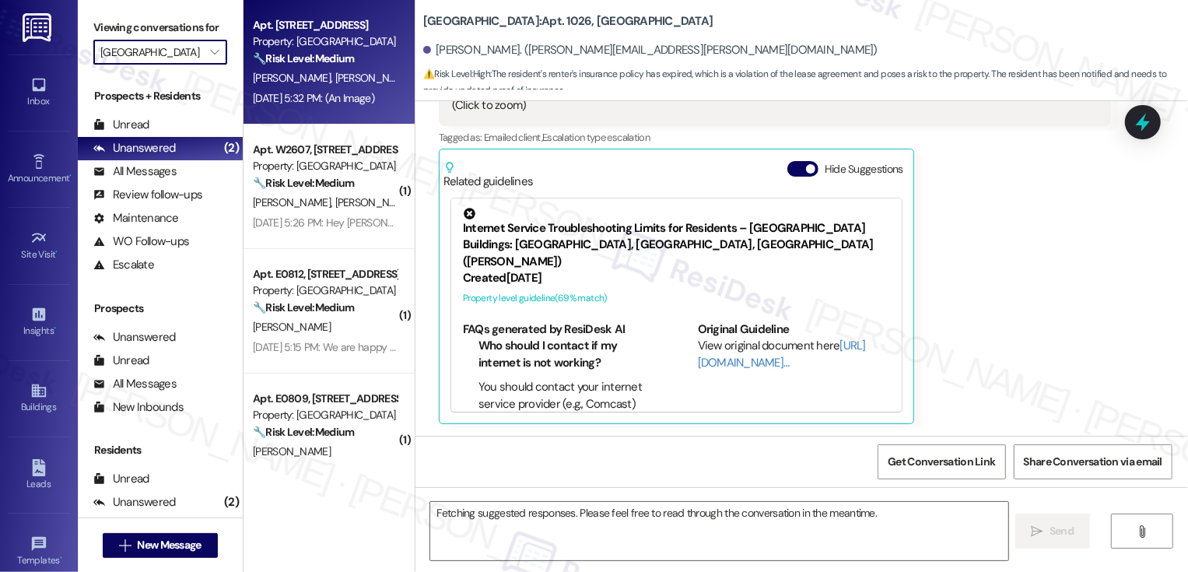
click at [305, 91] on div "Aug 14, 2025 at 5:32 PM: (An Image) Aug 14, 2025 at 5:32 PM: (An Image)" at bounding box center [313, 98] width 121 height 14
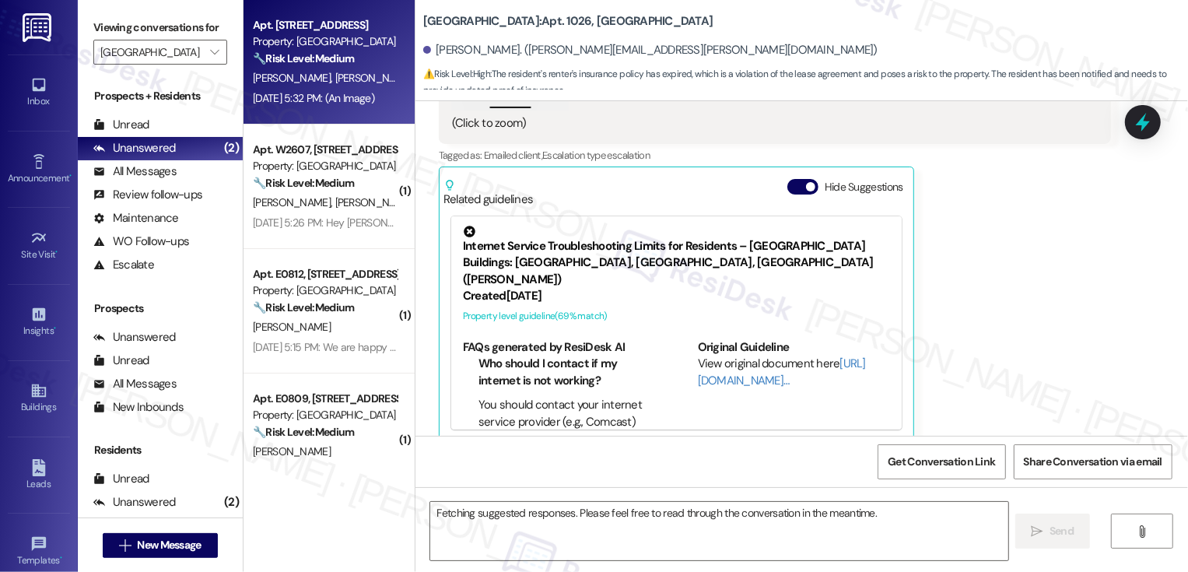
scroll to position [0, 0]
click at [305, 91] on div "Aug 14, 2025 at 5:32 PM: (An Image) Aug 14, 2025 at 5:32 PM: (An Image)" at bounding box center [313, 98] width 121 height 14
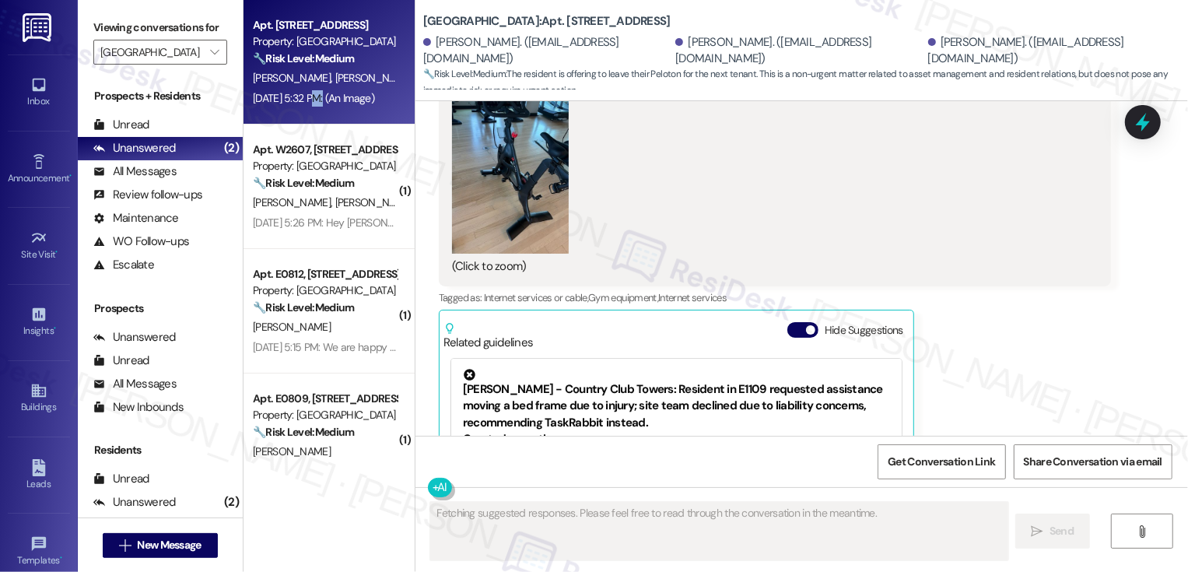
scroll to position [1257, 0]
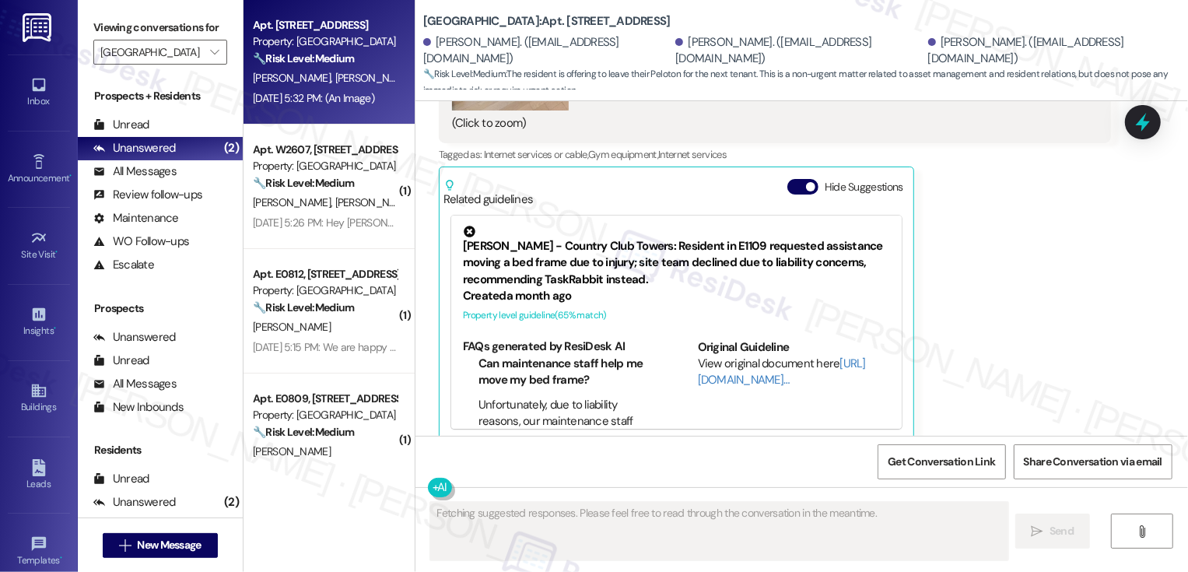
click at [305, 91] on div "Aug 14, 2025 at 5:32 PM: (An Image) Aug 14, 2025 at 5:32 PM: (An Image)" at bounding box center [313, 98] width 121 height 14
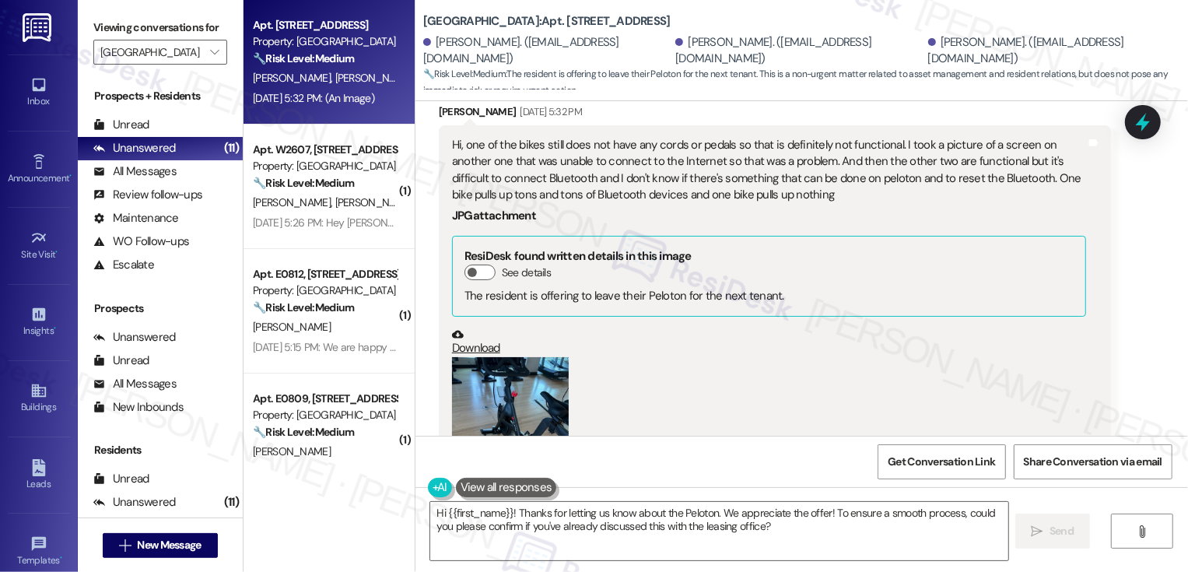
scroll to position [861, 0]
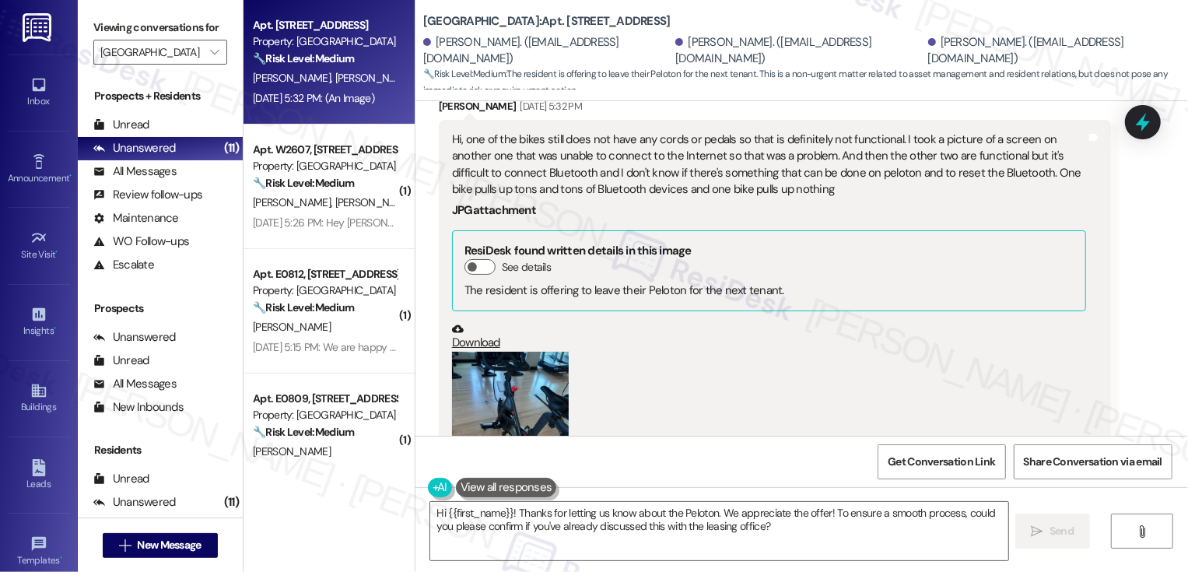
click at [537, 370] on button "Zoom image" at bounding box center [510, 430] width 117 height 156
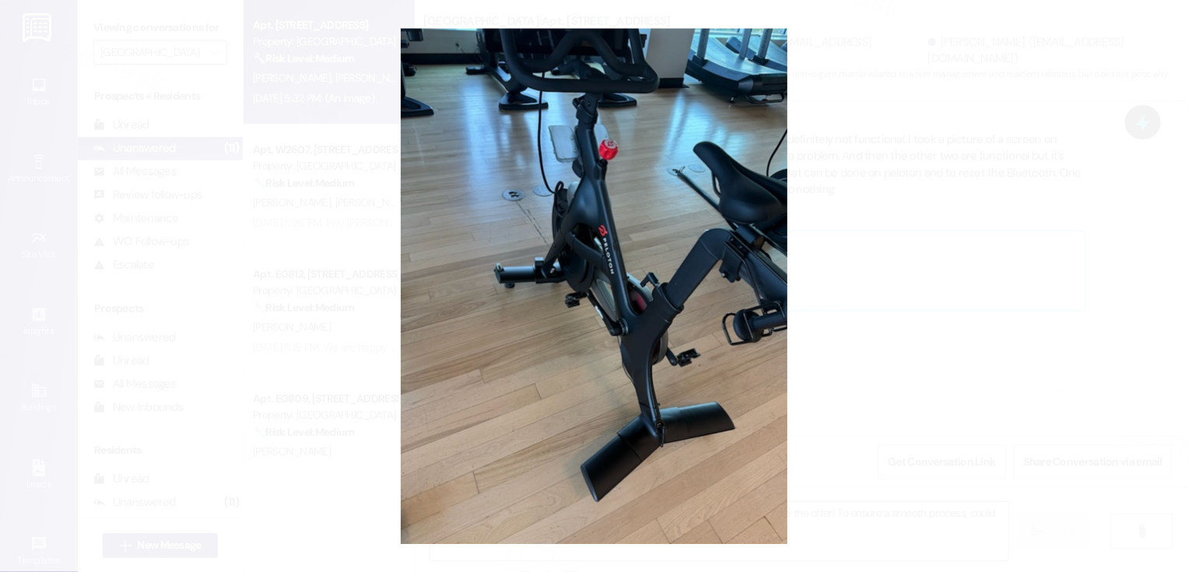
click at [910, 329] on button "Unzoom image" at bounding box center [594, 286] width 1188 height 572
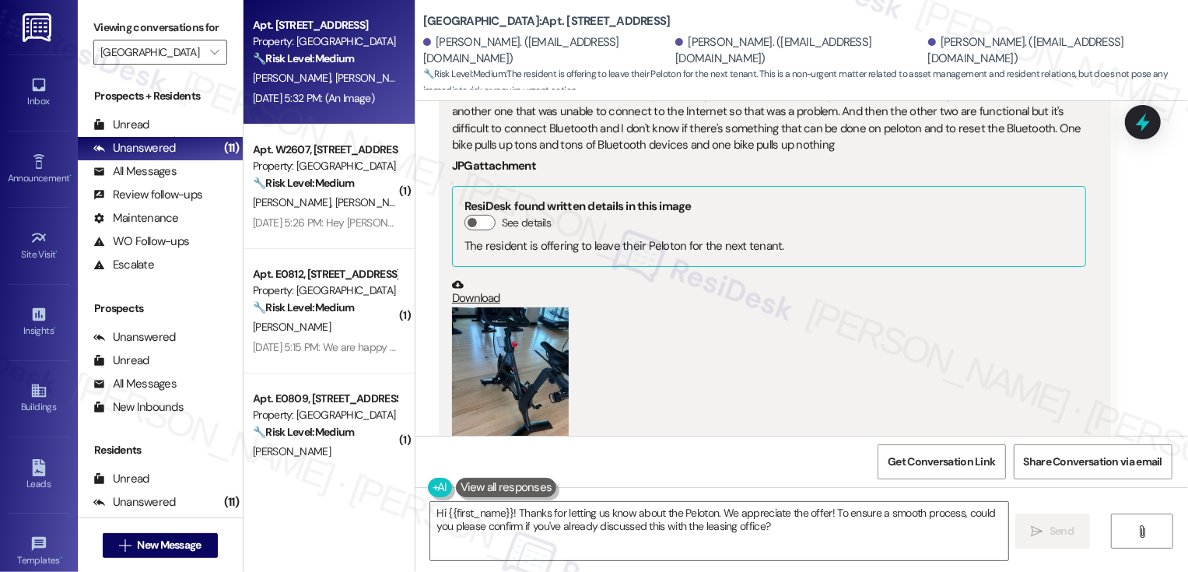
scroll to position [904, 0]
click at [463, 373] on button "Zoom image" at bounding box center [510, 386] width 117 height 156
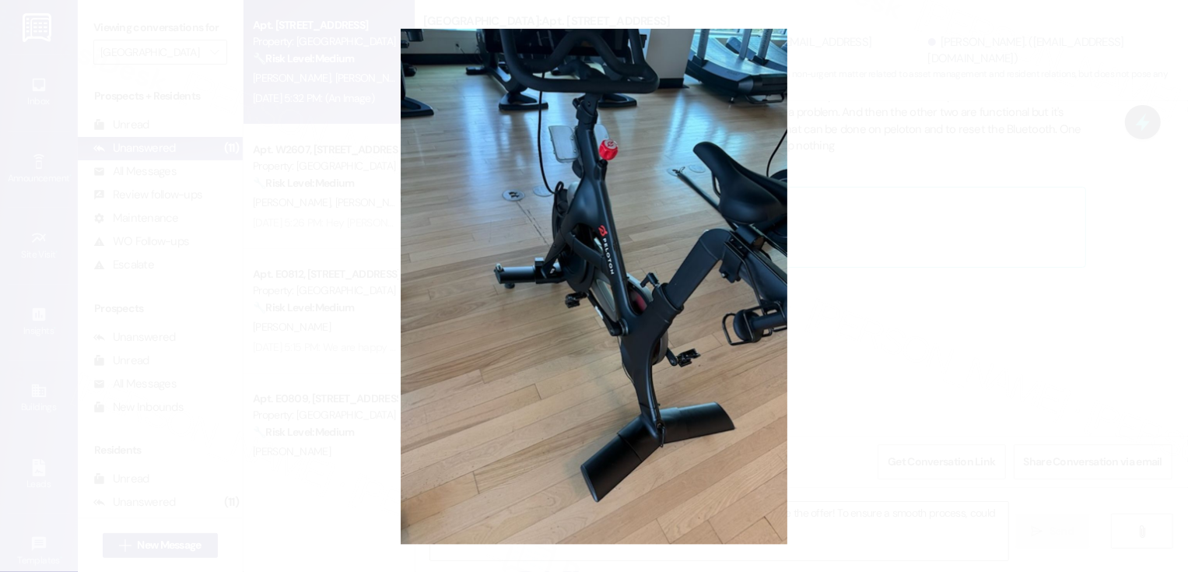
click at [876, 328] on button "Unzoom image" at bounding box center [594, 286] width 1188 height 572
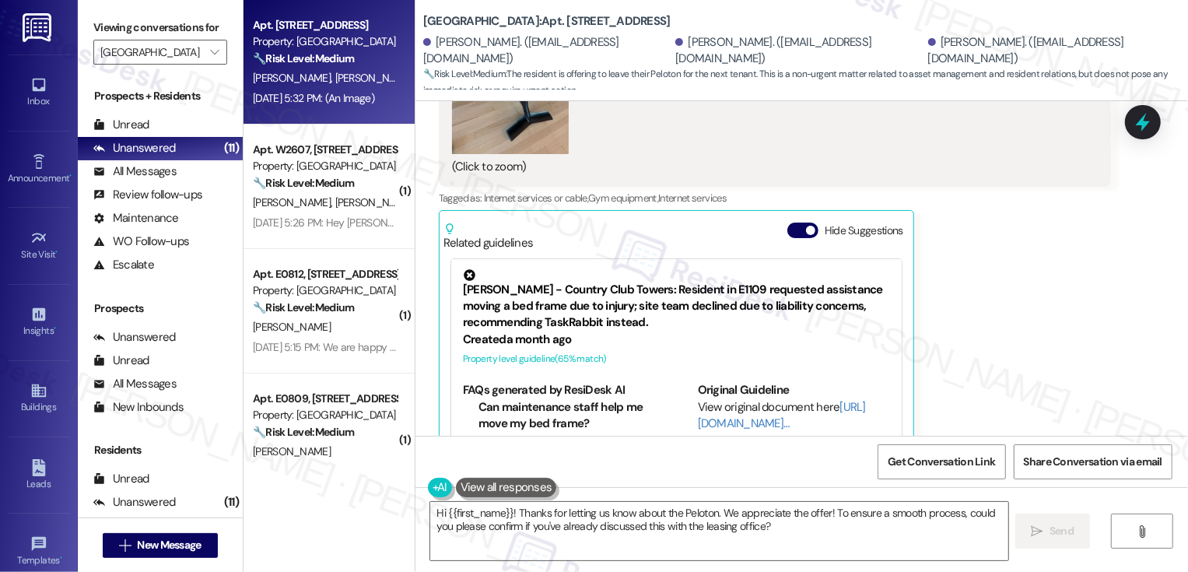
scroll to position [1257, 0]
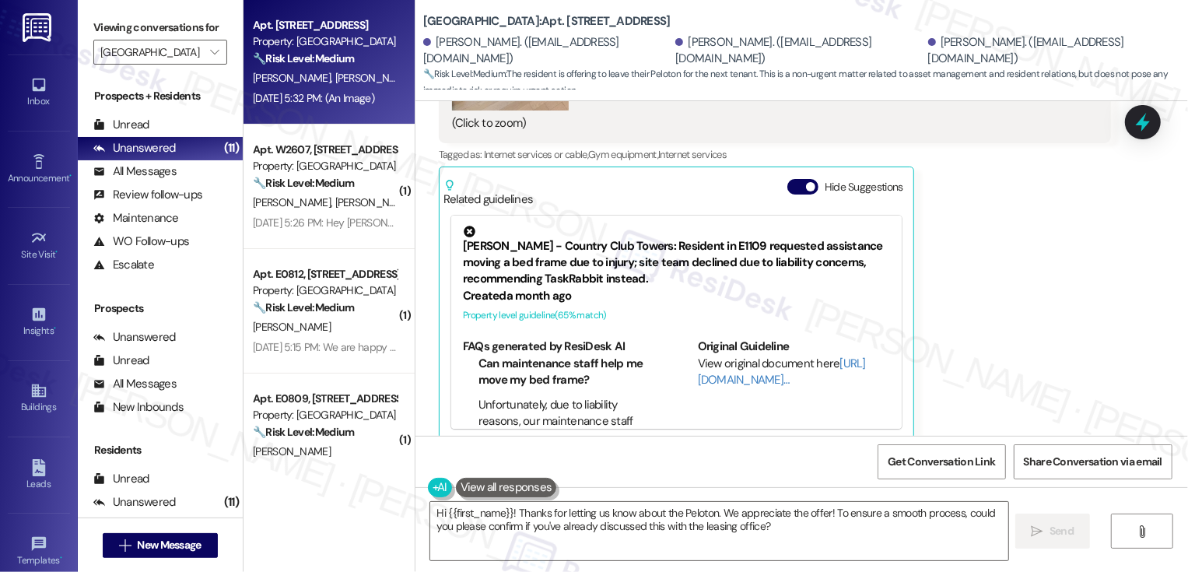
drag, startPoint x: 415, startPoint y: 21, endPoint x: 522, endPoint y: 19, distance: 106.6
click at [522, 19] on b "Country Club Towers: Apt. W2410, 1101 East Bayaud Avenue" at bounding box center [546, 21] width 247 height 16
copy b "[GEOGRAPHIC_DATA]"
click at [1089, 276] on div "Ann Shiveley Aug 14, 2025 at 5:32 PM Hi, one of the bikes still does not have a…" at bounding box center [775, 71] width 672 height 740
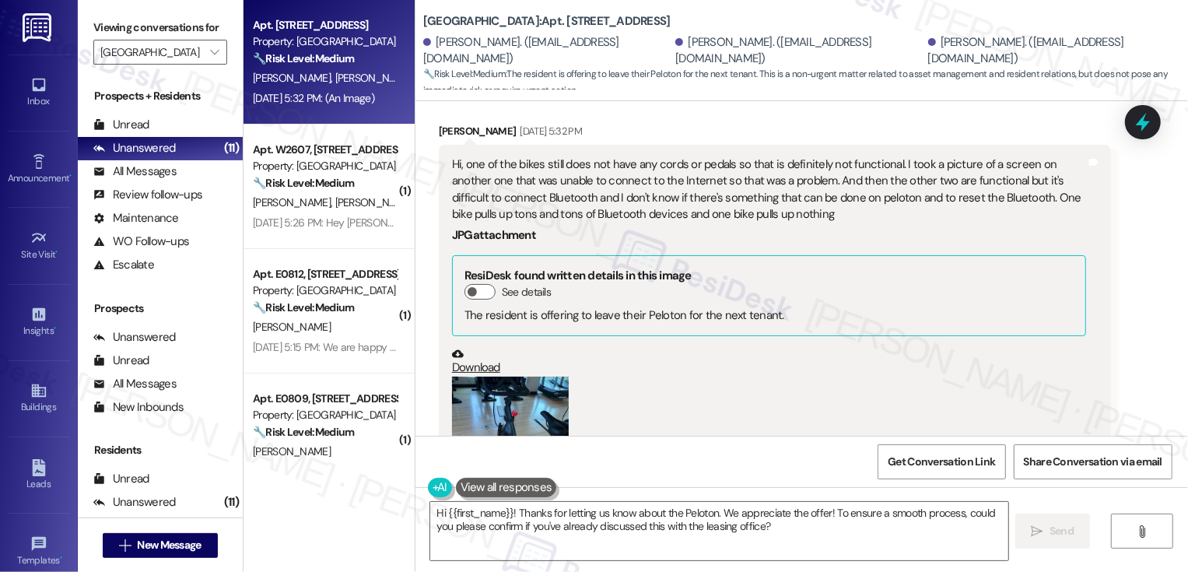
scroll to position [804, 0]
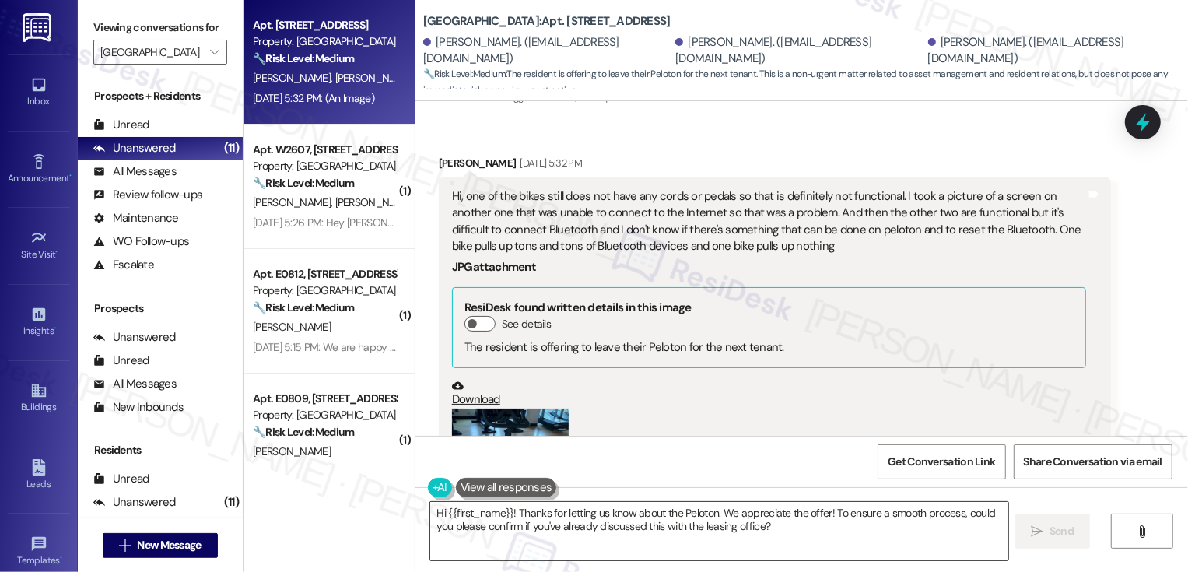
drag, startPoint x: 713, startPoint y: 510, endPoint x: 842, endPoint y: 551, distance: 135.3
click at [842, 551] on textarea "Hi {{first_name}}! Thanks for letting us know about the Peloton. We appreciate …" at bounding box center [719, 531] width 578 height 58
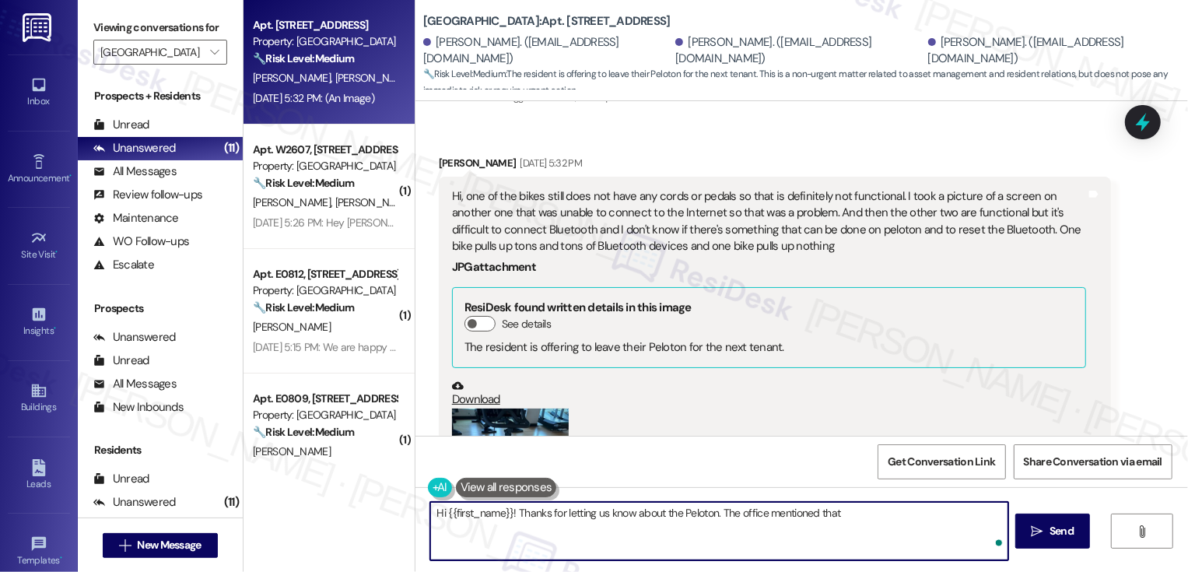
paste textarea "The peloton is waiting on the necessary parts which come directly from the pelo…"
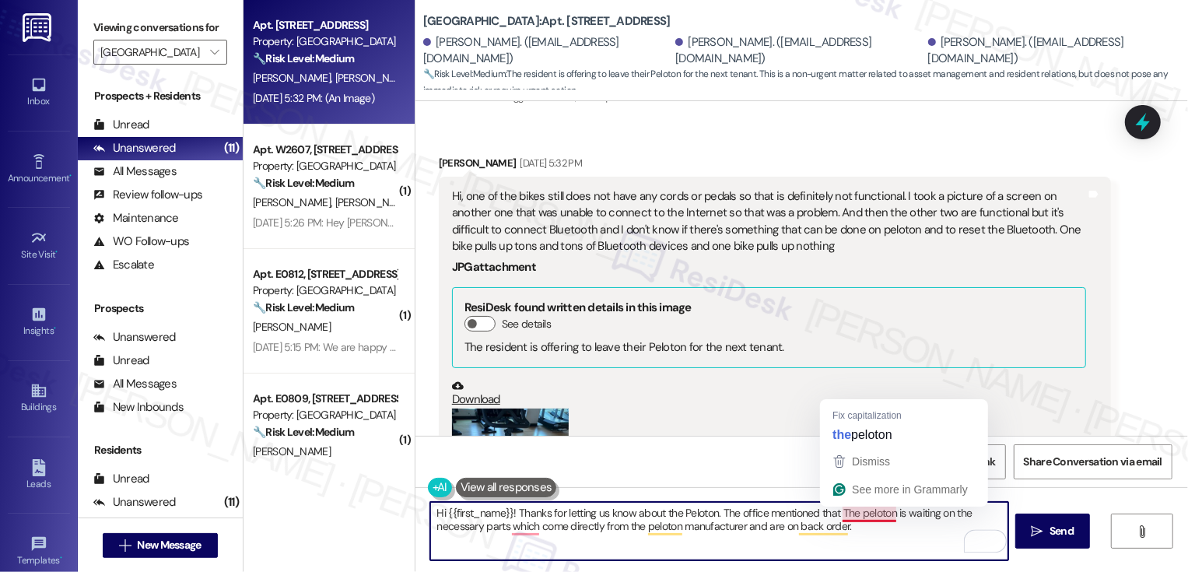
click at [840, 510] on textarea "Hi {{first_name}}! Thanks for letting us know about the Peloton. The office men…" at bounding box center [719, 531] width 578 height 58
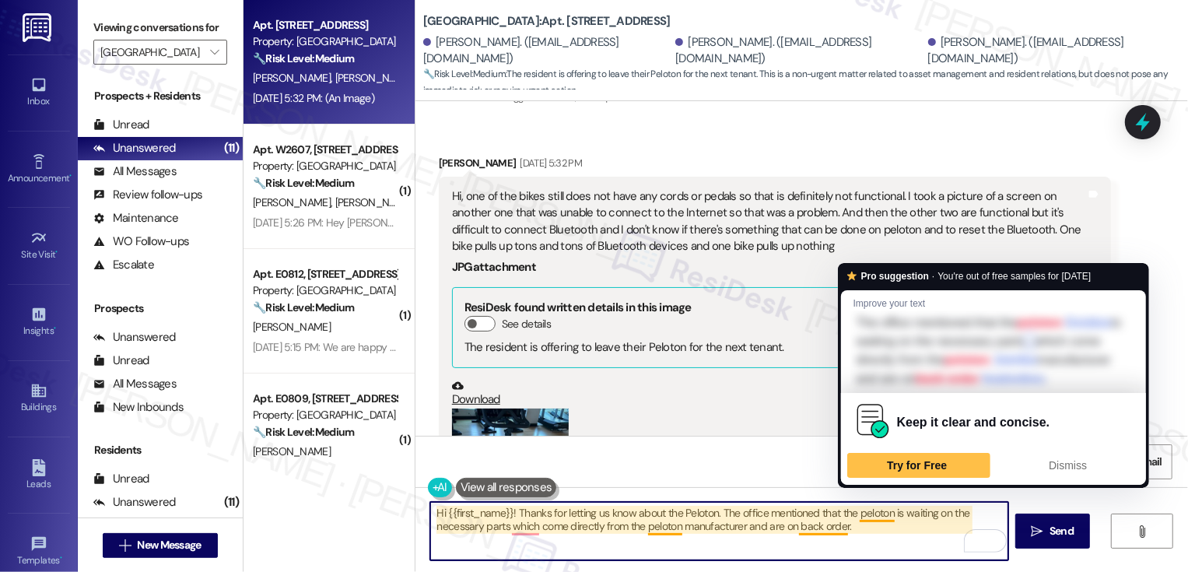
click at [872, 518] on textarea "Hi {{first_name}}! Thanks for letting us know about the Peloton. The office men…" at bounding box center [719, 531] width 578 height 58
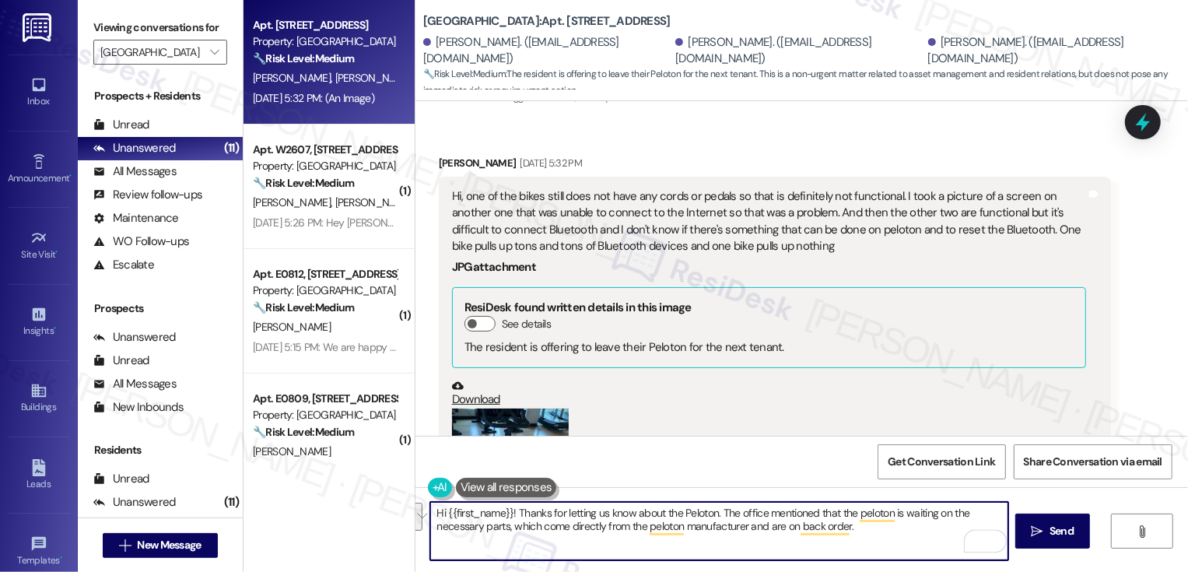
type textarea "Hi {{first_name}}! Thanks for letting us know about the Peloton. The office men…"
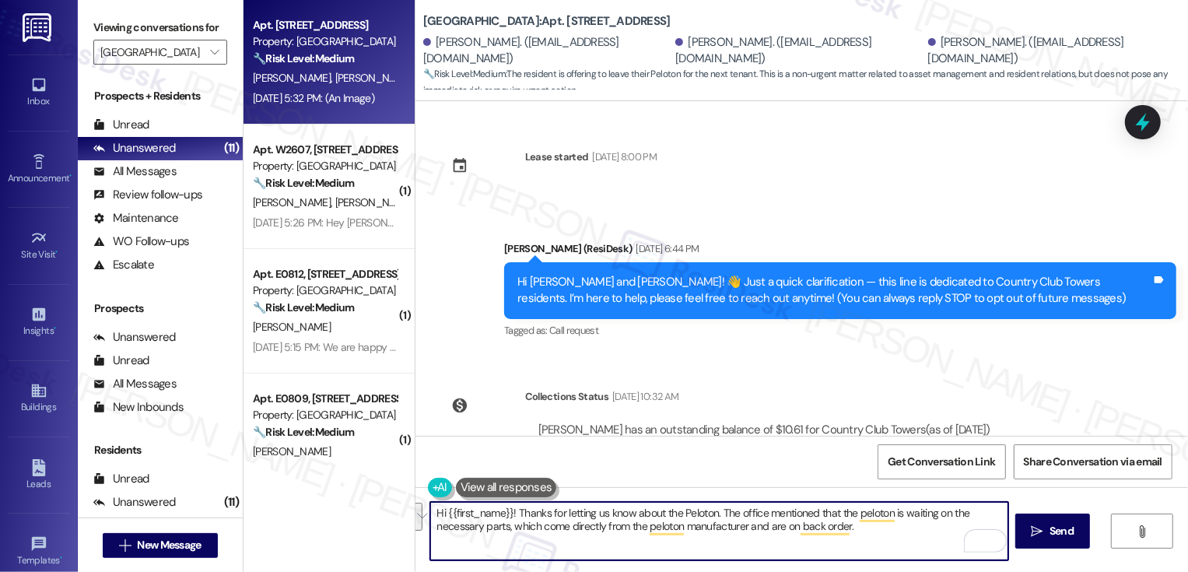
scroll to position [804, 0]
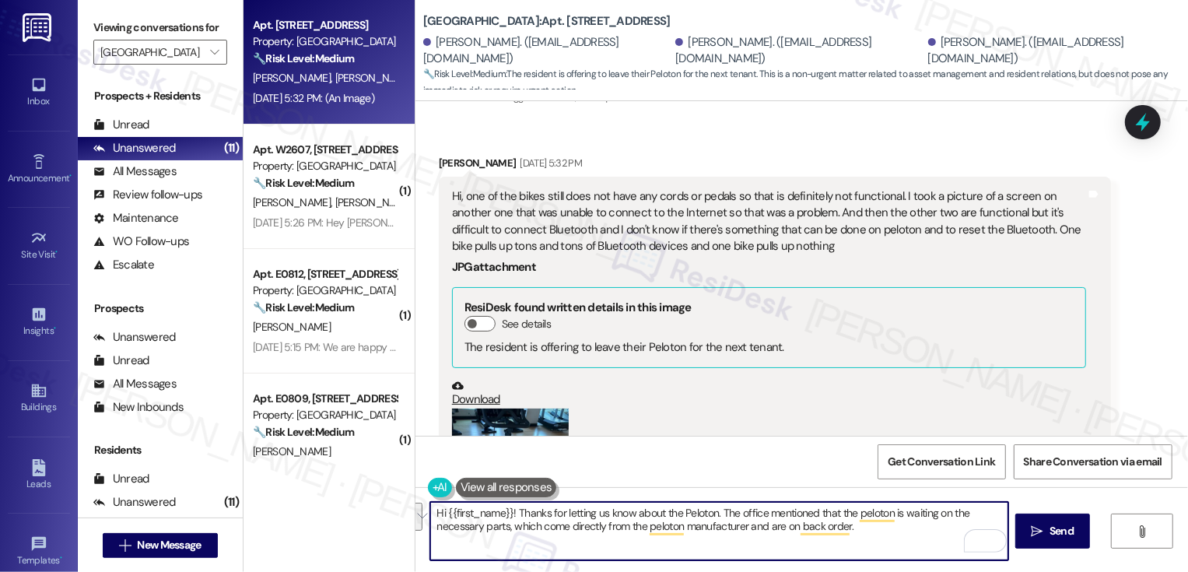
click at [733, 525] on textarea "Hi {{first_name}}! Thanks for letting us know about the Peloton. The office men…" at bounding box center [719, 531] width 578 height 58
drag, startPoint x: 558, startPoint y: 513, endPoint x: 614, endPoint y: 566, distance: 77.6
click at [614, 566] on div "Hi {{first_name}}! Thanks for letting us know about the Peloton. The office men…" at bounding box center [801, 545] width 773 height 117
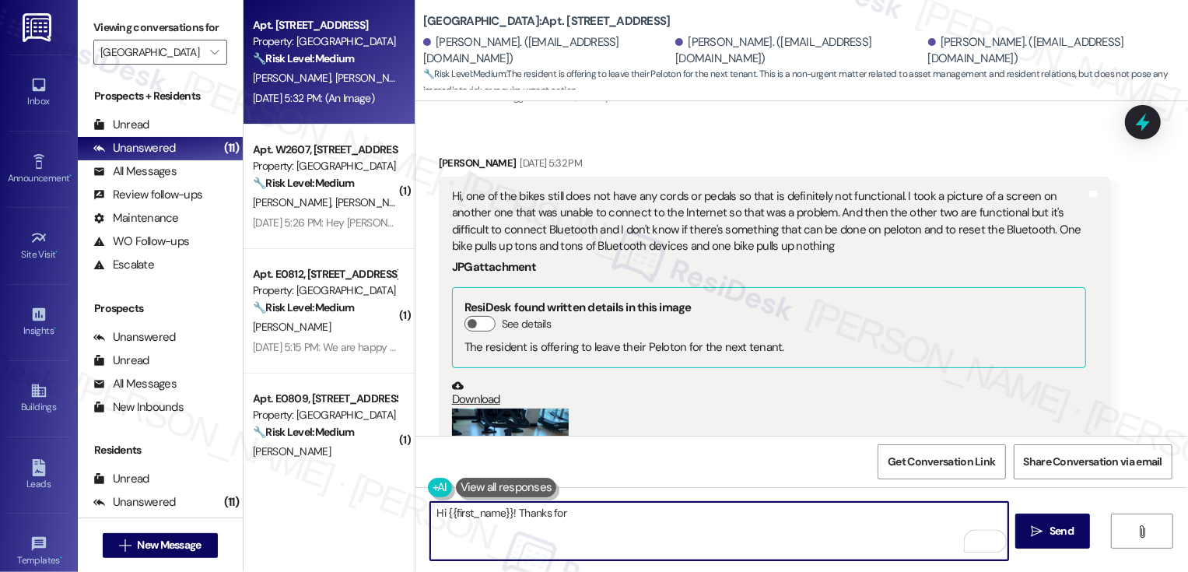
click at [468, 517] on textarea "Hi {{first_name}}! Thanks for" at bounding box center [719, 531] width 578 height 58
type textarea "Hi {{first_name}}! Thanks for"
click at [151, 549] on span "New Message" at bounding box center [169, 545] width 64 height 16
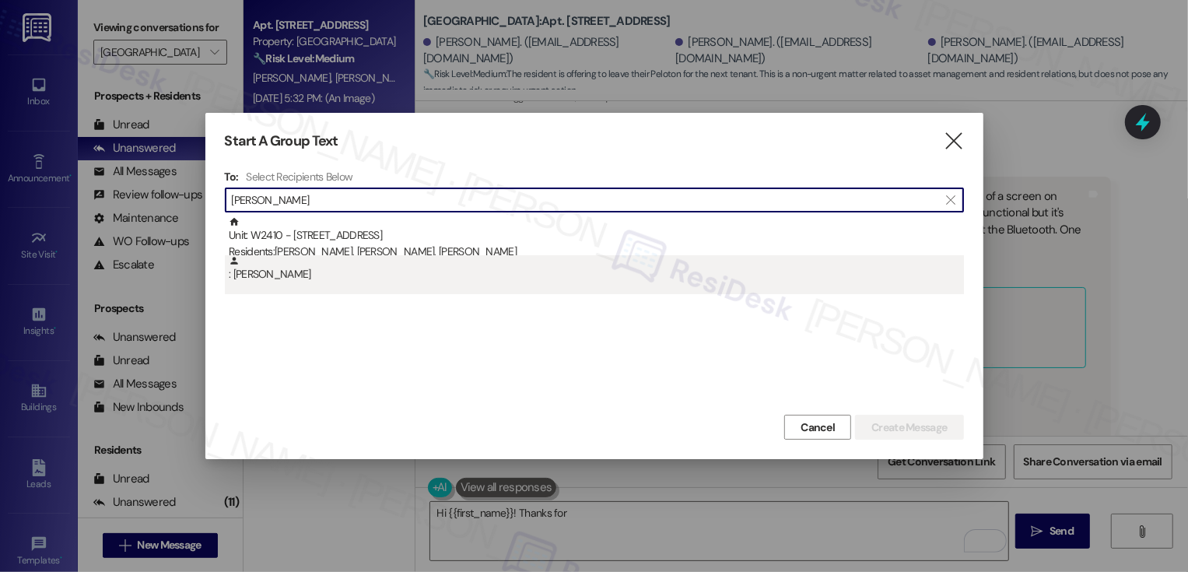
type input "ann shi"
click at [335, 285] on div ": Ann Shiveley" at bounding box center [594, 274] width 739 height 39
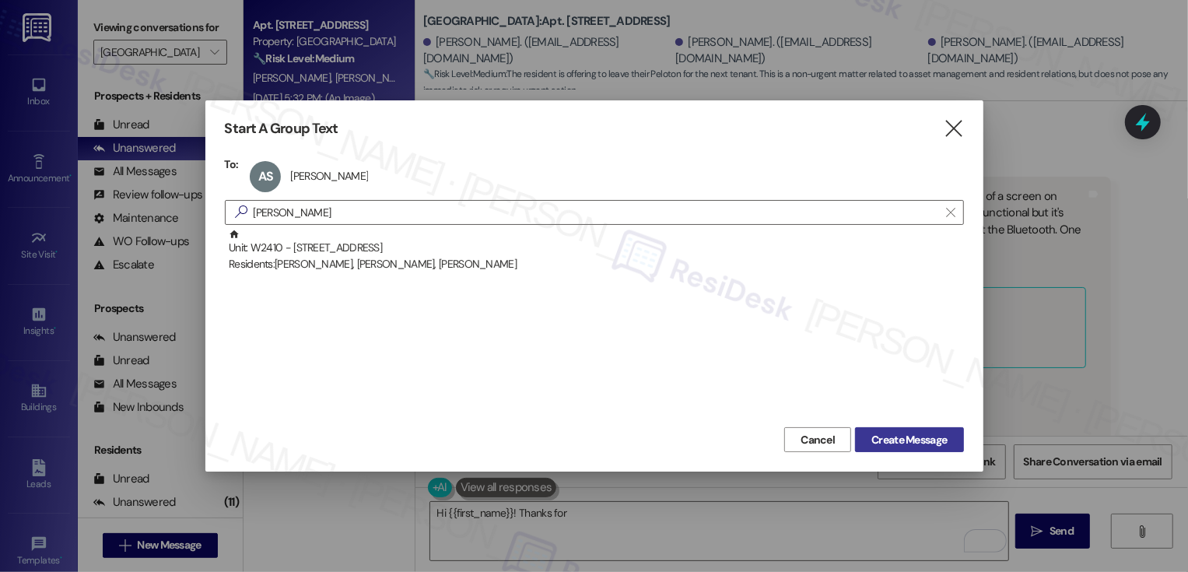
click at [928, 440] on span "Create Message" at bounding box center [908, 440] width 75 height 16
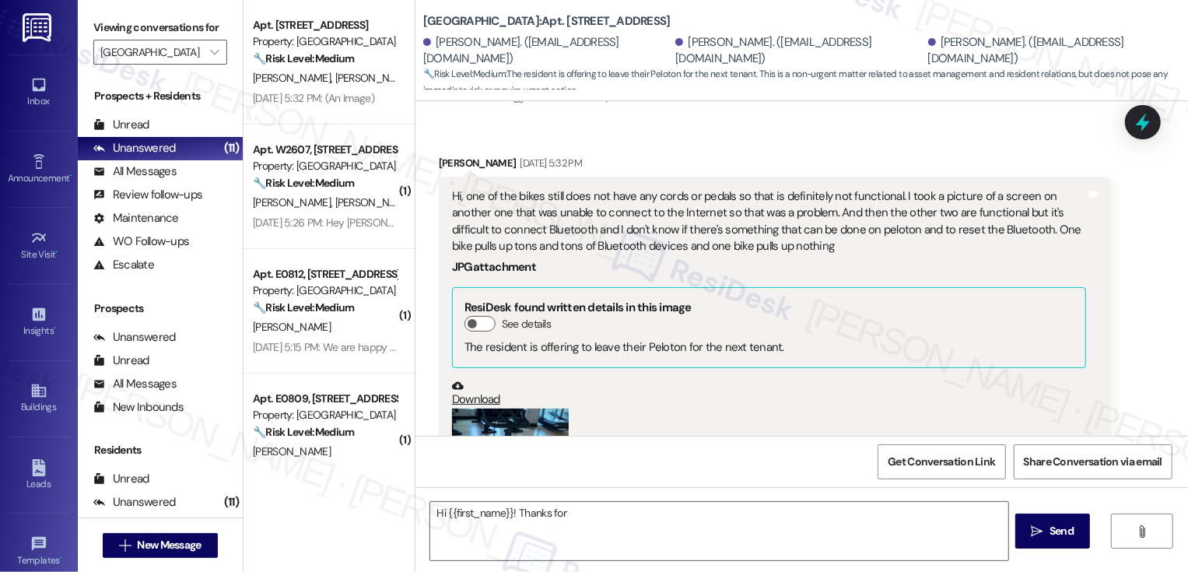
type textarea "Fetching suggested responses. Please feel free to read through the conversation…"
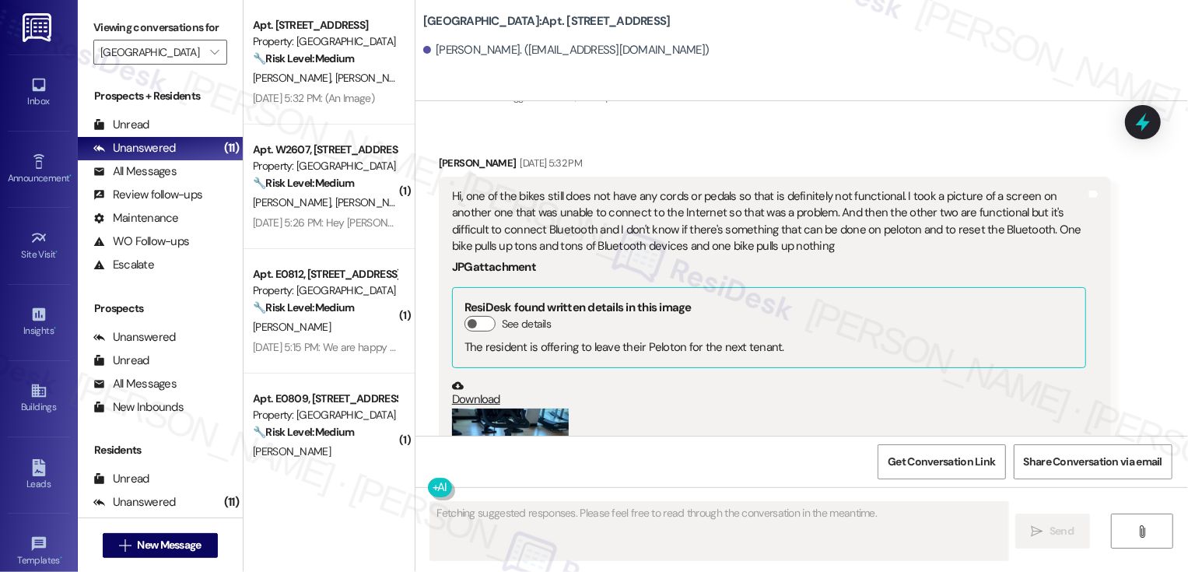
scroll to position [0, 0]
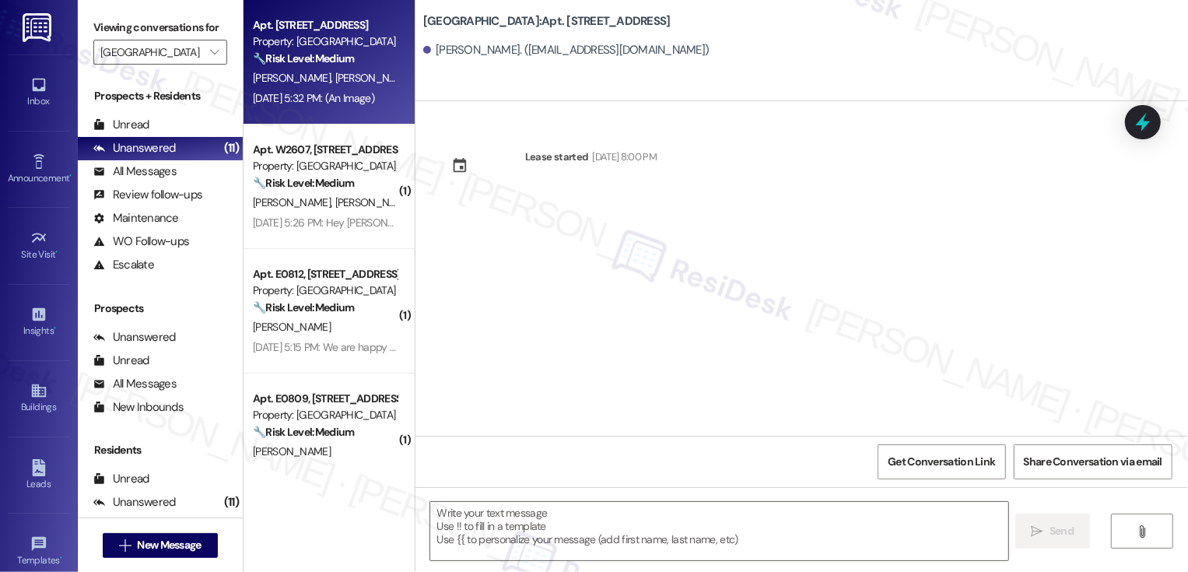
click at [306, 103] on div "[DATE] 5:32 PM: (An Image) [DATE] 5:32 PM: (An Image)" at bounding box center [313, 98] width 121 height 14
type textarea "Fetching suggested responses. Please feel free to read through the conversation…"
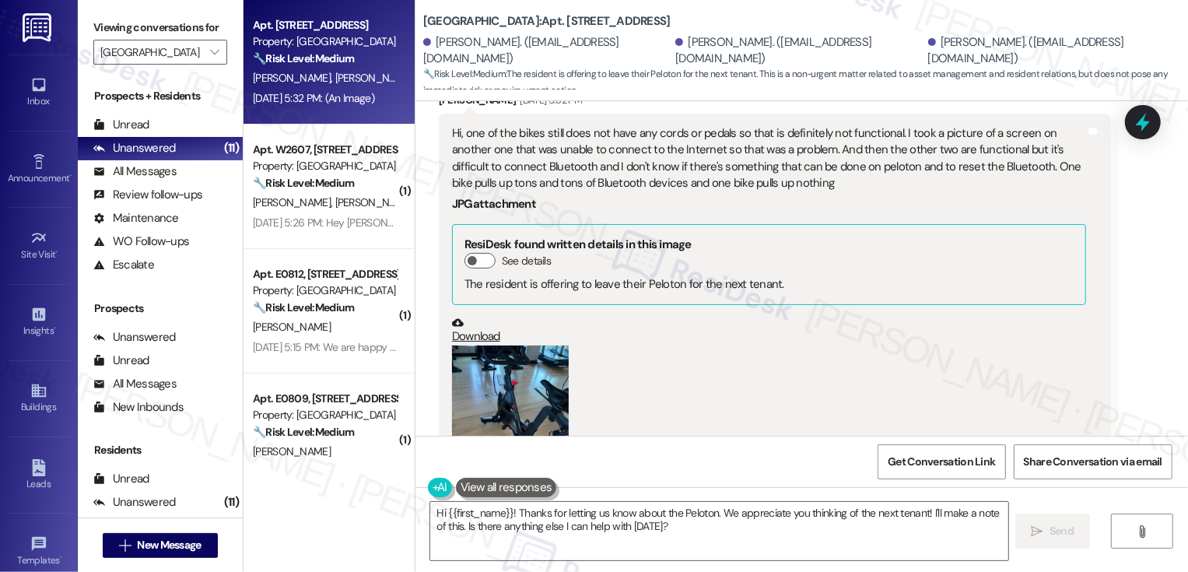
scroll to position [896, 0]
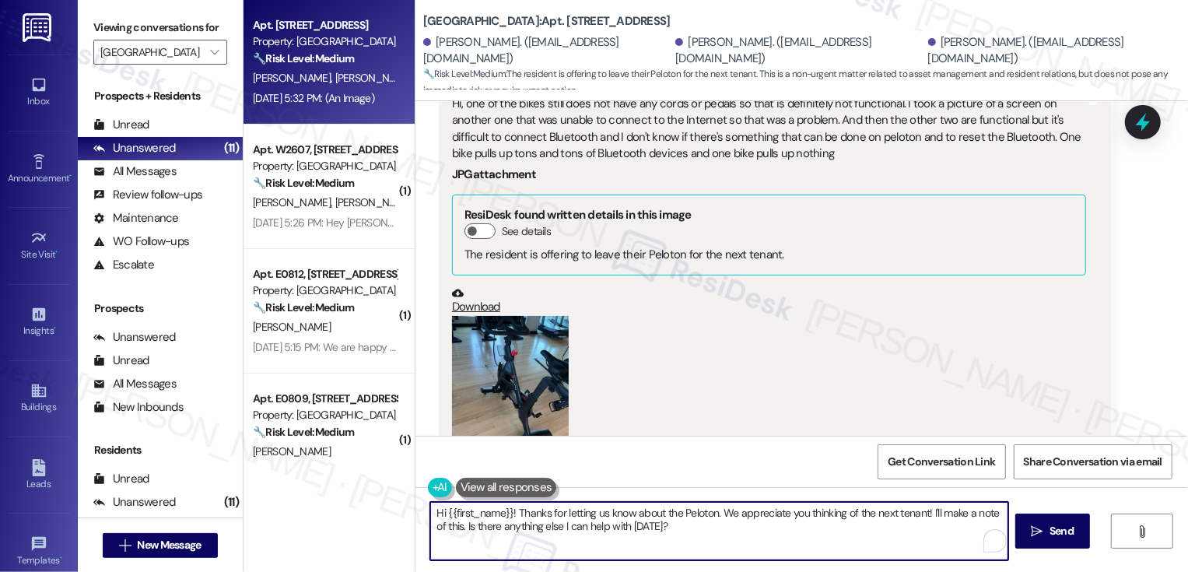
drag, startPoint x: 558, startPoint y: 511, endPoint x: 726, endPoint y: 548, distance: 172.0
click at [727, 549] on textarea "Hi {{first_name}}! Thanks for letting us know about the Peloton. We appreciate …" at bounding box center [719, 531] width 578 height 58
paste textarea "The office shared that it’s currently waiting on the necessary parts, which hav…"
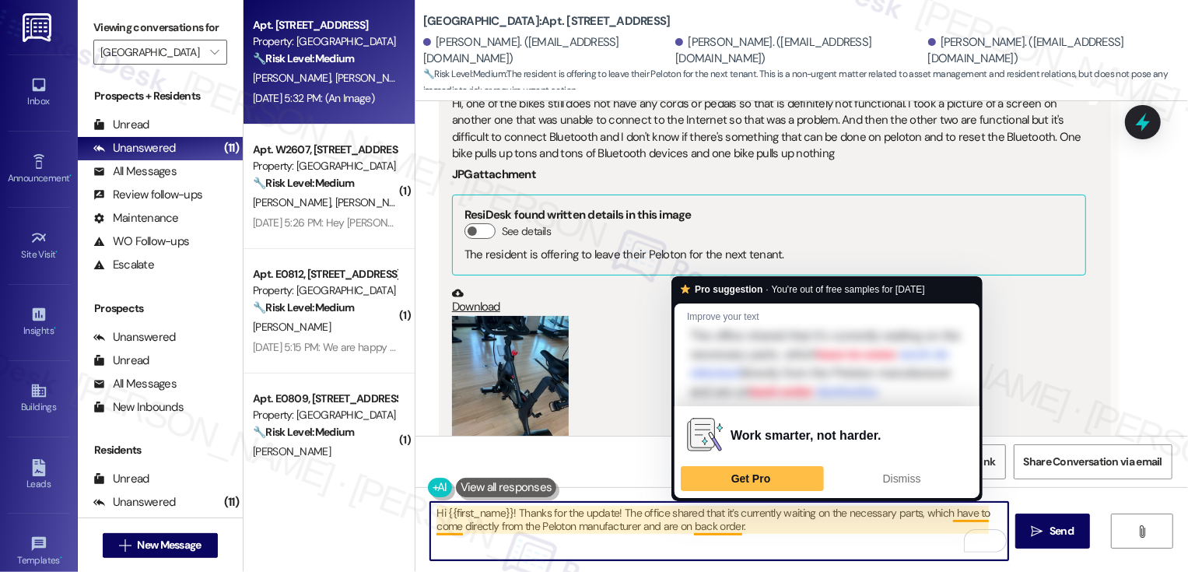
click at [678, 528] on textarea "Hi {{first_name}}! Thanks for the update! The office shared that it’s currently…" at bounding box center [719, 531] width 578 height 58
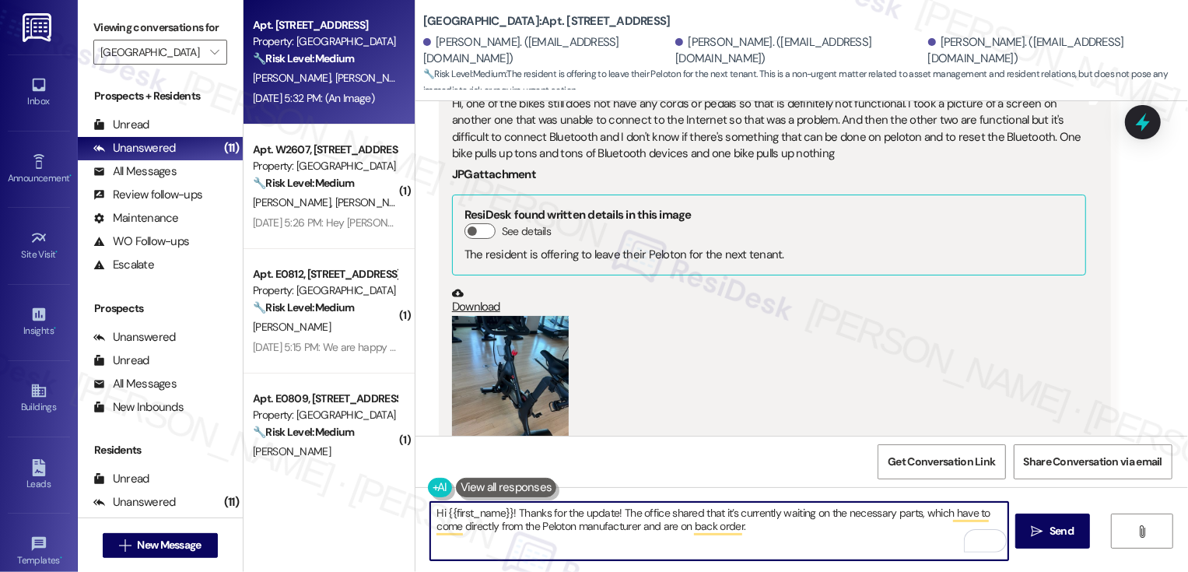
click at [605, 510] on textarea "Hi {{first_name}}! Thanks for the update! The office shared that it’s currently…" at bounding box center [719, 531] width 578 height 58
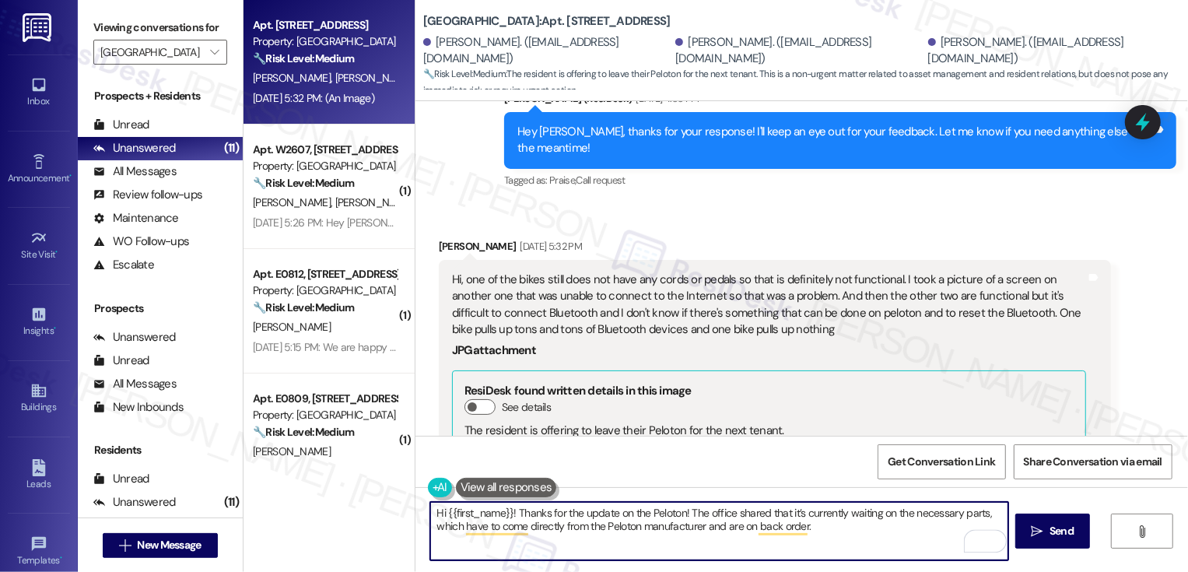
scroll to position [630, 0]
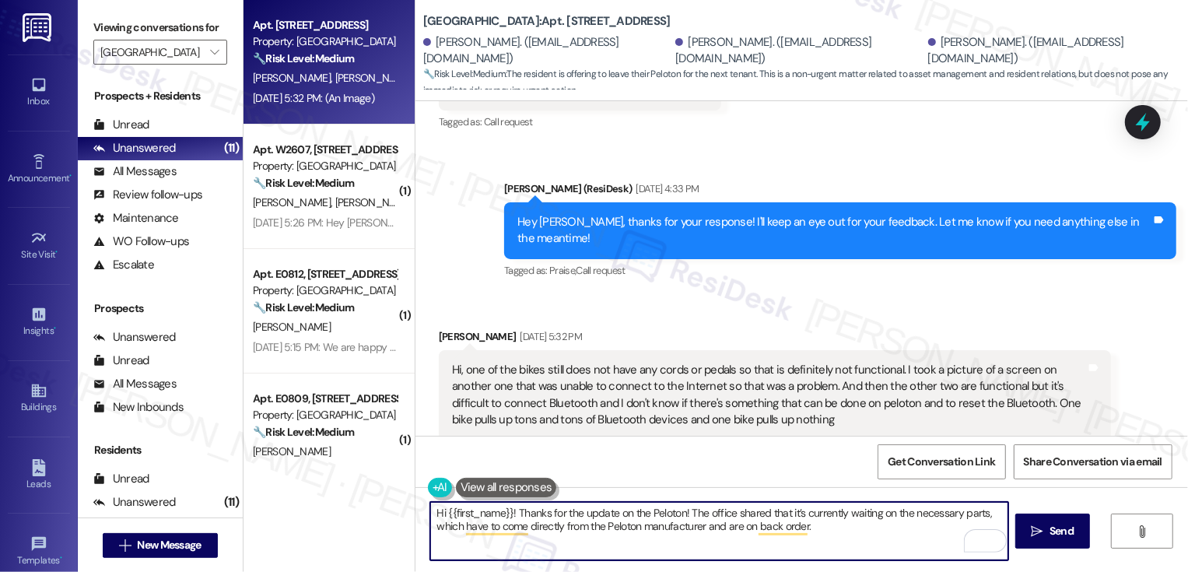
click at [823, 387] on div "Hi, one of the bikes still does not have any cords or pedals so that is definit…" at bounding box center [769, 395] width 634 height 67
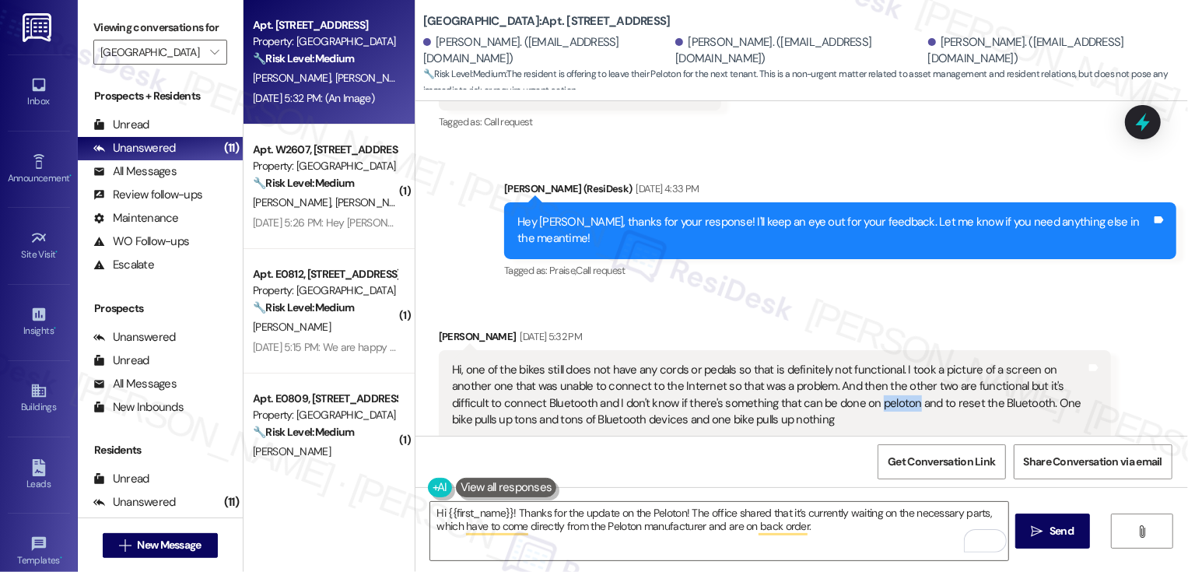
copy div "peloton"
click at [656, 513] on textarea "Hi {{first_name}}! Thanks for the update on the Peloton! The office shared that…" at bounding box center [719, 531] width 578 height 58
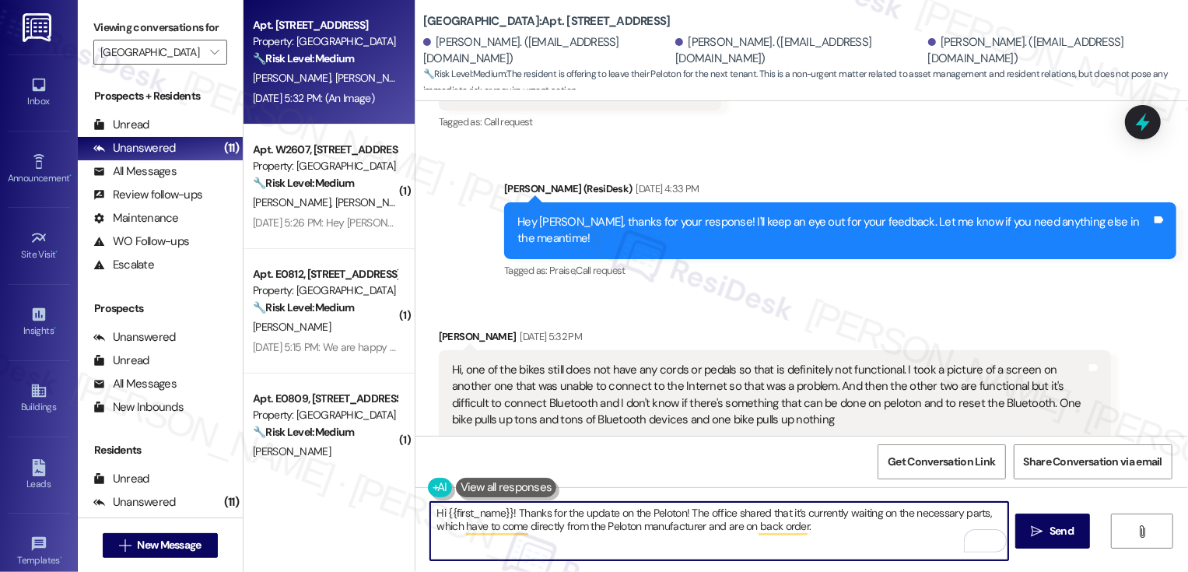
click at [656, 513] on textarea "Hi {{first_name}}! Thanks for the update on the Peloton! The office shared that…" at bounding box center [719, 531] width 578 height 58
paste textarea "p"
click at [439, 328] on div "Ann Shiveley Aug 14, 2025 at 5:32 PM" at bounding box center [775, 339] width 672 height 22
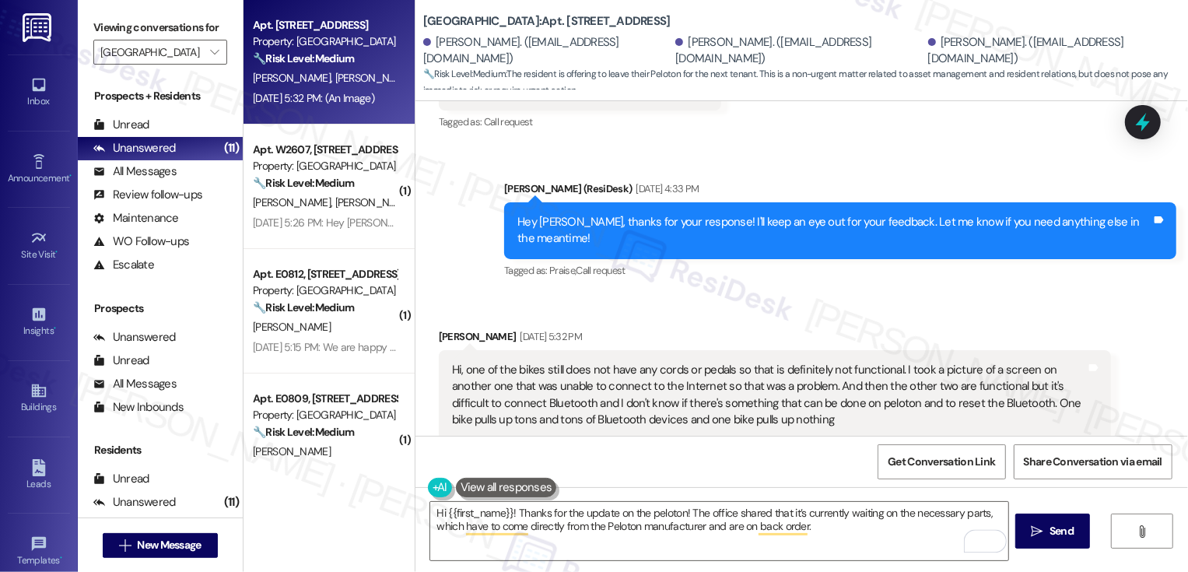
click at [439, 328] on div "Ann Shiveley Aug 14, 2025 at 5:32 PM" at bounding box center [775, 339] width 672 height 22
copy div "Ann"
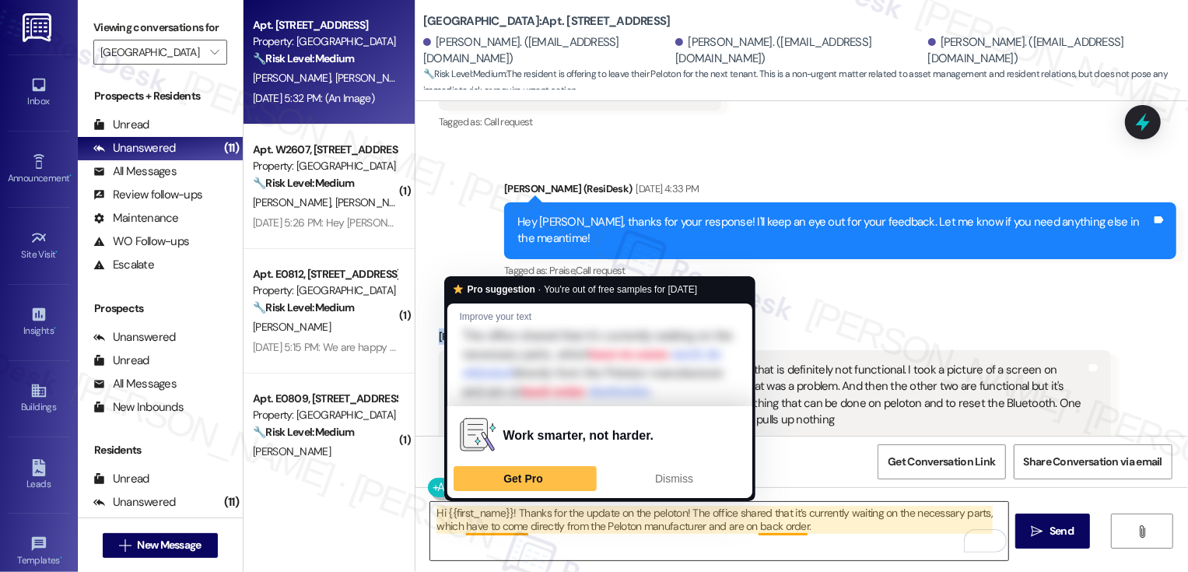
click at [437, 528] on textarea "Hi {{first_name}}! Thanks for the update on the peloton! The office shared that…" at bounding box center [719, 531] width 578 height 58
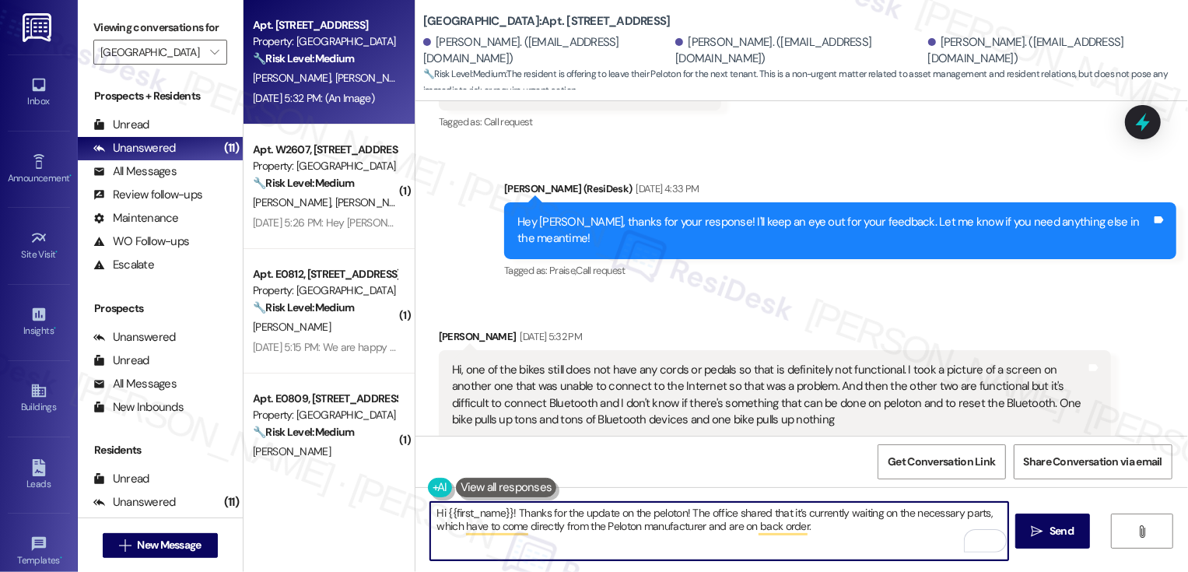
click at [490, 510] on textarea "Hi {{first_name}}! Thanks for the update on the peloton! The office shared that…" at bounding box center [719, 531] width 578 height 58
paste textarea "Ann"
click at [775, 535] on textarea "Hi Ann, thanks for the update on the peloton! The office shared that it’s curre…" at bounding box center [719, 531] width 578 height 58
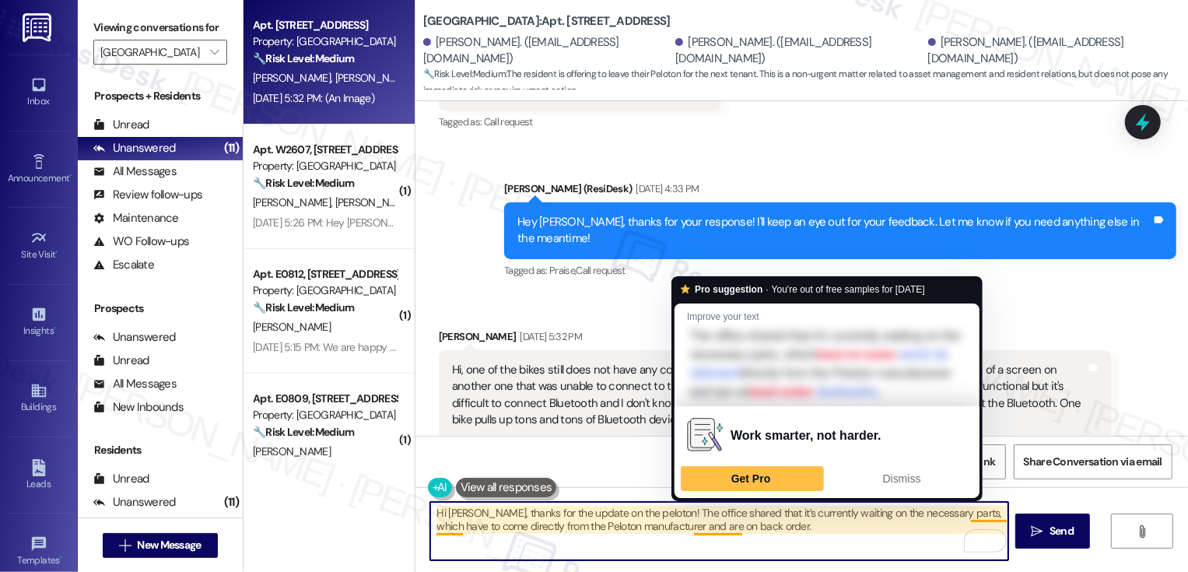
click at [645, 526] on textarea "Hi Ann, thanks for the update on the peloton! The office shared that it’s curre…" at bounding box center [719, 531] width 578 height 58
click at [759, 531] on textarea "Hi Ann, thanks for the update on the peloton! The office shared that it’s curre…" at bounding box center [719, 531] width 578 height 58
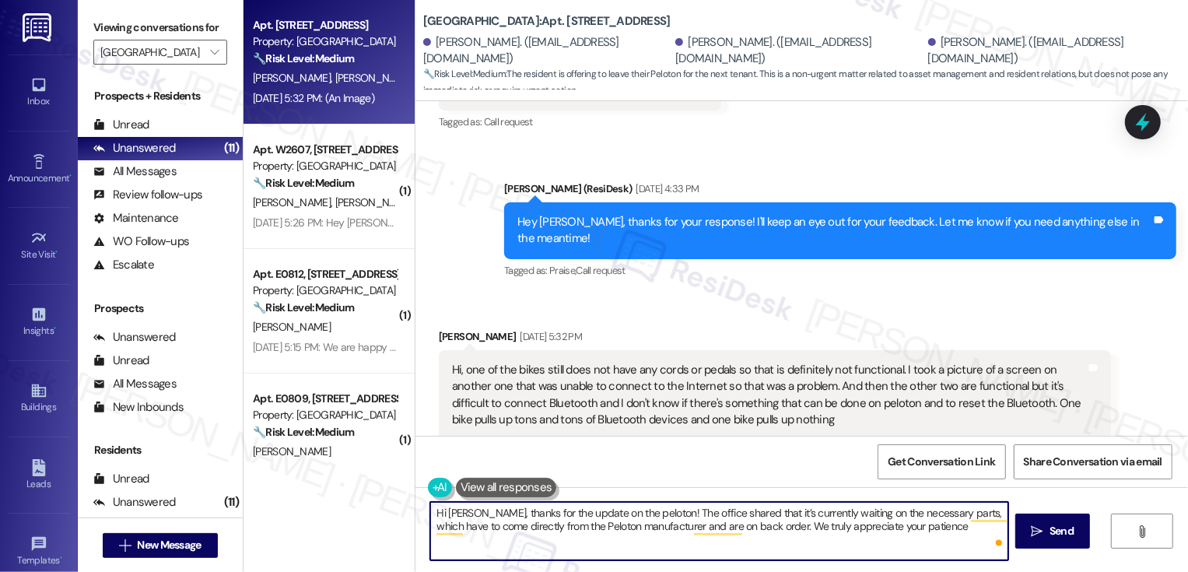
type textarea "Hi Ann, thanks for the update on the peloton! The office shared that it’s curre…"
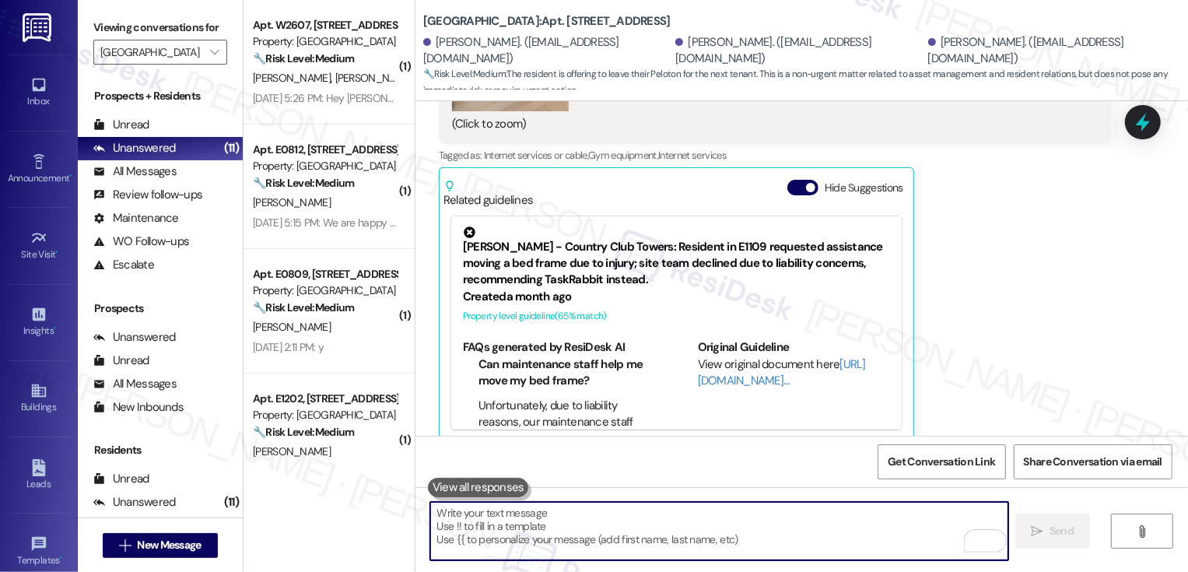
scroll to position [1383, 0]
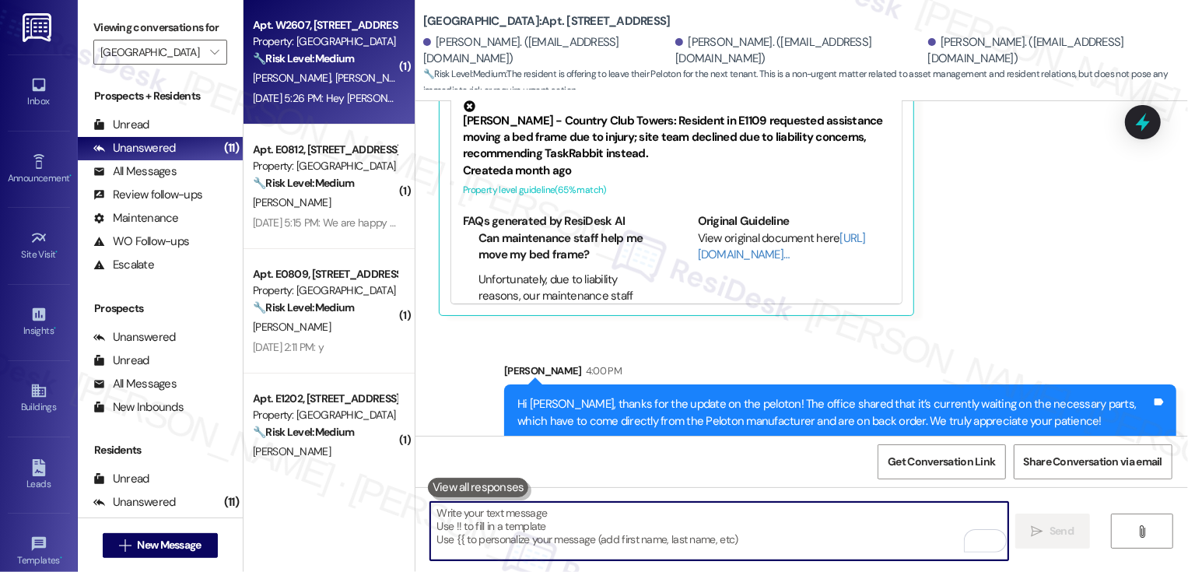
click at [309, 103] on div "Aug 14, 2025 at 5:26 PM: Hey Sarah! No worries at all! It's really not a huge d…" at bounding box center [844, 98] width 1183 height 14
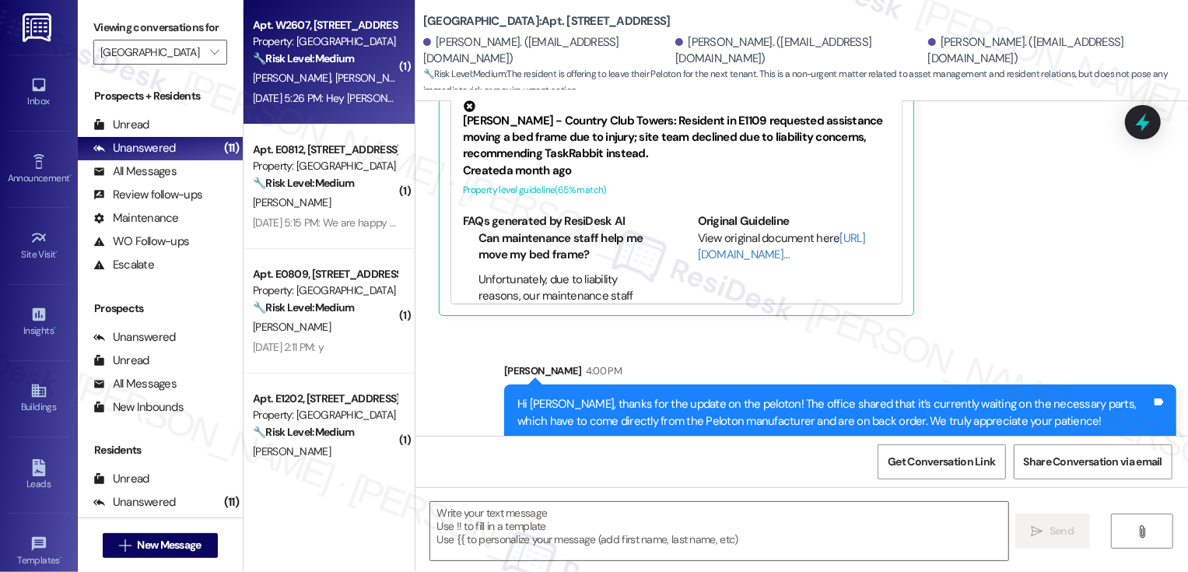
click at [309, 103] on div "Aug 14, 2025 at 5:26 PM: Hey Sarah! No worries at all! It's really not a huge d…" at bounding box center [844, 98] width 1183 height 14
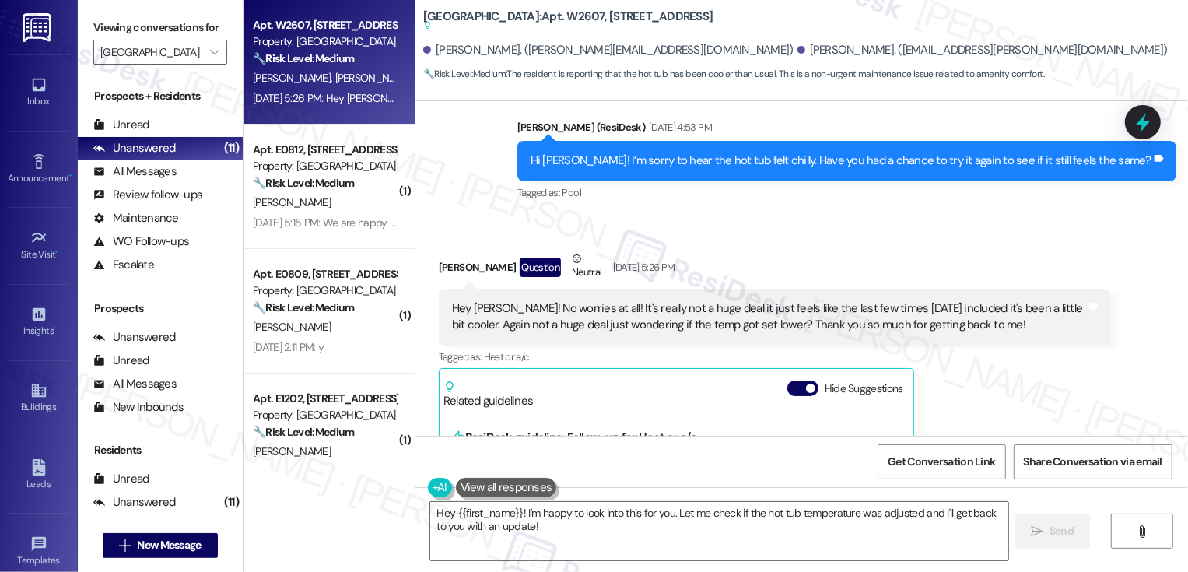
scroll to position [2207, 0]
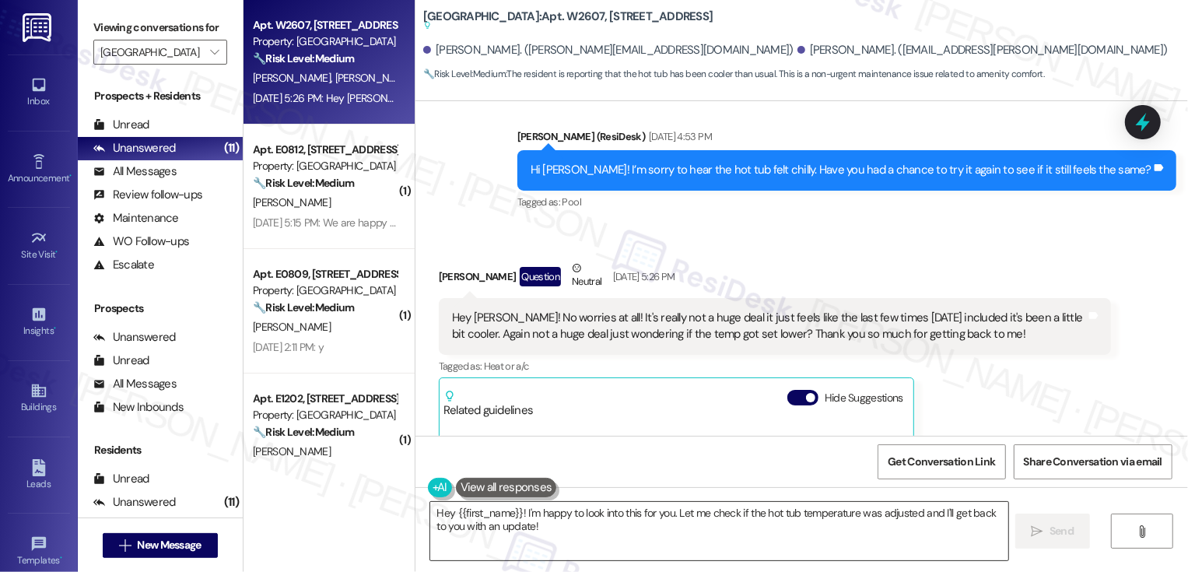
click at [638, 548] on textarea "Hey {{first_name}}! I'm happy to look into this for you. Let me check if the ho…" at bounding box center [719, 531] width 578 height 58
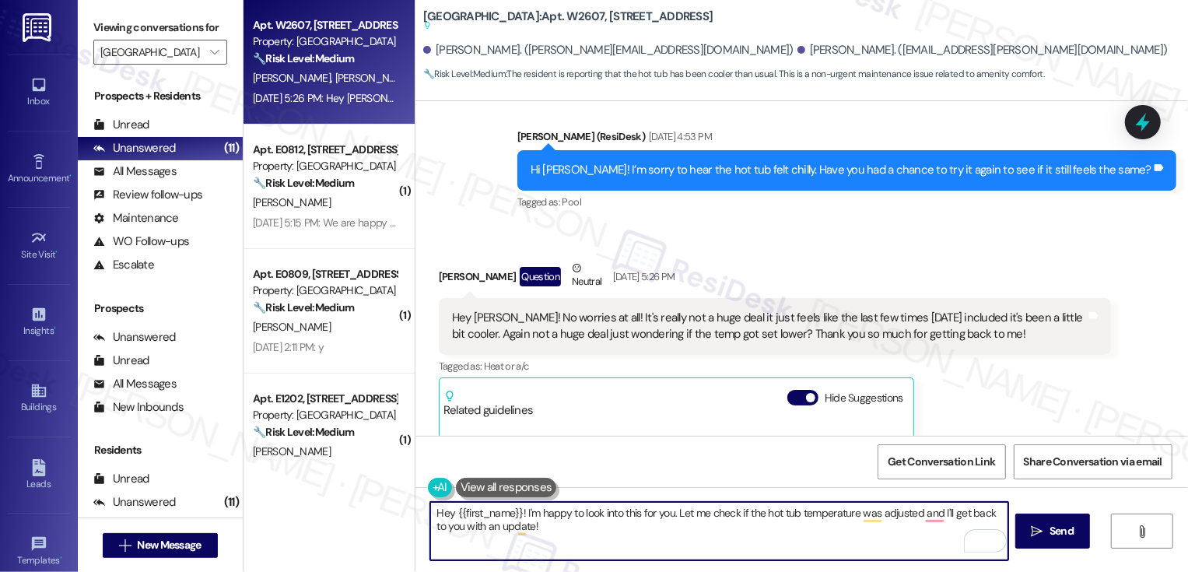
click at [544, 535] on textarea "Hey {{first_name}}! I'm happy to look into this for you. Let me check if the ho…" at bounding box center [719, 531] width 578 height 58
click at [802, 529] on textarea "Hey {{first_name}}! I'm happy to look into this for you. Let me check if the ho…" at bounding box center [719, 531] width 578 height 58
click at [815, 529] on textarea "Hey {{first_name}}! I'm happy to look into this for you. Let me check if the ho…" at bounding box center [719, 531] width 578 height 58
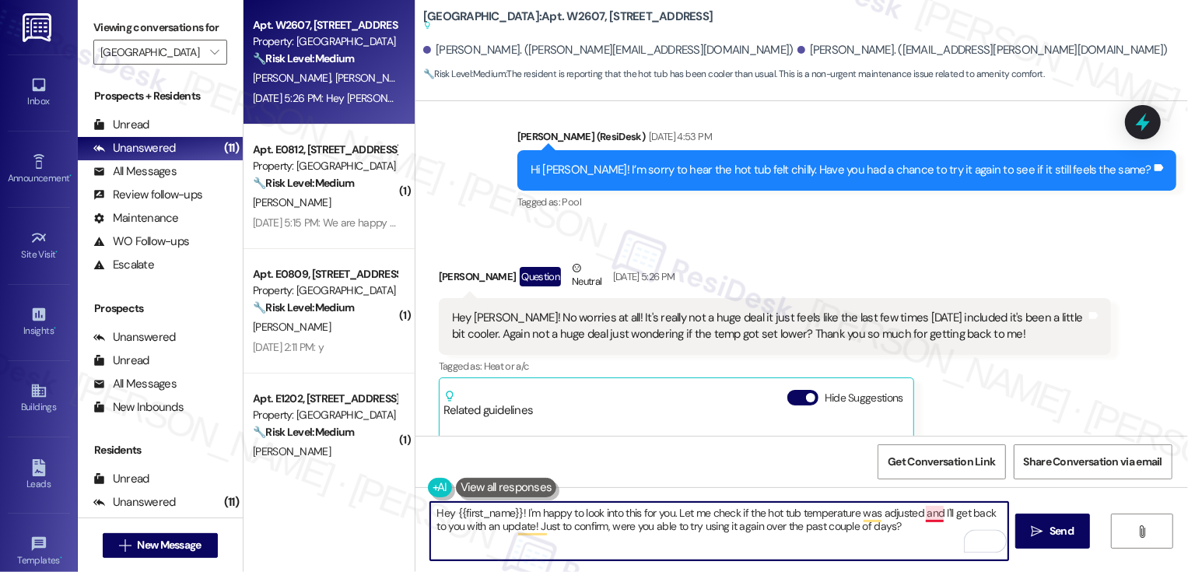
click at [928, 516] on textarea "Hey {{first_name}}! I'm happy to look into this for you. Let me check if the ho…" at bounding box center [719, 531] width 578 height 58
click at [441, 260] on div "Stephen Jennings Question Neutral Aug 14, 2025 at 5:26 PM" at bounding box center [775, 279] width 672 height 38
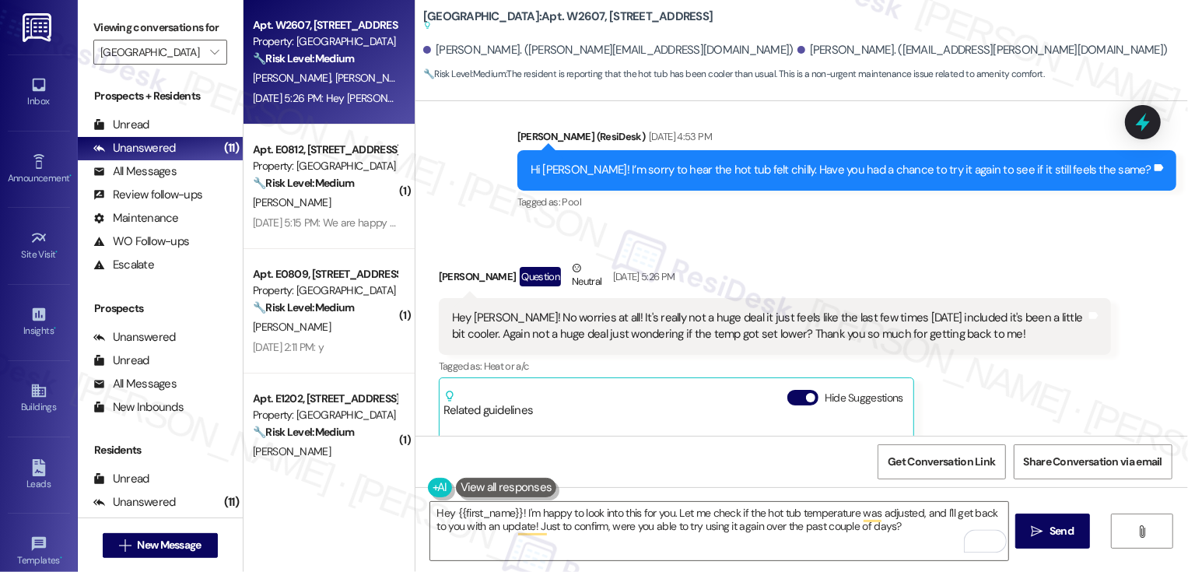
click at [441, 260] on div "Stephen Jennings Question Neutral Aug 14, 2025 at 5:26 PM" at bounding box center [775, 279] width 672 height 38
copy div "Stephen"
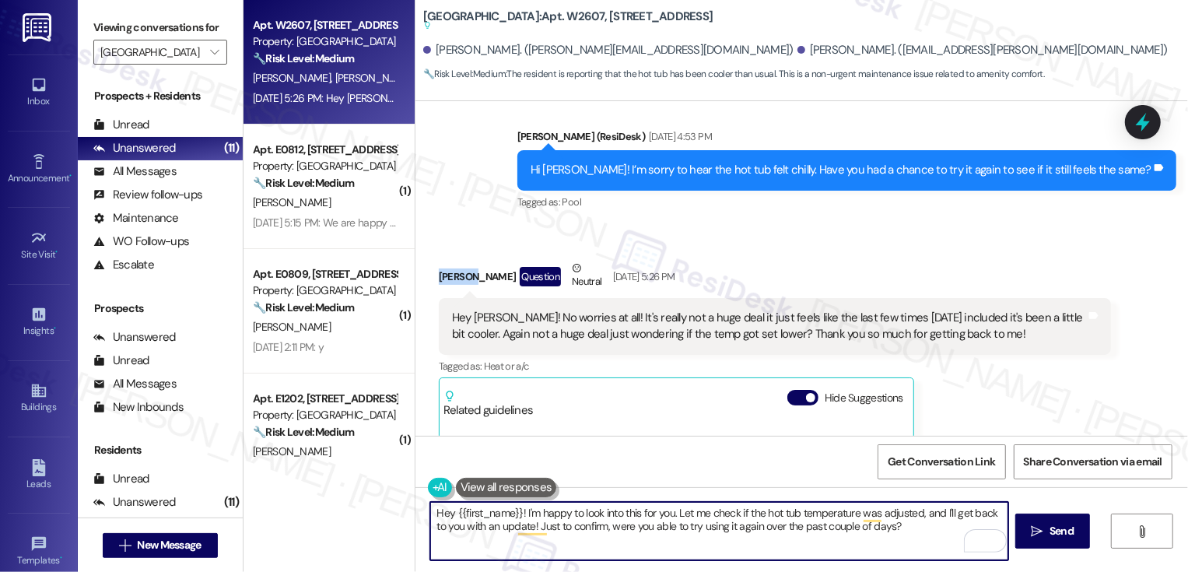
click at [478, 513] on textarea "Hey {{first_name}}! I'm happy to look into this for you. Let me check if the ho…" at bounding box center [719, 531] width 578 height 58
paste textarea "Stephen"
type textarea "Hey Stephen! I'm happy to look into this for you. Let me check if the hot tub t…"
click at [1038, 527] on icon "" at bounding box center [1038, 531] width 12 height 12
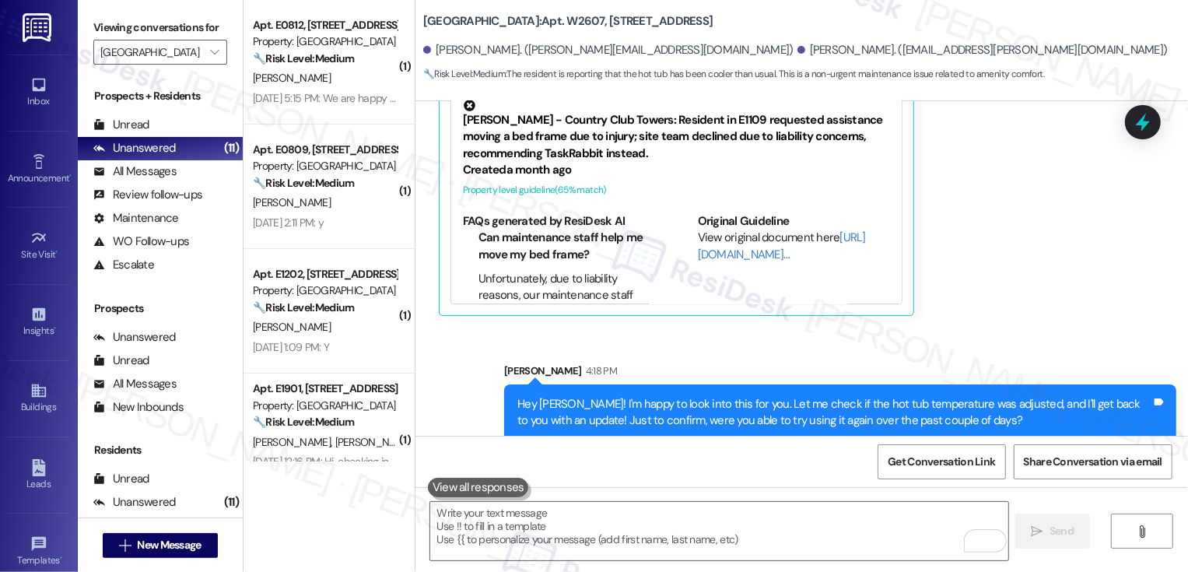
scroll to position [41, 0]
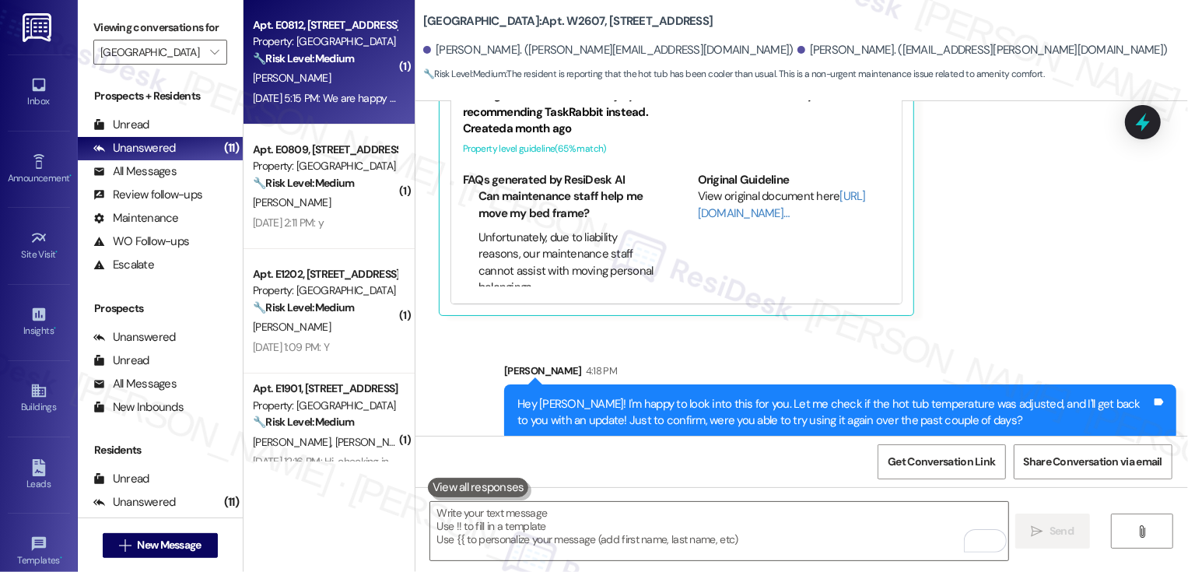
click at [296, 83] on div "[PERSON_NAME]" at bounding box center [324, 77] width 147 height 19
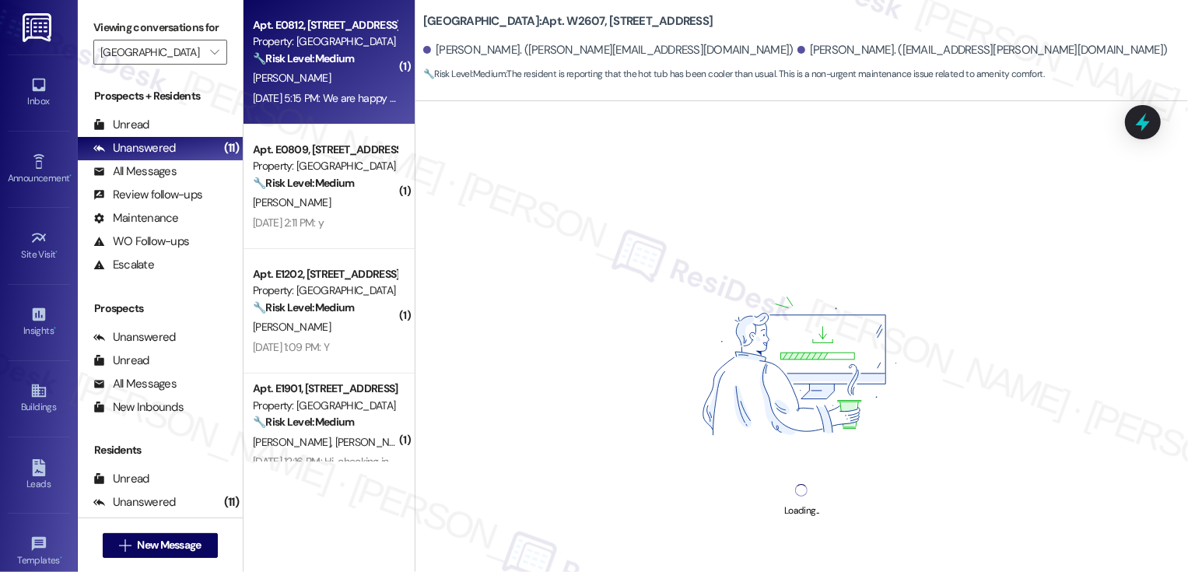
click at [296, 83] on div "[PERSON_NAME]" at bounding box center [324, 77] width 147 height 19
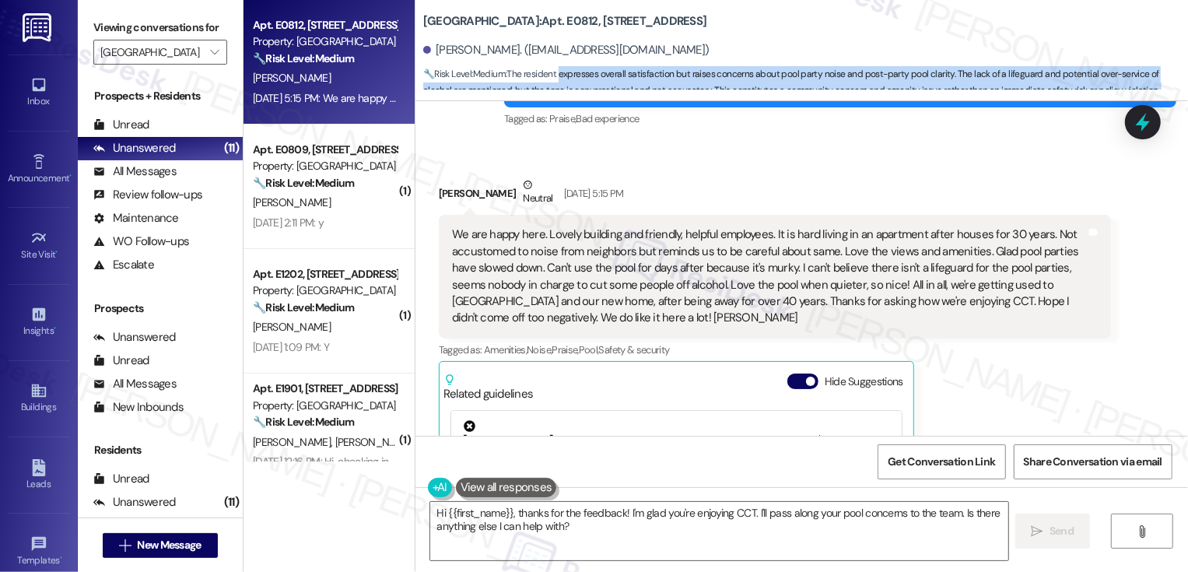
scroll to position [1436, 0]
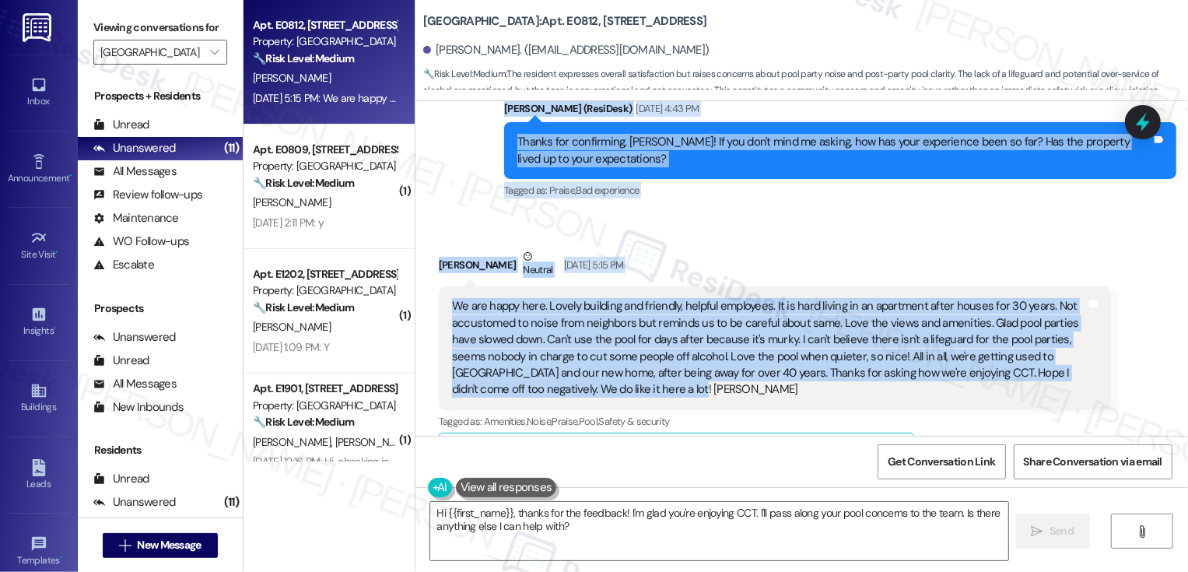
drag, startPoint x: 496, startPoint y: 313, endPoint x: 687, endPoint y: 366, distance: 198.6
click at [687, 366] on div "Lease started May 11, 2025 at 8:00 PM Announcement, sent via SMS Sarah (ResiDes…" at bounding box center [801, 268] width 773 height 335
copy div "Sarah (ResiDesk) Aug 14, 2025 at 4:43 PM Thanks for confirming, Margaret! If yo…"
click at [542, 536] on textarea "Hi {{first_name}}, thanks for the feedback! I'm glad you're enjoying CCT. I'll …" at bounding box center [719, 531] width 578 height 58
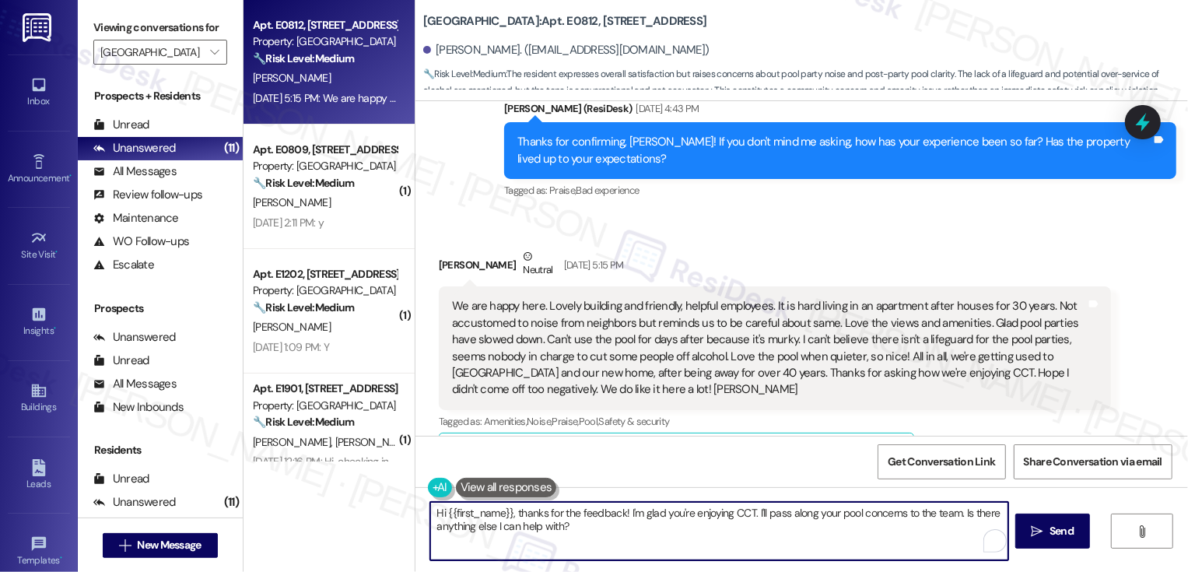
click at [631, 540] on textarea "Hi {{first_name}}, thanks for the feedback! I'm glad you're enjoying CCT. I'll …" at bounding box center [719, 531] width 578 height 58
paste textarea "Hi Margaret, thank you so much for sharing this with me. I completely understan…"
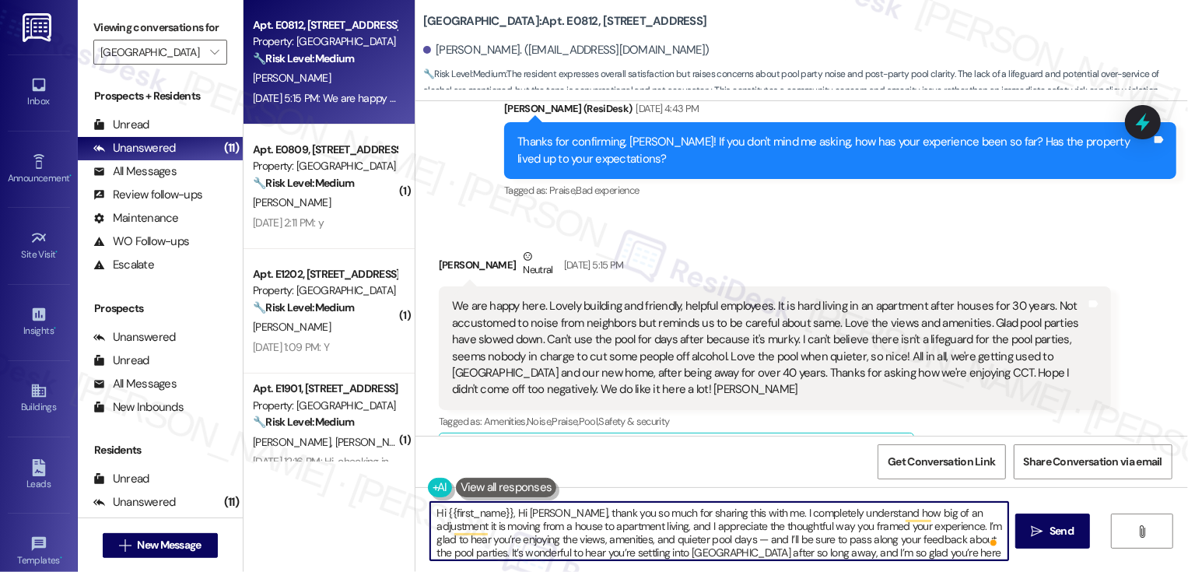
drag, startPoint x: 507, startPoint y: 513, endPoint x: 307, endPoint y: 498, distance: 199.7
click at [307, 498] on div "Apt. E0812, 1101 East Bayaud Avenue Property: Country Club Towers 🔧 Risk Level:…" at bounding box center [716, 286] width 945 height 572
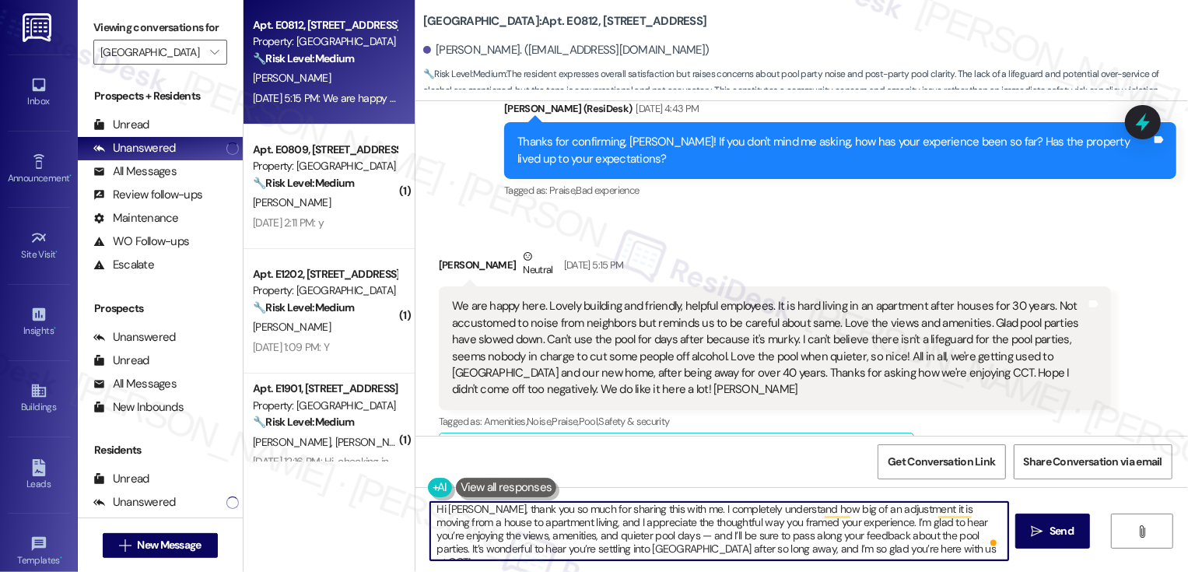
click at [632, 534] on textarea "Hi Margaret, thank you so much for sharing this with me. I completely understan…" at bounding box center [719, 531] width 578 height 58
drag, startPoint x: 931, startPoint y: 538, endPoint x: 619, endPoint y: 538, distance: 312.0
click at [619, 538] on textarea "Hi Margaret, thank you so much for sharing this with me. I completely understan…" at bounding box center [719, 531] width 578 height 58
click at [668, 545] on textarea "Hi Margaret, thank you so much for sharing this with me. I completely understan…" at bounding box center [719, 531] width 578 height 58
drag, startPoint x: 625, startPoint y: 535, endPoint x: 639, endPoint y: 556, distance: 25.9
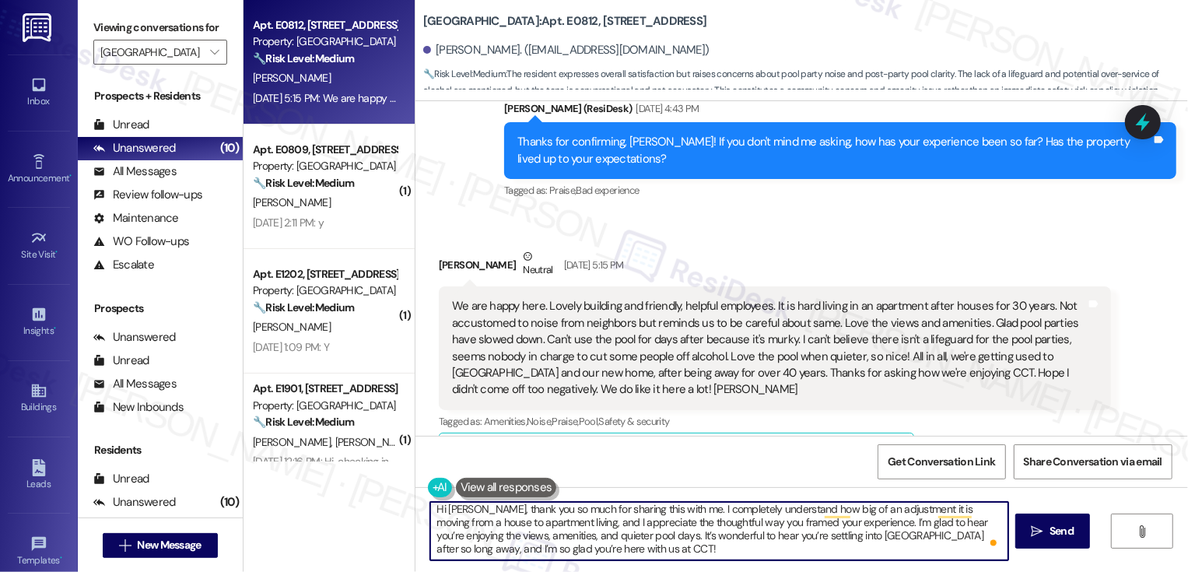
click at [639, 556] on textarea "Hi Margaret, thank you so much for sharing this with me. I completely understan…" at bounding box center [719, 531] width 578 height 58
click at [723, 545] on textarea "Hi Margaret, thank you so much for sharing this with me. I completely understan…" at bounding box center [719, 531] width 578 height 58
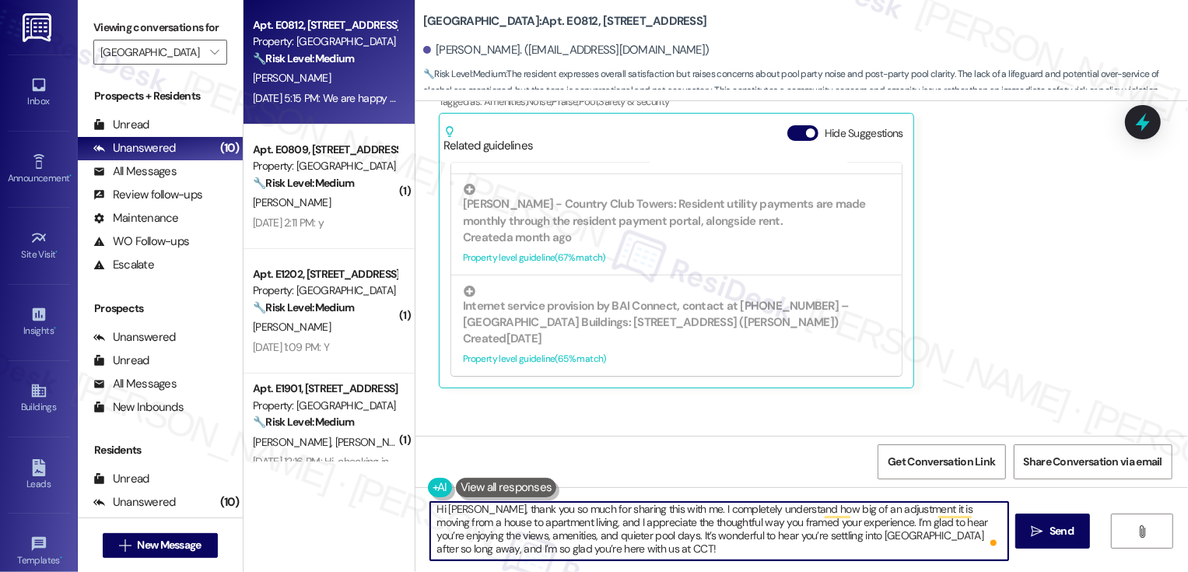
scroll to position [1783, 0]
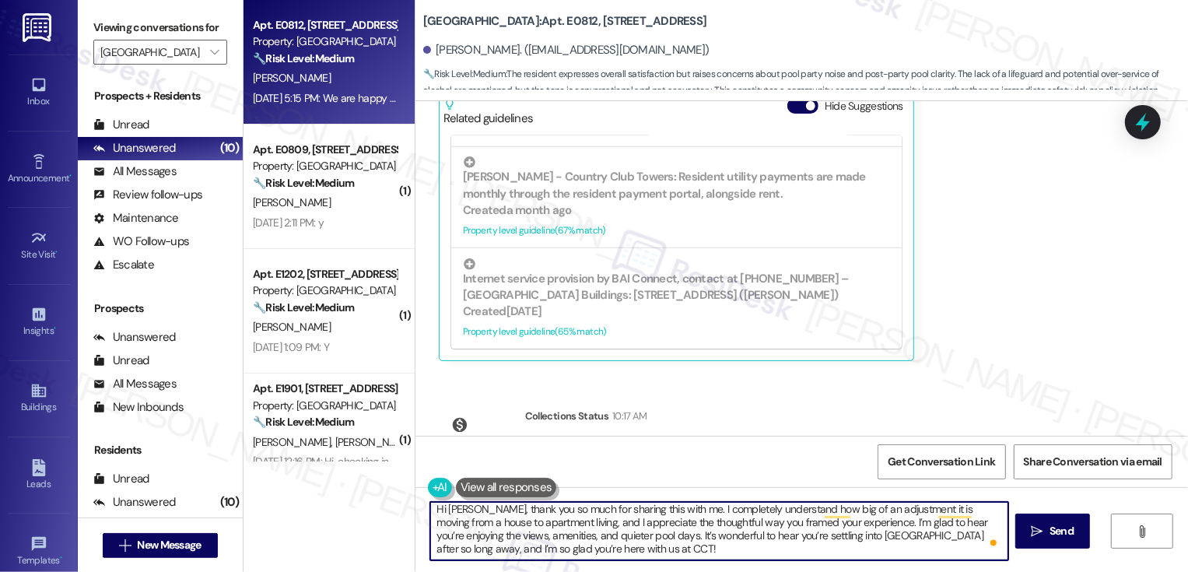
click at [489, 549] on textarea "Hi Margaret, thank you so much for sharing this with me. I completely understan…" at bounding box center [719, 531] width 578 height 58
type textarea "Hi Margaret, thank you so much for sharing this with me. I completely understan…"
click at [1059, 533] on span "Send" at bounding box center [1062, 531] width 24 height 16
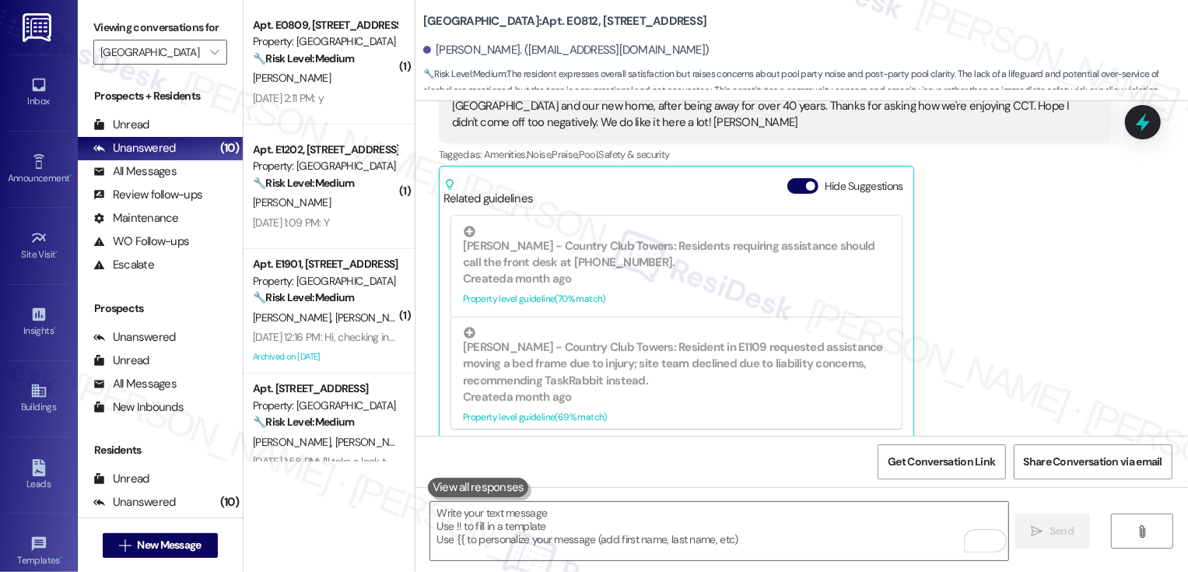
scroll to position [546, 0]
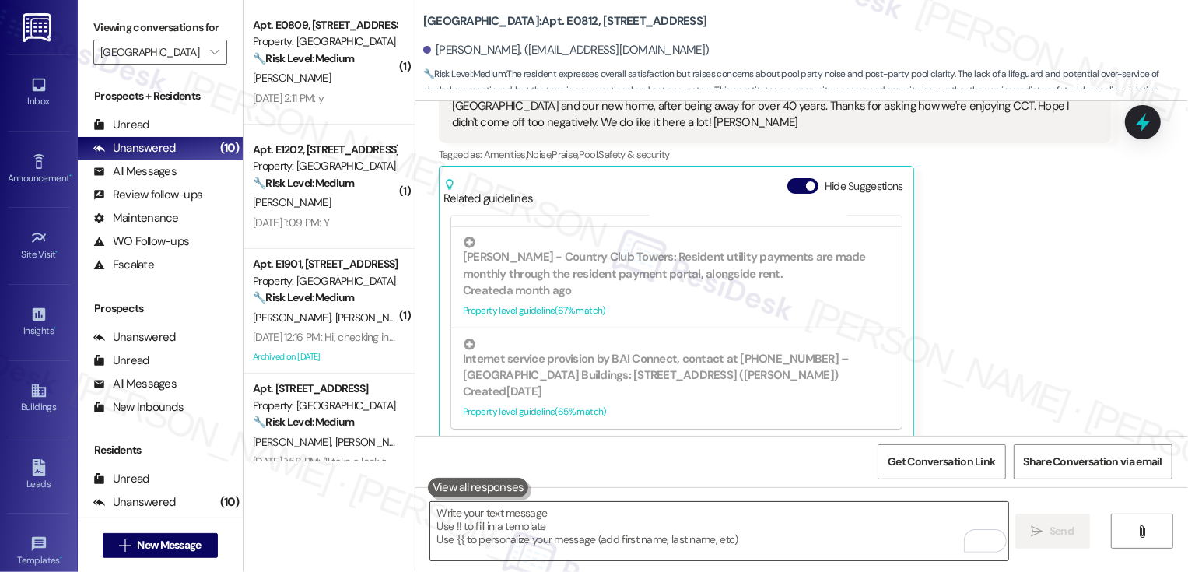
click at [614, 524] on textarea "To enrich screen reader interactions, please activate Accessibility in Grammarl…" at bounding box center [719, 531] width 578 height 58
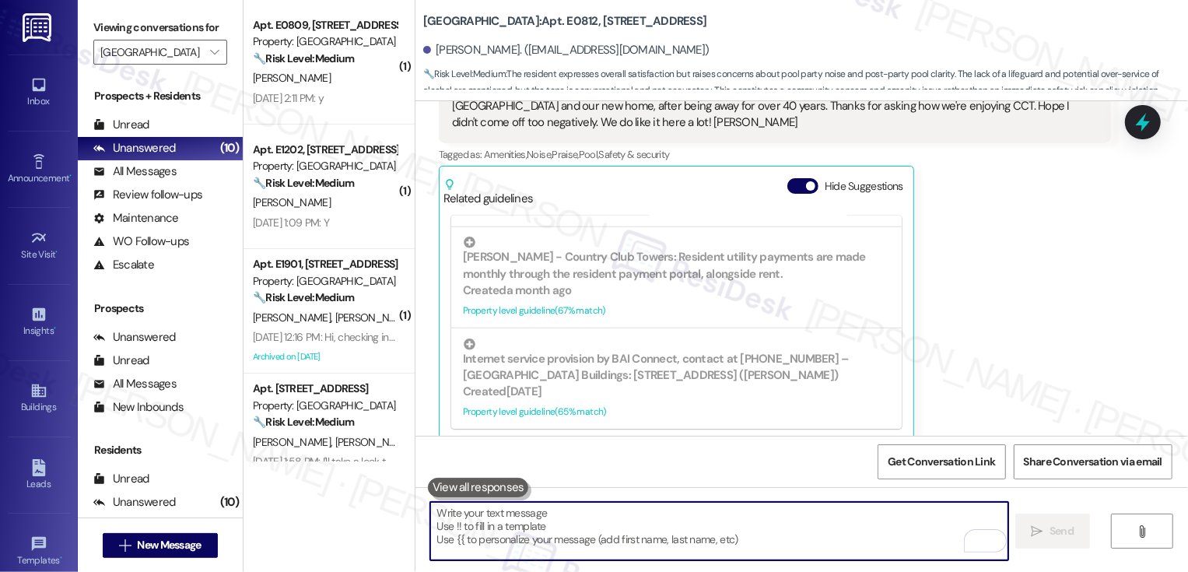
click at [692, 535] on textarea "To enrich screen reader interactions, please activate Accessibility in Grammarl…" at bounding box center [719, 531] width 578 height 58
paste textarea "If you have a minute to spare, we would really love it if you could write us a …"
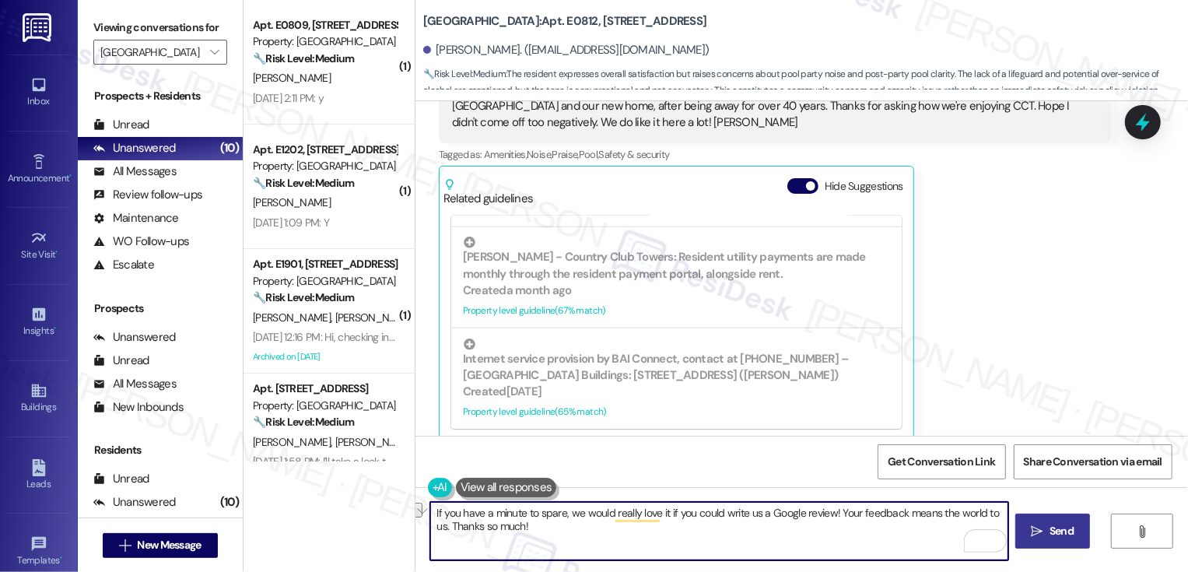
drag, startPoint x: 425, startPoint y: 528, endPoint x: 561, endPoint y: 538, distance: 136.6
click at [561, 538] on textarea "If you have a minute to spare, we would really love it if you could write us a …" at bounding box center [719, 531] width 578 height 58
paste textarea "Thanks so much!"
type textarea "If you have a minute to spare, we would really love it if you could write us a …"
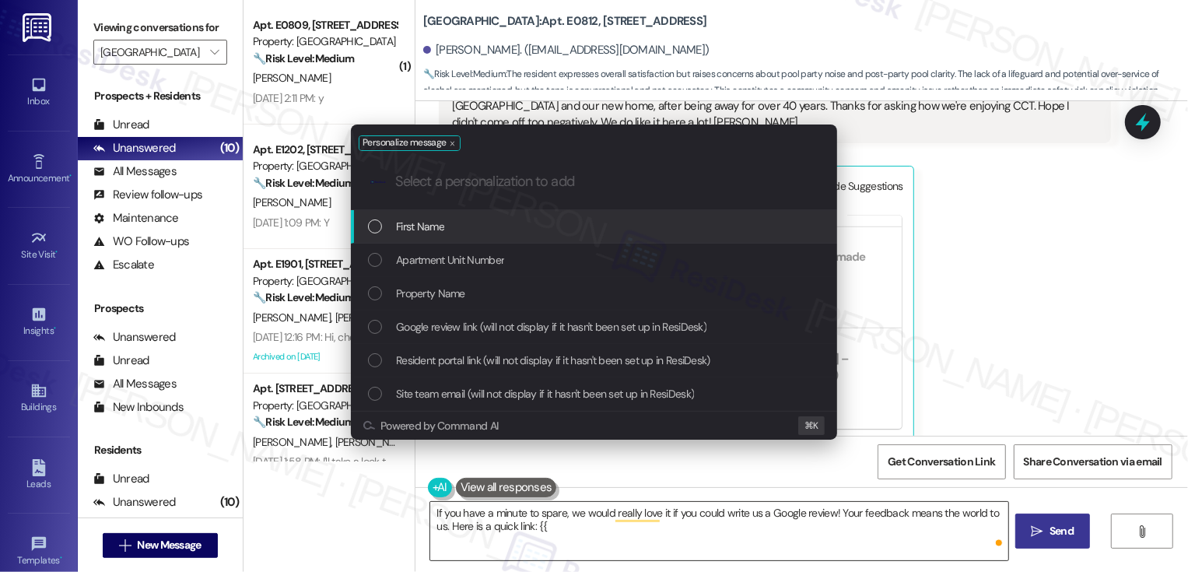
type input "g"
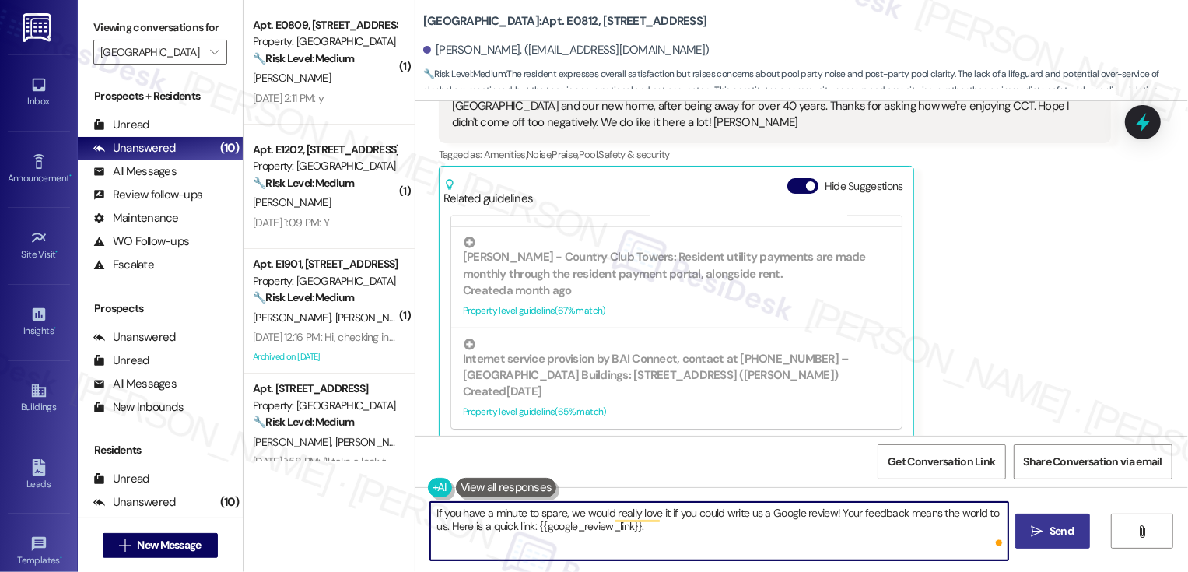
paste textarea "Thanks so much!"
type textarea "If you have a minute to spare, we would really love it if you could write us a …"
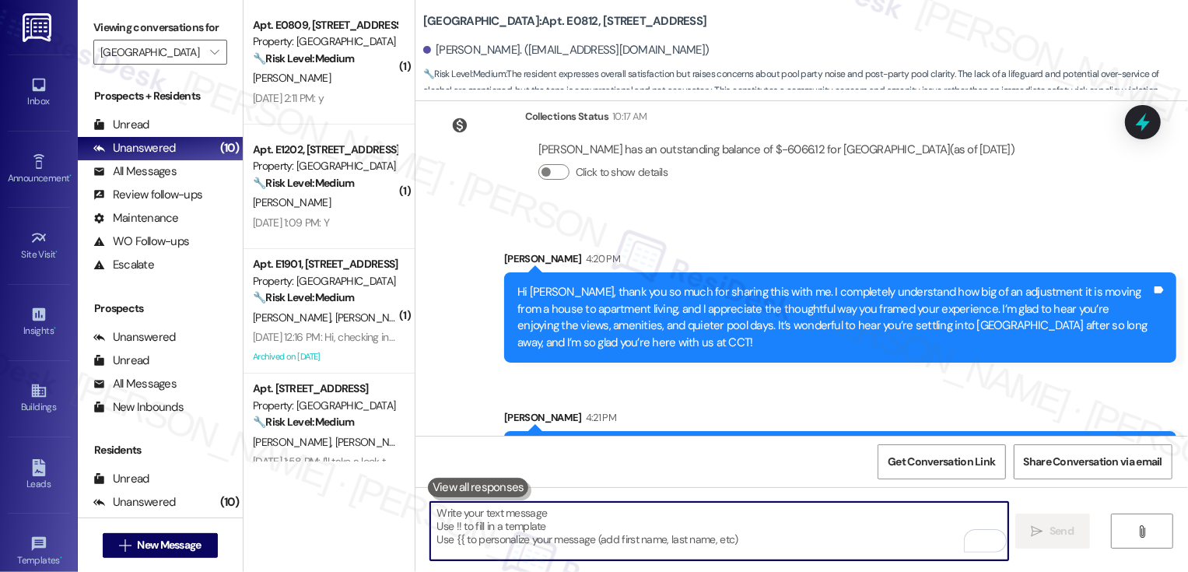
scroll to position [2130, 0]
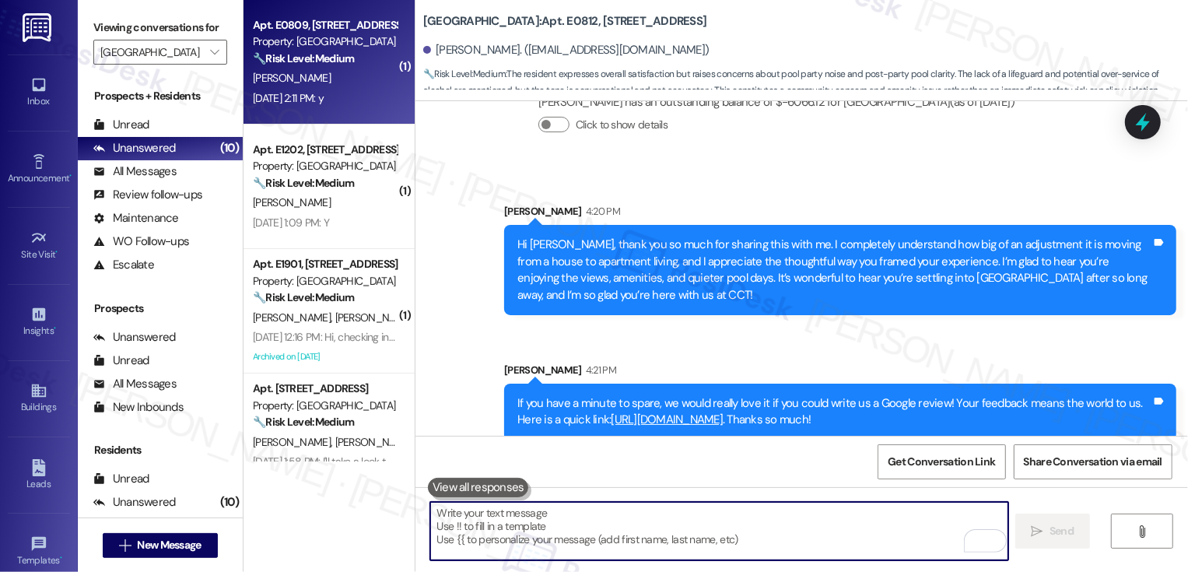
click at [336, 70] on div "D. Schray" at bounding box center [324, 77] width 147 height 19
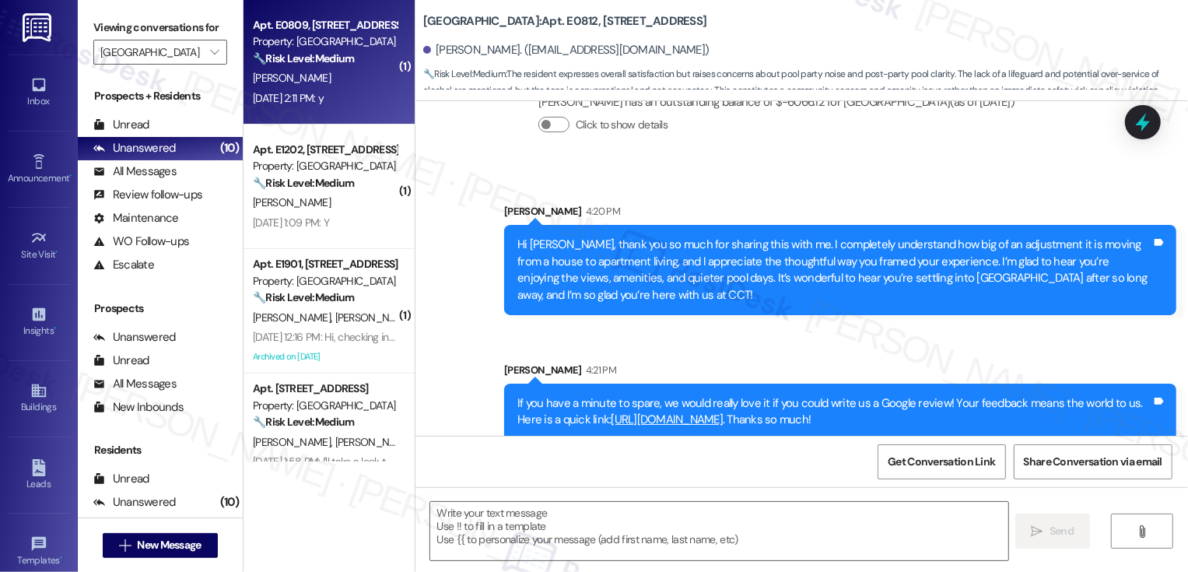
click at [336, 70] on div "D. Schray" at bounding box center [324, 77] width 147 height 19
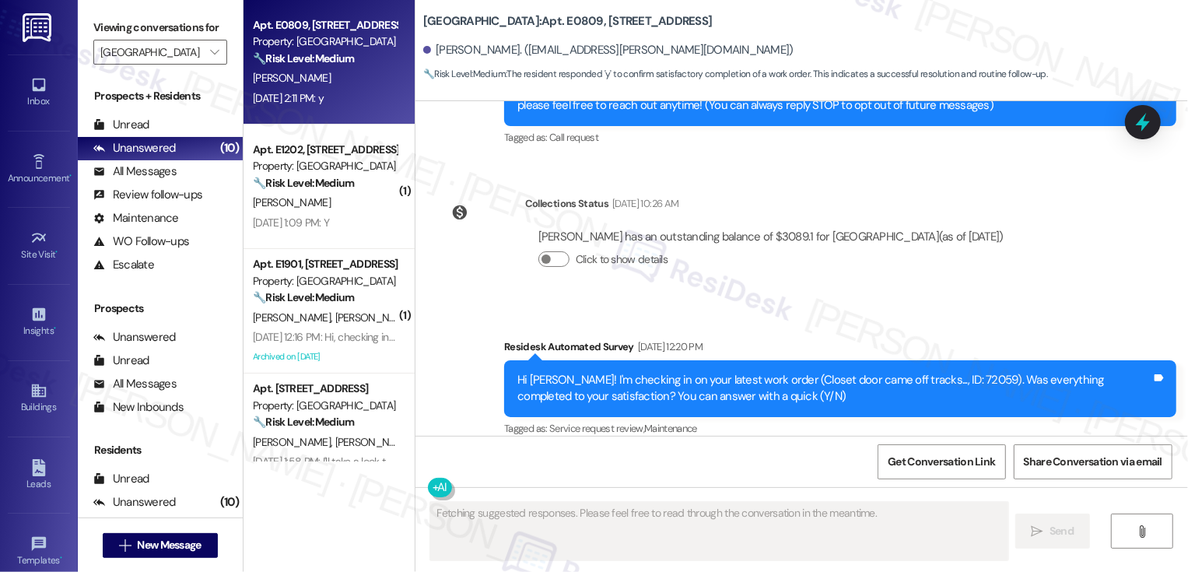
scroll to position [340, 0]
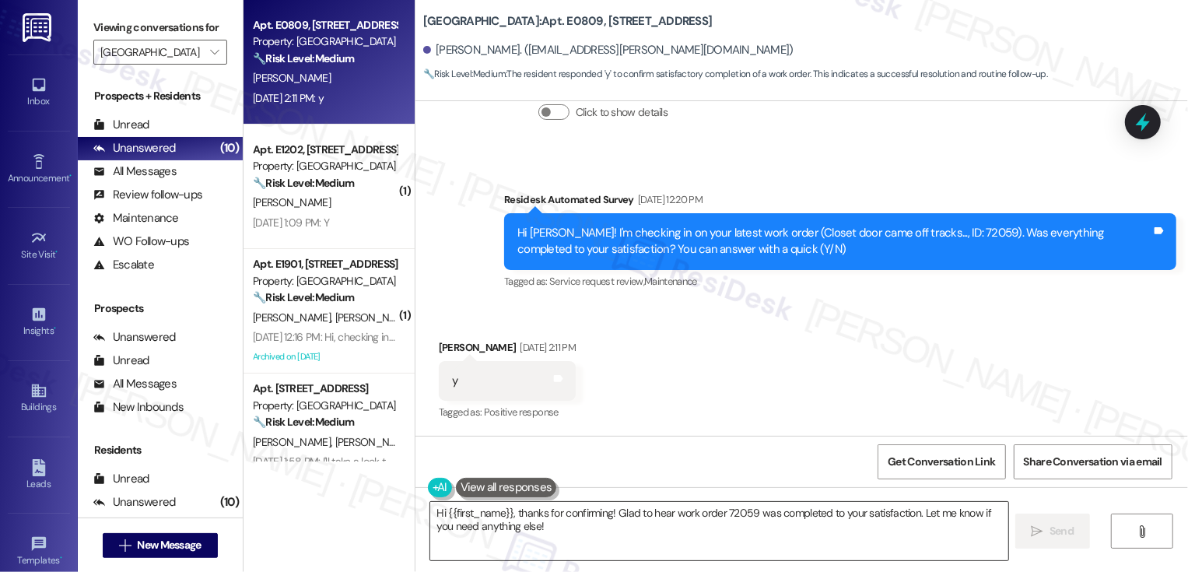
click at [526, 529] on textarea "Hi {{first_name}}, thanks for confirming! Glad to hear work order 72059 was com…" at bounding box center [719, 531] width 578 height 58
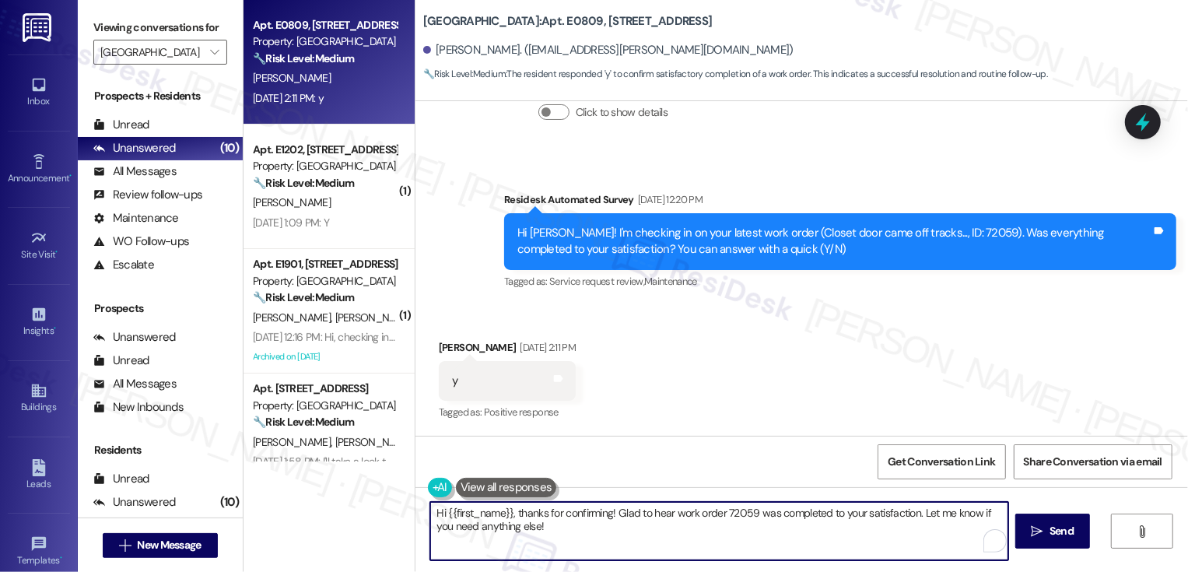
click at [431, 511] on textarea "Hi {{first_name}}, thanks for confirming! Glad to hear work order 72059 was com…" at bounding box center [719, 531] width 578 height 58
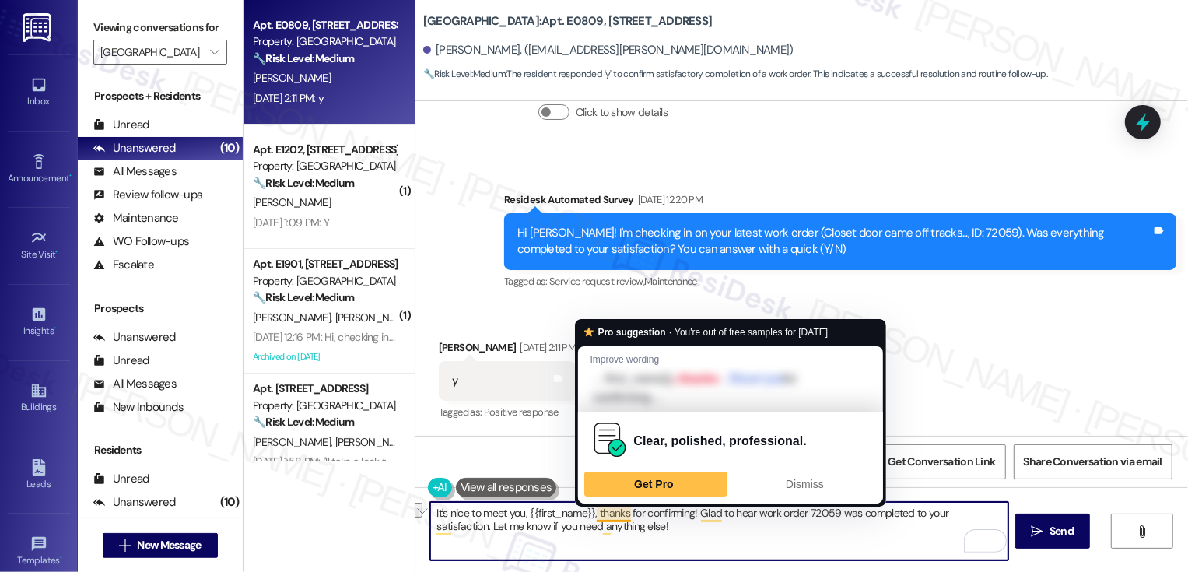
drag, startPoint x: 687, startPoint y: 514, endPoint x: 592, endPoint y: 511, distance: 95.0
click at [592, 511] on textarea "It's nice to meet you, {{first_name}}, thanks for confirming! Glad to hear work…" at bounding box center [719, 531] width 578 height 58
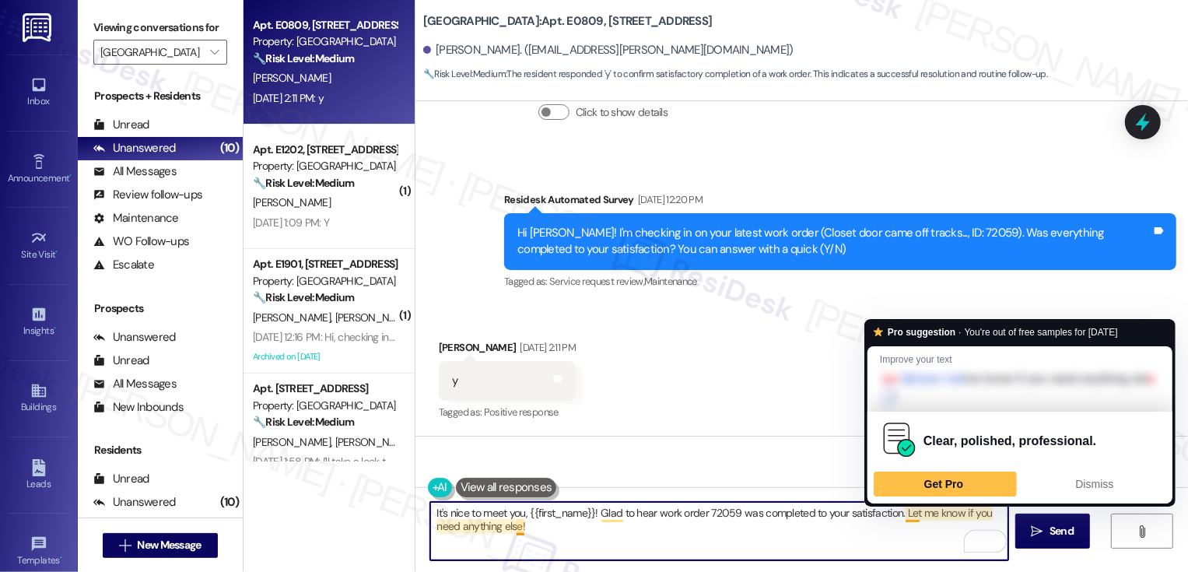
drag, startPoint x: 896, startPoint y: 510, endPoint x: 903, endPoint y: 539, distance: 30.4
click at [903, 540] on textarea "It's nice to meet you, {{first_name}}! Glad to hear work order 72059 was comple…" at bounding box center [719, 531] width 578 height 58
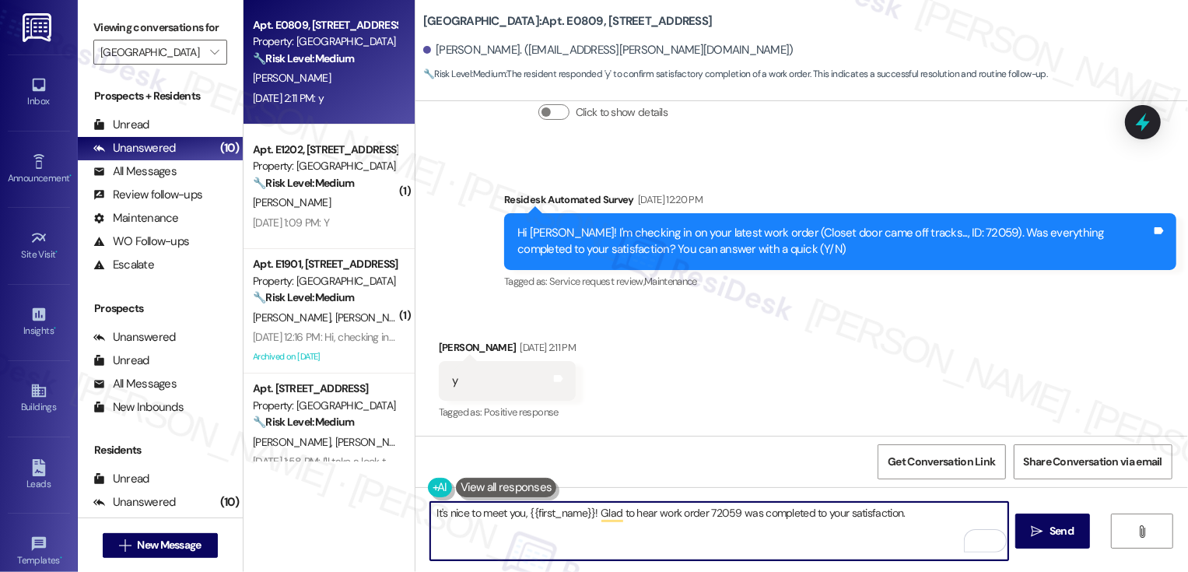
paste textarea "If I may ask, how has your experience been living at {{property}}? Has the prop…"
type textarea "It's nice to meet you, {{first_name}}! Glad to hear work order 72059 was comple…"
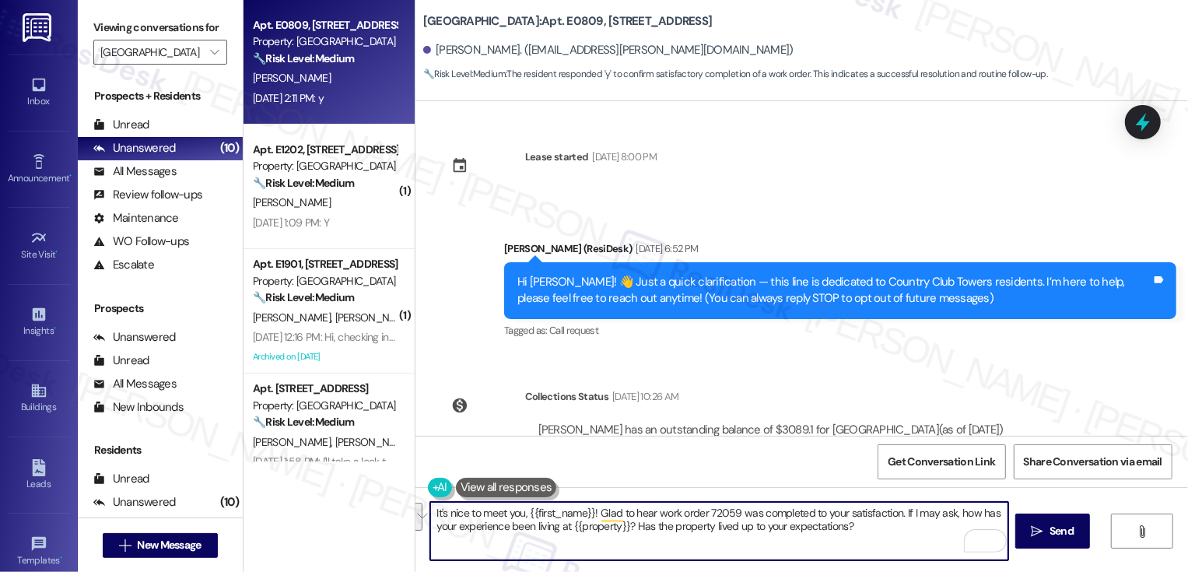
scroll to position [340, 0]
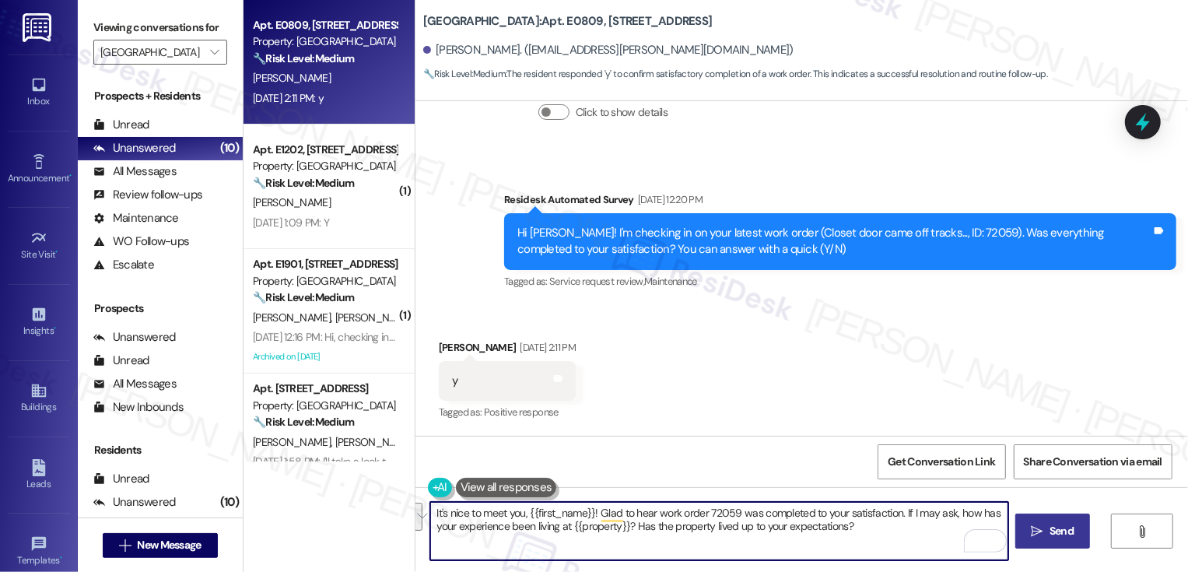
type textarea "It's nice to meet you, {{first_name}}! Glad to hear work order 72059 was comple…"
click at [1059, 529] on span "Send" at bounding box center [1062, 531] width 24 height 16
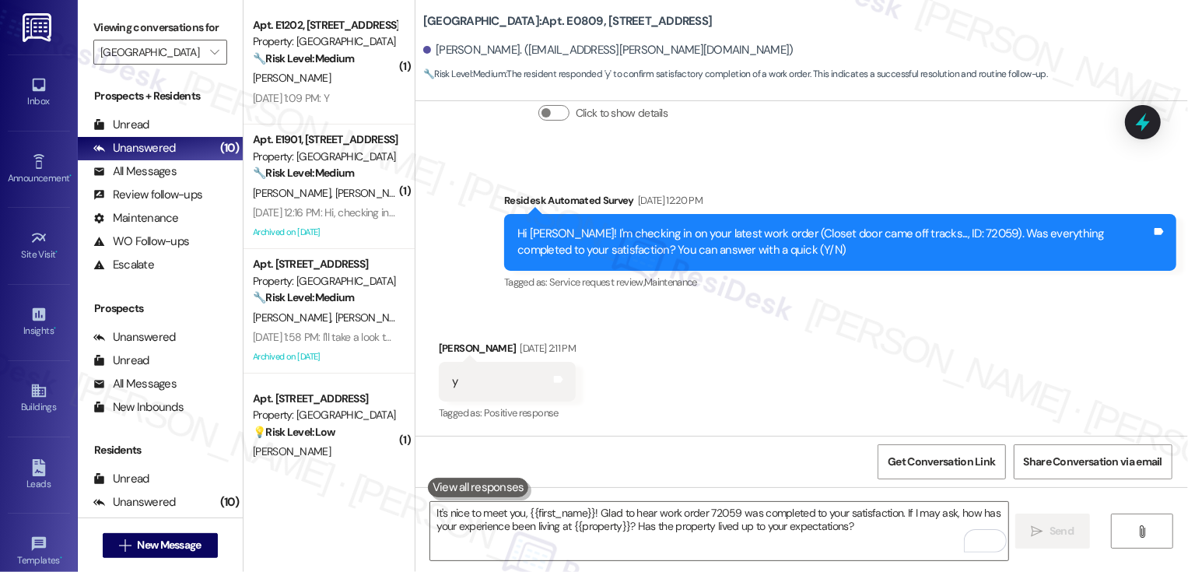
scroll to position [465, 0]
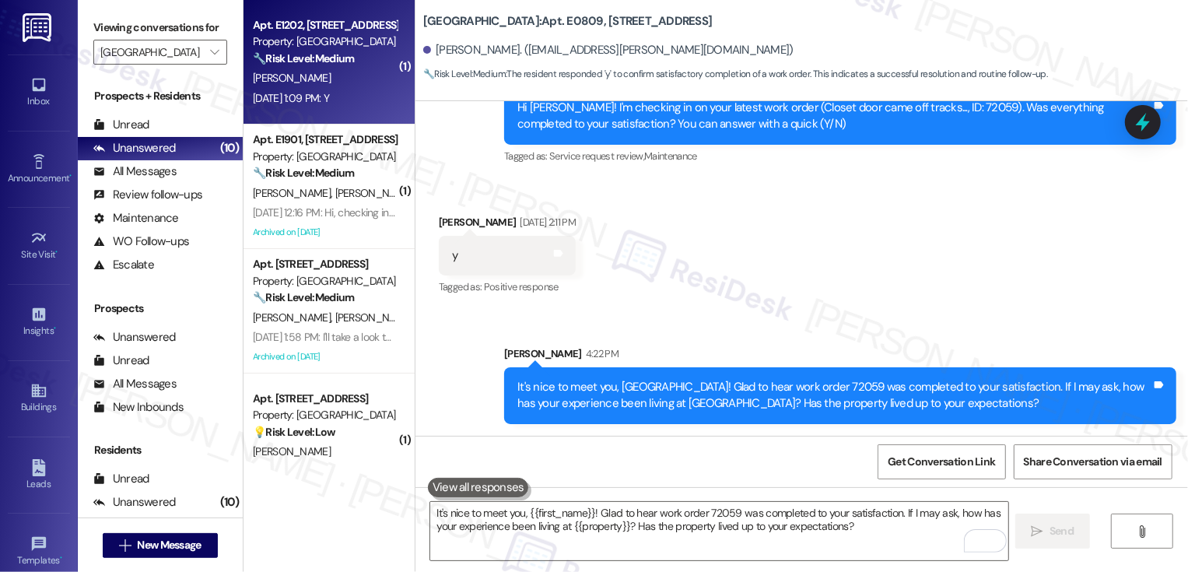
click at [329, 103] on div "[DATE] 1:09 PM: Y [DATE] 1:09 PM: Y" at bounding box center [291, 98] width 76 height 14
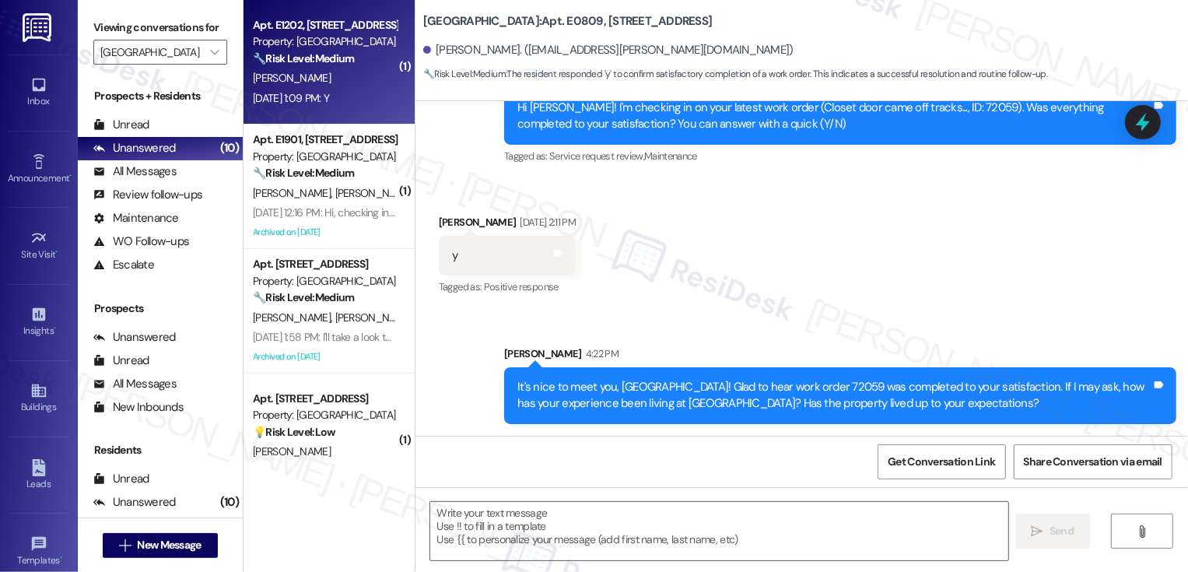
type textarea "Fetching suggested responses. Please feel free to read through the conversation…"
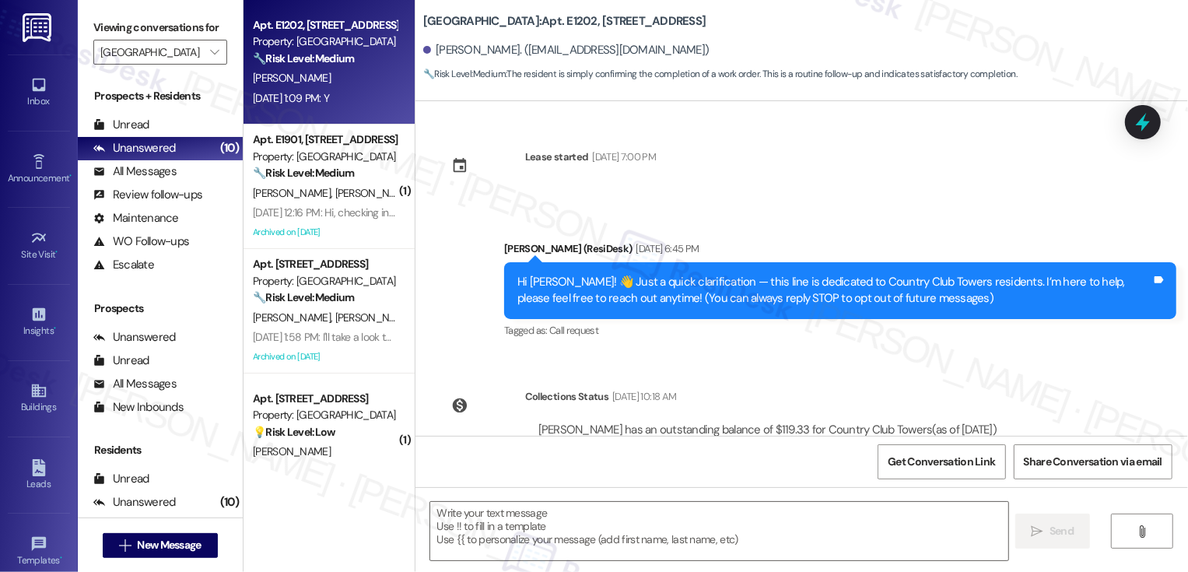
scroll to position [340, 0]
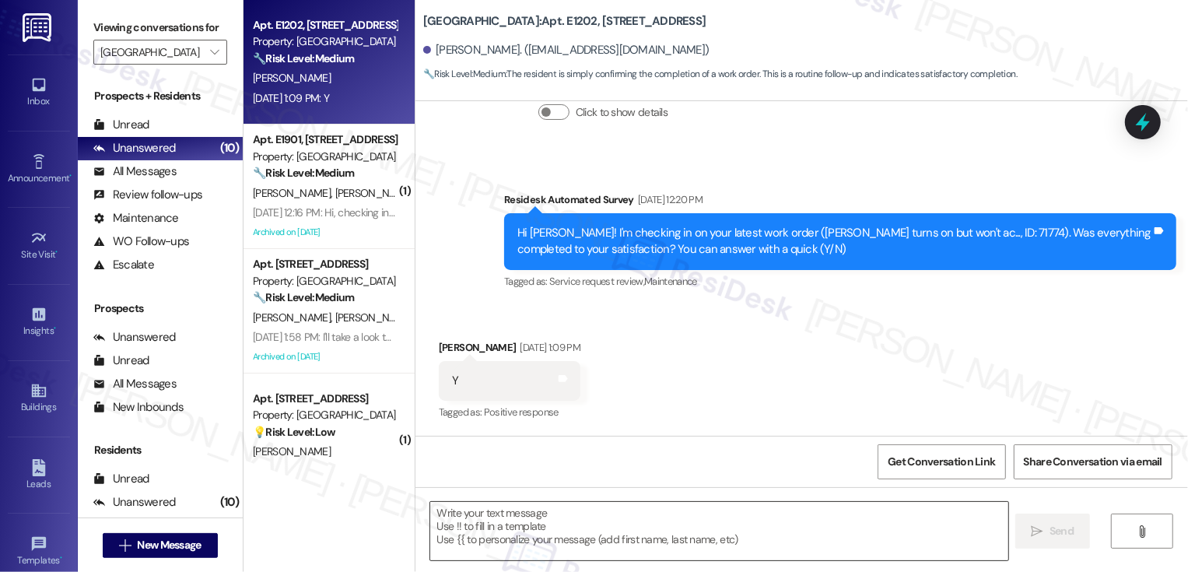
click at [503, 524] on textarea at bounding box center [719, 531] width 578 height 58
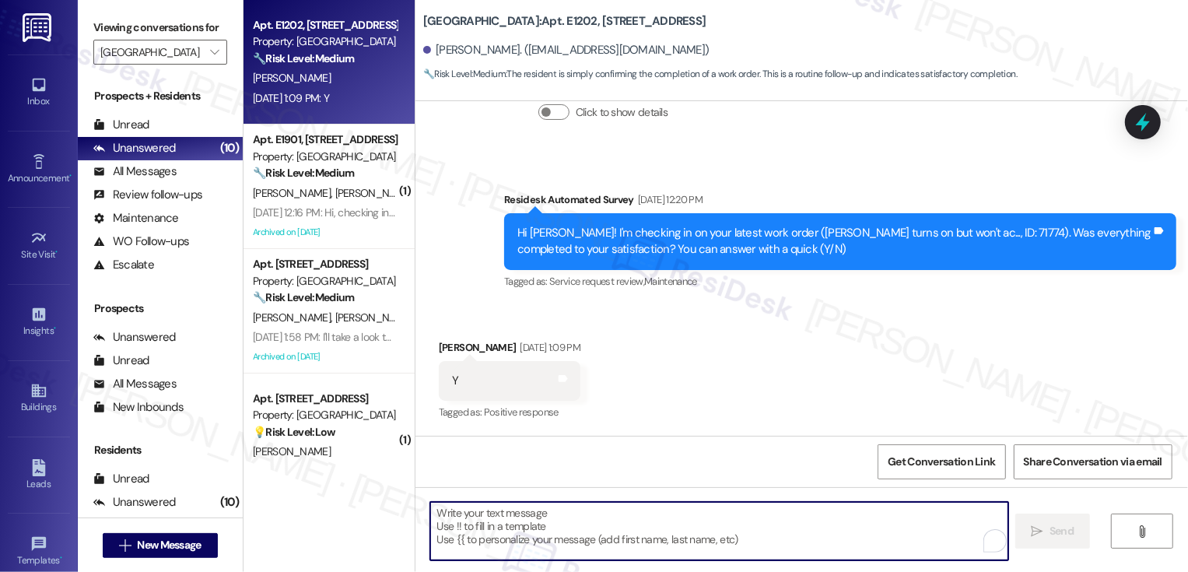
paste textarea "It's nice to meet you, {{first_name}}! Glad to hear work order 72059 was comple…"
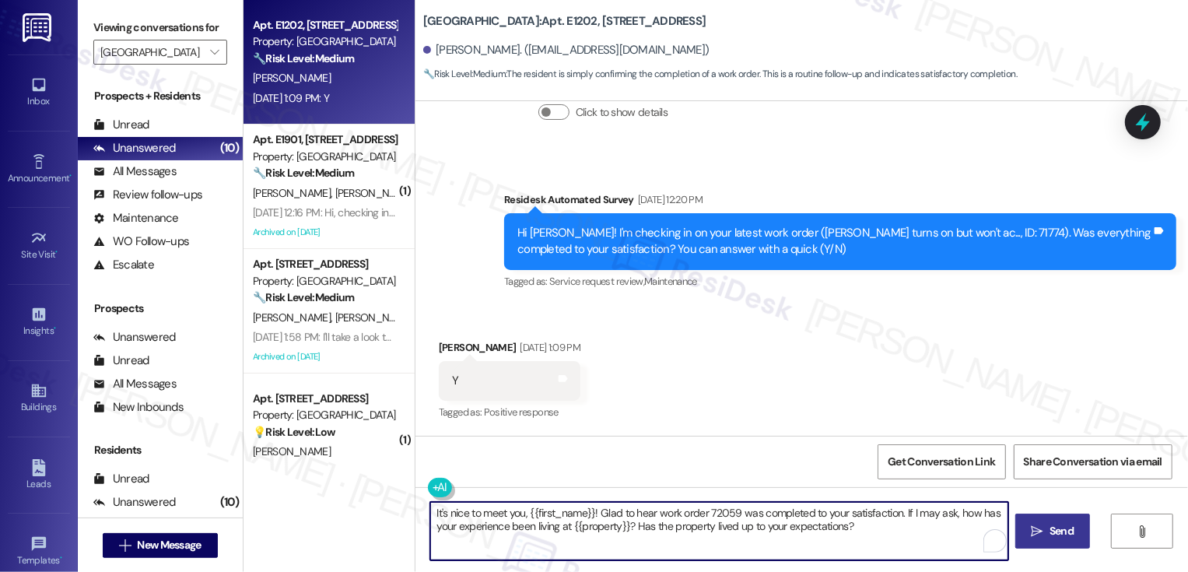
click at [723, 514] on textarea "It's nice to meet you, {{first_name}}! Glad to hear work order 72059 was comple…" at bounding box center [719, 531] width 578 height 58
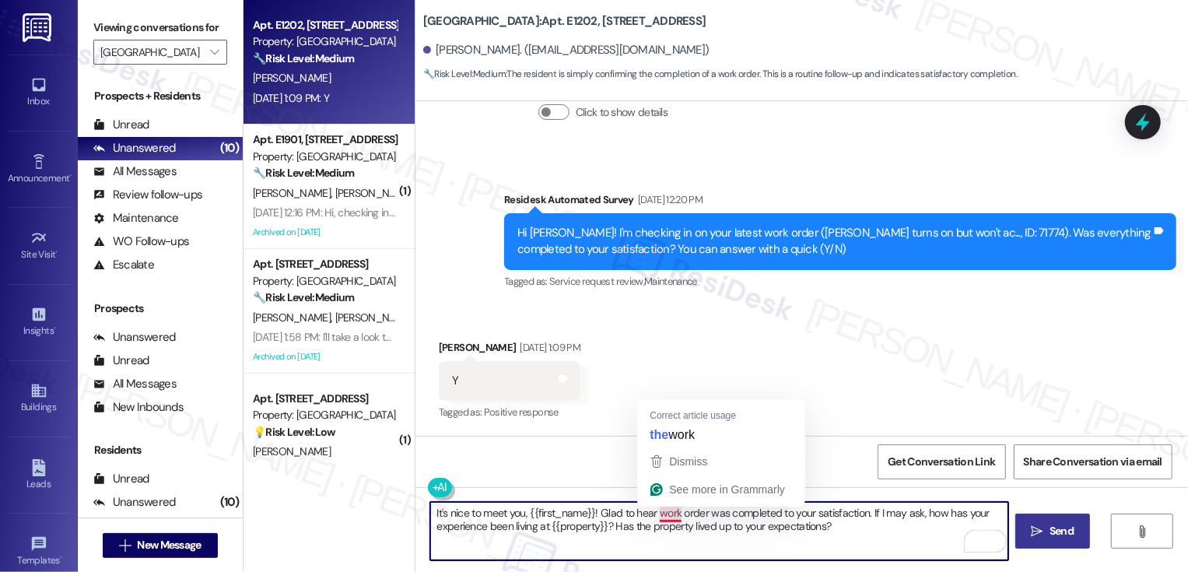
click at [652, 510] on textarea "It's nice to meet you, {{first_name}}! Glad to hear work order was completed to…" at bounding box center [719, 531] width 578 height 58
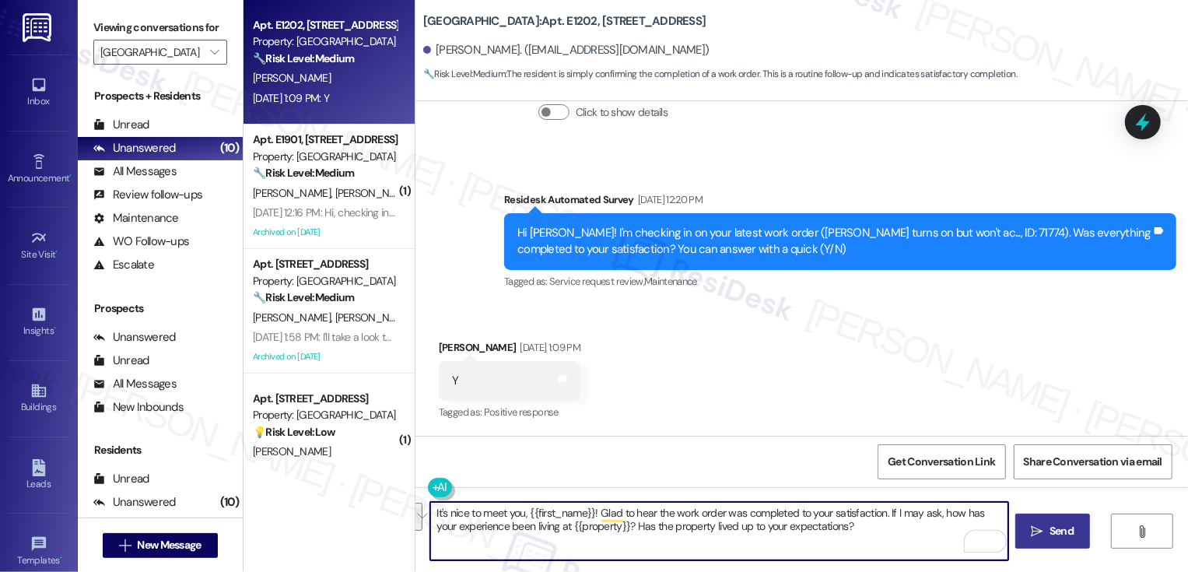
click at [642, 519] on textarea "It's nice to meet you, {{first_name}}! Glad to hear the work order was complete…" at bounding box center [719, 531] width 578 height 58
click at [728, 523] on textarea "It's nice to meet you, {{first_name}}! Glad to hear the work order was complete…" at bounding box center [719, 531] width 578 height 58
click at [825, 526] on textarea "It's nice to meet you, {{first_name}}! Glad to hear the work order was complete…" at bounding box center [719, 531] width 578 height 58
type textarea "It's nice to meet you, {{first_name}}! Glad to hear the work order was complete…"
click at [1050, 534] on span "Send" at bounding box center [1062, 531] width 24 height 16
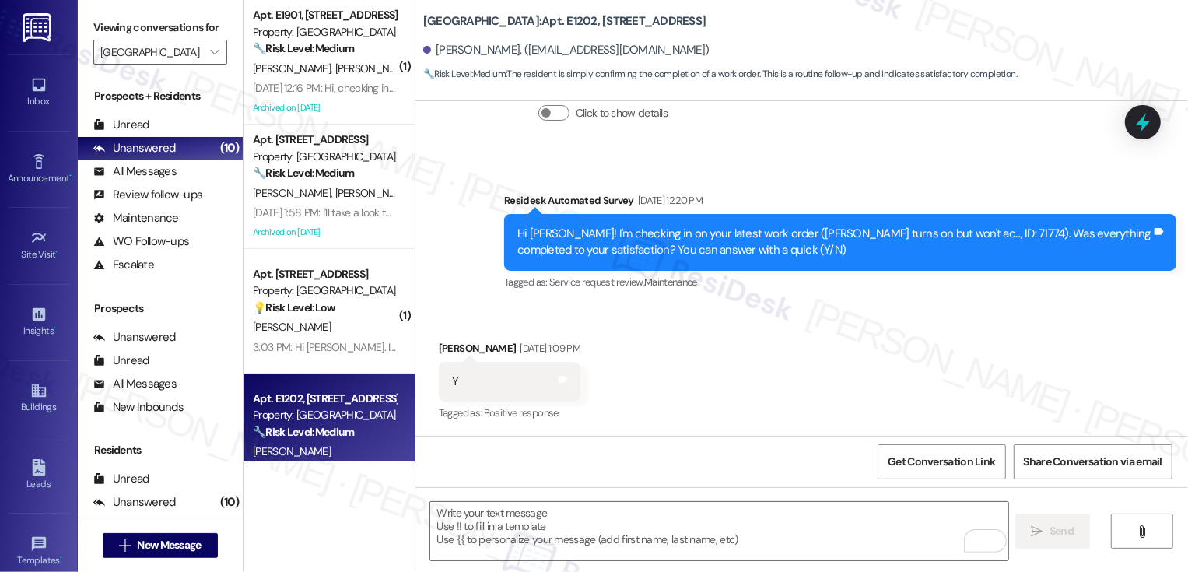
scroll to position [465, 0]
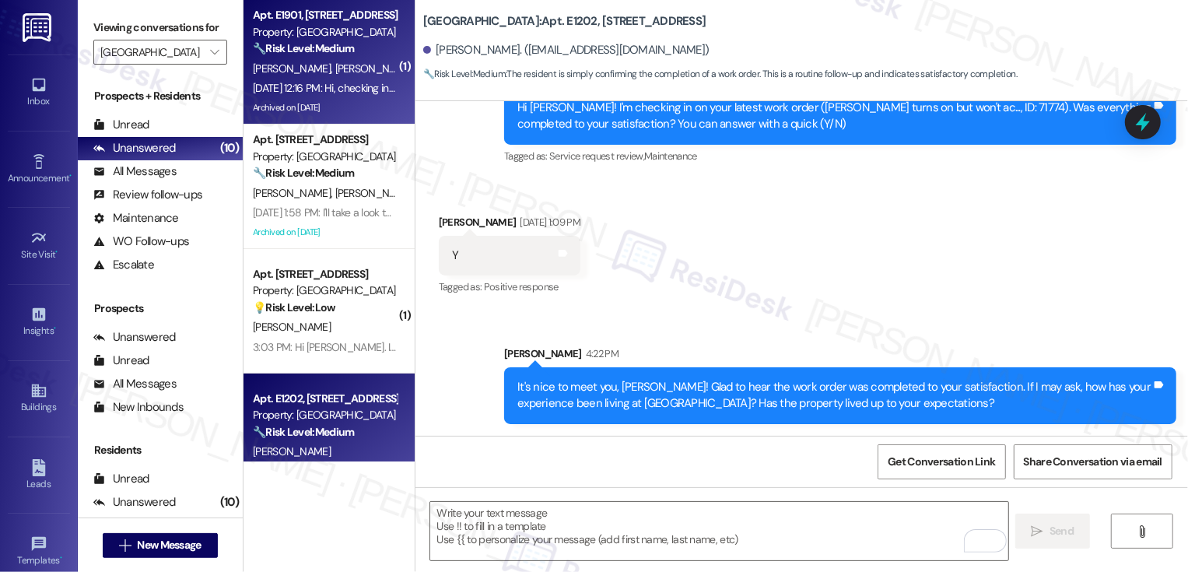
click at [335, 77] on div "J. Kolsin A. Fung" at bounding box center [324, 68] width 147 height 19
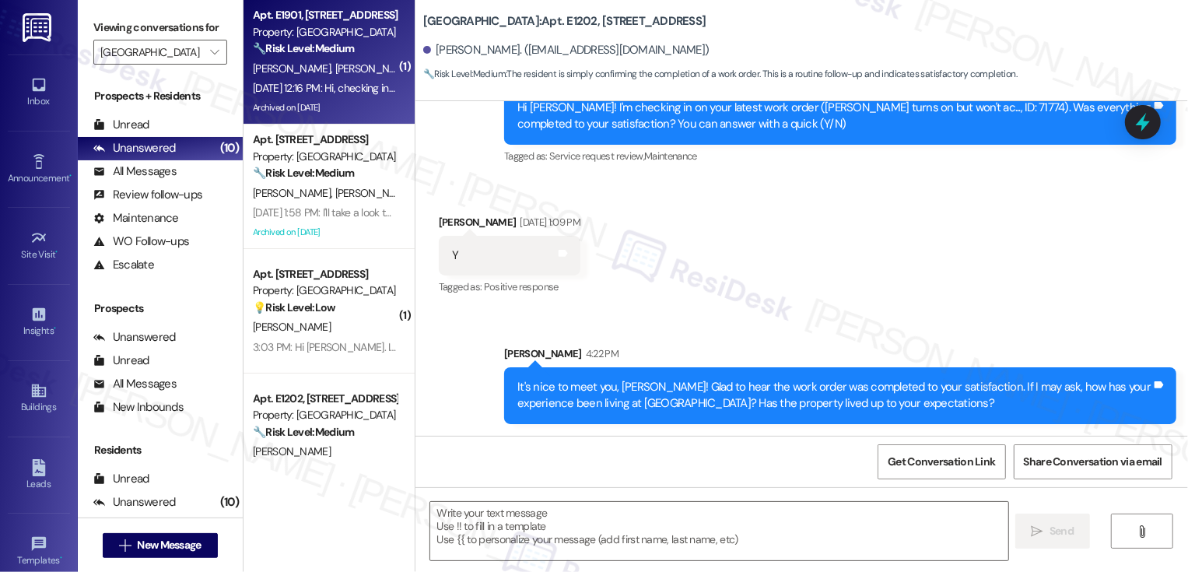
type textarea "Fetching suggested responses. Please feel free to read through the conversation…"
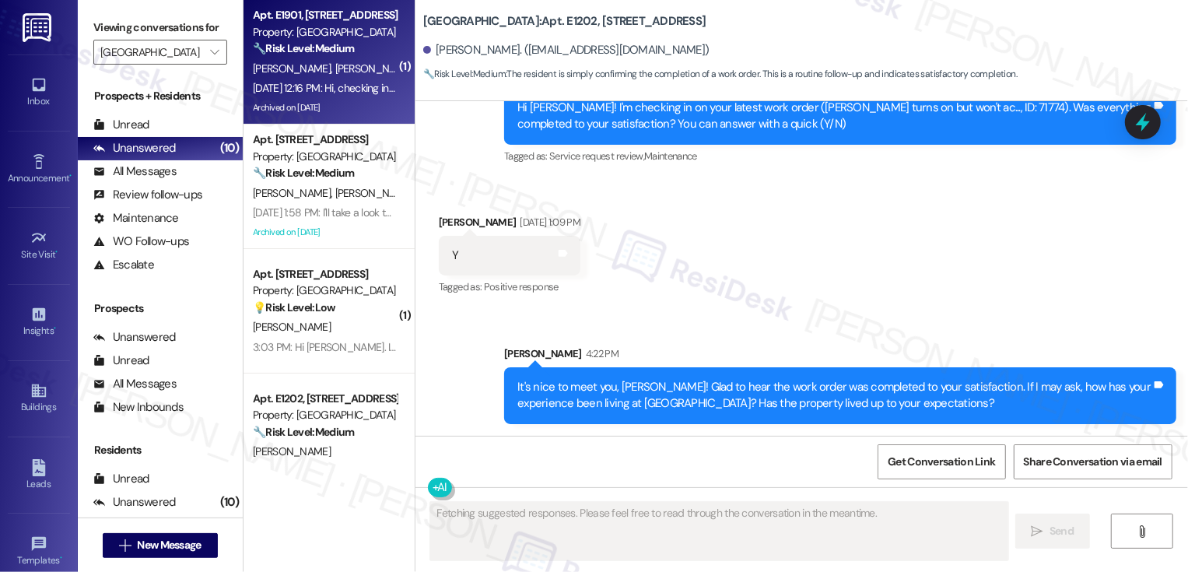
click at [335, 77] on div "J. Kolsin A. Fung" at bounding box center [324, 68] width 147 height 19
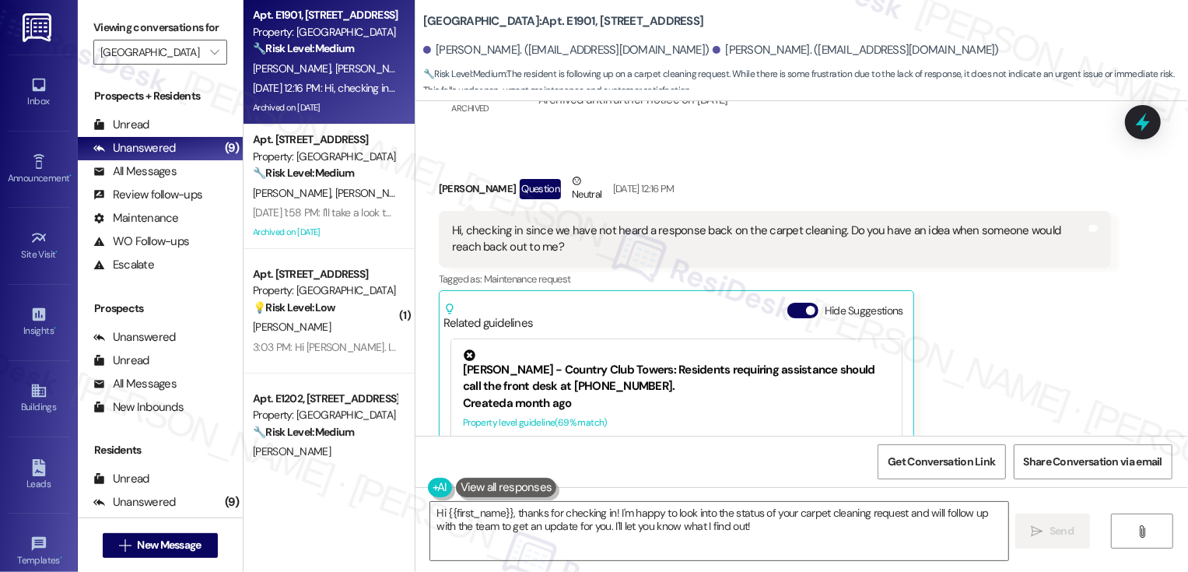
scroll to position [1588, 0]
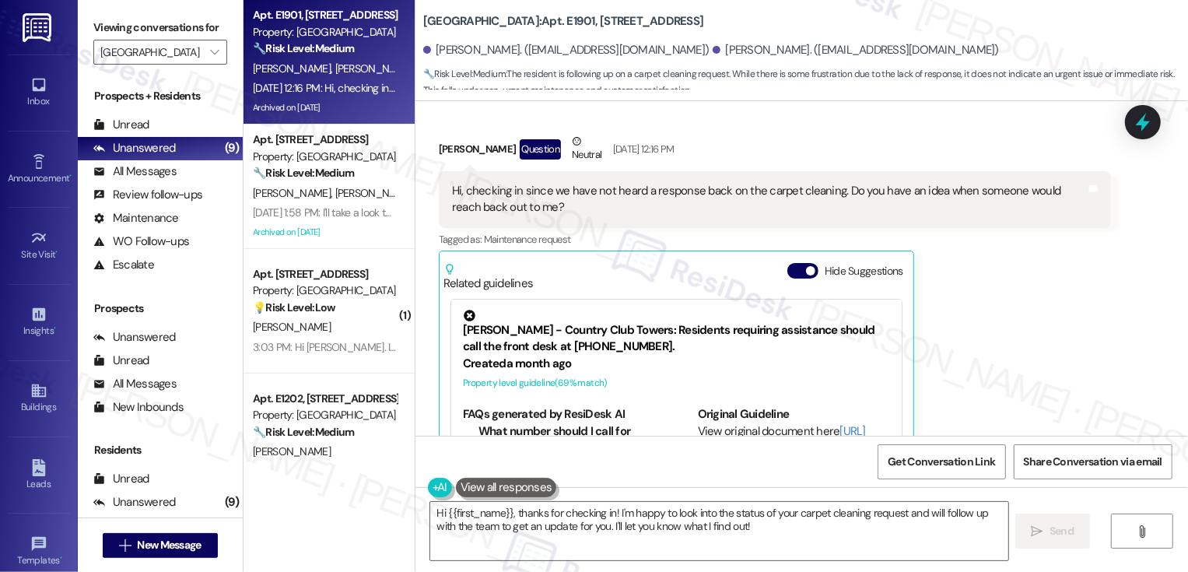
click at [445, 133] on div "Adrienne Fung Question Neutral Aug 14, 2025 at 12:16 PM" at bounding box center [775, 152] width 672 height 38
copy div "Adrienne"
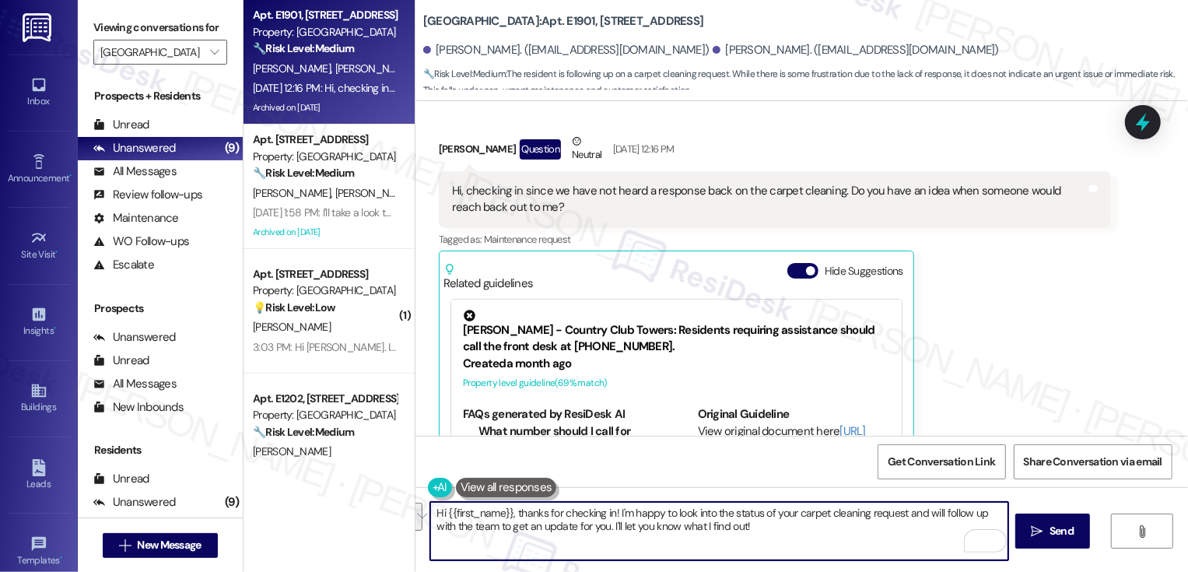
drag, startPoint x: 435, startPoint y: 508, endPoint x: 738, endPoint y: 533, distance: 303.7
click at [738, 534] on textarea "Hi {{first_name}}, thanks for checking in! I'm happy to look into the status of…" at bounding box center [719, 531] width 578 height 58
paste textarea "Adrienne"
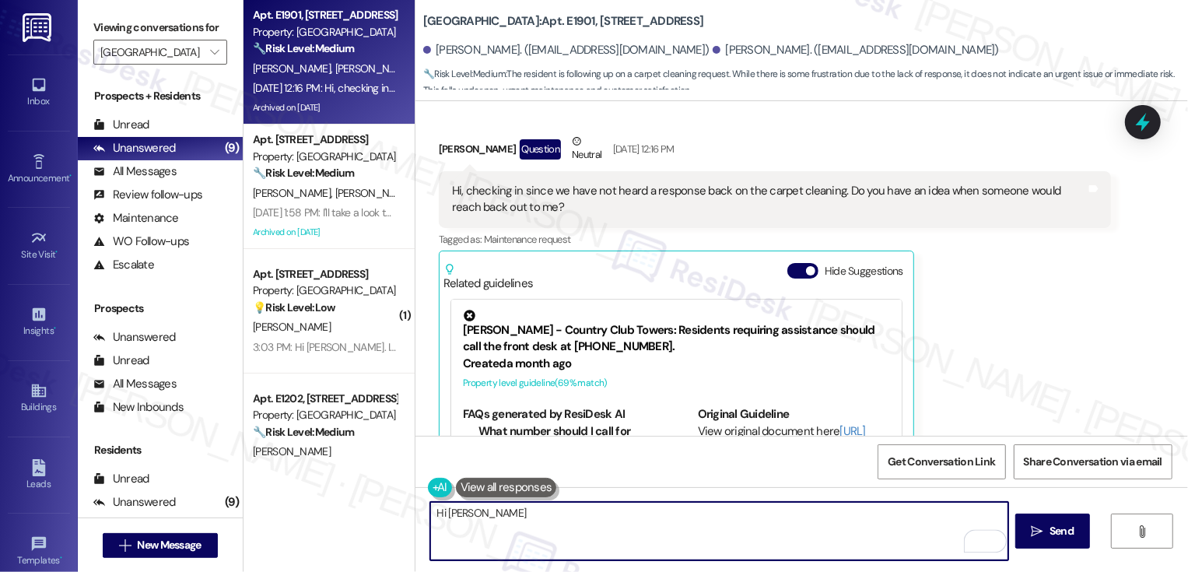
click at [621, 521] on textarea "Hi Adrienne" at bounding box center [719, 531] width 578 height 58
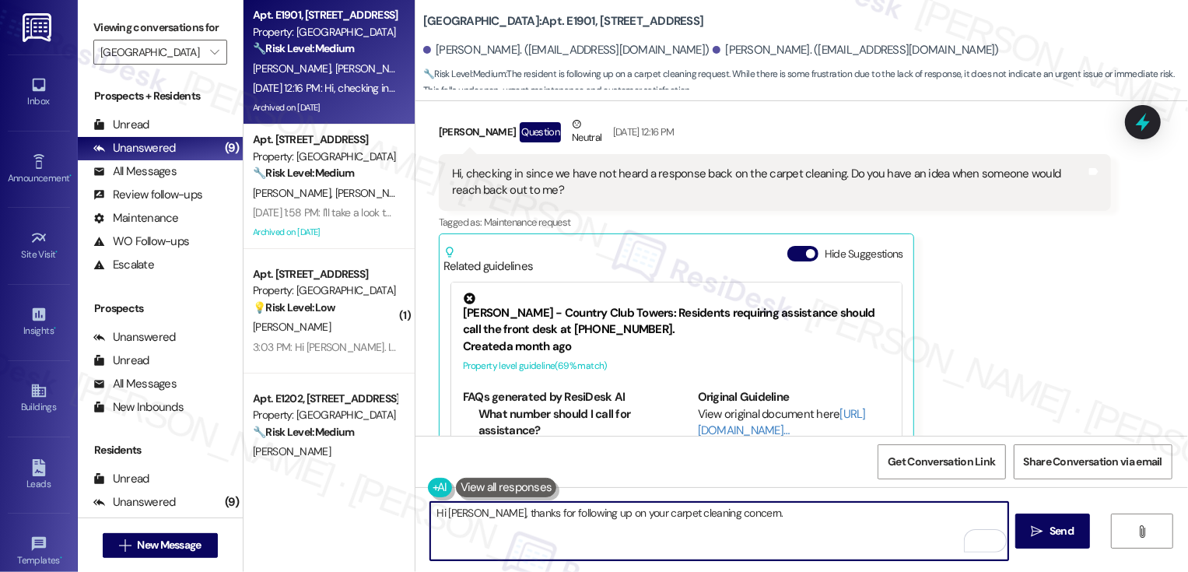
scroll to position [1673, 0]
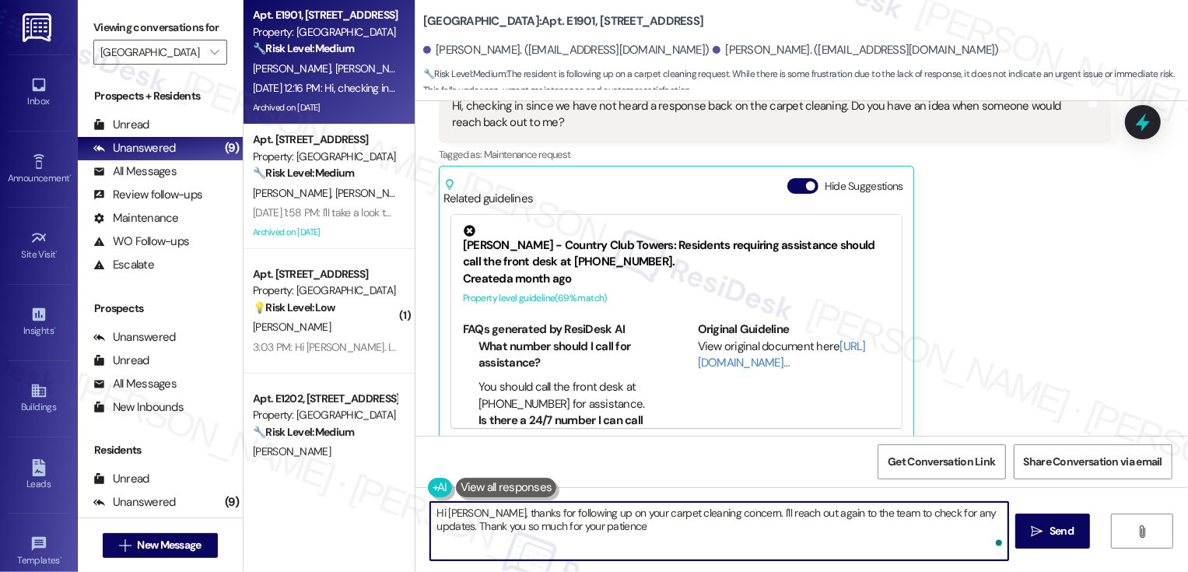
type textarea "Hi Adrienne, thanks for following up on your carpet cleaning concern. I'll reac…"
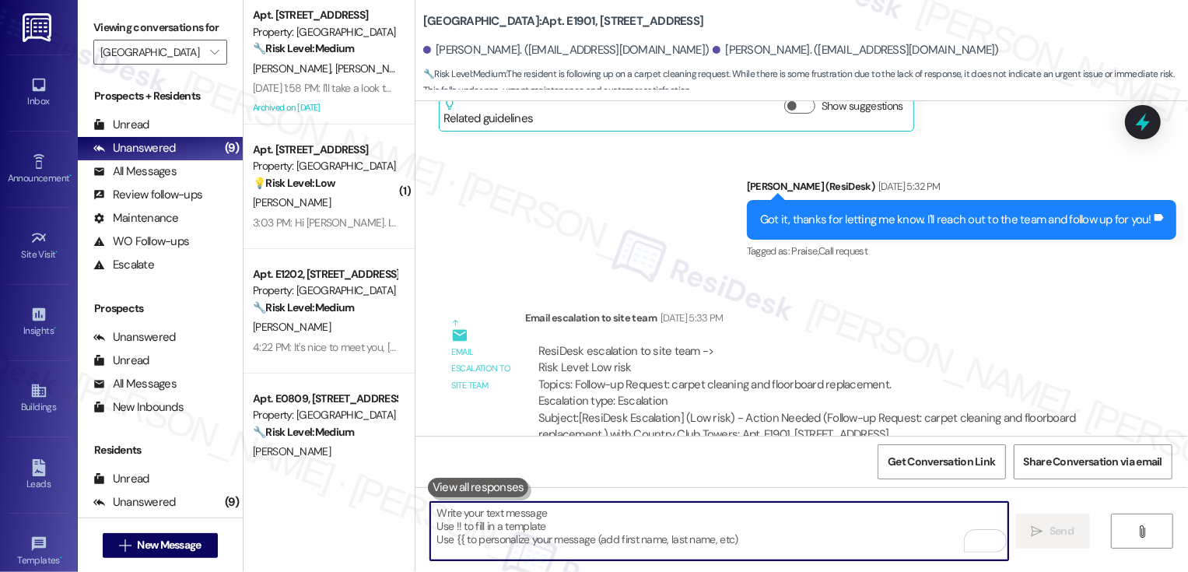
scroll to position [994, 0]
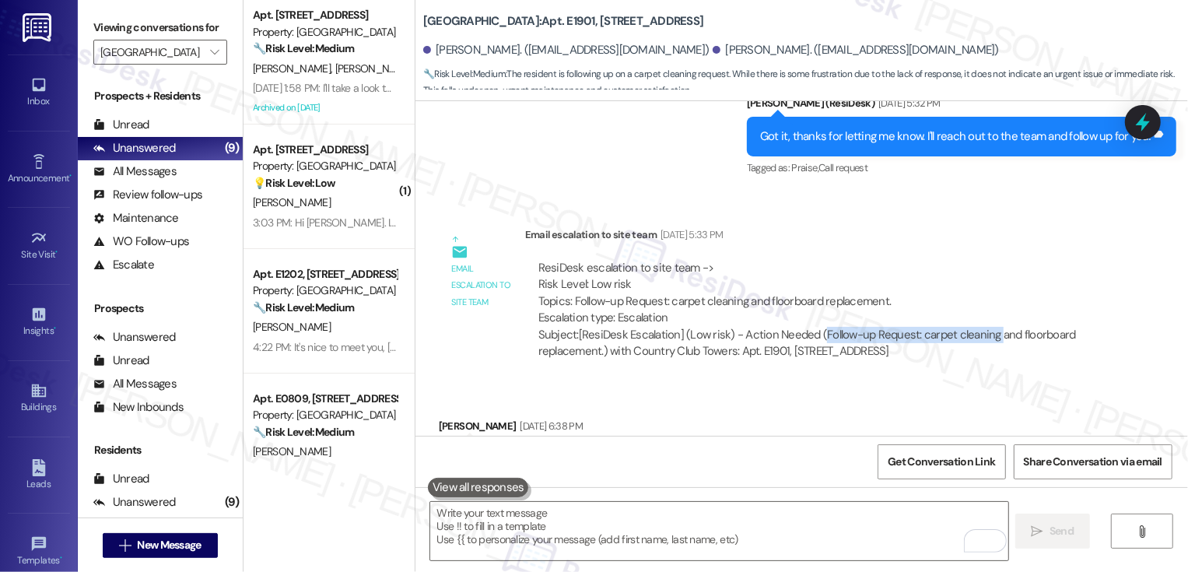
drag, startPoint x: 809, startPoint y: 329, endPoint x: 982, endPoint y: 329, distance: 172.7
click at [983, 329] on div "Subject: [ResiDesk Escalation] (Low risk) - Action Needed (Follow-up Request: c…" at bounding box center [817, 343] width 559 height 33
copy div "Follow-up Request: carpet cleaning"
click at [969, 307] on div "ResiDesk escalation to site team -> Risk Level: Low risk Topics: Follow-up Requ…" at bounding box center [817, 293] width 559 height 67
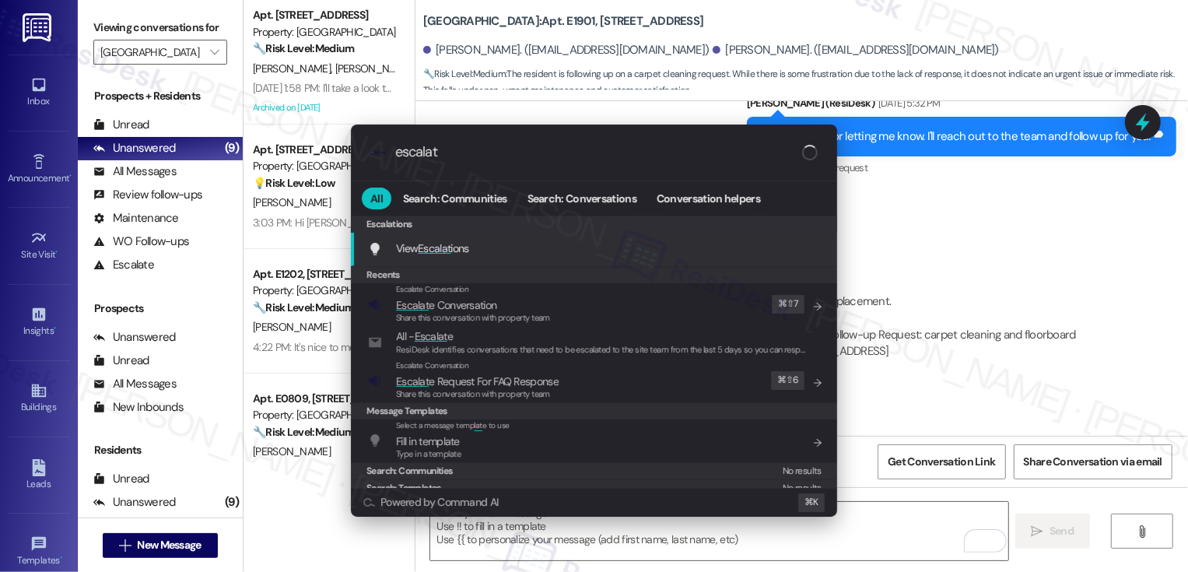
type input "escalate"
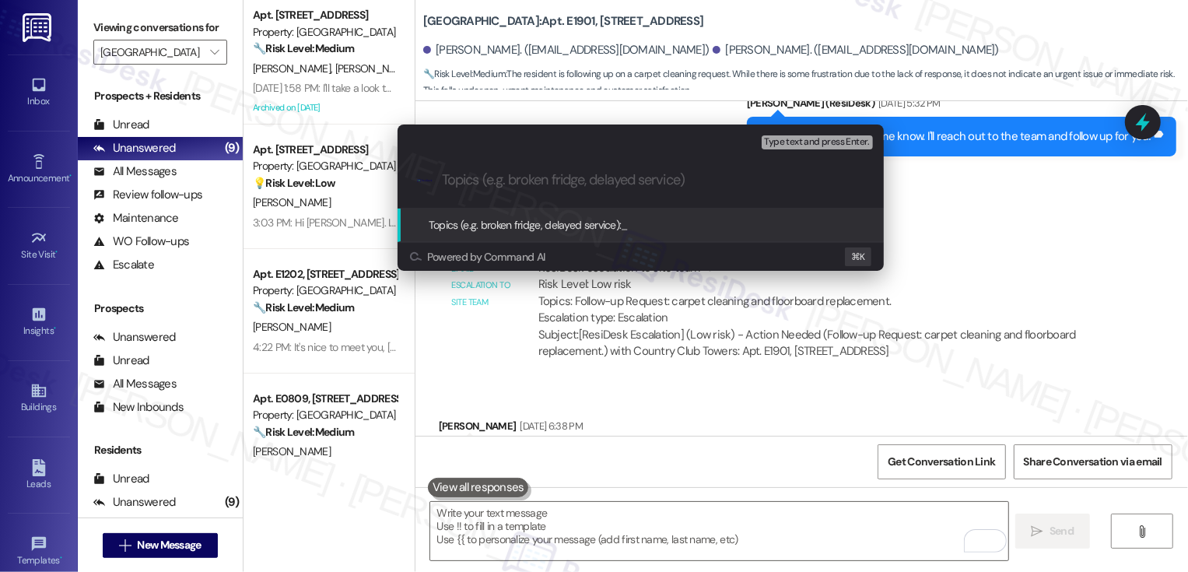
paste input "Follow-up Request: carpet cleaning"
type input "Follow-up Request: carpet cleaning"
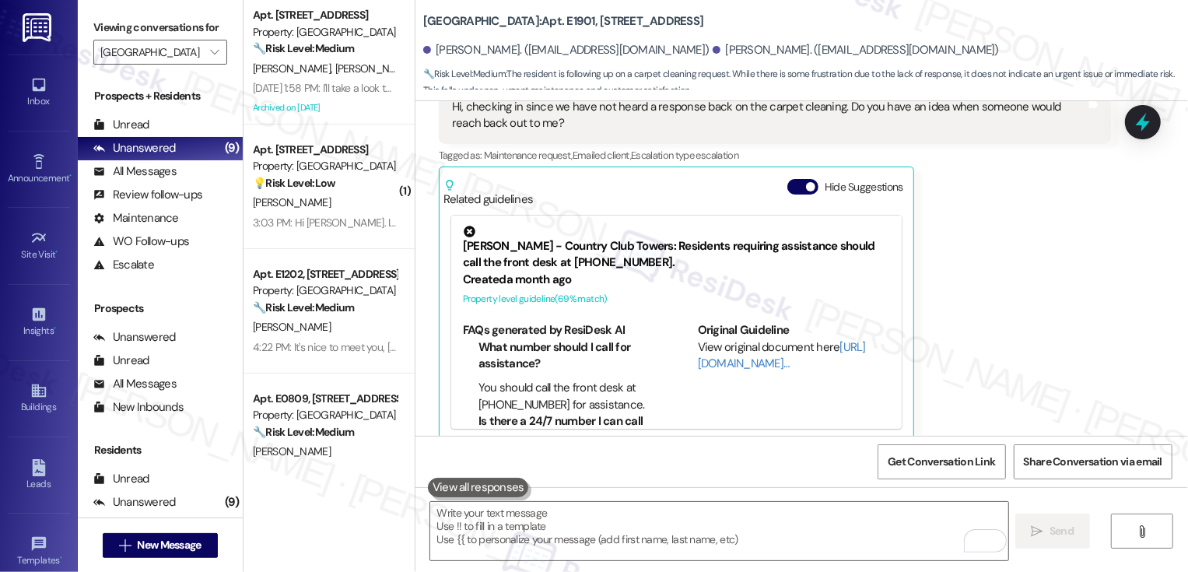
scroll to position [1821, 0]
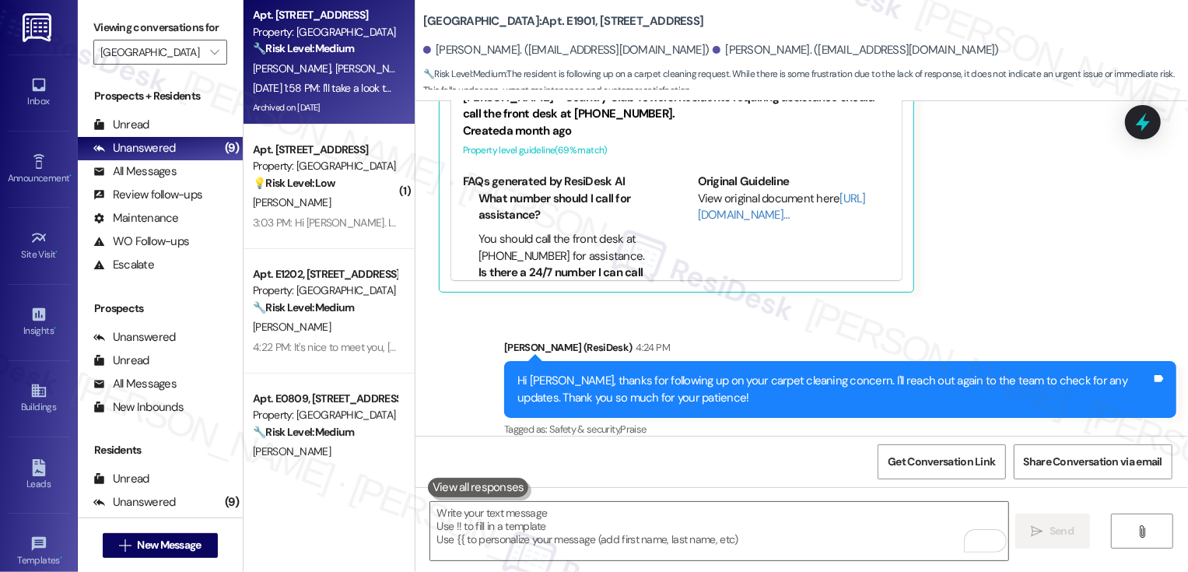
click at [272, 66] on span "[PERSON_NAME]" at bounding box center [294, 68] width 82 height 14
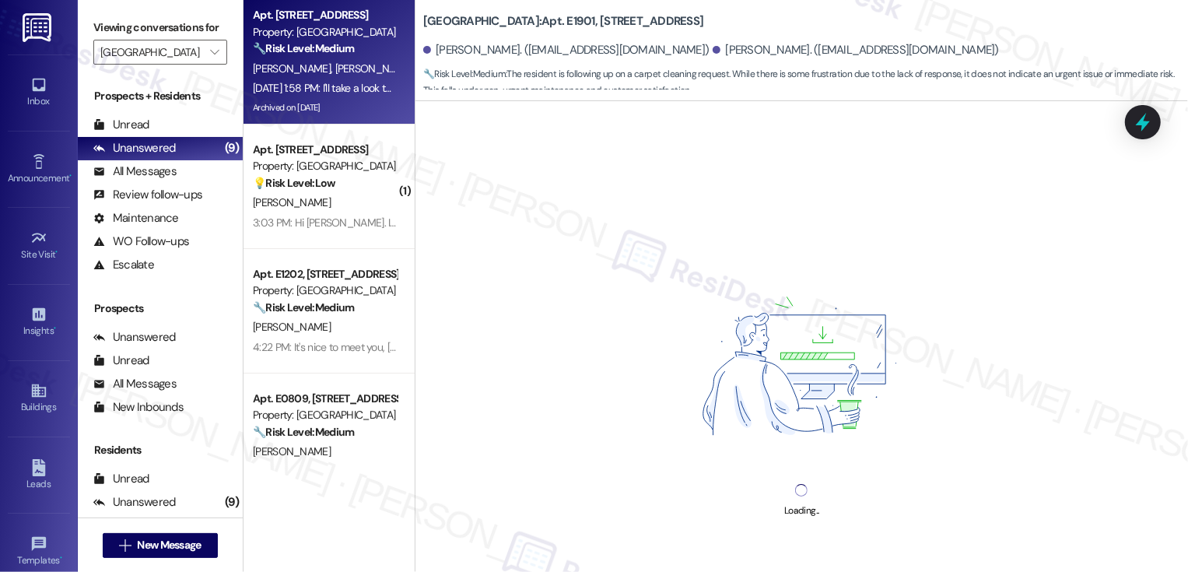
click at [339, 79] on div "Aug 13, 2025 at 1:58 PM: I'll take a look to see if the Pelotons have been repa…" at bounding box center [324, 88] width 147 height 19
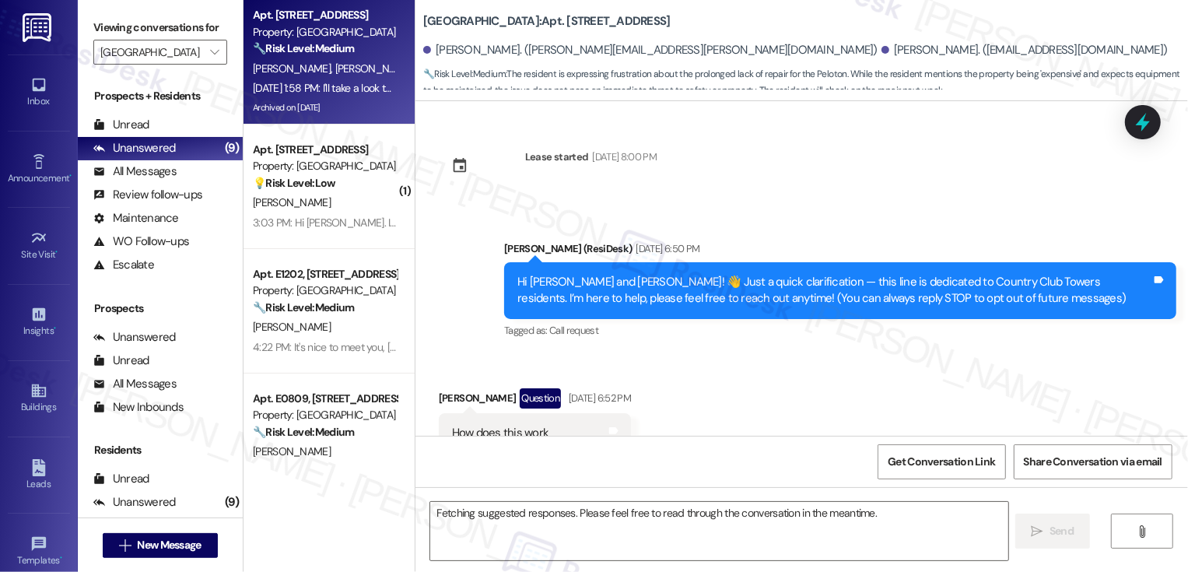
scroll to position [8037, 0]
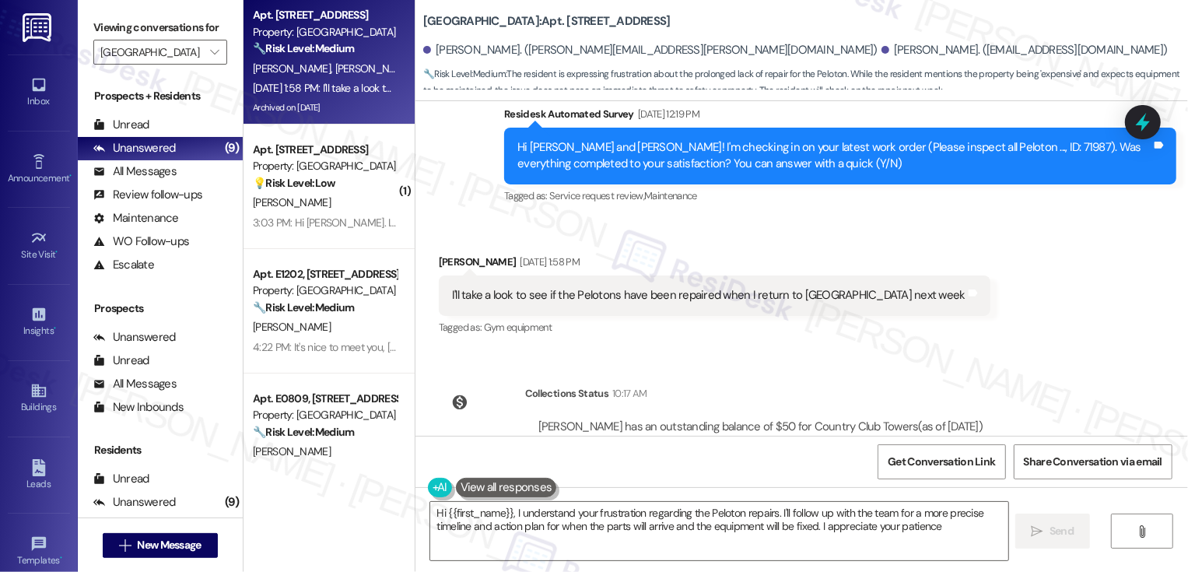
type textarea "Hi {{first_name}}, I understand your frustration regarding the Peloton repairs.…"
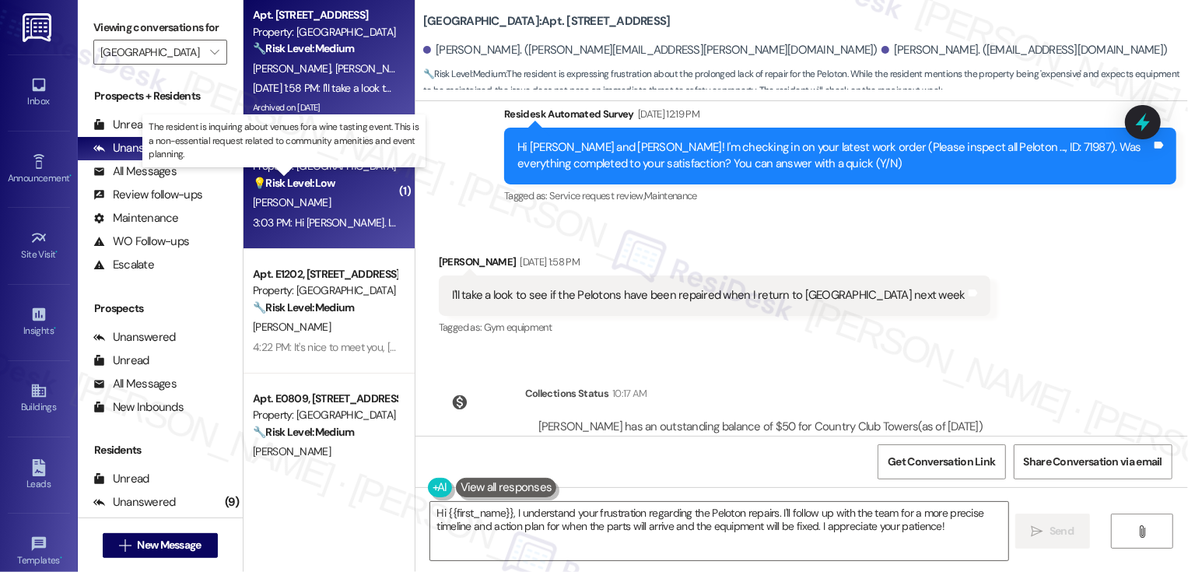
click at [317, 181] on strong "💡 Risk Level: Low" at bounding box center [294, 183] width 82 height 14
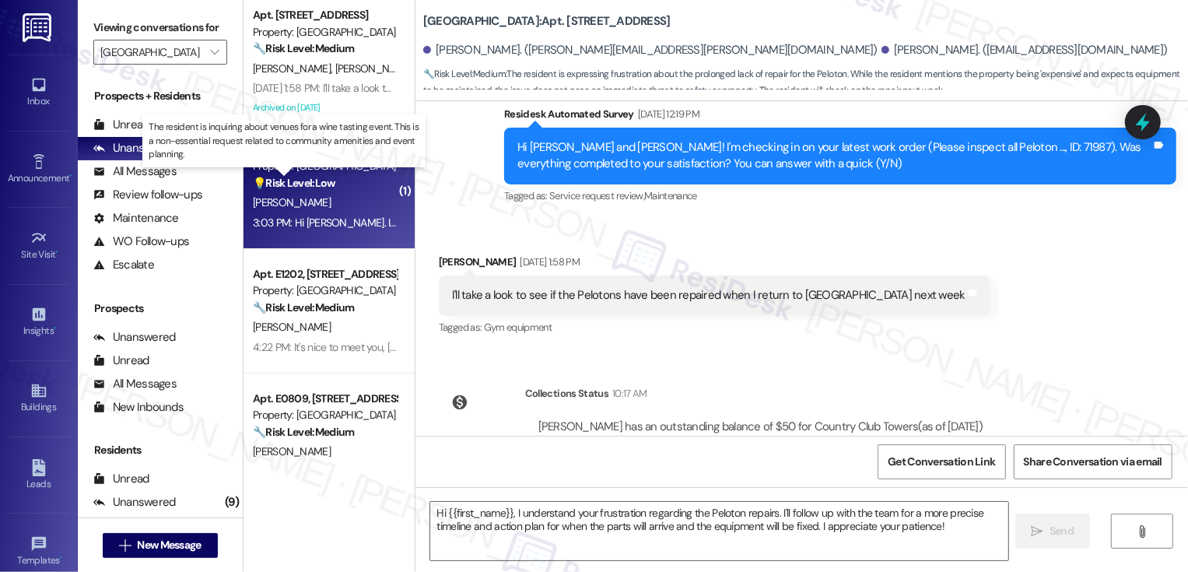
click at [317, 181] on strong "💡 Risk Level: Low" at bounding box center [294, 183] width 82 height 14
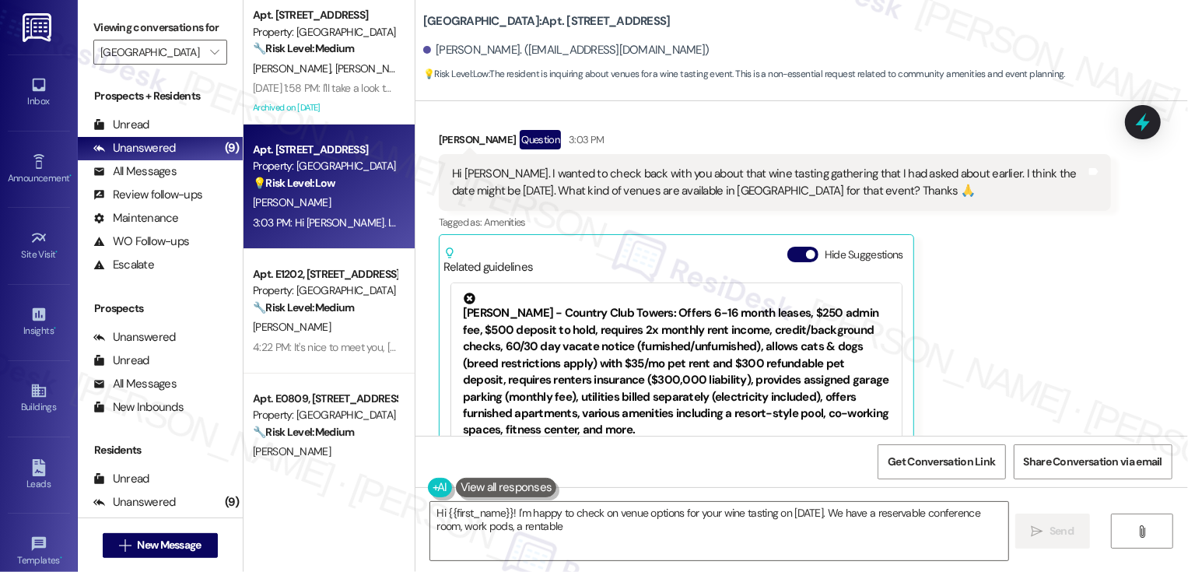
scroll to position [4733, 0]
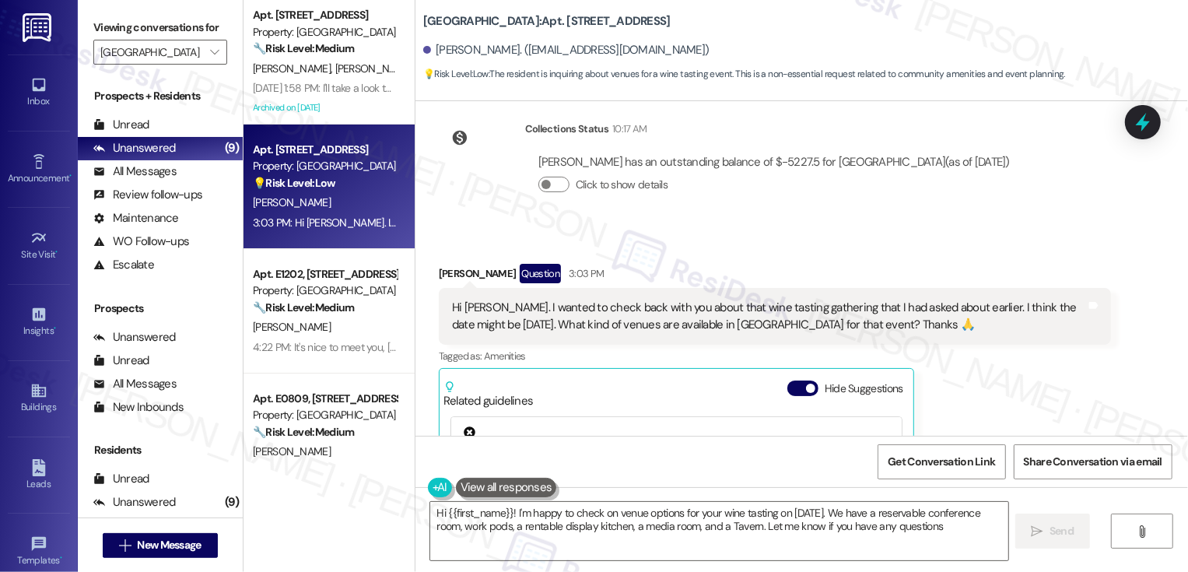
type textarea "Hi {{first_name}}! I'm happy to check on venue options for your wine tasting on…"
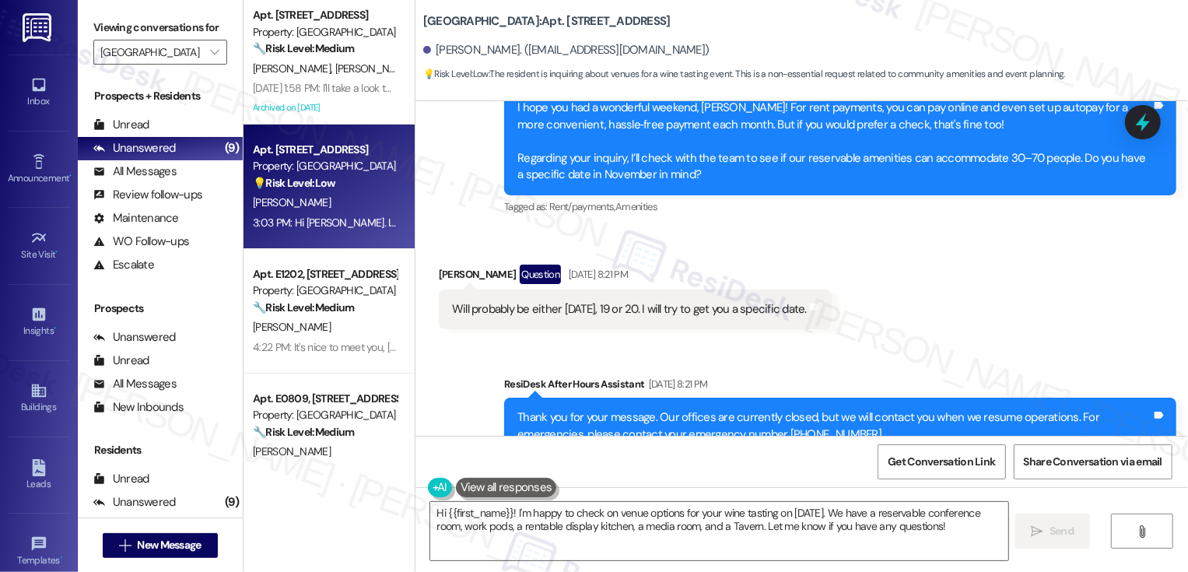
scroll to position [3087, 0]
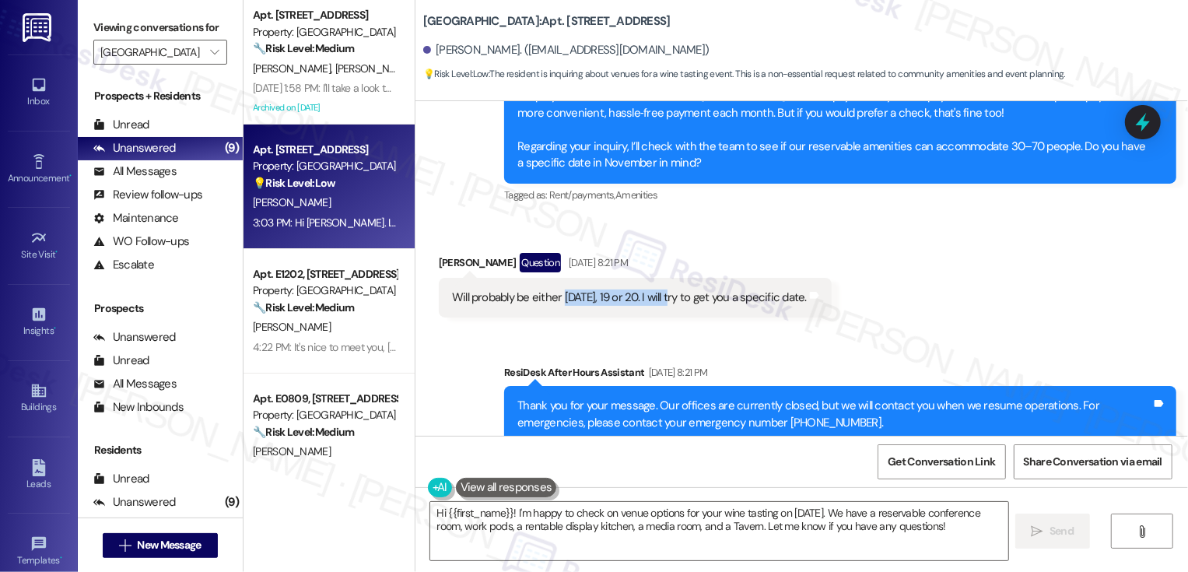
drag, startPoint x: 556, startPoint y: 247, endPoint x: 674, endPoint y: 237, distance: 118.6
click at [674, 289] on div "Will probably be either [DATE], 19 or 20. I will try to get you a specific date." at bounding box center [629, 297] width 355 height 16
copy div "November 17, 18, 19 or 20."
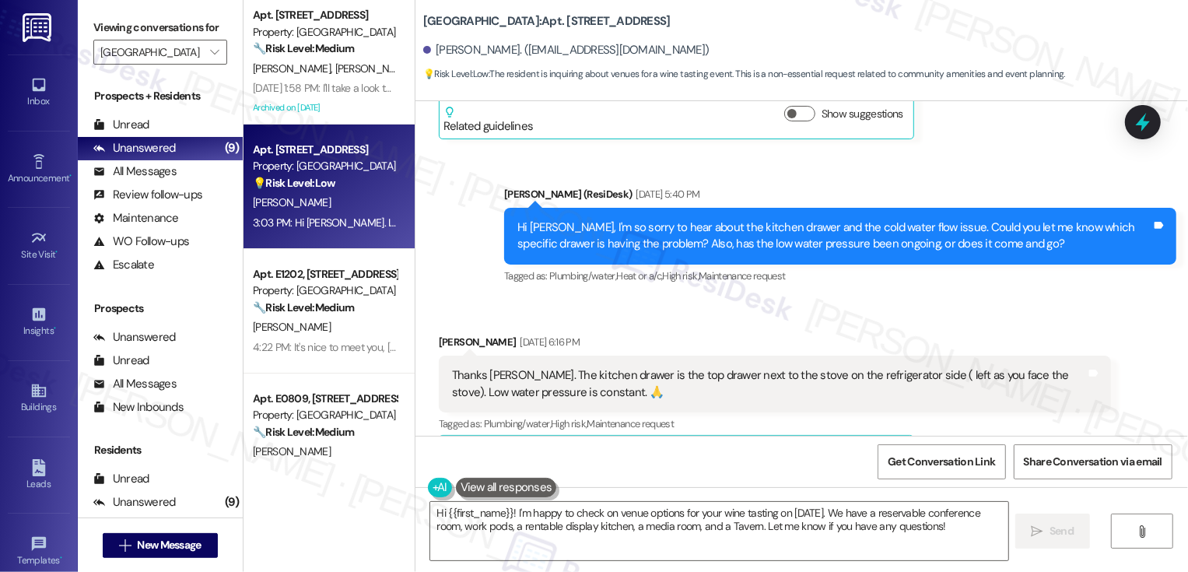
scroll to position [3592, 0]
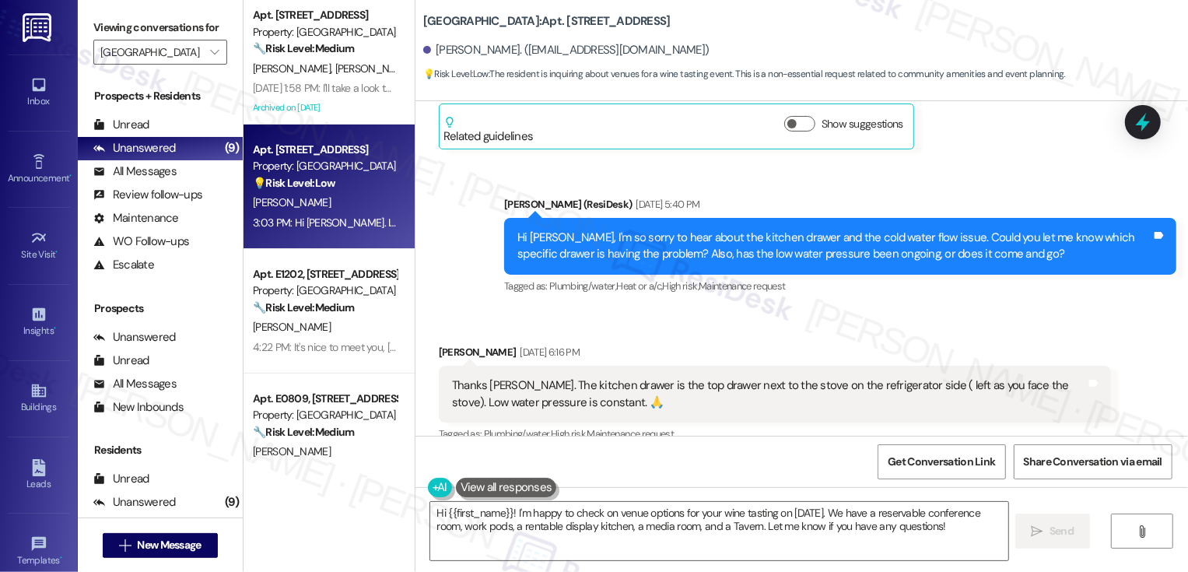
click at [720, 247] on div "Sent via SMS Sarah (ResiDesk) Aug 07, 2025 at 5:40 PM Hi Thomas, I'm so sorry t…" at bounding box center [841, 246] width 696 height 124
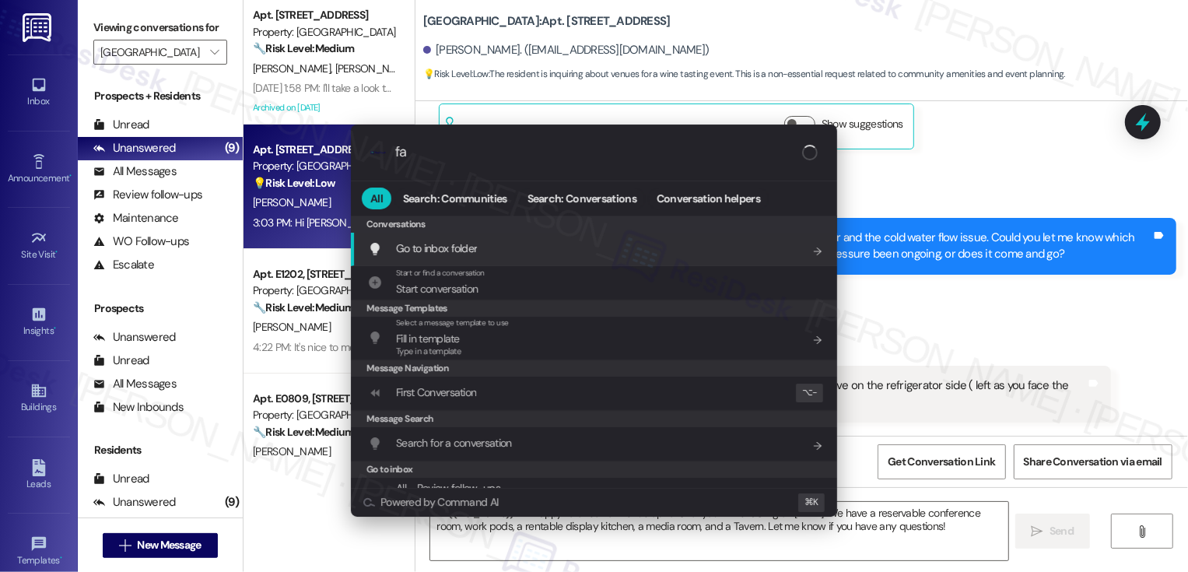
type input "faq"
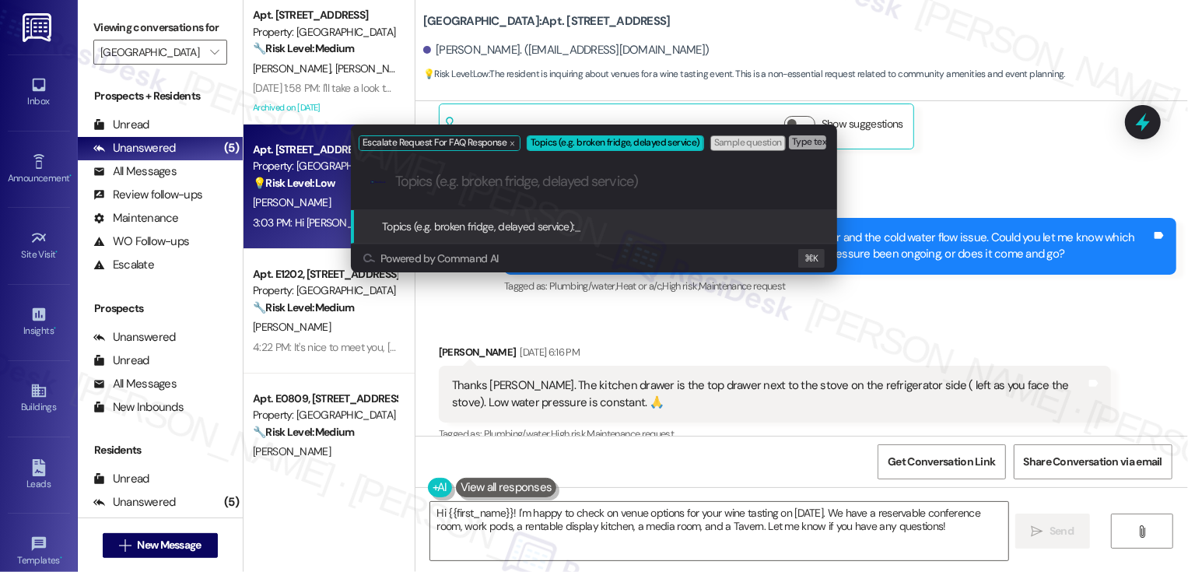
paste input "November 17, 18, 19 or 20."
click at [395, 179] on input "November 17, 18, 19 or 20" at bounding box center [600, 182] width 410 height 16
click at [747, 184] on input "Wine Tasting event (possible dates: November 17, 18, 19 or 20" at bounding box center [600, 182] width 410 height 16
type input "Wine Tasting event (possible dates: November 17, 18, 19 or 20)"
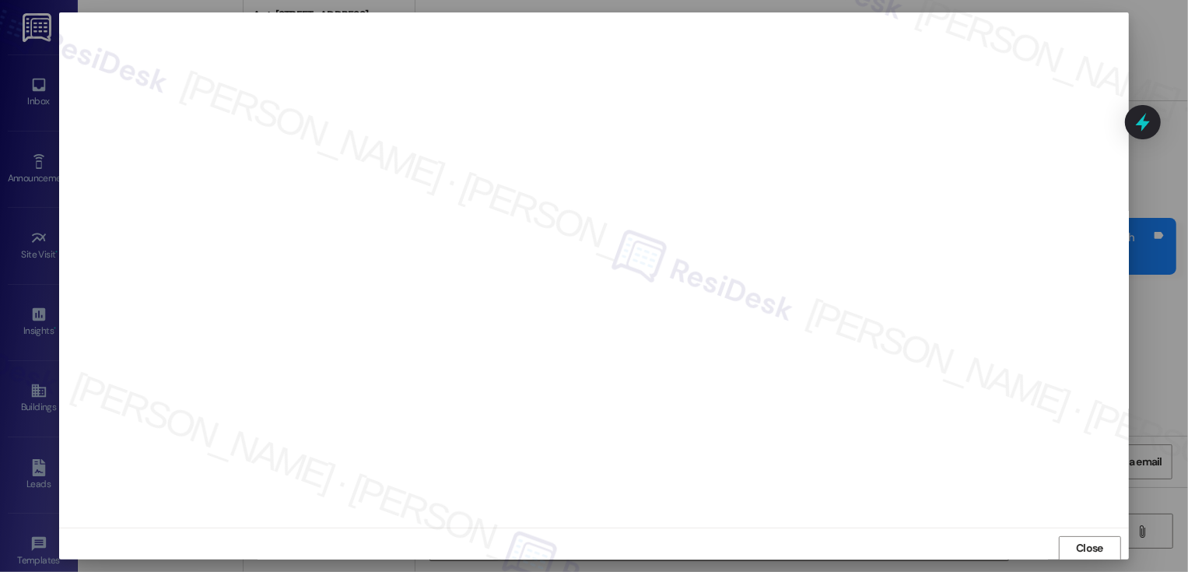
scroll to position [1, 0]
click at [1099, 545] on button "Close" at bounding box center [1090, 547] width 62 height 25
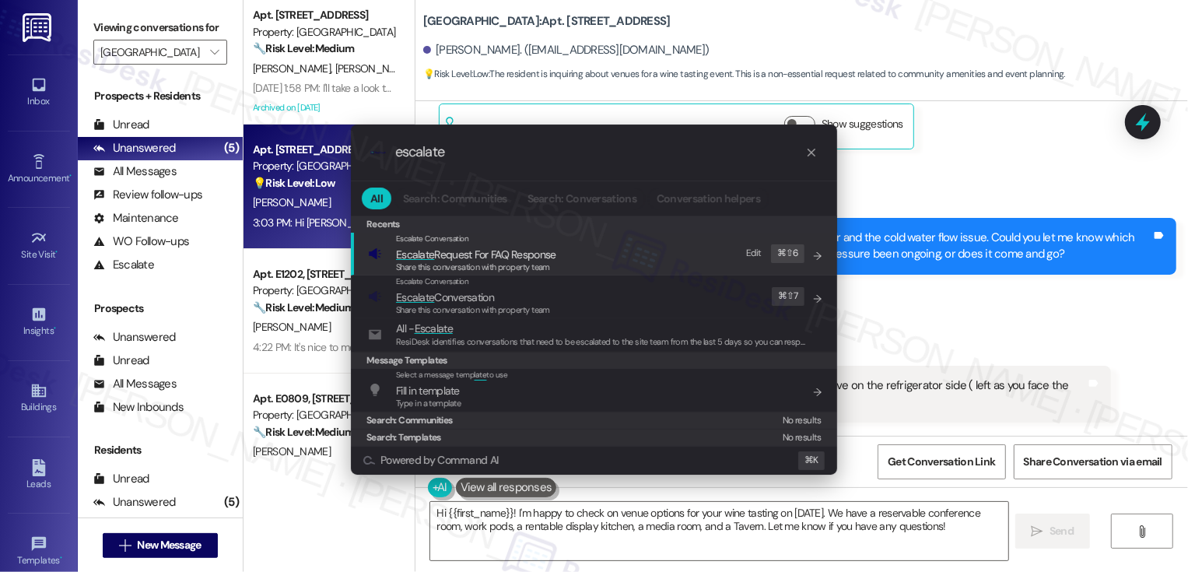
type input "escalate"
click at [531, 261] on div "Share this conversation with property team" at bounding box center [476, 268] width 160 height 14
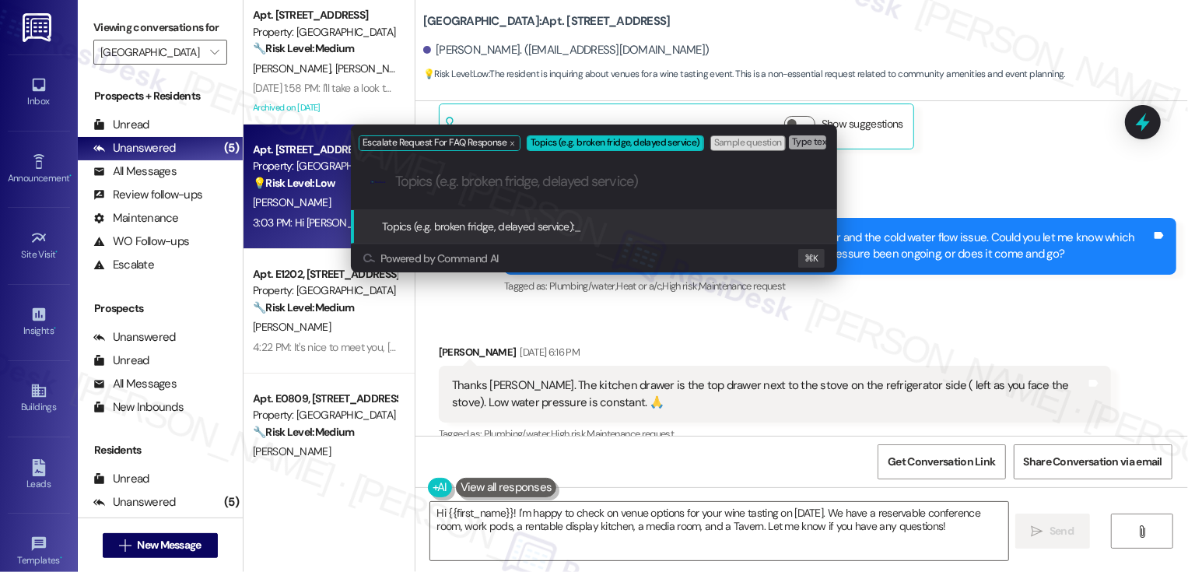
paste input "Wine Tasting event (possible dates: November 17, 18, 19 or 20)"
type input "Wine Tasting event (possible dates: November 17, 18, 19 or 20)"
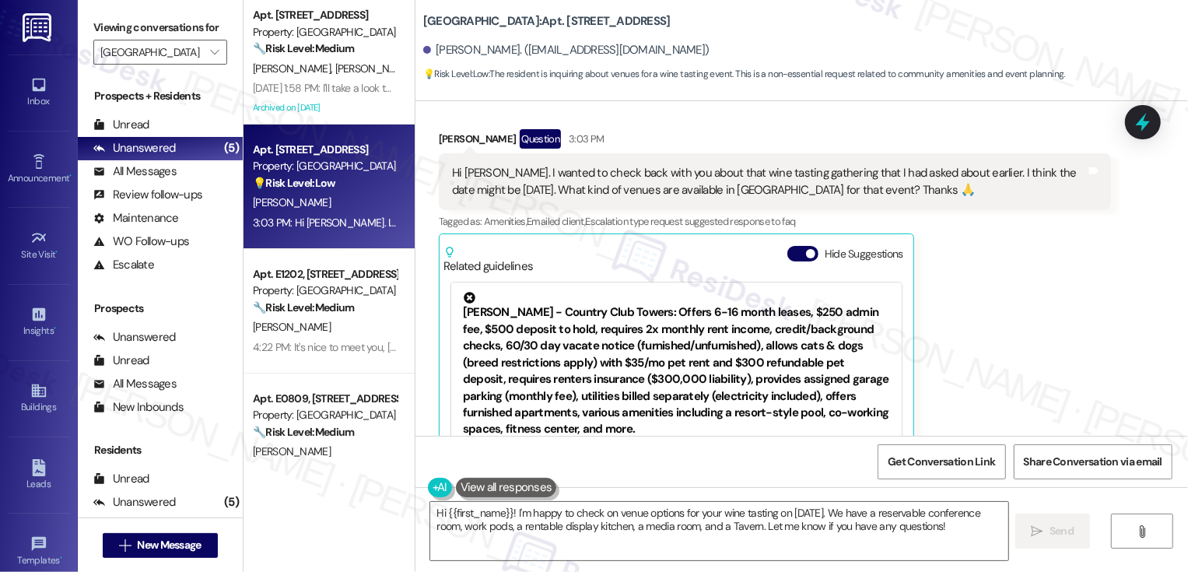
scroll to position [4793, 0]
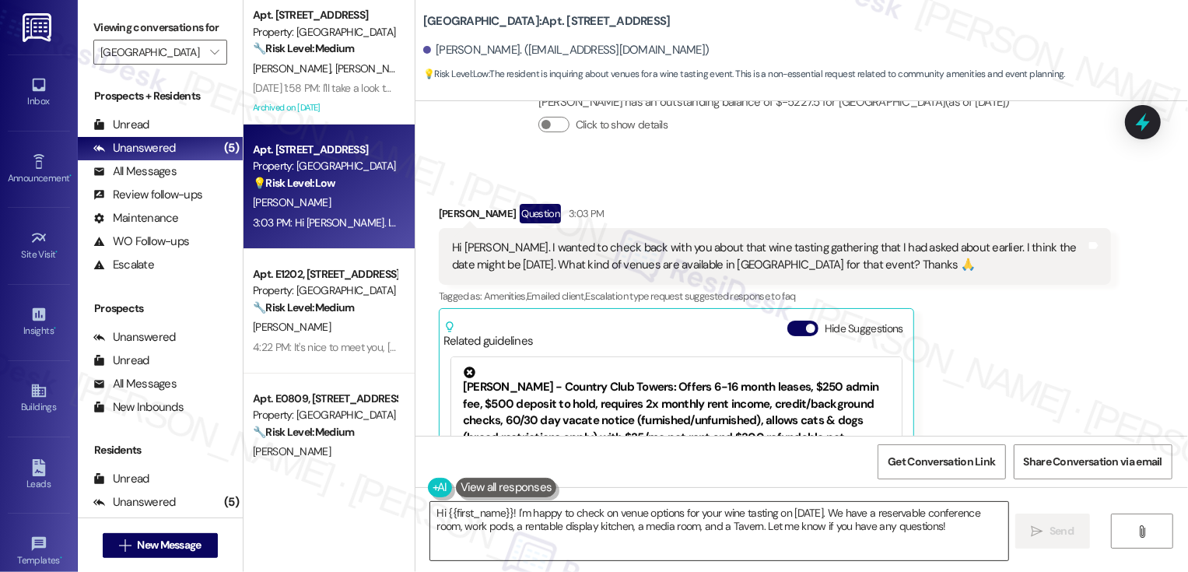
click at [643, 530] on textarea "Hi {{first_name}}! I'm happy to check on venue options for your wine tasting on…" at bounding box center [719, 531] width 578 height 58
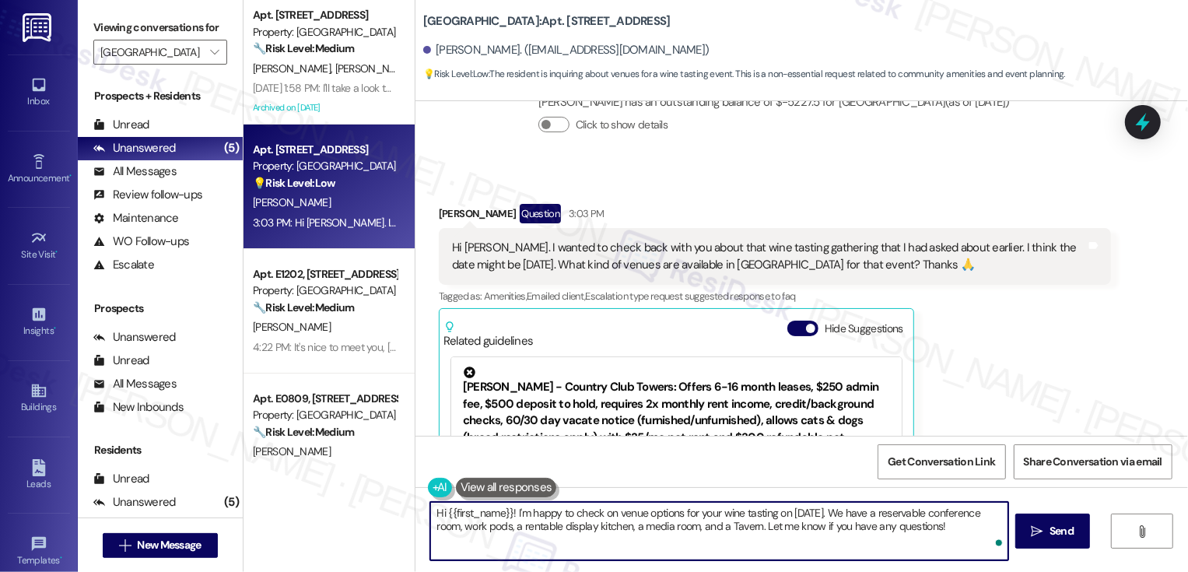
drag, startPoint x: 512, startPoint y: 512, endPoint x: 543, endPoint y: 527, distance: 34.5
click at [542, 527] on textarea "Hi {{first_name}}! I'm happy to check on venue options for your wine tasting on…" at bounding box center [719, 531] width 578 height 58
click at [549, 528] on textarea "Hi {{first_name}}! I'm happy to check on venue options for your wine tasting on…" at bounding box center [719, 531] width 578 height 58
drag, startPoint x: 510, startPoint y: 511, endPoint x: 546, endPoint y: 551, distance: 54.0
click at [546, 551] on textarea "Hi {{first_name}}! I'm happy to check on venue options for your wine tasting on…" at bounding box center [719, 531] width 578 height 58
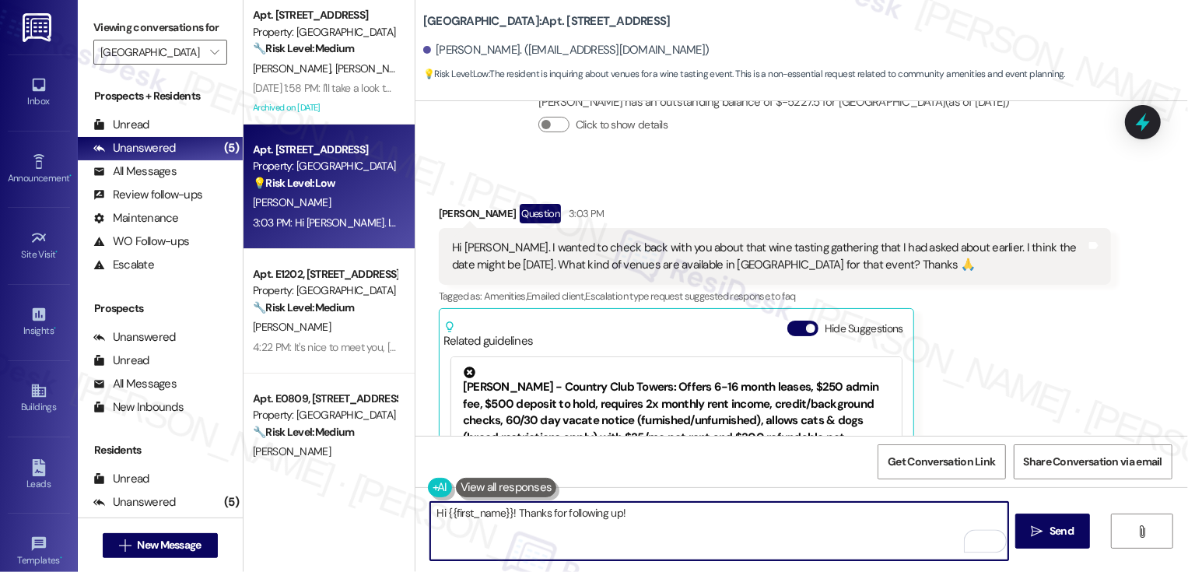
click at [506, 514] on textarea "Hi {{first_name}}! Thanks for following up!" at bounding box center [719, 531] width 578 height 58
click at [633, 528] on textarea "Hi {{first_name}}, thanks for following up!" at bounding box center [719, 531] width 578 height 58
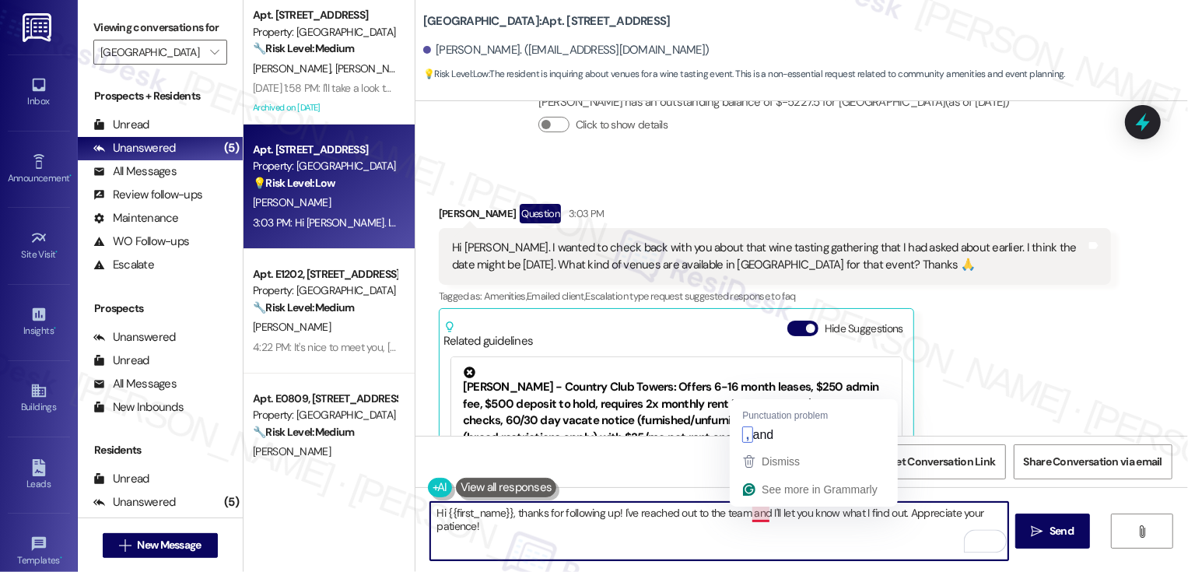
click at [756, 514] on textarea "Hi {{first_name}}, thanks for following up! I've reached out to the team and I'…" at bounding box center [719, 531] width 578 height 58
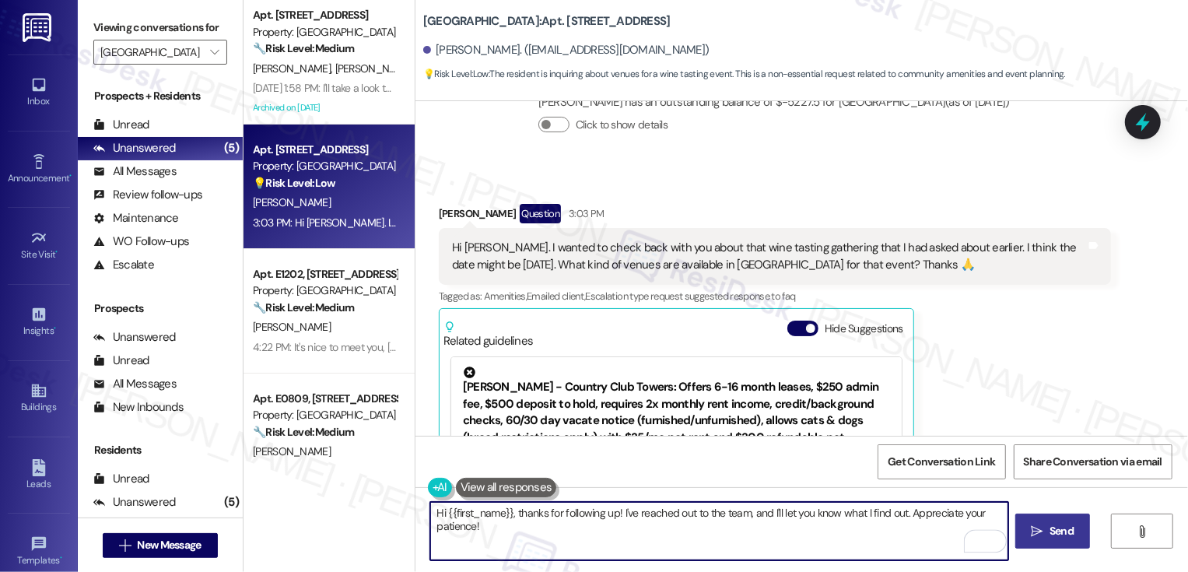
click at [1054, 523] on span "Send" at bounding box center [1062, 531] width 24 height 16
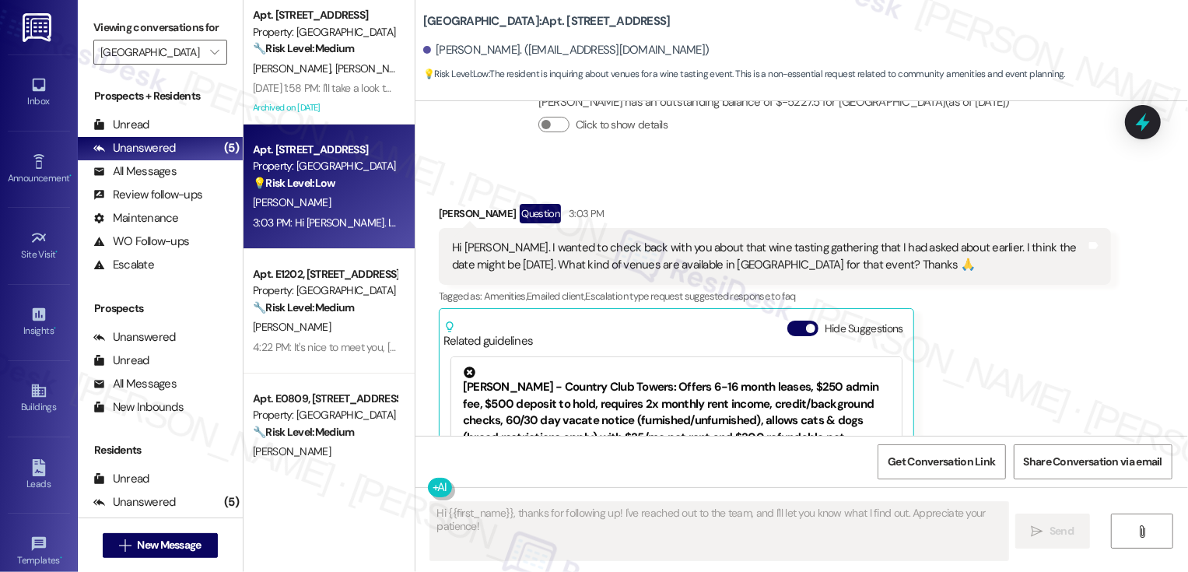
type textarea "Fetching suggested responses. Please feel free to read through the conversation…"
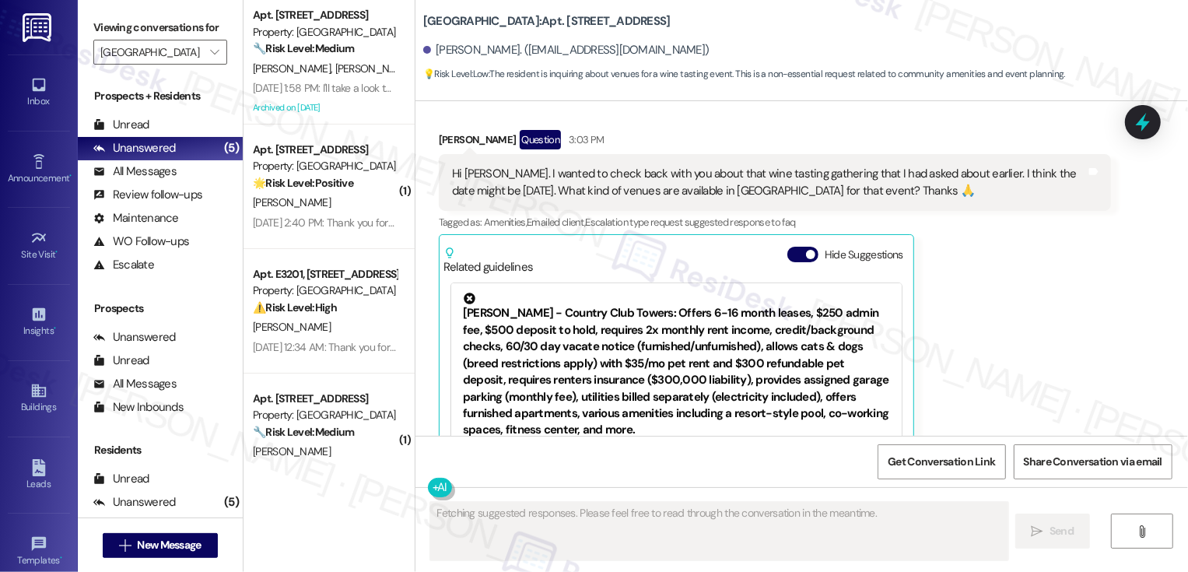
scroll to position [4976, 0]
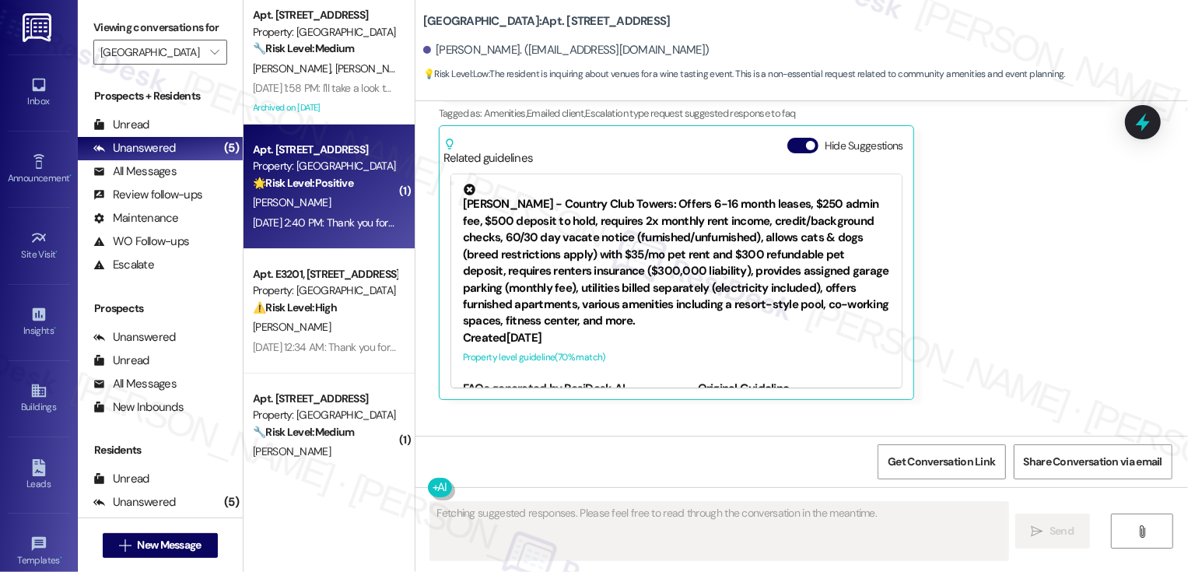
click at [333, 195] on div "[PERSON_NAME]" at bounding box center [324, 202] width 147 height 19
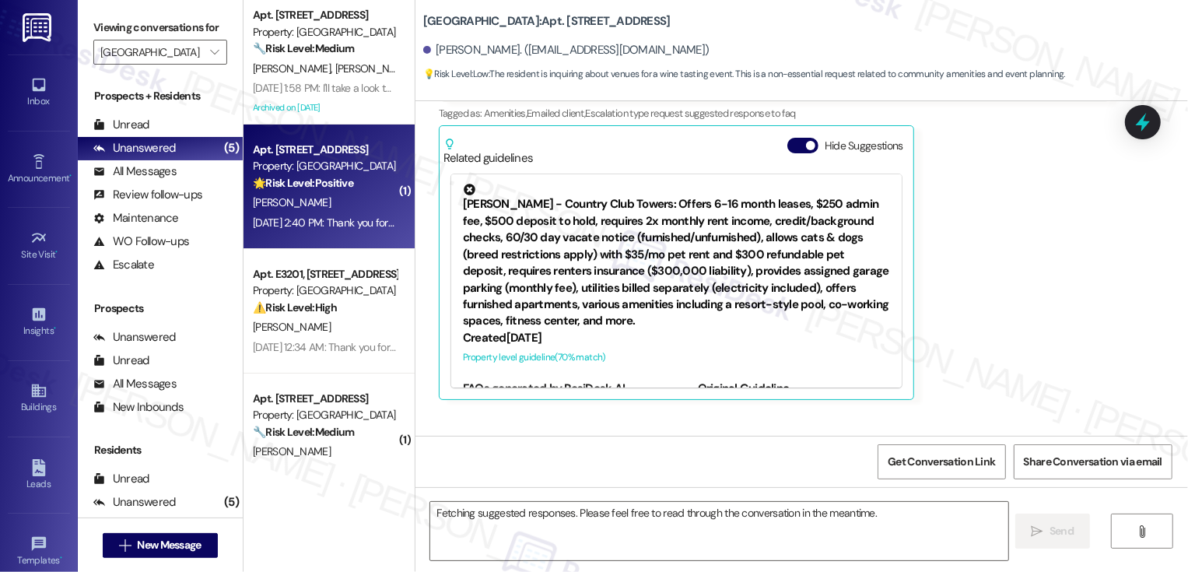
click at [333, 195] on div "[PERSON_NAME]" at bounding box center [324, 202] width 147 height 19
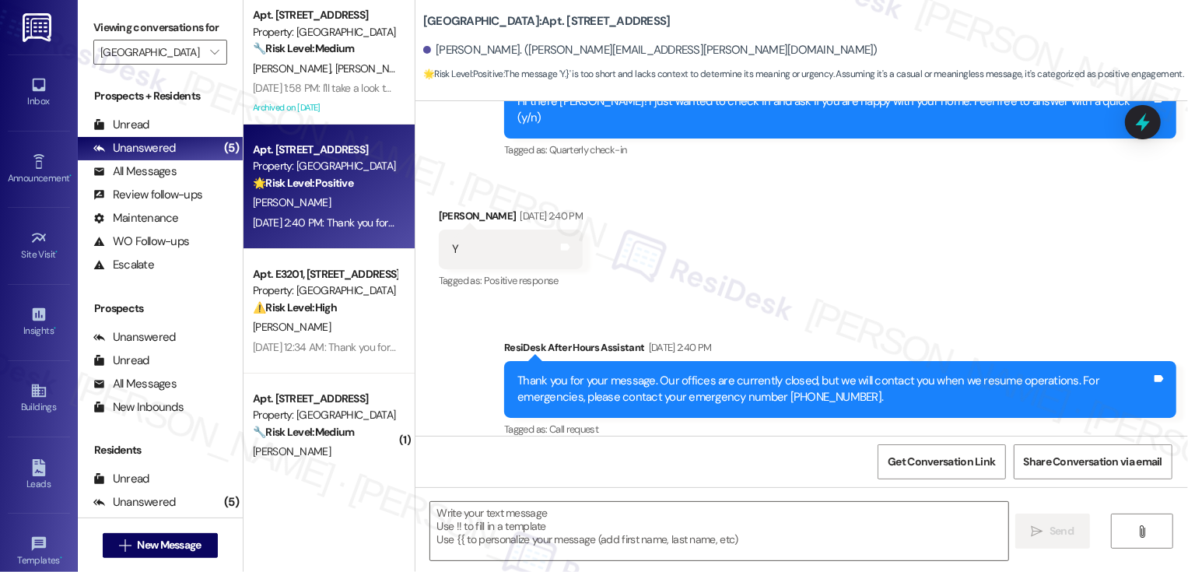
scroll to position [398, 0]
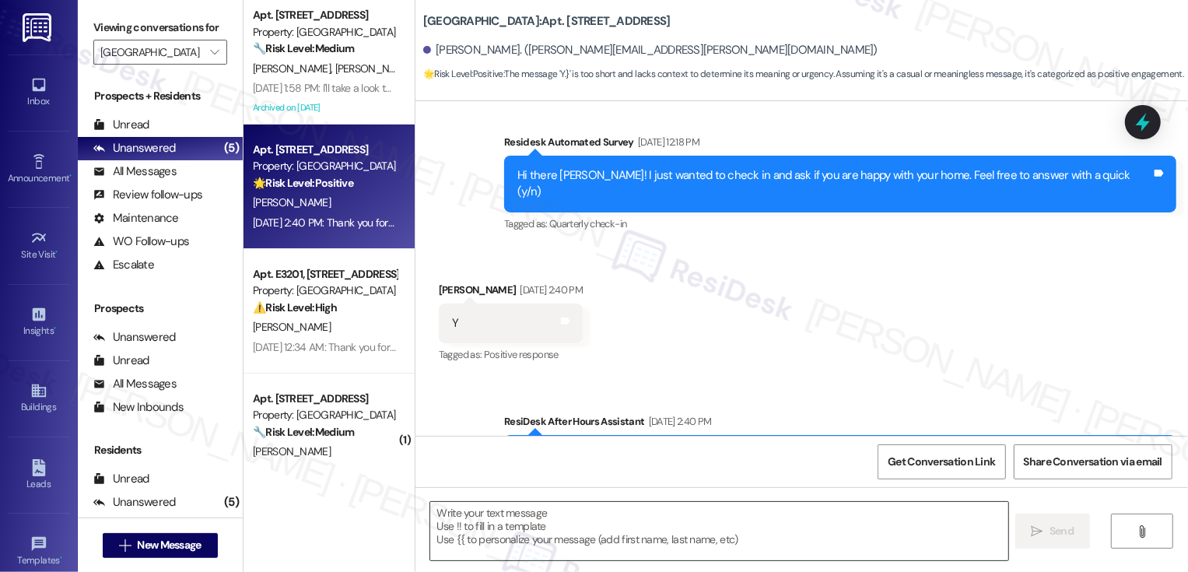
click at [548, 532] on textarea at bounding box center [719, 531] width 578 height 58
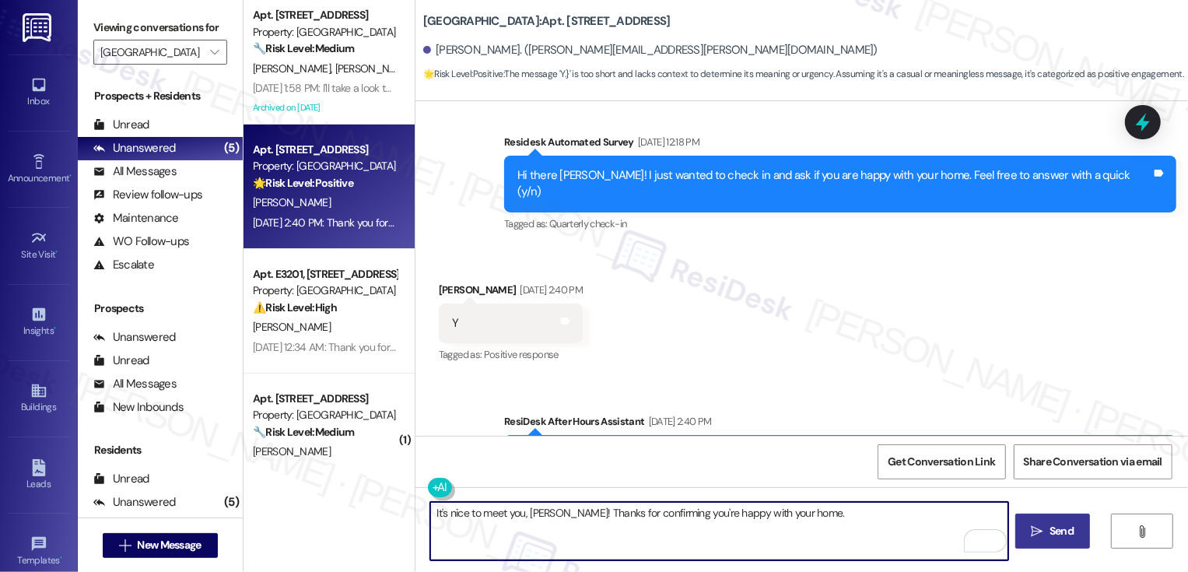
paste textarea "We're always looking to improve. Any ideas on how we can make things better for…"
click at [770, 527] on textarea "It's nice to meet you, Kurt! Thanks for confirming you're happy with your home.…" at bounding box center [719, 531] width 578 height 58
type textarea "It's nice to meet you, Kurt! Thanks for confirming you're happy with your home.…"
click at [1032, 528] on icon "" at bounding box center [1038, 531] width 12 height 12
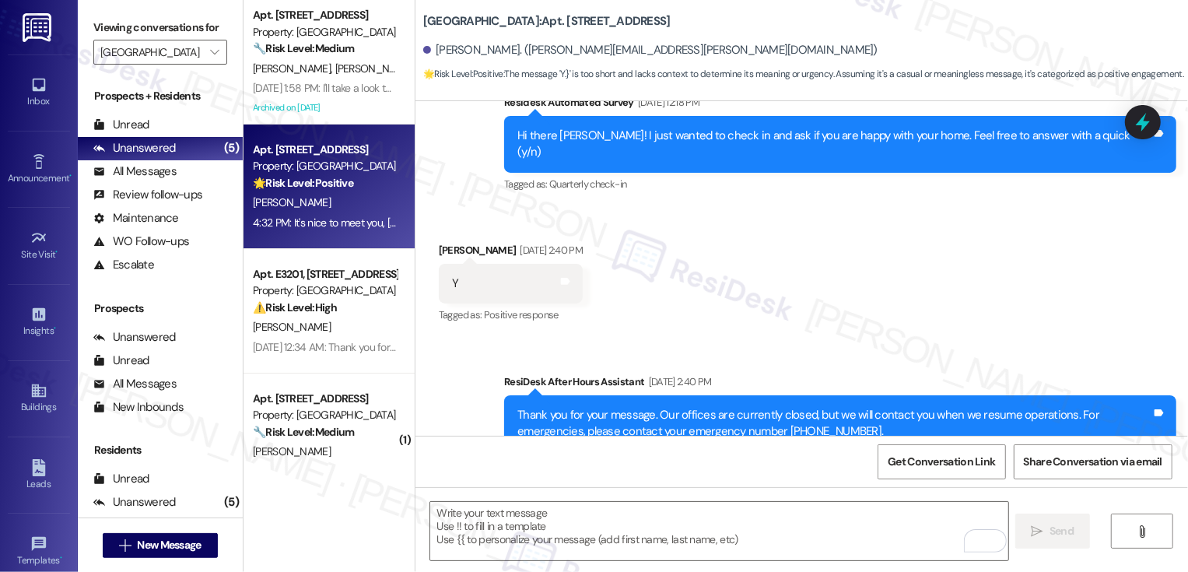
scroll to position [436, 0]
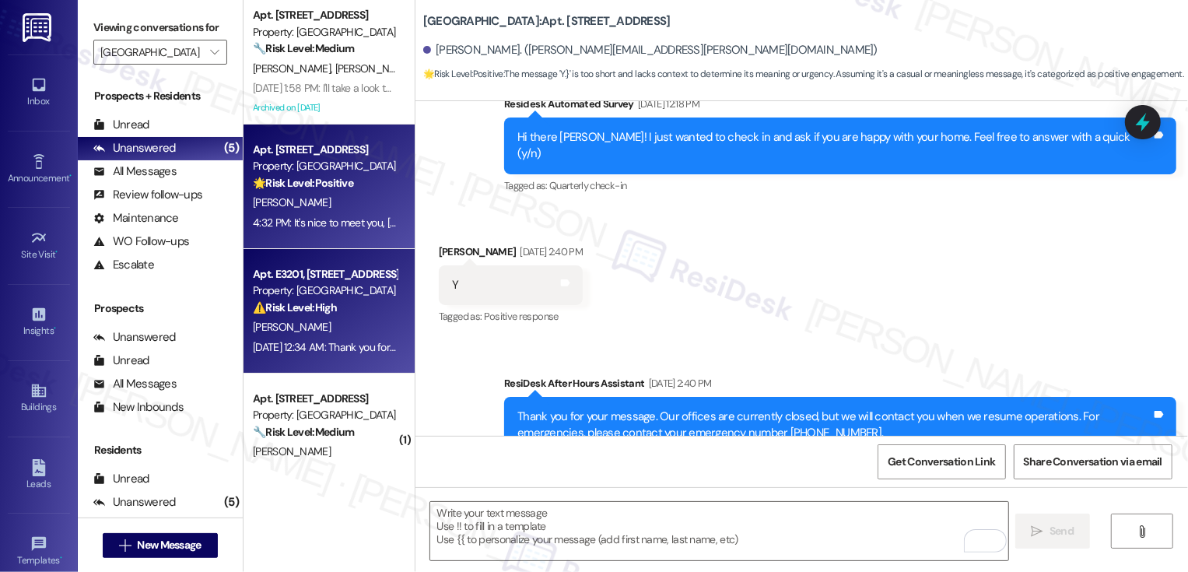
click at [323, 297] on div "Property: [GEOGRAPHIC_DATA]" at bounding box center [325, 290] width 144 height 16
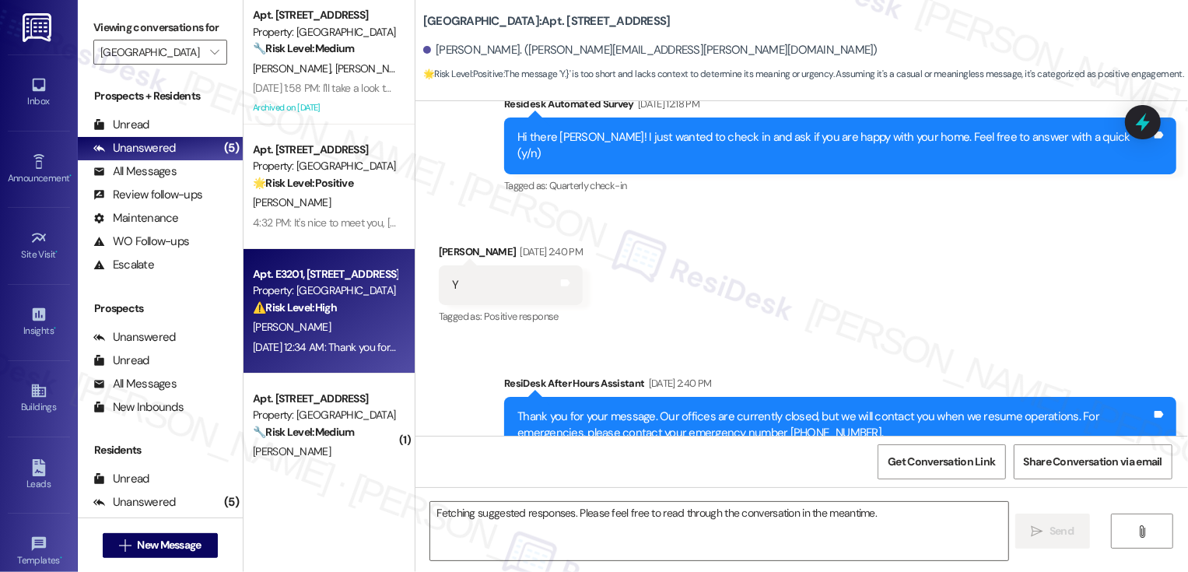
click at [323, 297] on div "Property: [GEOGRAPHIC_DATA]" at bounding box center [325, 290] width 144 height 16
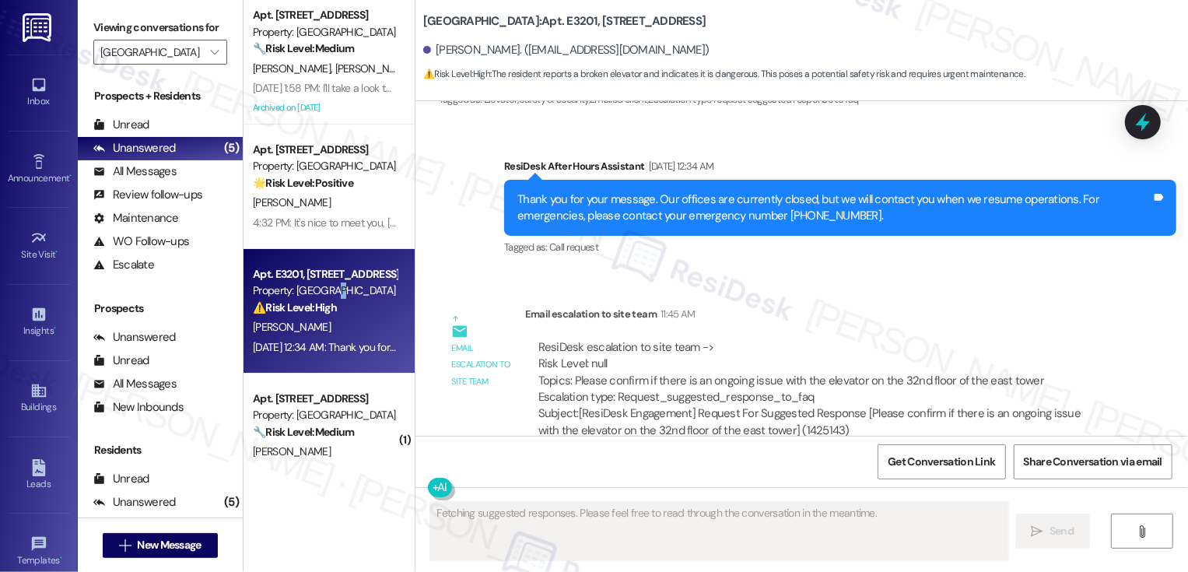
scroll to position [690, 0]
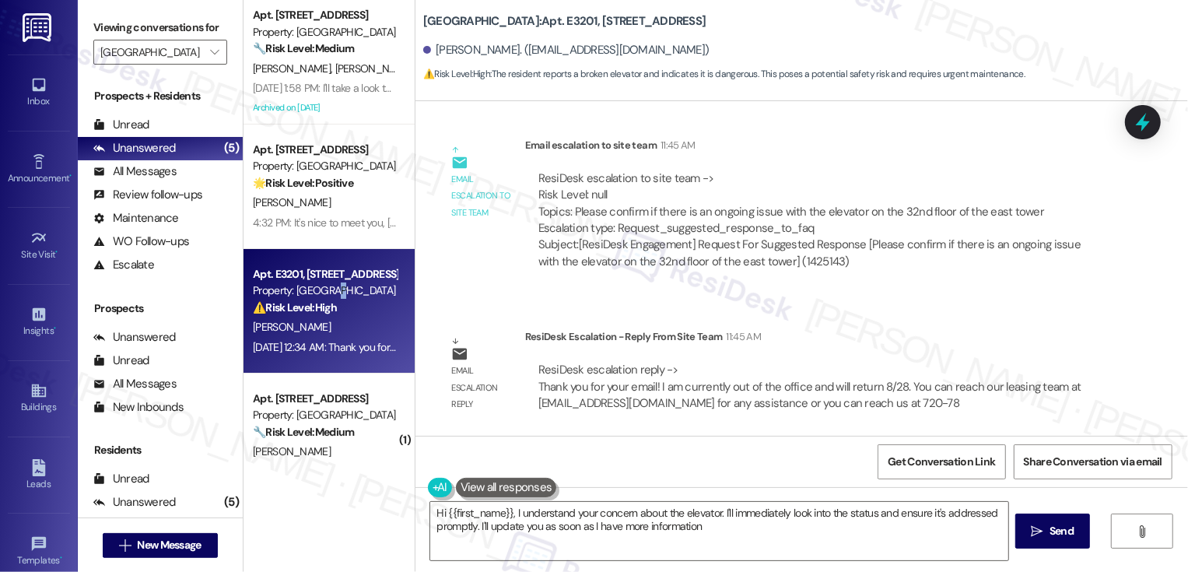
type textarea "Hi {{first_name}}, I understand your concern about the elevator. I'll immediate…"
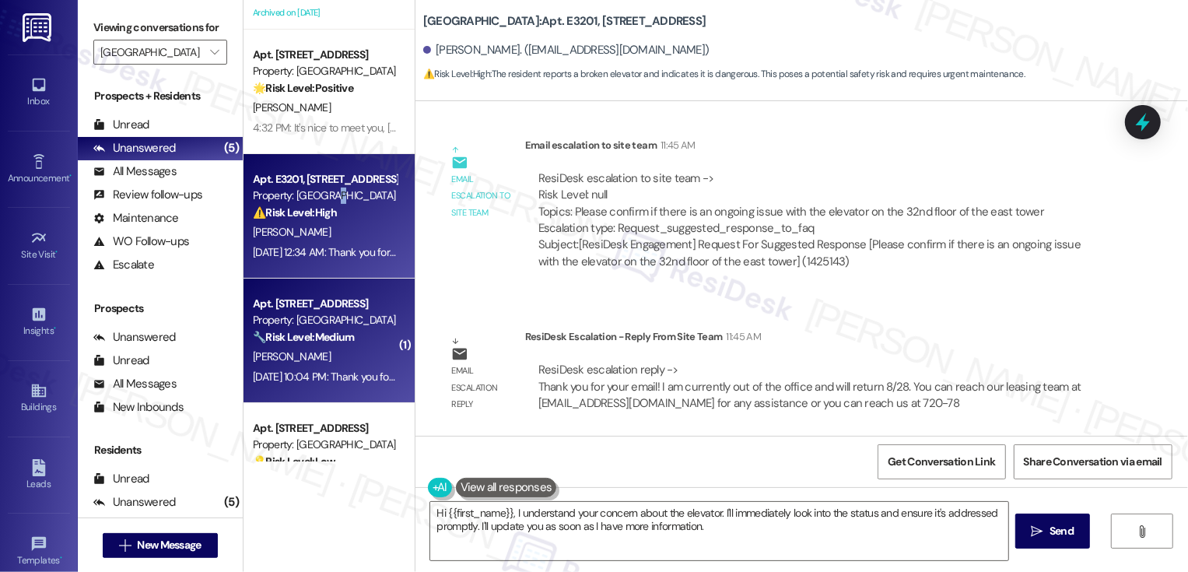
click at [338, 333] on strong "🔧 Risk Level: Medium" at bounding box center [303, 337] width 101 height 14
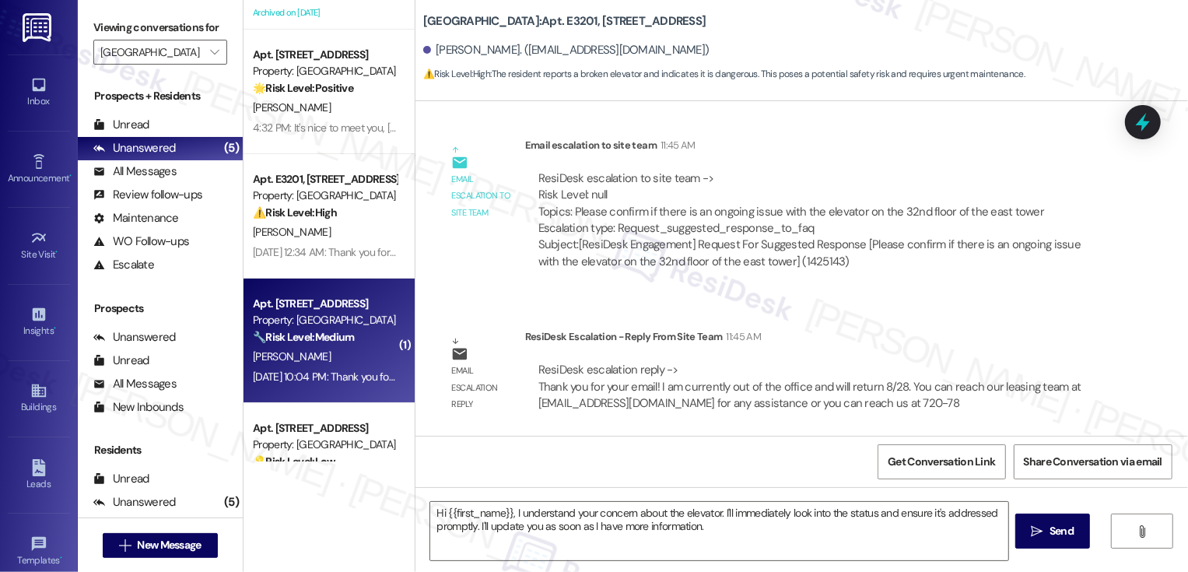
type textarea "Fetching suggested responses. Please feel free to read through the conversation…"
click at [338, 333] on strong "🔧 Risk Level: Medium" at bounding box center [303, 337] width 101 height 14
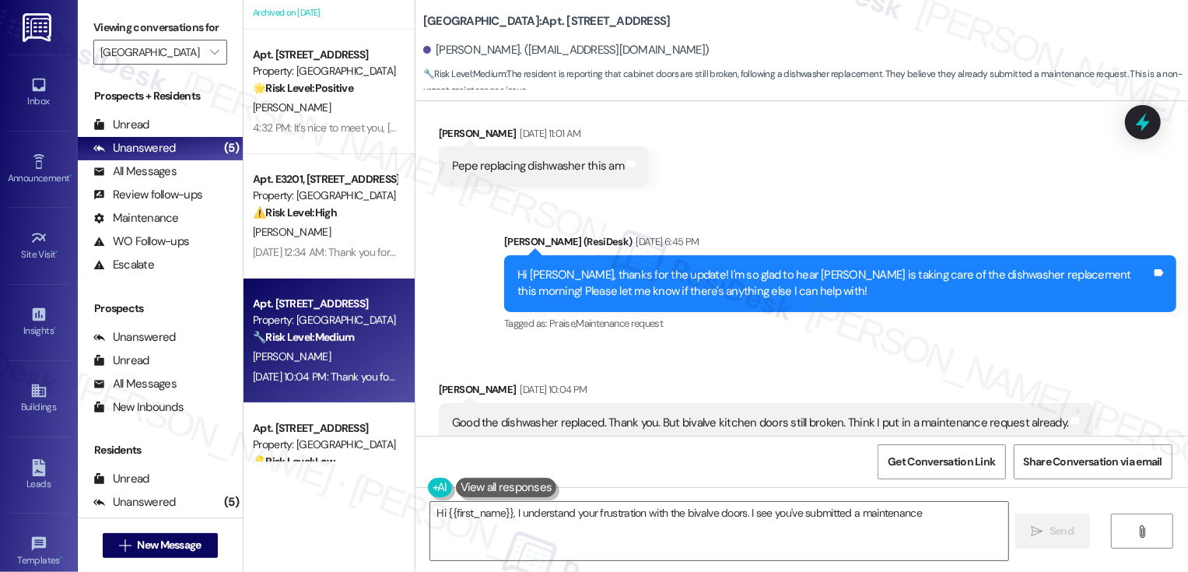
scroll to position [7413, 0]
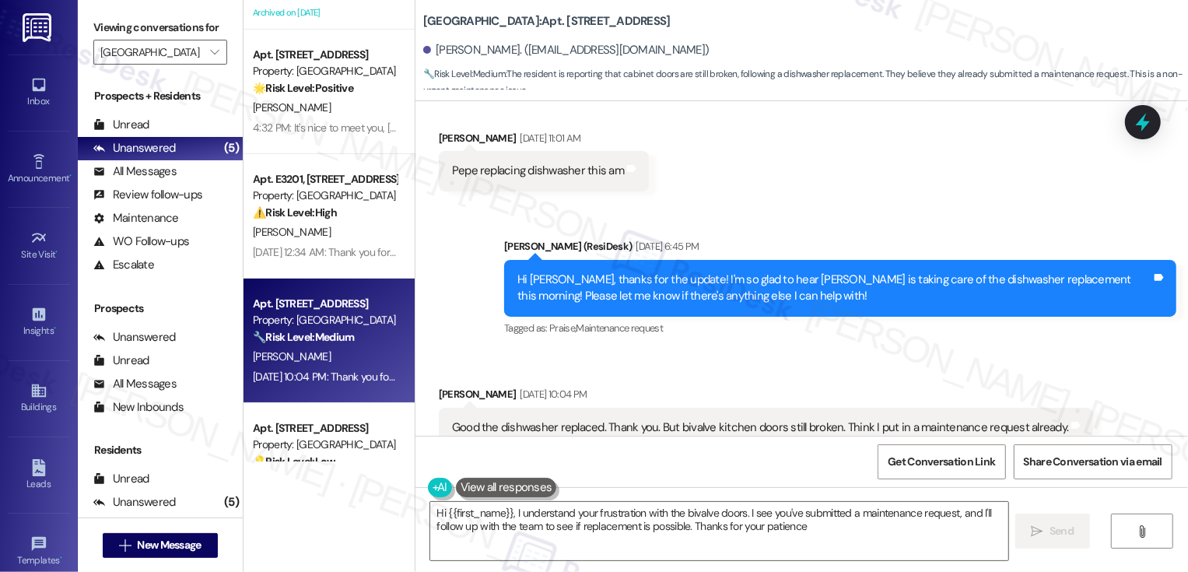
type textarea "Hi {{first_name}}, I understand your frustration with the bivalve doors. I see …"
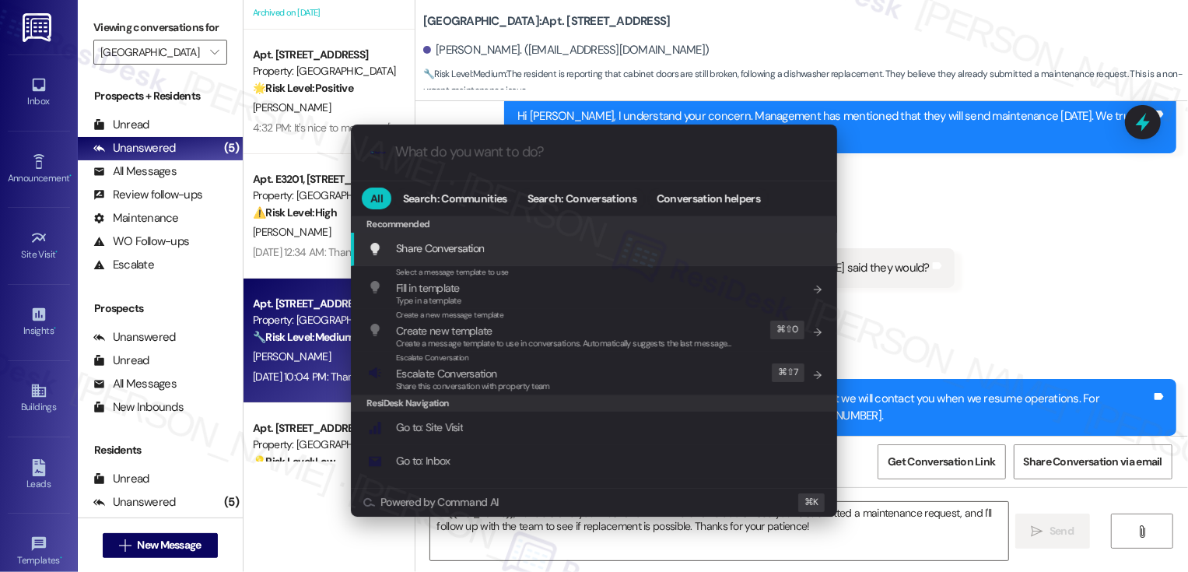
scroll to position [7045, 0]
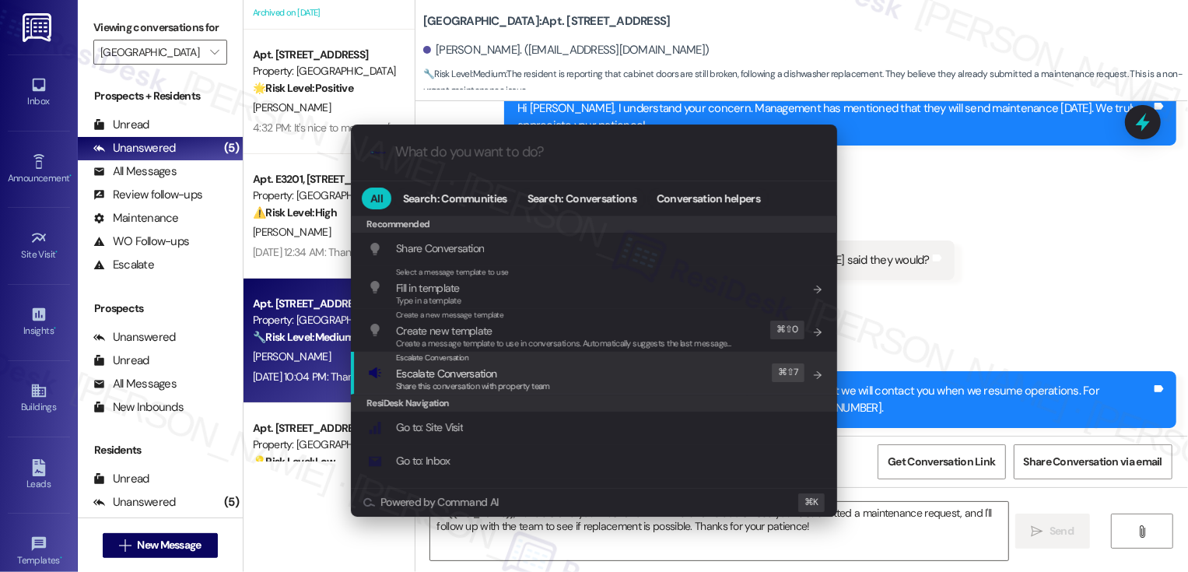
click at [956, 173] on div ".cls-1{fill:#0a055f;}.cls-2{fill:#0cc4c4;} resideskLogoBlueOrange All Search: C…" at bounding box center [594, 286] width 1188 height 572
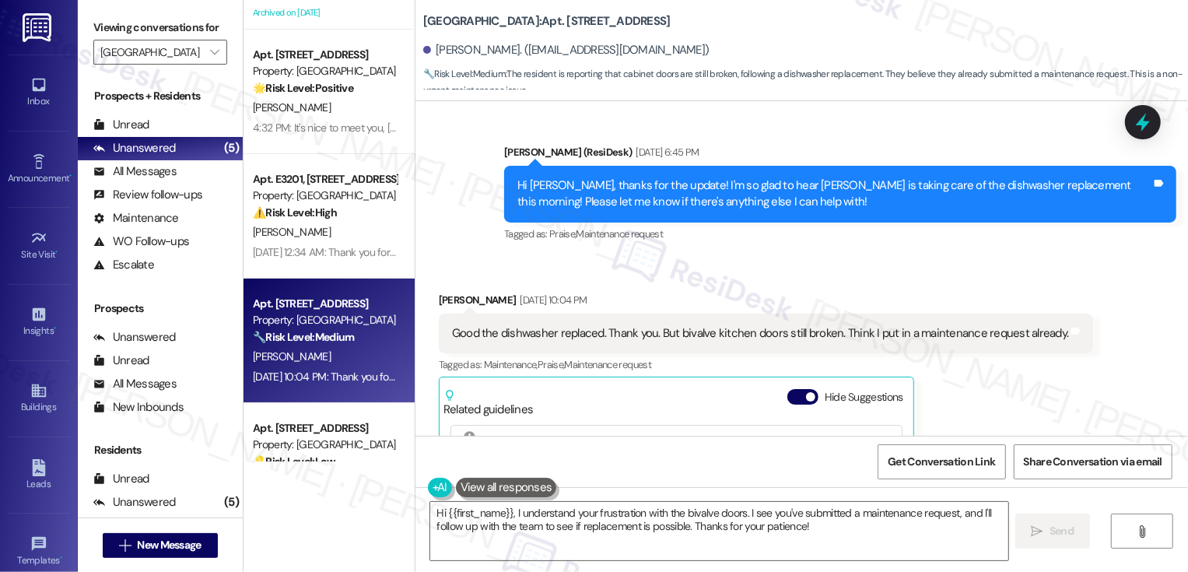
scroll to position [7501, 0]
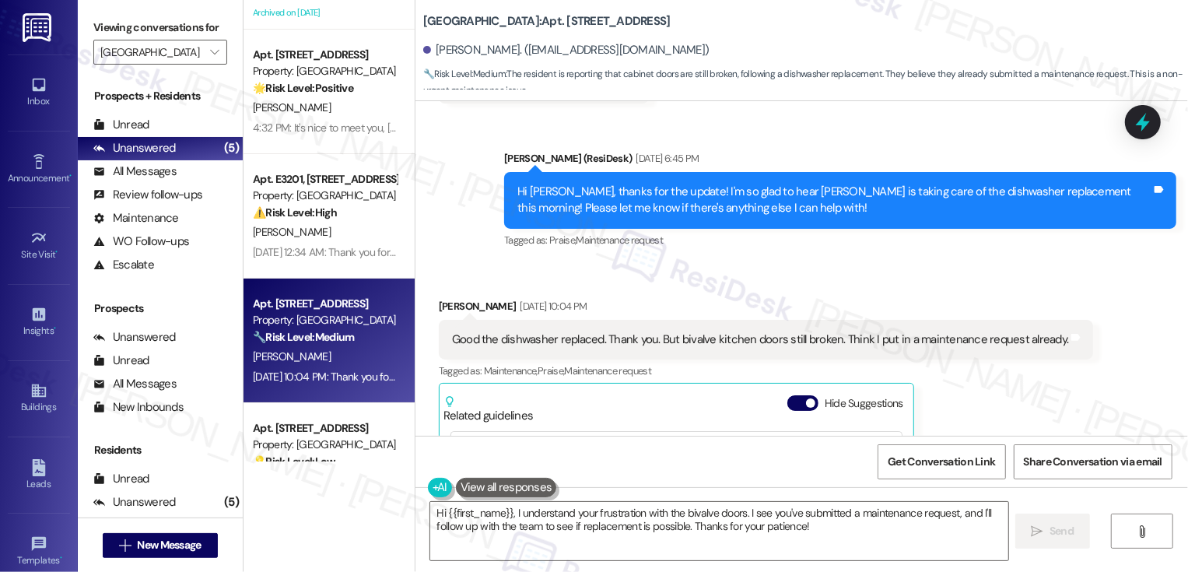
click at [983, 359] on div "Tagged as: Maintenance , Click to highlight conversations about Maintenance Pra…" at bounding box center [766, 370] width 655 height 23
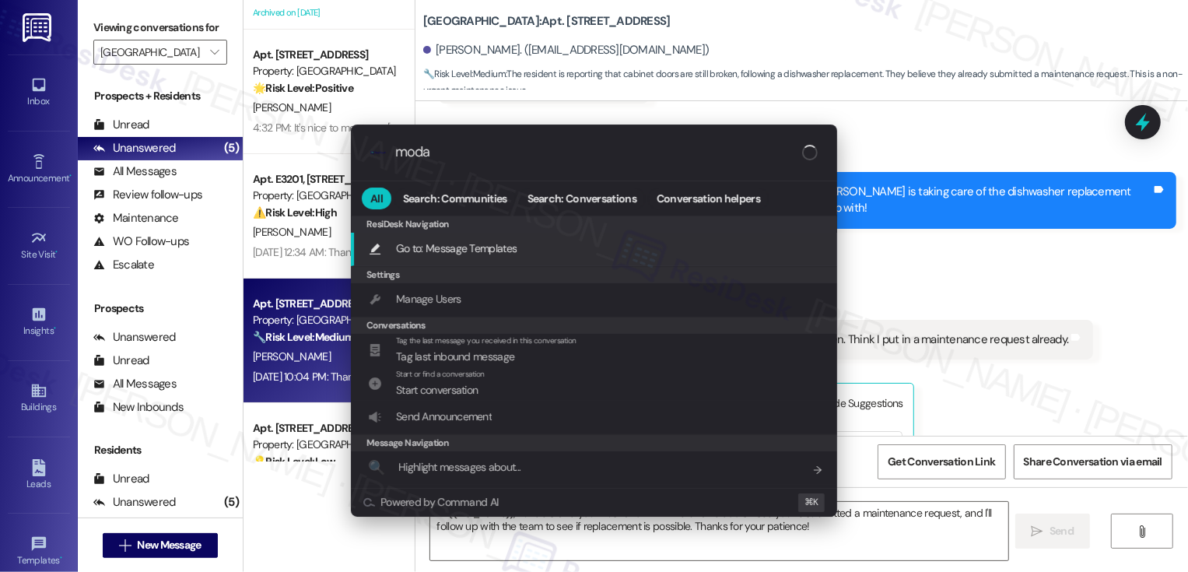
type input "modal"
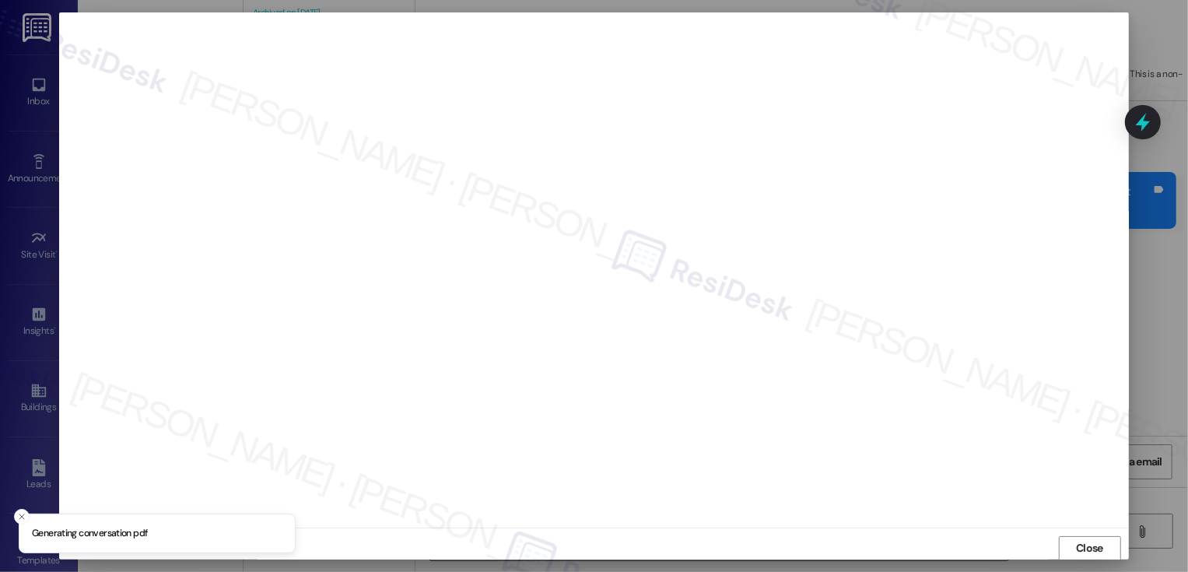
scroll to position [1, 0]
click at [1117, 543] on button "Close" at bounding box center [1090, 547] width 62 height 25
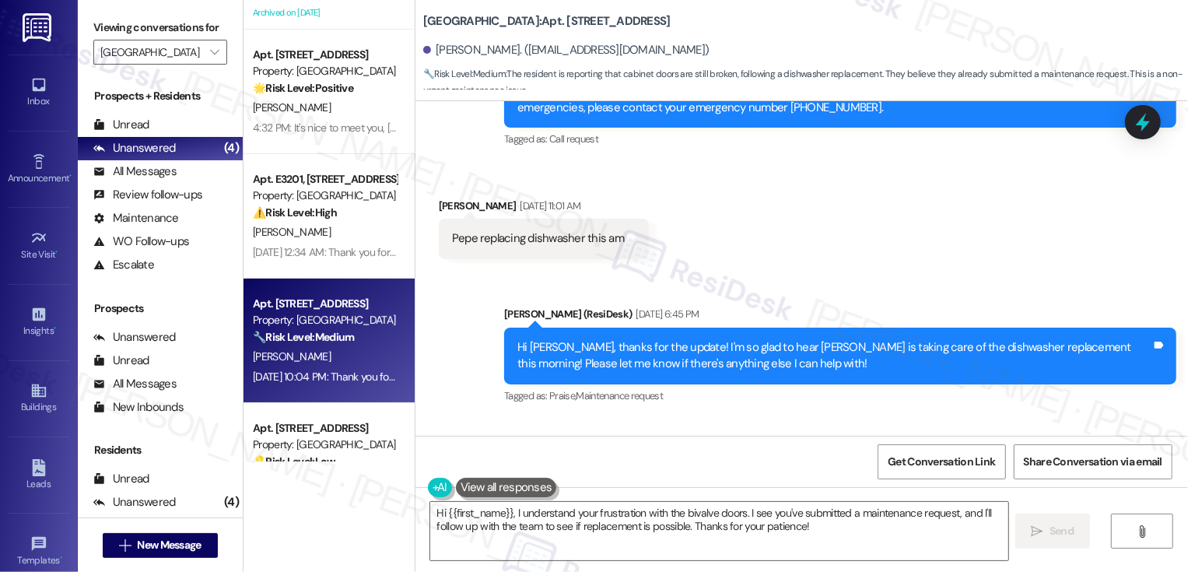
scroll to position [7705, 0]
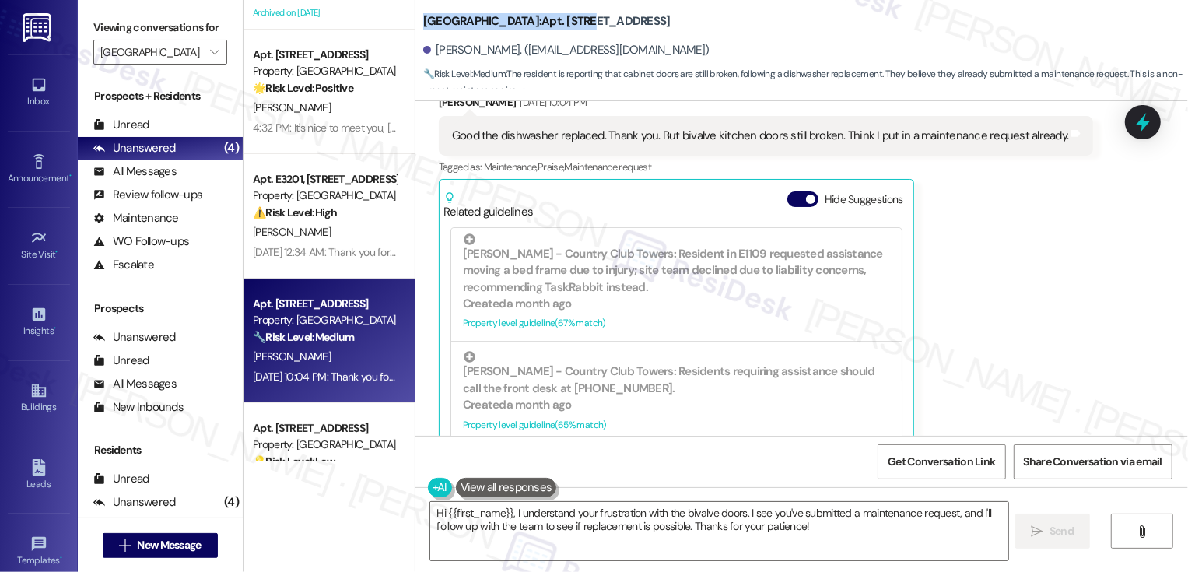
drag, startPoint x: 415, startPoint y: 19, endPoint x: 578, endPoint y: 21, distance: 163.4
click at [578, 21] on b "Country Club Towers: Apt. [STREET_ADDRESS]" at bounding box center [546, 21] width 247 height 16
copy b "Country Club Towers: Apt. W1712"
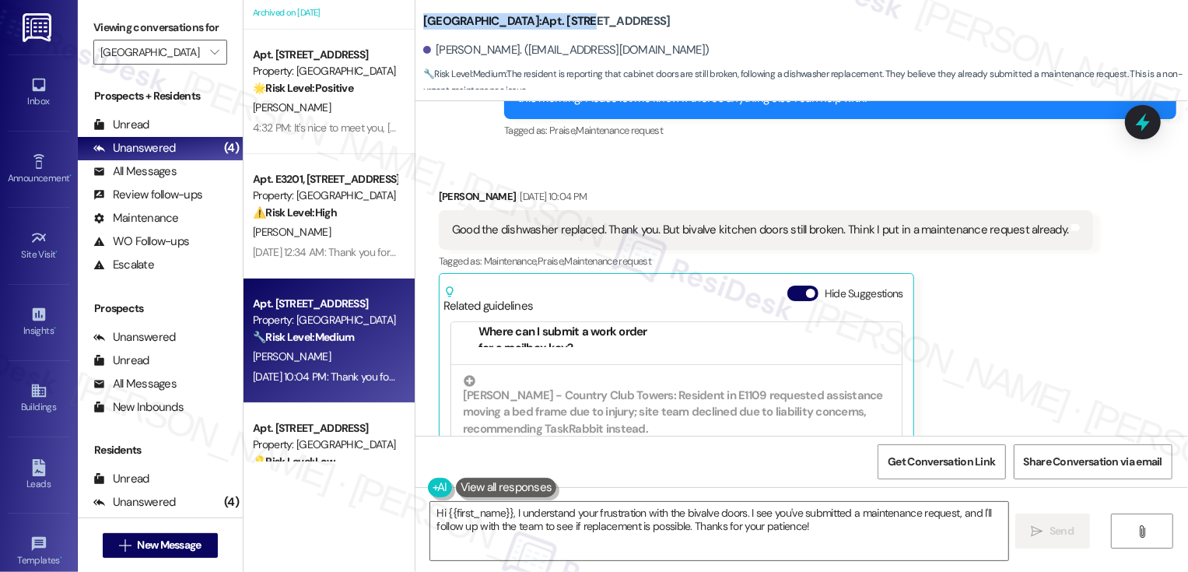
scroll to position [190, 0]
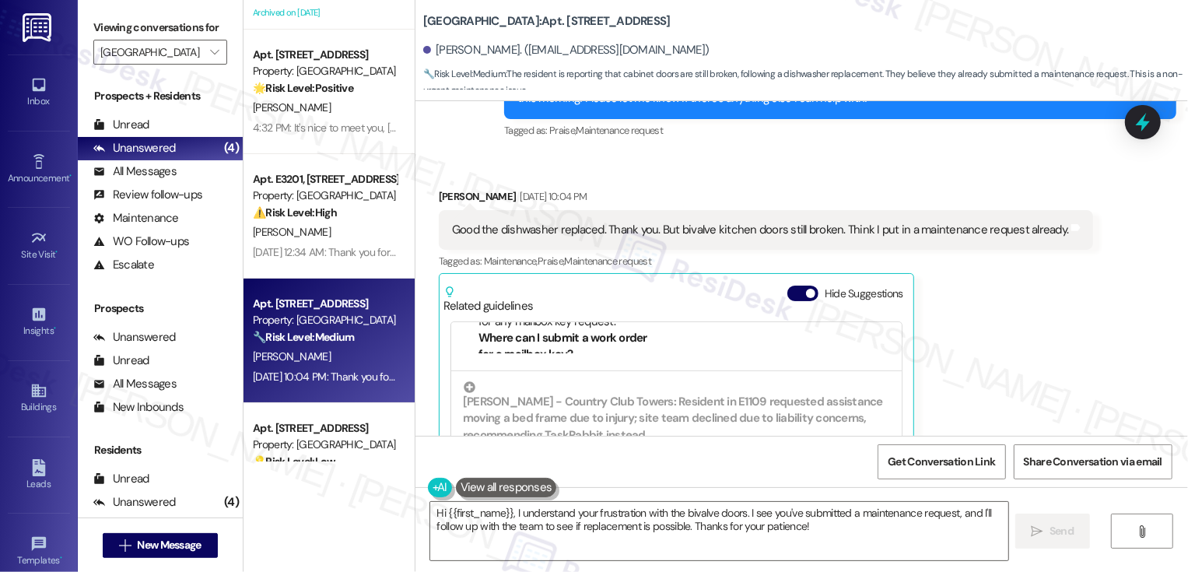
click at [451, 222] on div "Good the dishwasher replaced. Thank you. But bivalve kitchen doors still broken…" at bounding box center [761, 230] width 620 height 16
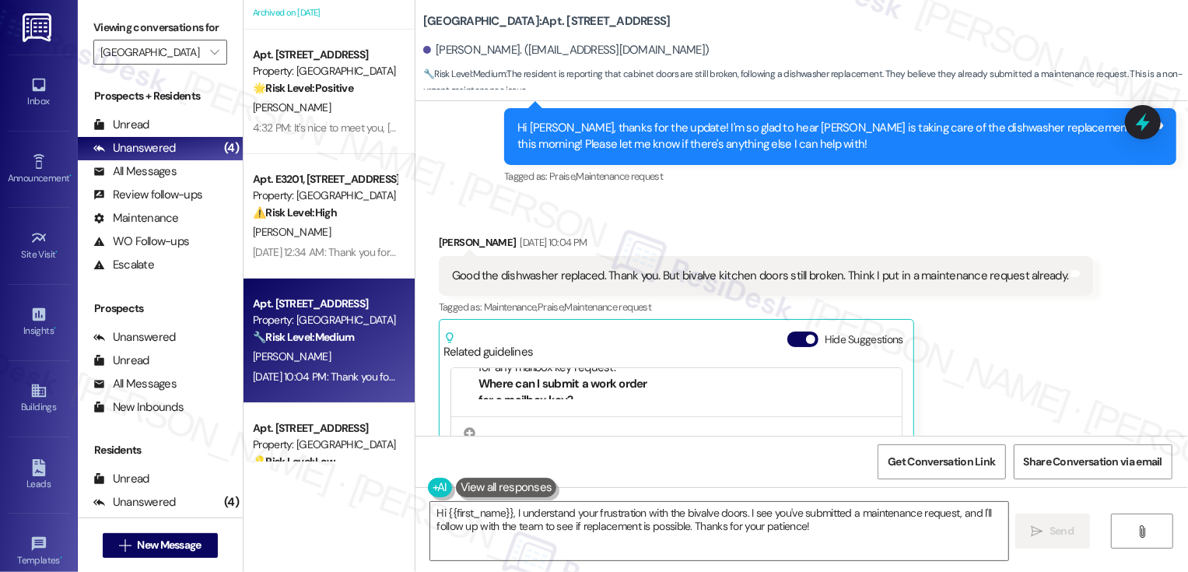
scroll to position [7558, 0]
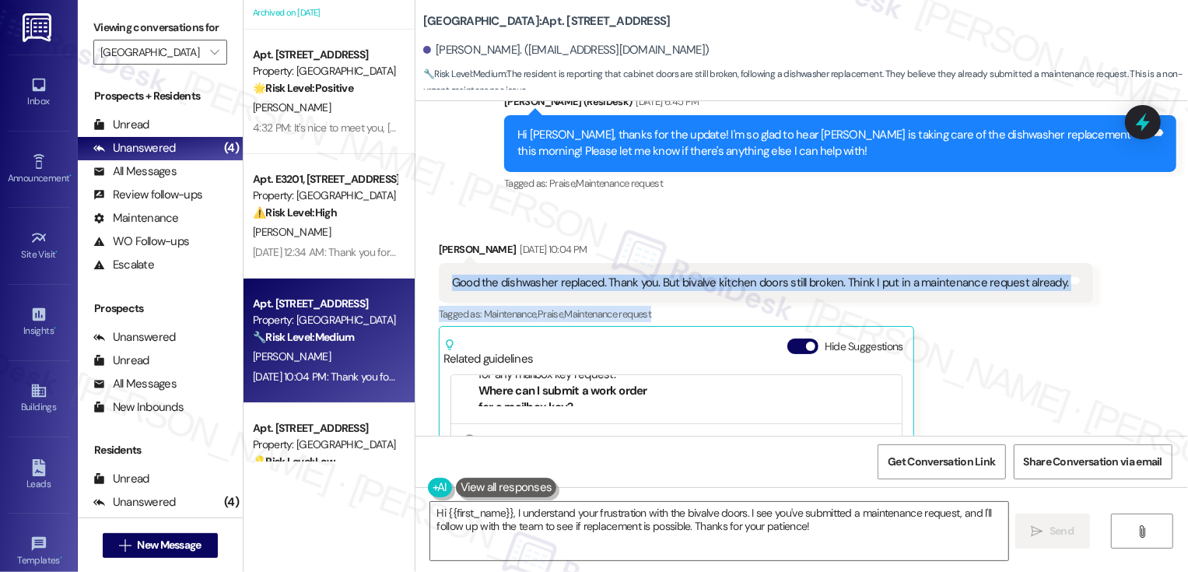
copy div "Good the dishwasher replaced. Thank you. But bivalve kitchen doors still broken…"
drag, startPoint x: 442, startPoint y: 177, endPoint x: 1009, endPoint y: 225, distance: 569.2
click at [1009, 241] on div "[PERSON_NAME] [DATE] 10:04 PM Good the dishwasher replaced. Thank you. But biva…" at bounding box center [766, 420] width 655 height 359
click at [657, 241] on div "[PERSON_NAME] [DATE] 10:04 PM" at bounding box center [766, 252] width 655 height 22
drag, startPoint x: 441, startPoint y: 186, endPoint x: 1054, endPoint y: 191, distance: 612.4
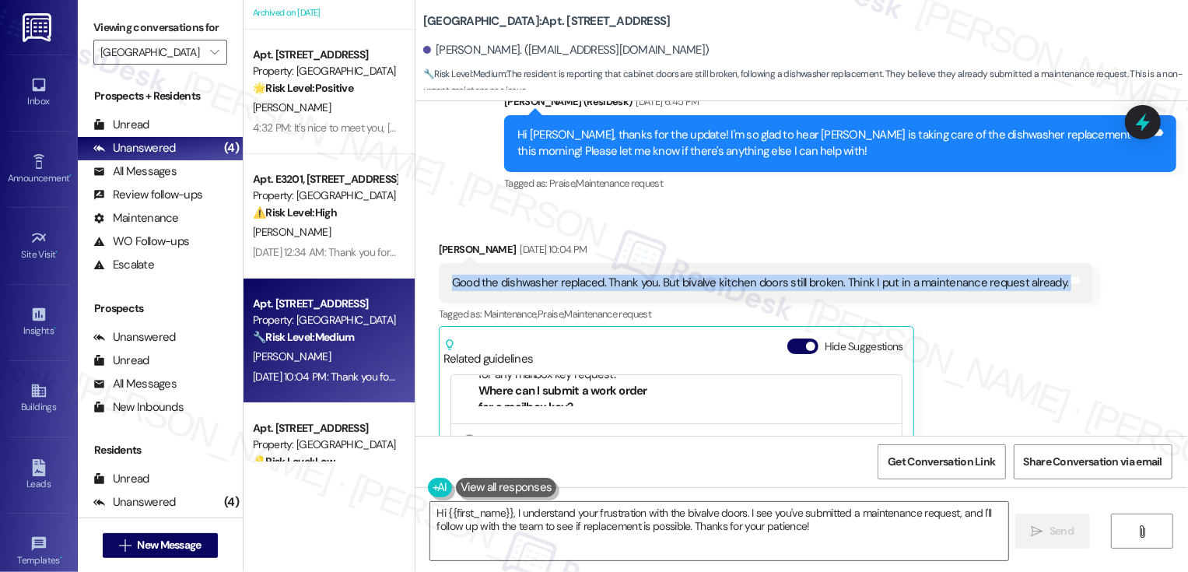
click at [1055, 263] on div "Good the dishwasher replaced. Thank you. But bivalve kitchen doors still broken…" at bounding box center [766, 283] width 655 height 40
copy div "Good the dishwasher replaced. Thank you. But bivalve kitchen doors still broken…"
click at [555, 535] on textarea "Hi {{first_name}}, I understand your frustration with the bivalve doors. I see …" at bounding box center [719, 531] width 578 height 58
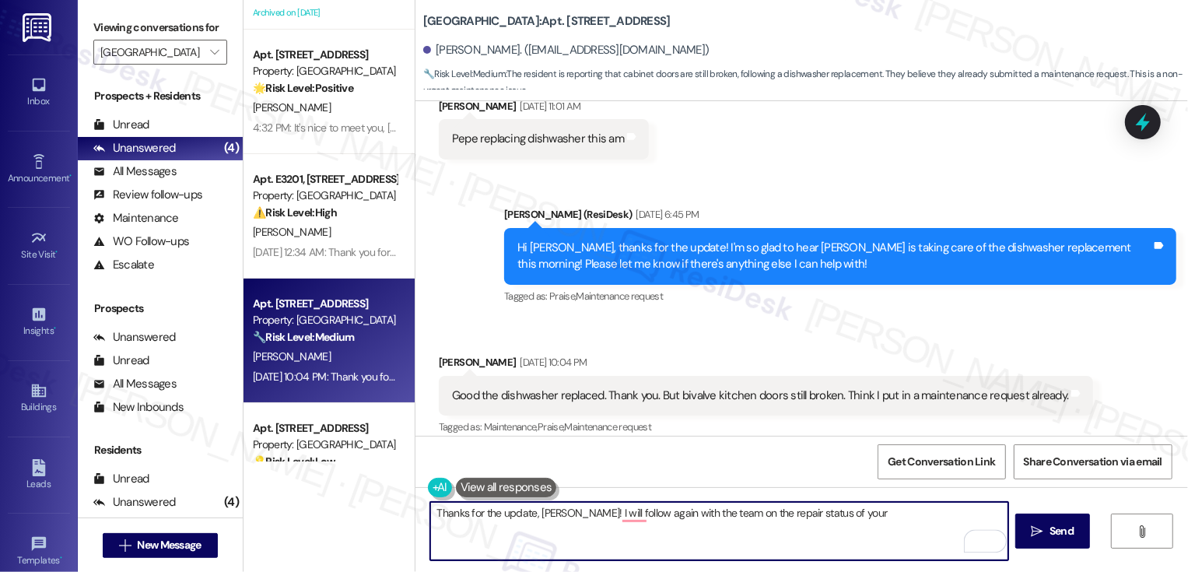
scroll to position [7439, 0]
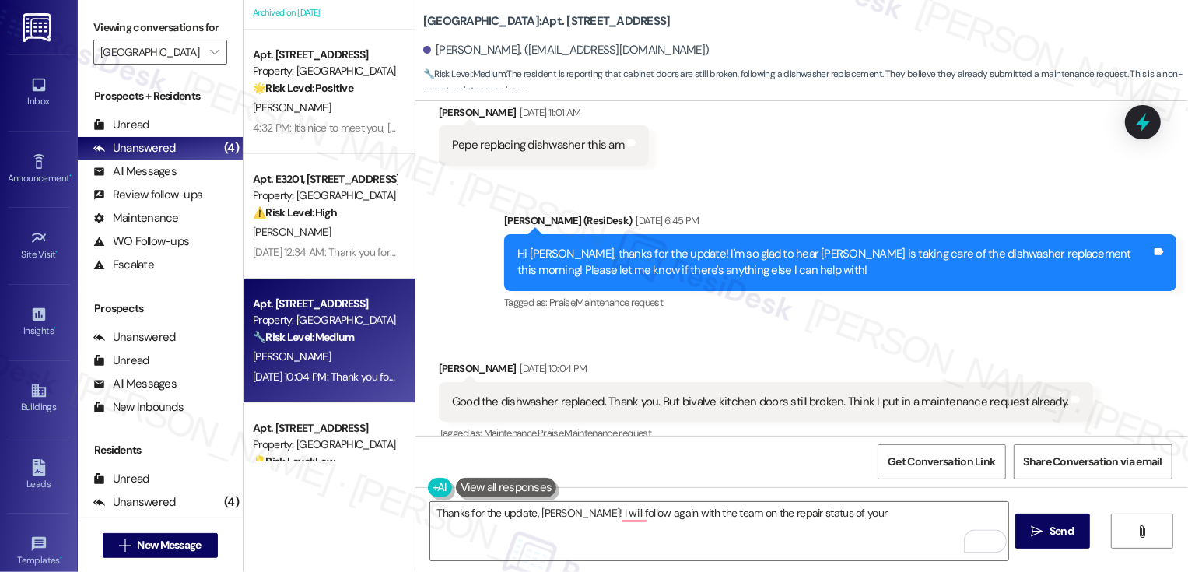
drag, startPoint x: 668, startPoint y: 303, endPoint x: 773, endPoint y: 306, distance: 105.1
click at [773, 394] on div "Good the dishwasher replaced. Thank you. But bivalve kitchen doors still broken…" at bounding box center [760, 402] width 617 height 16
drag, startPoint x: 671, startPoint y: 301, endPoint x: 773, endPoint y: 306, distance: 102.8
click at [773, 394] on div "Good the dishwasher replaced. Thank you. But bivalve kitchen doors still broken…" at bounding box center [760, 402] width 617 height 16
copy div "bivalve kitchen doors"
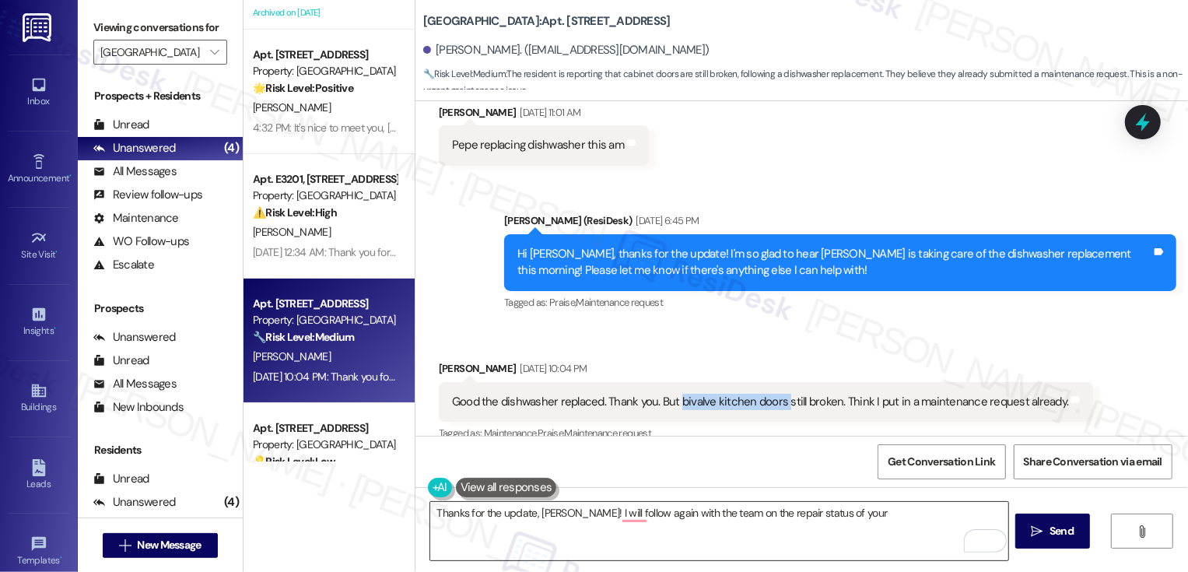
click at [858, 519] on textarea "Thanks for the update, [PERSON_NAME]! I will follow again with the team on the …" at bounding box center [719, 531] width 578 height 58
paste textarea "bivalve kitchen doors"
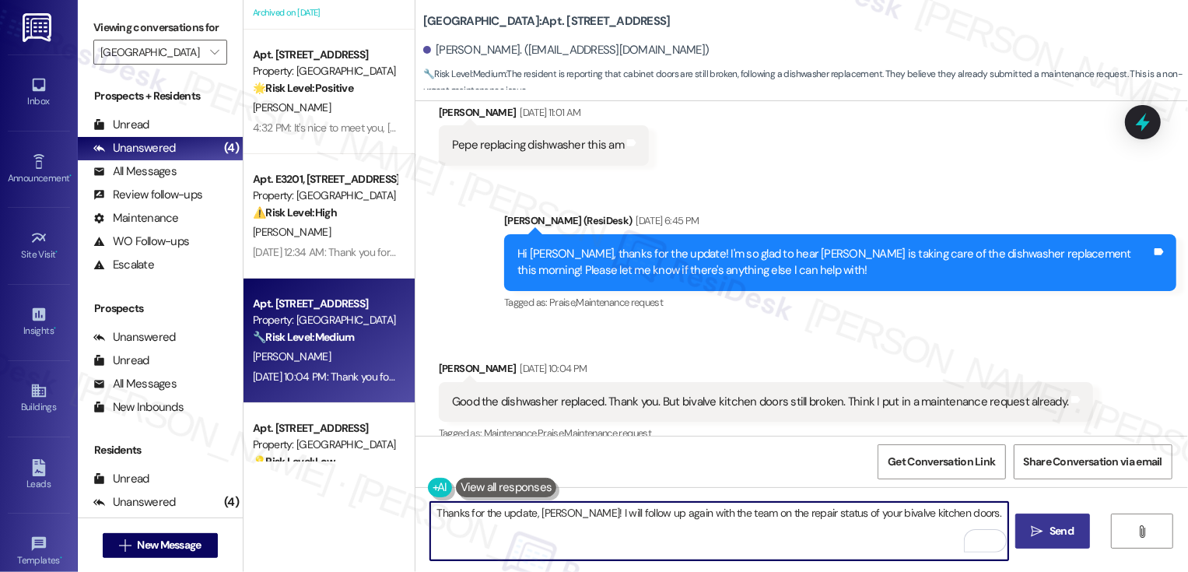
type textarea "Thanks for the update, [PERSON_NAME]! I will follow up again with the team on t…"
click at [1070, 532] on span "Send" at bounding box center [1062, 531] width 24 height 16
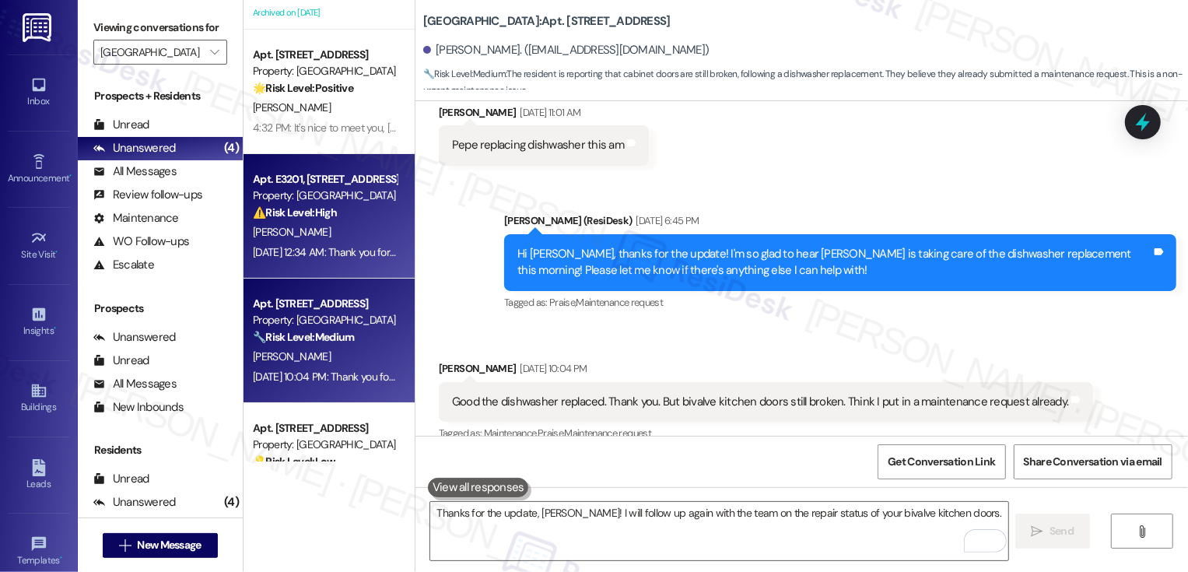
scroll to position [160, 0]
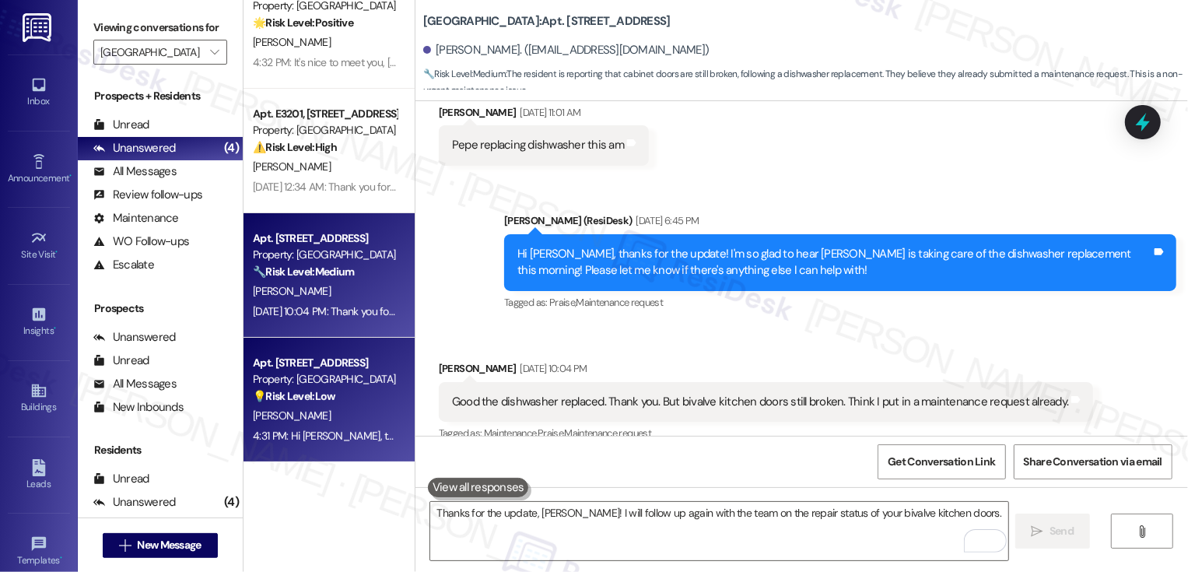
click at [328, 412] on div "[PERSON_NAME]" at bounding box center [324, 415] width 147 height 19
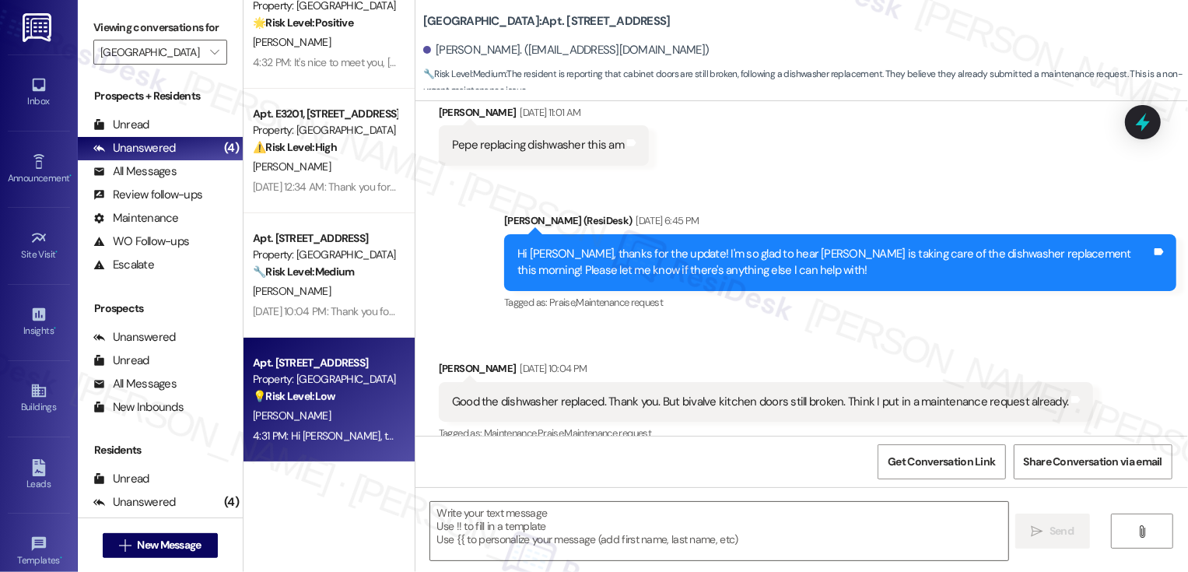
type textarea "Fetching suggested responses. Please feel free to read through the conversation…"
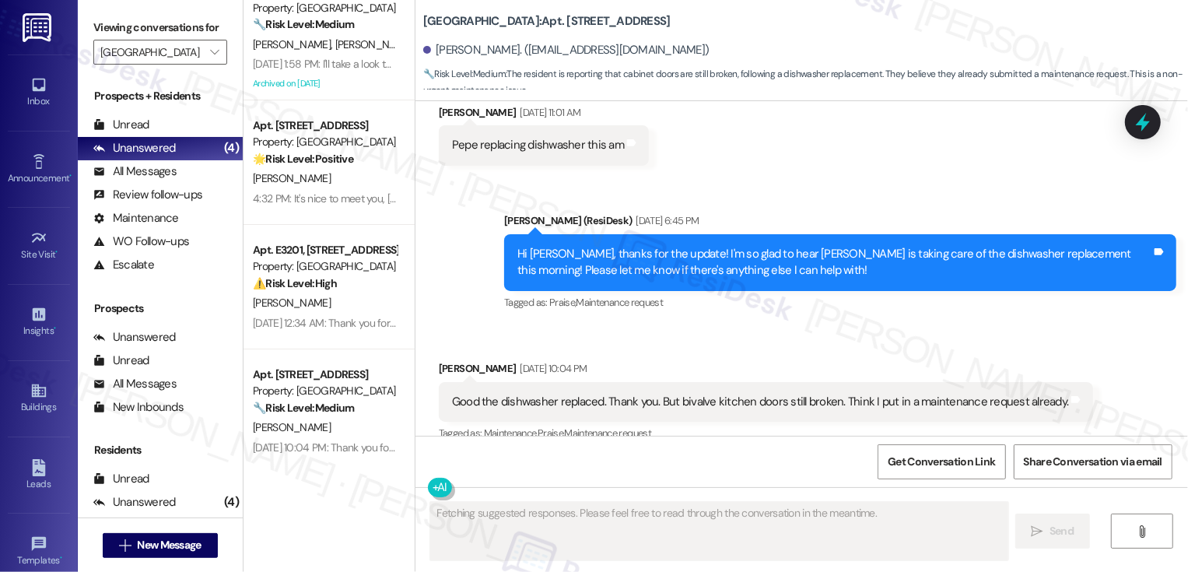
scroll to position [0, 0]
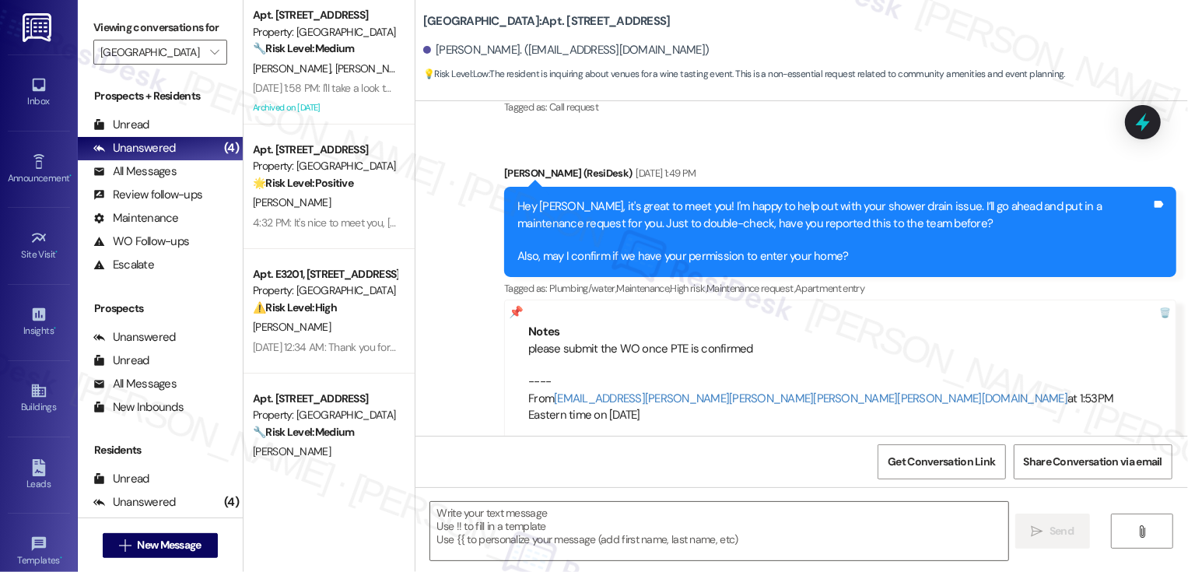
type textarea "Fetching suggested responses. Please feel free to read through the conversation…"
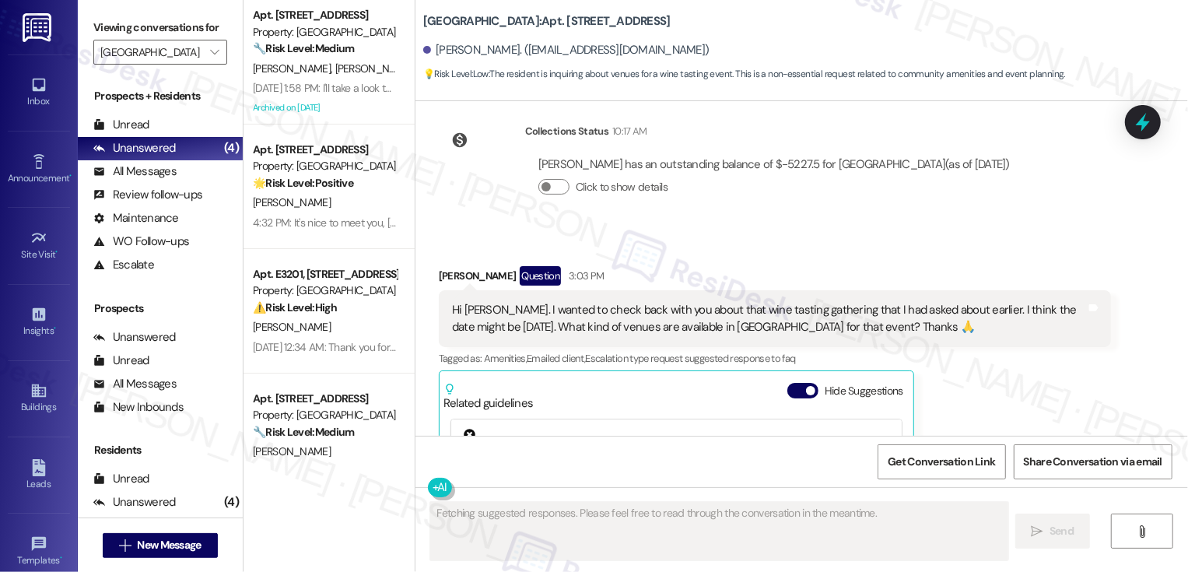
scroll to position [4867, 0]
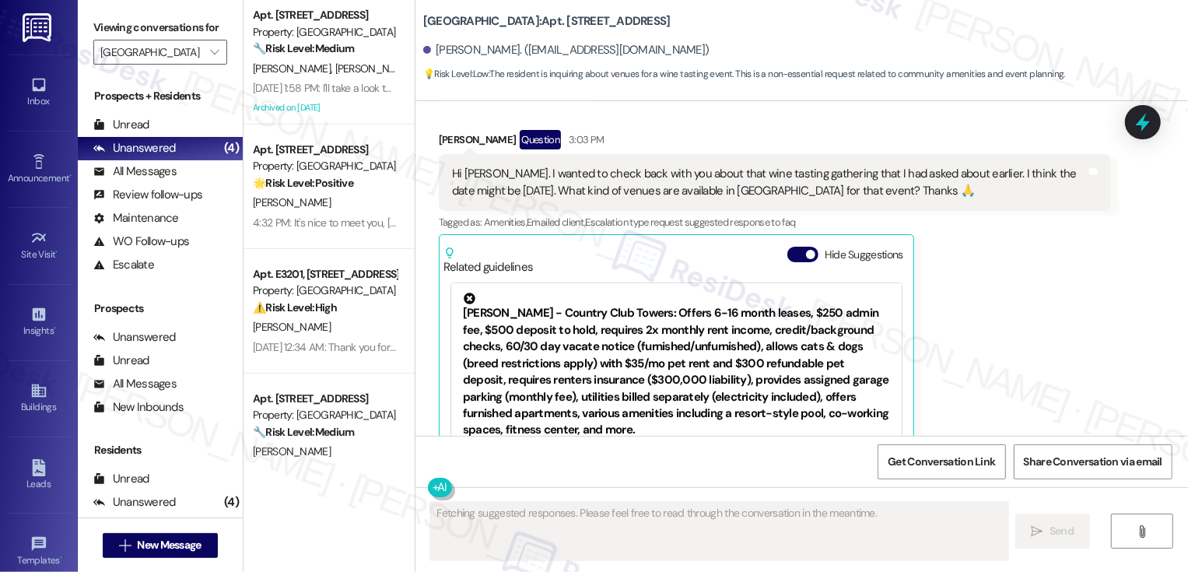
click at [340, 325] on div "[PERSON_NAME]" at bounding box center [324, 326] width 147 height 19
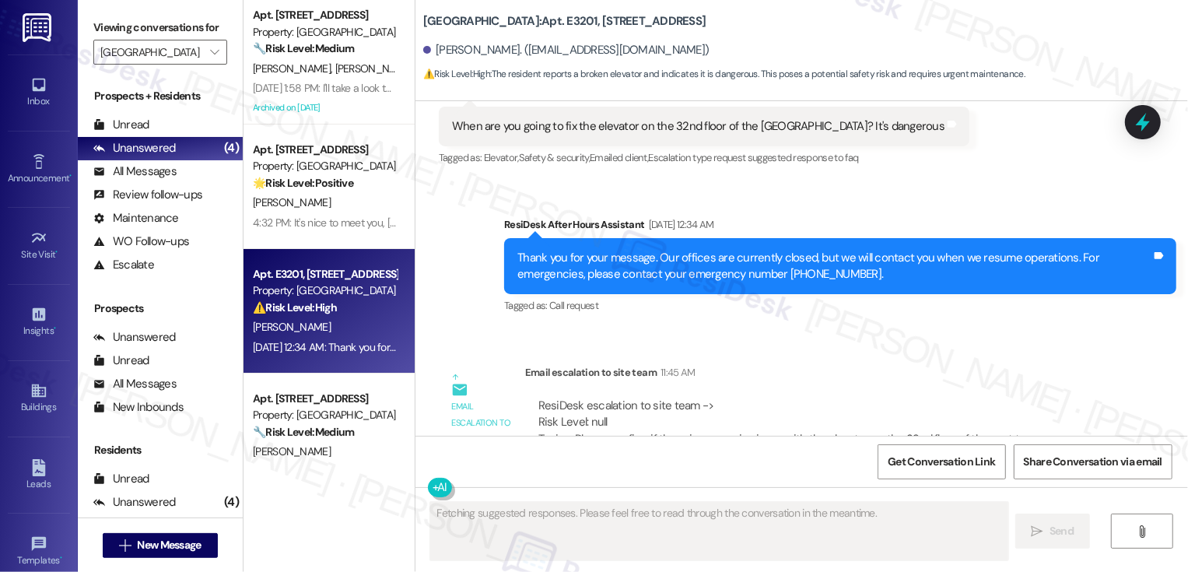
scroll to position [438, 0]
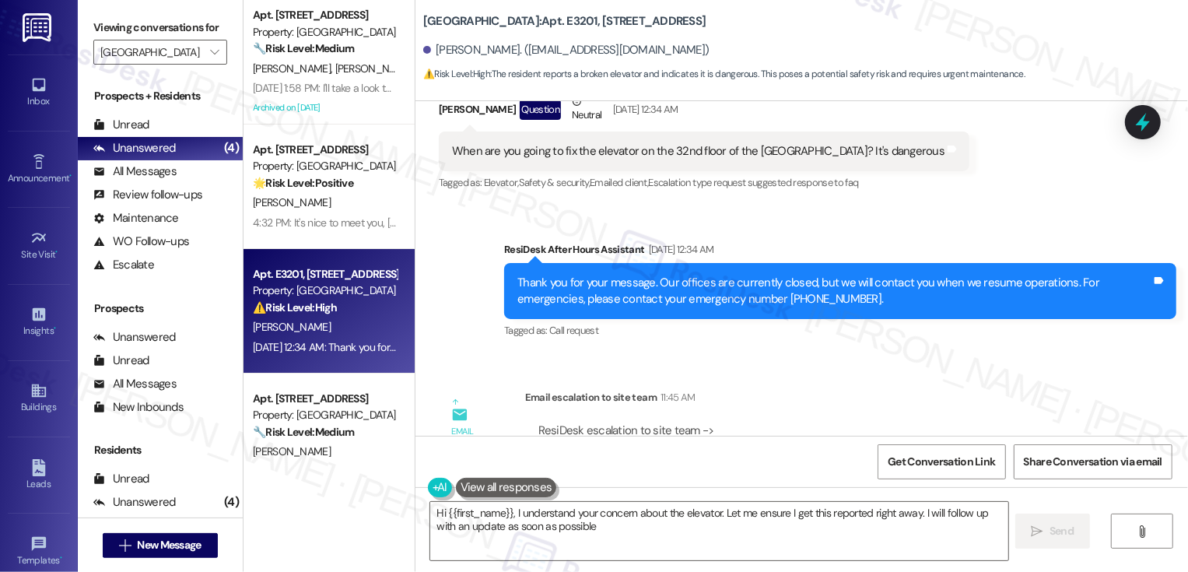
type textarea "Hi {{first_name}}, I understand your concern about the elevator. Let me ensure …"
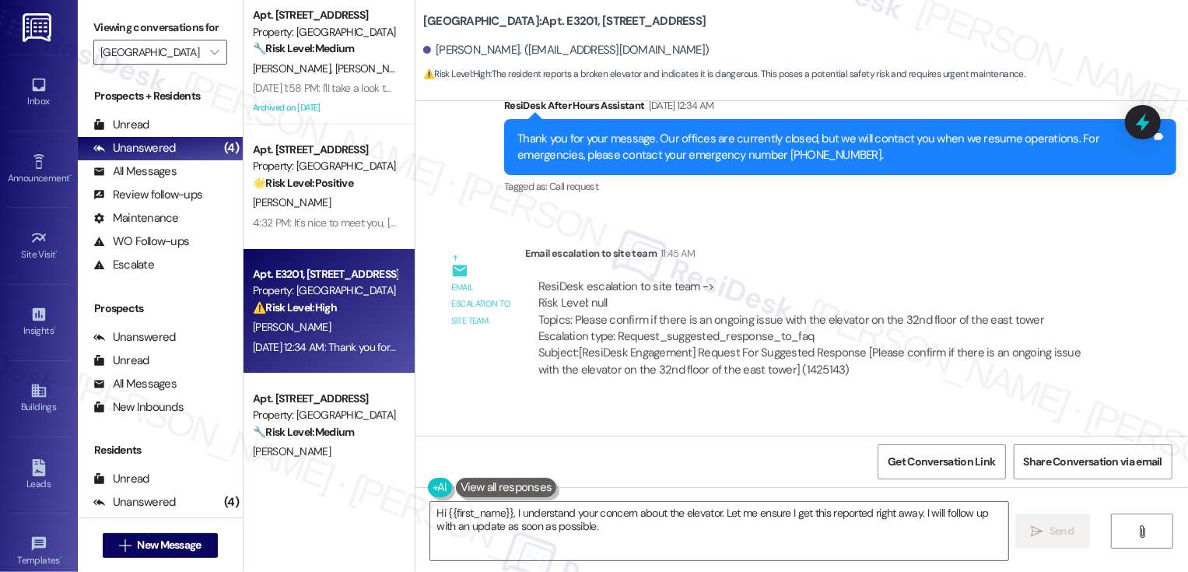
scroll to position [690, 0]
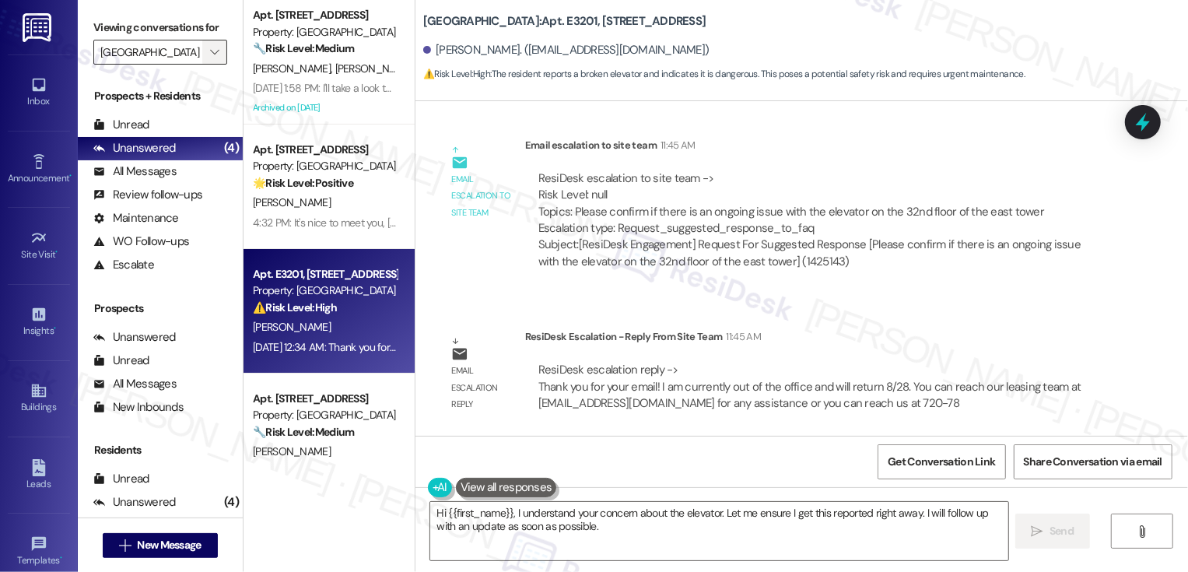
click at [207, 62] on span "" at bounding box center [214, 52] width 15 height 25
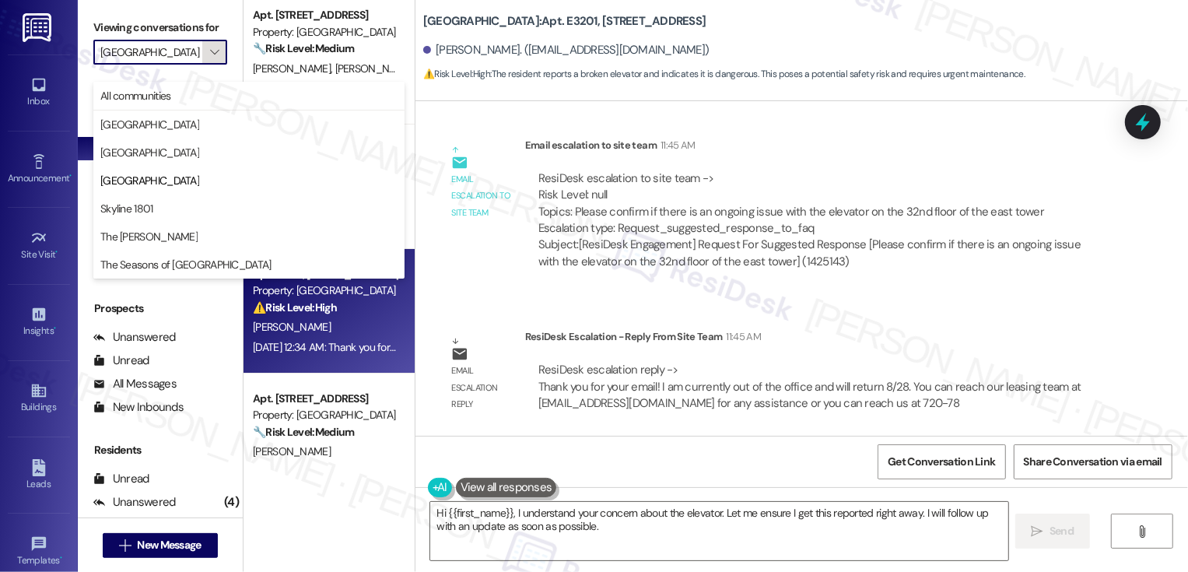
scroll to position [0, 3]
click at [171, 210] on span "Skyline 1801" at bounding box center [248, 209] width 297 height 16
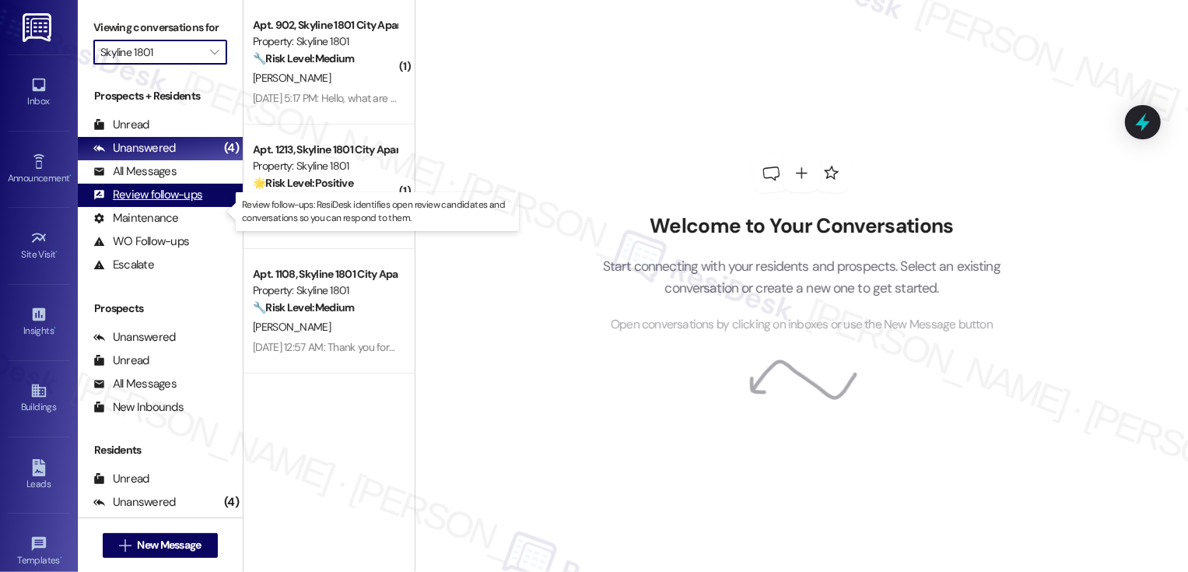
type input "Skyline 1801"
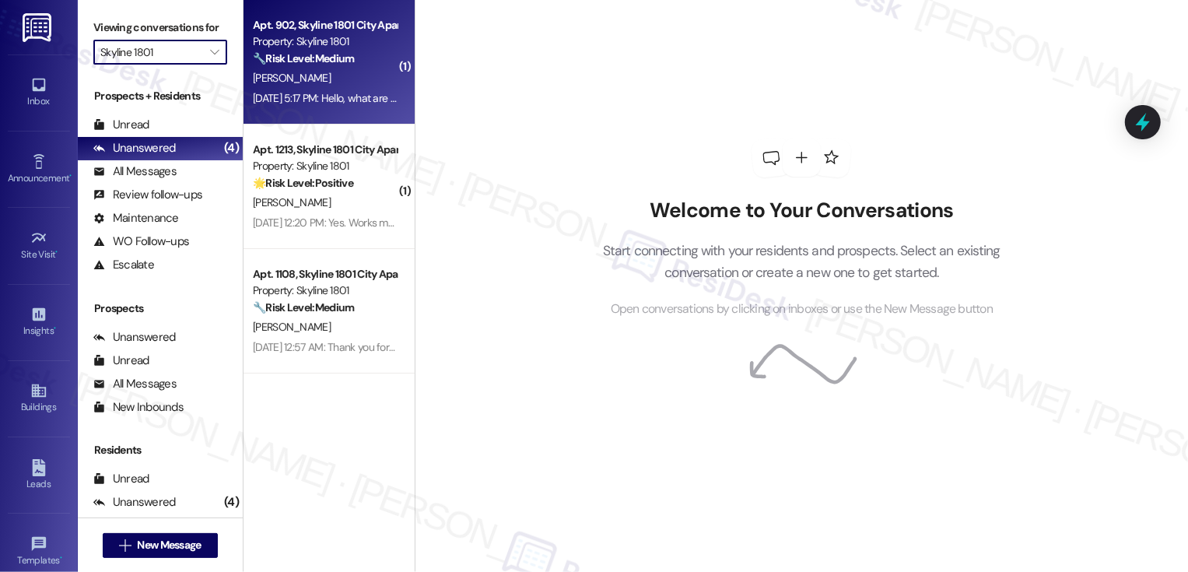
click at [345, 98] on div "[DATE] 5:17 PM: Hello, what are the re-sign rates? [DATE] 5:17 PM: Hello, what …" at bounding box center [362, 98] width 218 height 14
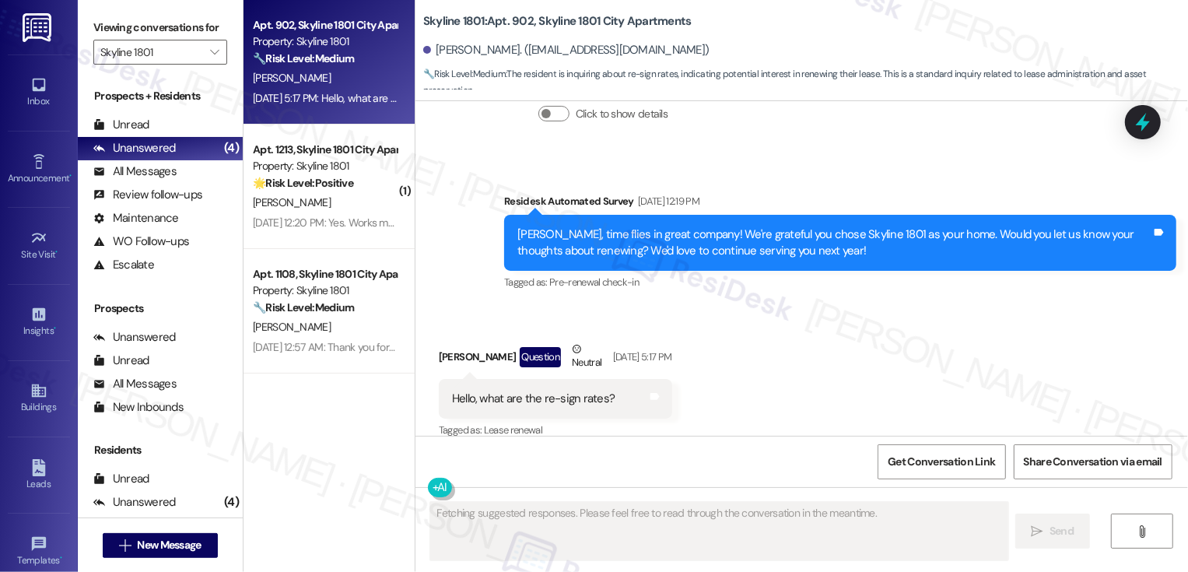
type textarea "Fetching suggested responses. Please feel free to read through the conversation…"
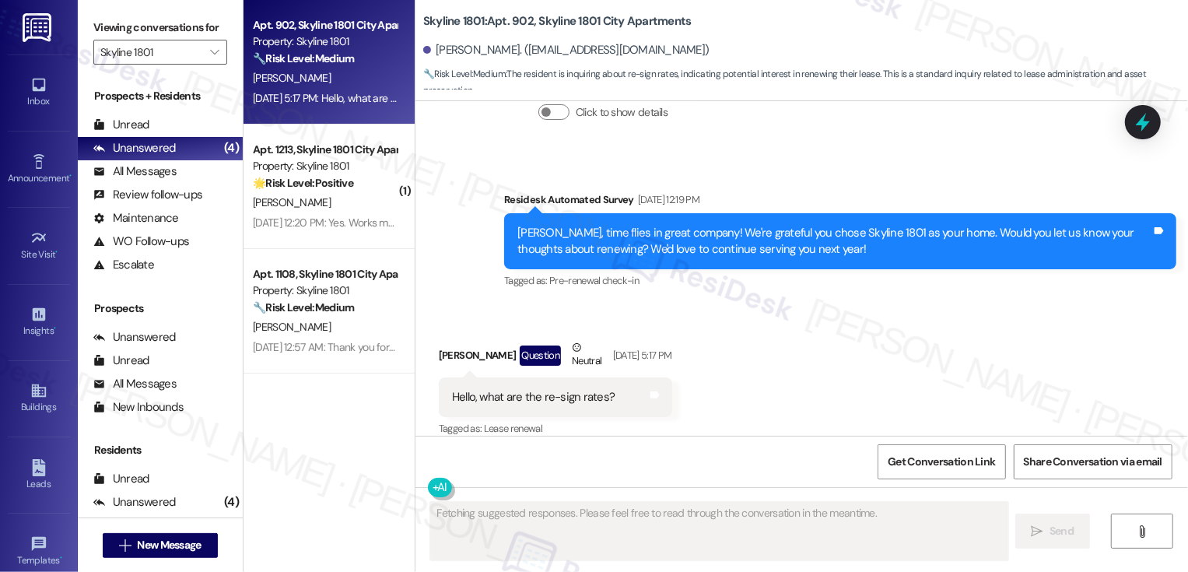
scroll to position [265, 0]
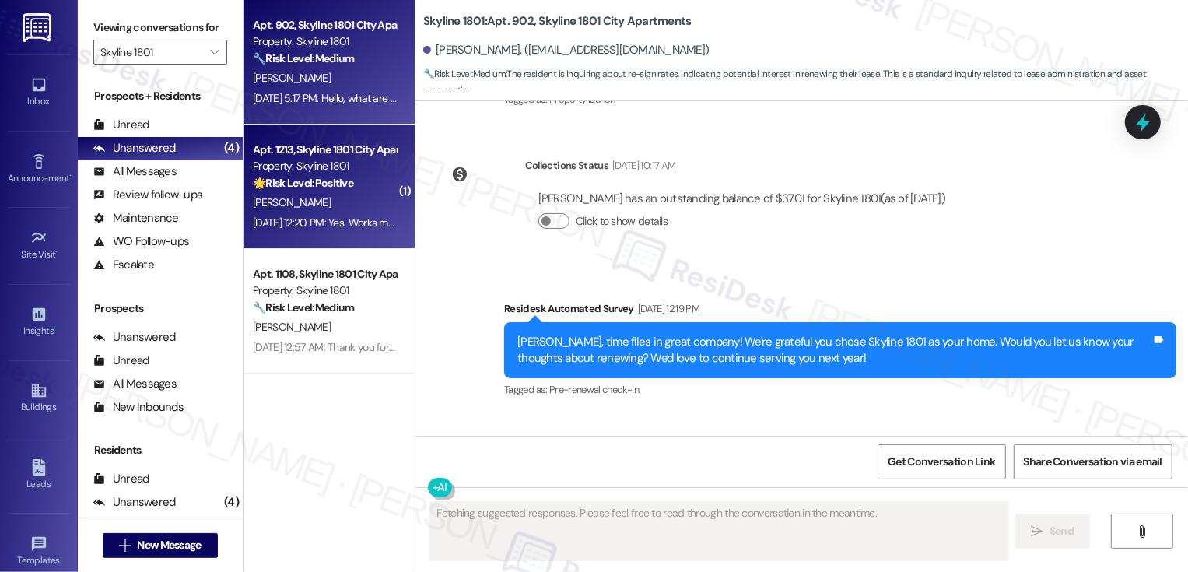
click at [355, 157] on div "Apt. 1213, Skyline 1801 City Apartments" at bounding box center [325, 150] width 144 height 16
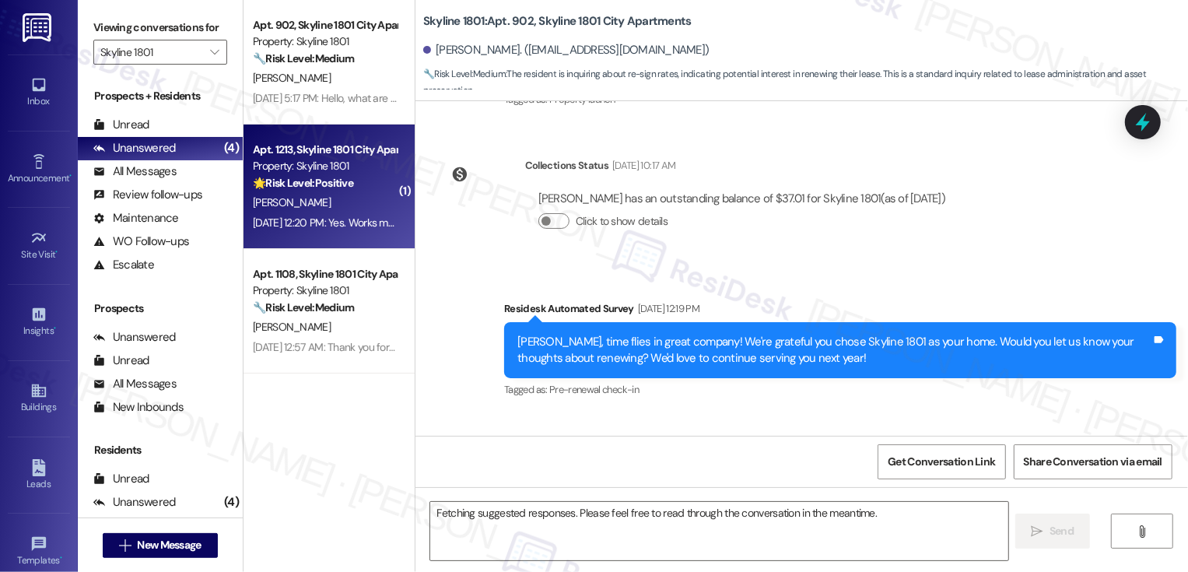
click at [355, 157] on div "Apt. 1213, Skyline 1801 City Apartments" at bounding box center [325, 150] width 144 height 16
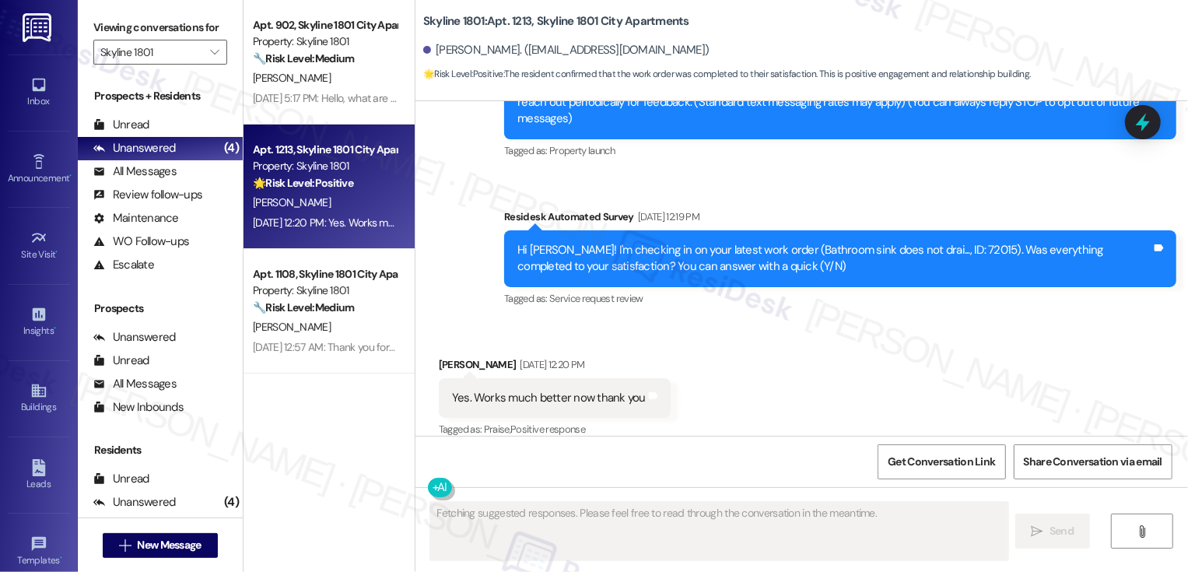
scroll to position [356, 0]
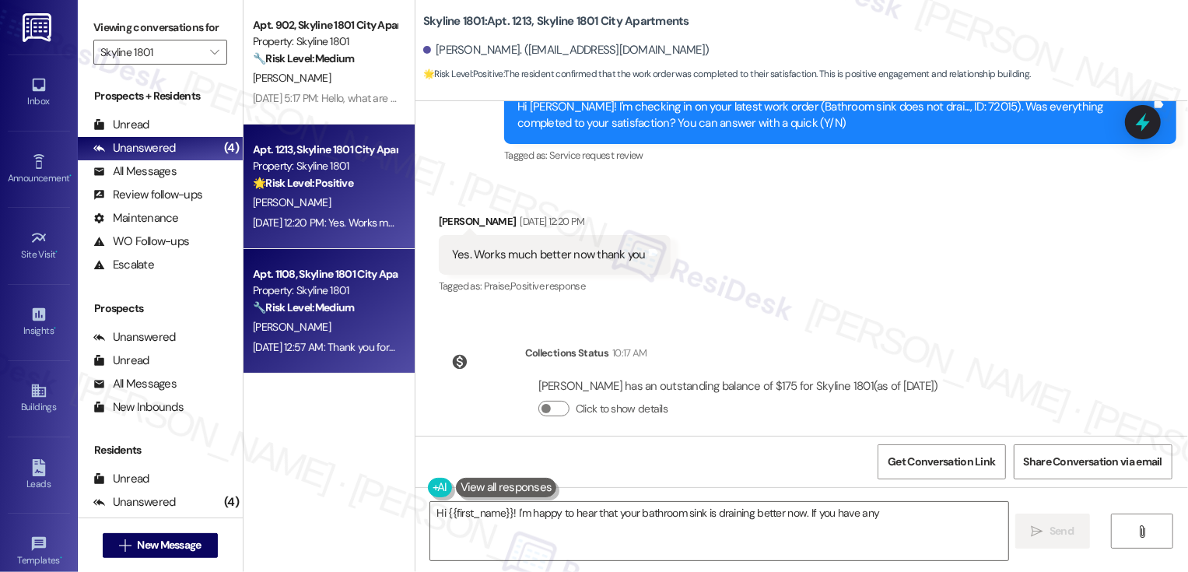
type textarea "Hi {{first_name}}! I'm happy to hear that your bathroom sink is draining better…"
click at [318, 333] on div "[PERSON_NAME]" at bounding box center [324, 326] width 147 height 19
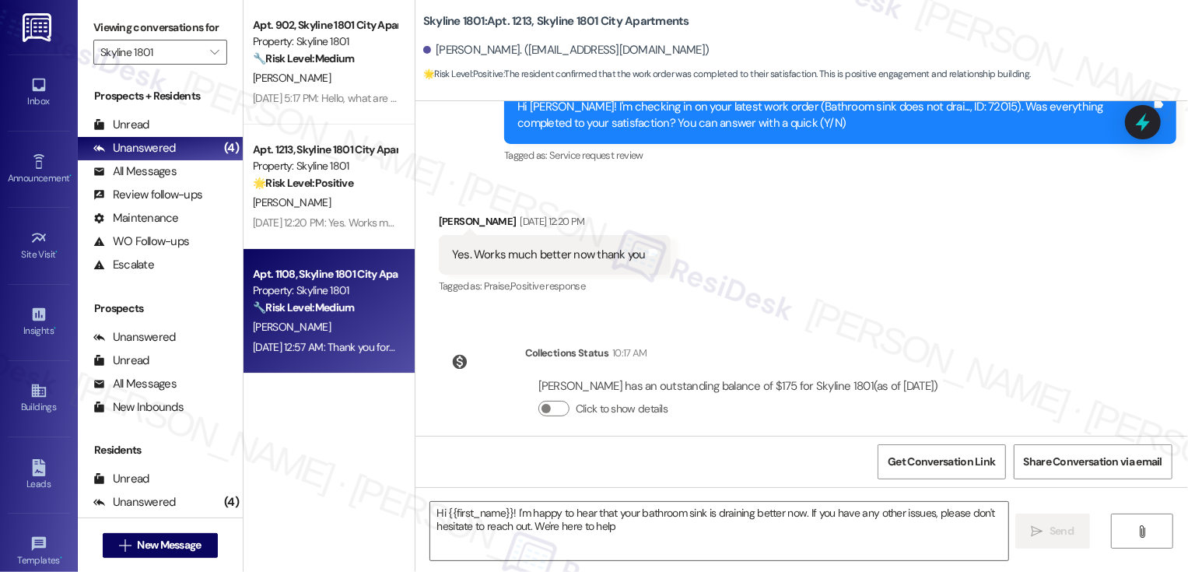
type textarea "Hi {{first_name}}! I'm happy to hear that your bathroom sink is draining better…"
click at [318, 333] on div "[PERSON_NAME]" at bounding box center [324, 326] width 147 height 19
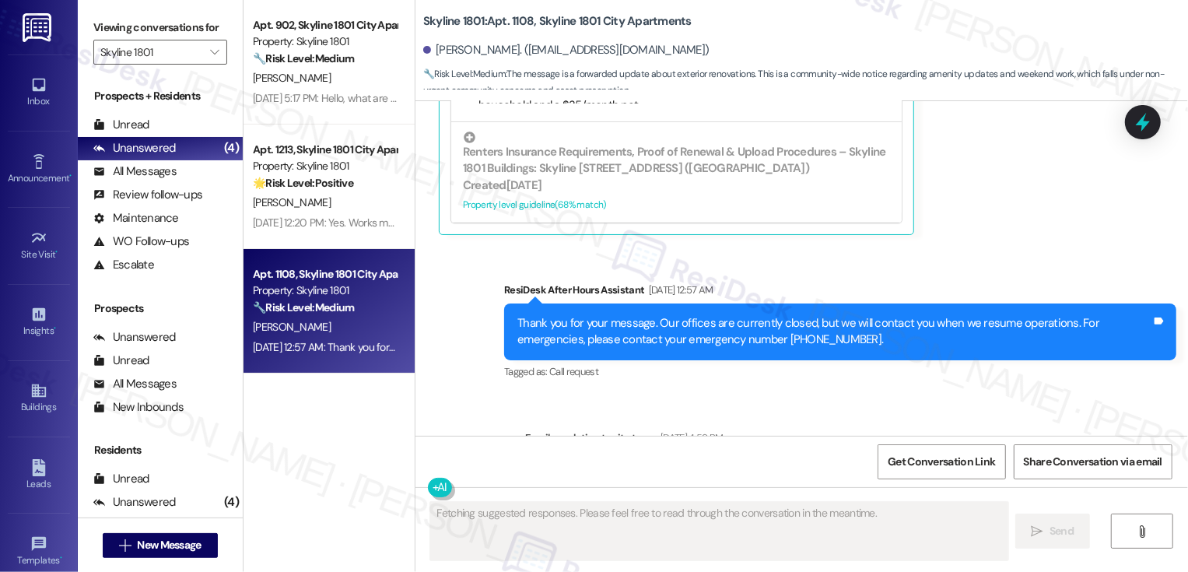
scroll to position [2812, 0]
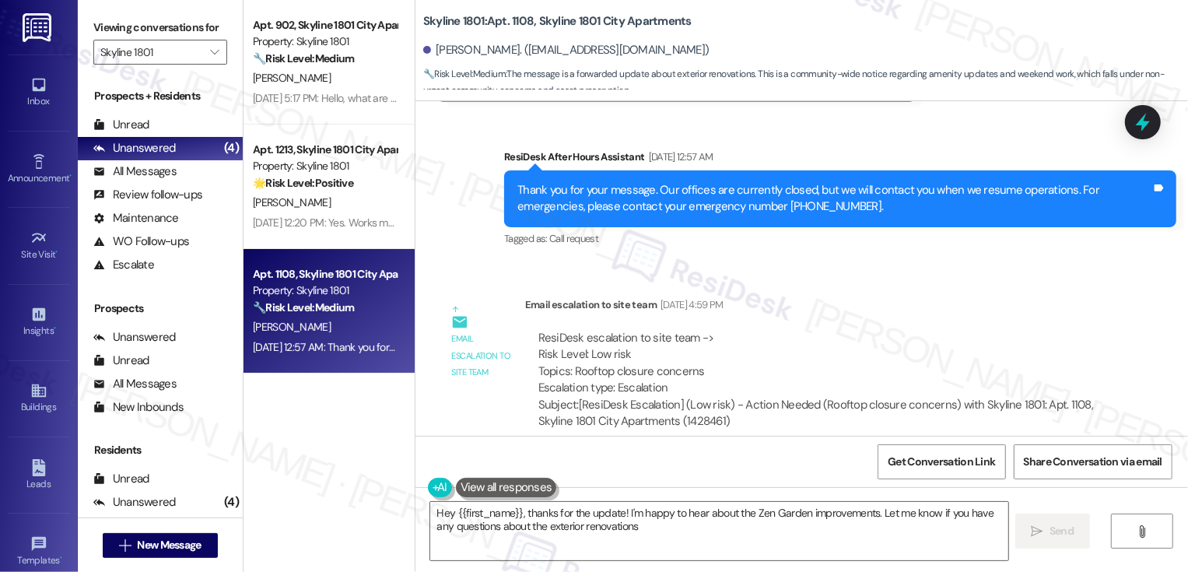
type textarea "Hey {{first_name}}, thanks for the update! I'm happy to hear about the Zen Gard…"
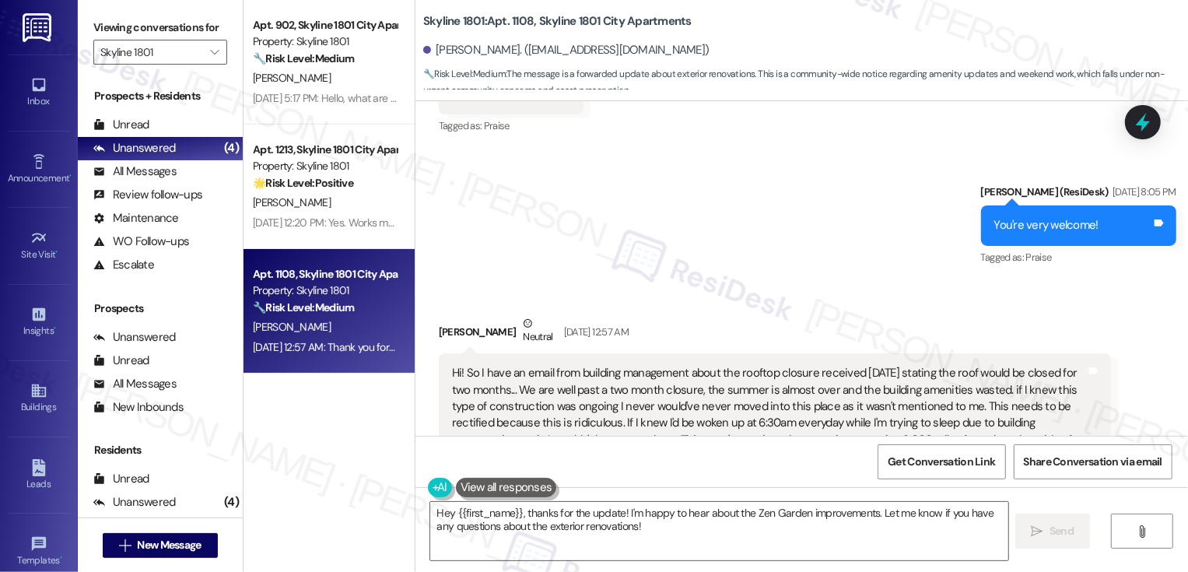
scroll to position [1634, 0]
